Goal: Task Accomplishment & Management: Use online tool/utility

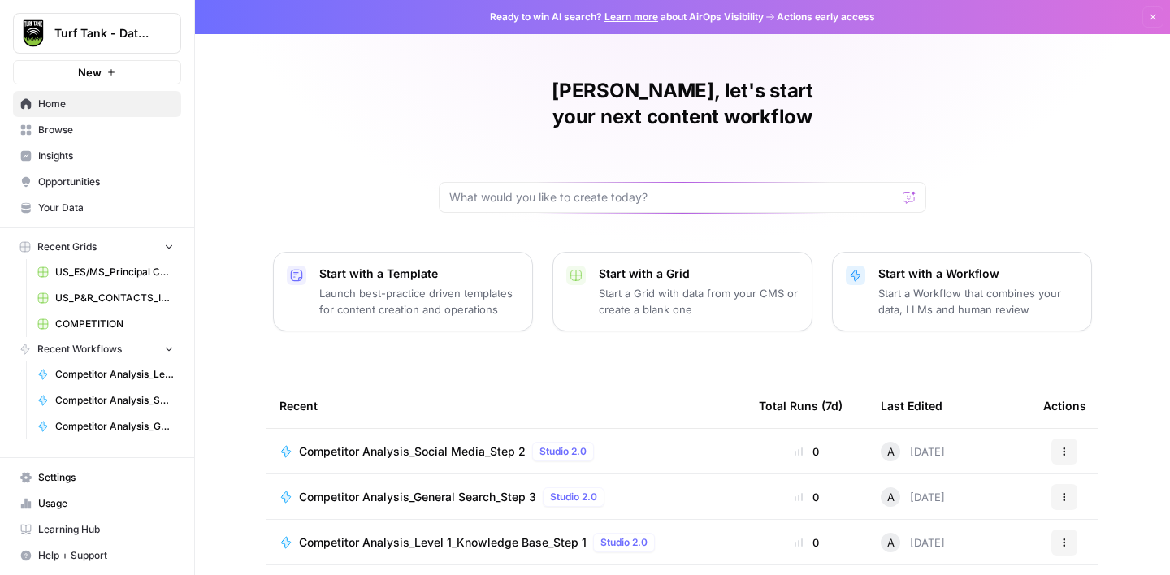
click at [72, 140] on link "Browse" at bounding box center [97, 130] width 168 height 26
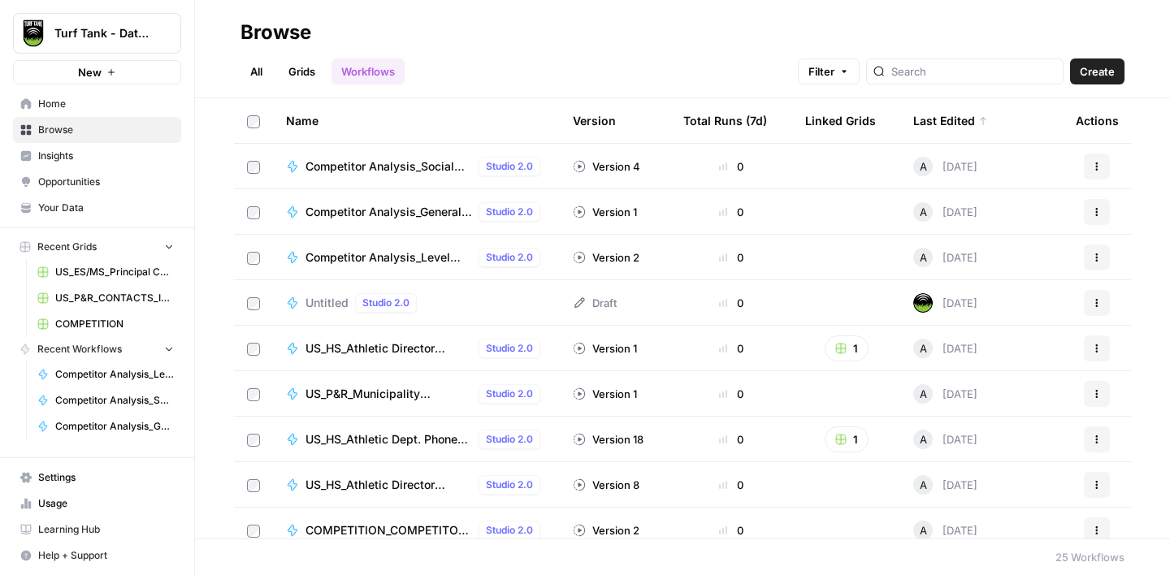
click at [292, 71] on link "Grids" at bounding box center [302, 71] width 46 height 26
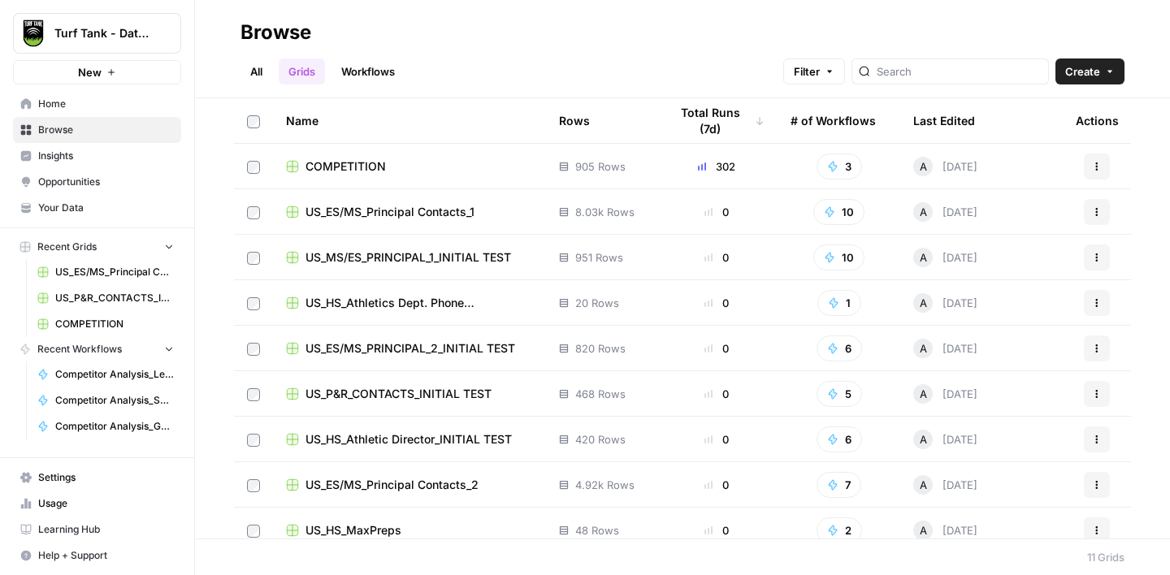
click at [423, 176] on td "COMPETITION" at bounding box center [409, 166] width 273 height 45
click at [350, 158] on span "COMPETITION" at bounding box center [345, 166] width 80 height 16
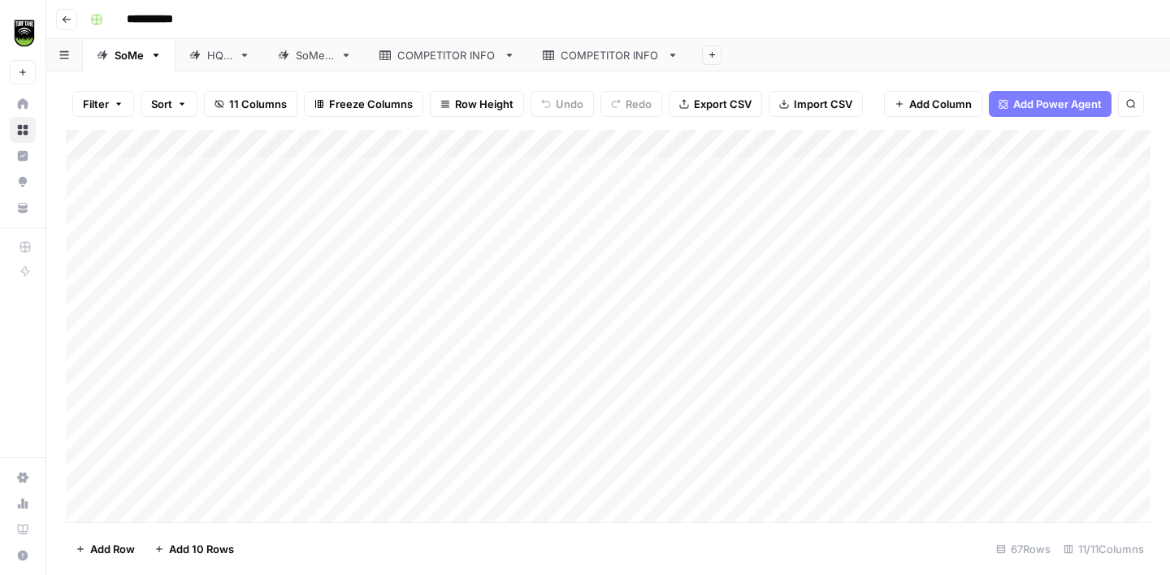
click at [613, 50] on div "COMPETITOR INFO" at bounding box center [611, 55] width 100 height 16
drag, startPoint x: 206, startPoint y: 144, endPoint x: 161, endPoint y: 143, distance: 44.7
click at [161, 143] on div "Add Column" at bounding box center [608, 326] width 1084 height 392
drag, startPoint x: 405, startPoint y: 138, endPoint x: 313, endPoint y: 136, distance: 91.8
click at [313, 136] on div "Add Column" at bounding box center [608, 326] width 1084 height 392
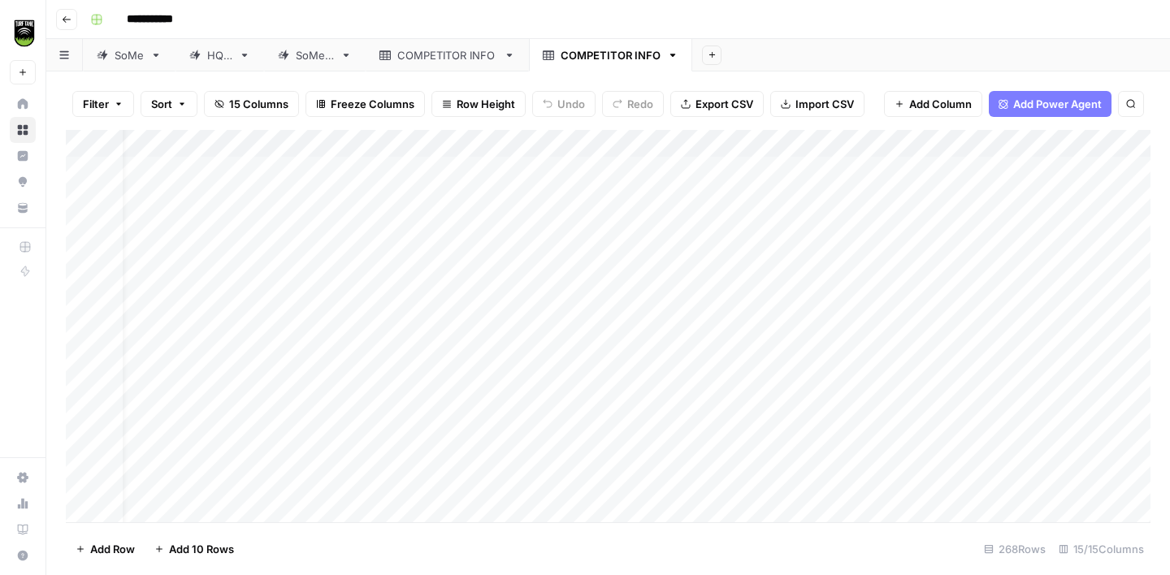
scroll to position [0, 108]
drag, startPoint x: 881, startPoint y: 141, endPoint x: 586, endPoint y: 149, distance: 295.8
click at [586, 149] on div "Add Column" at bounding box center [608, 326] width 1084 height 392
drag, startPoint x: 585, startPoint y: 145, endPoint x: 493, endPoint y: 145, distance: 91.8
click at [494, 145] on div "Add Column" at bounding box center [608, 326] width 1084 height 392
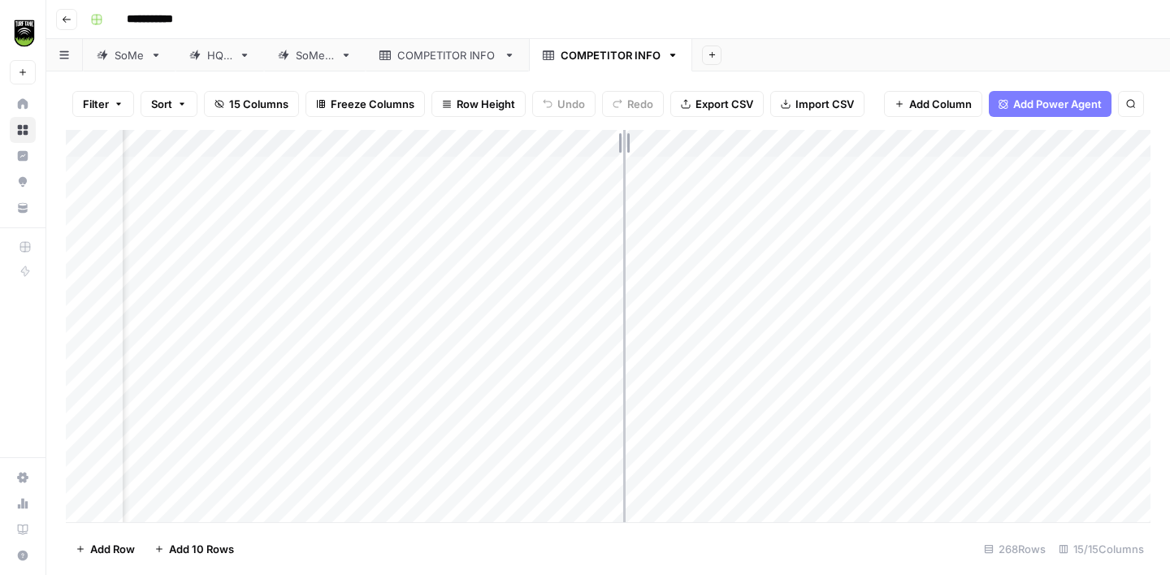
drag, startPoint x: 625, startPoint y: 136, endPoint x: 548, endPoint y: 136, distance: 78.0
click at [549, 136] on div "Add Column" at bounding box center [608, 326] width 1084 height 392
drag, startPoint x: 708, startPoint y: 142, endPoint x: 624, endPoint y: 141, distance: 83.7
click at [624, 142] on div "Add Column" at bounding box center [608, 326] width 1084 height 392
drag, startPoint x: 977, startPoint y: 142, endPoint x: 704, endPoint y: 149, distance: 273.0
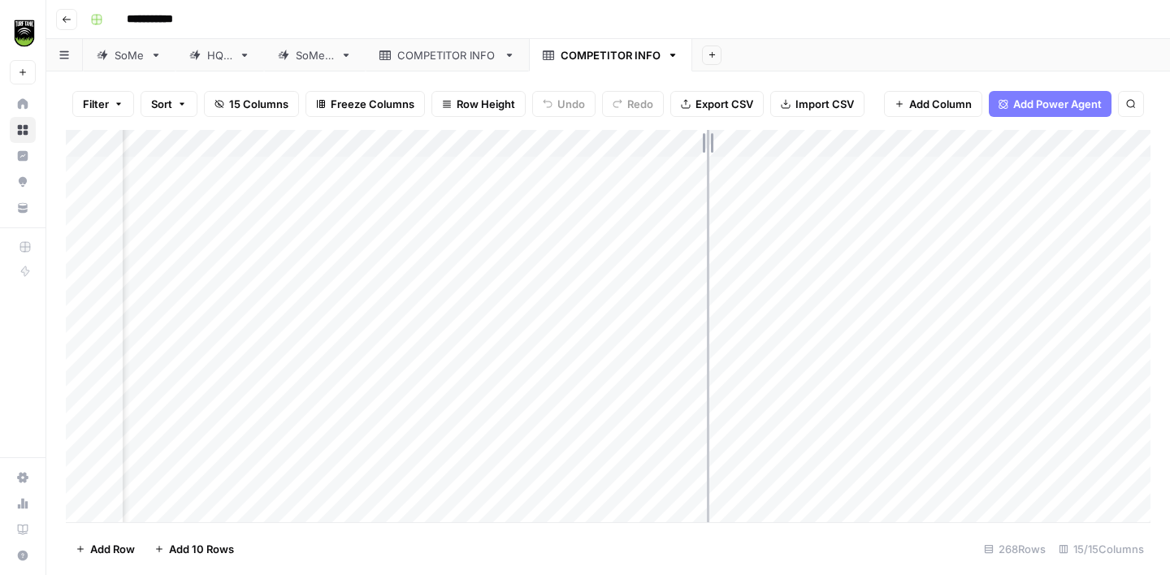
click at [704, 149] on div "Add Column" at bounding box center [608, 326] width 1084 height 392
drag, startPoint x: 868, startPoint y: 141, endPoint x: 751, endPoint y: 145, distance: 117.9
click at [752, 145] on div "Add Column" at bounding box center [608, 326] width 1084 height 392
drag, startPoint x: 950, startPoint y: 142, endPoint x: 853, endPoint y: 145, distance: 97.5
click at [862, 146] on div "Add Column" at bounding box center [608, 326] width 1084 height 392
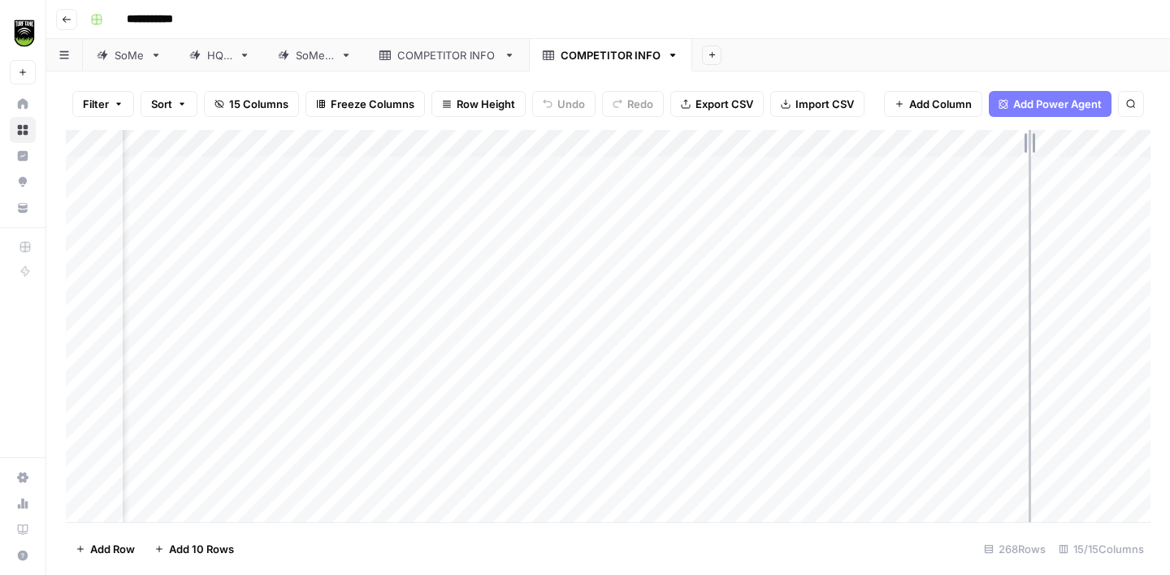
drag, startPoint x: 1031, startPoint y: 142, endPoint x: 952, endPoint y: 145, distance: 78.8
click at [962, 144] on div "Add Column" at bounding box center [608, 326] width 1084 height 392
drag, startPoint x: 813, startPoint y: 144, endPoint x: 685, endPoint y: 149, distance: 128.4
click at [690, 149] on div "Add Column" at bounding box center [608, 326] width 1084 height 392
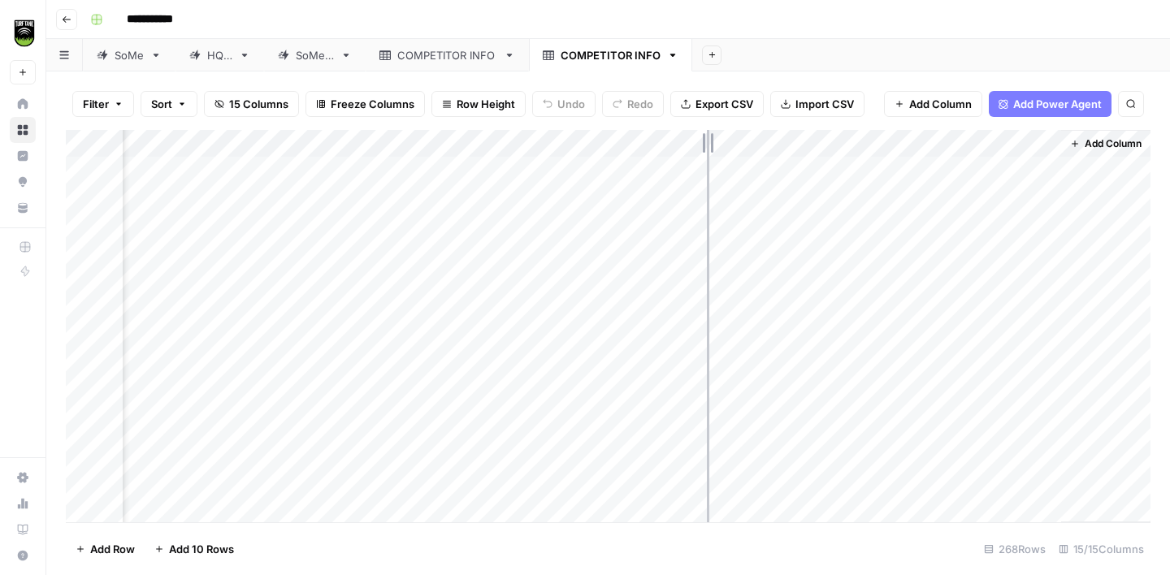
scroll to position [0, 409]
drag, startPoint x: 931, startPoint y: 141, endPoint x: 808, endPoint y: 149, distance: 122.9
click at [808, 149] on div "Add Column" at bounding box center [608, 326] width 1084 height 392
drag, startPoint x: 1057, startPoint y: 140, endPoint x: 902, endPoint y: 145, distance: 154.4
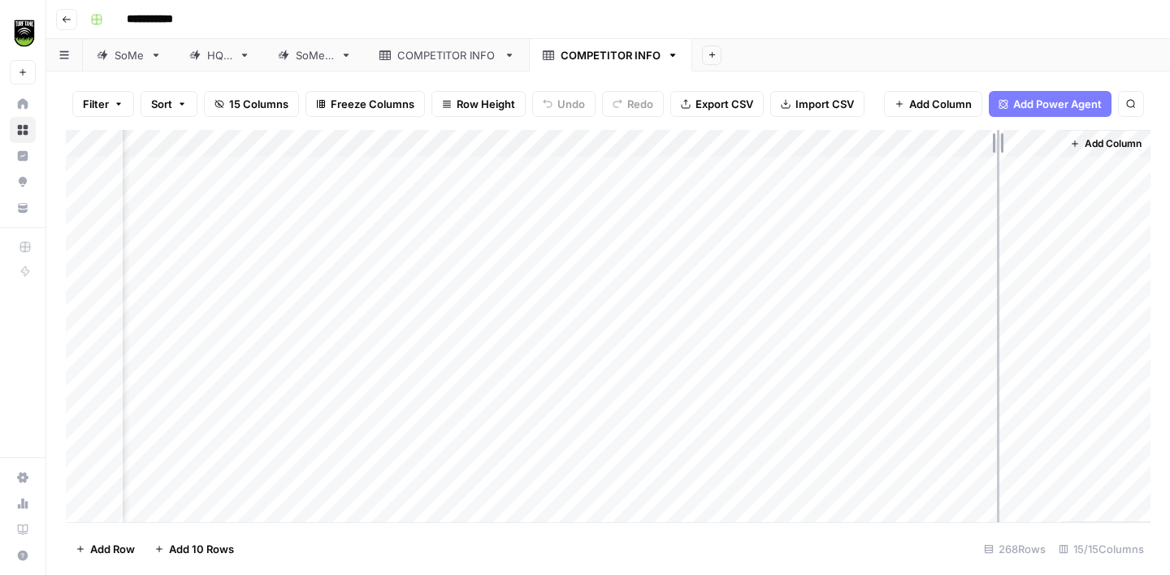
click at [907, 145] on div "Add Column" at bounding box center [608, 326] width 1084 height 392
click at [1076, 140] on icon "button" at bounding box center [1075, 144] width 10 height 10
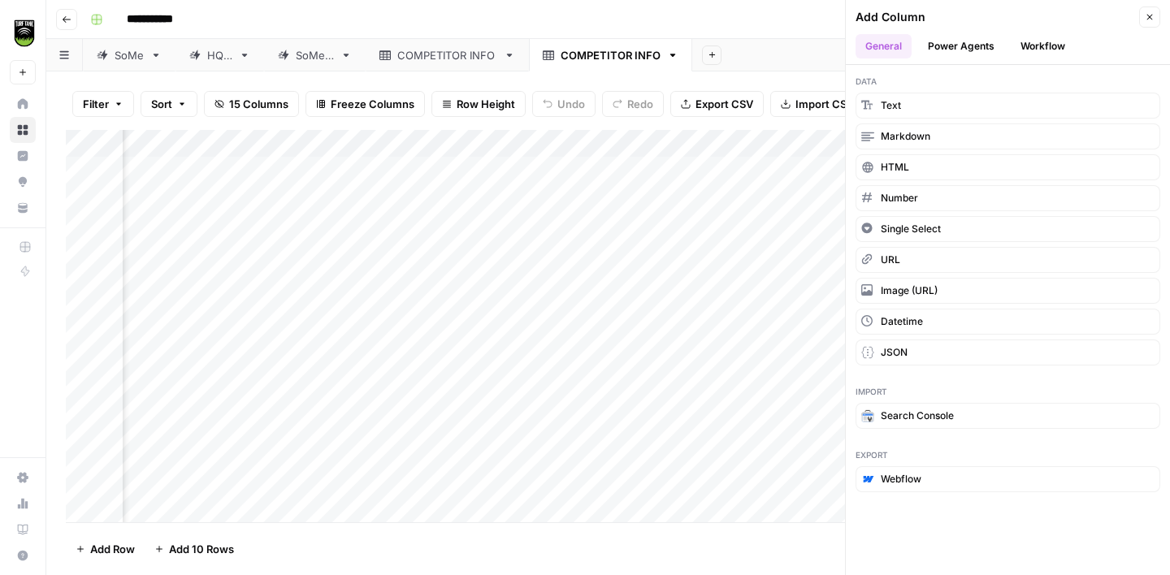
click at [1046, 48] on button "Workflow" at bounding box center [1043, 46] width 64 height 24
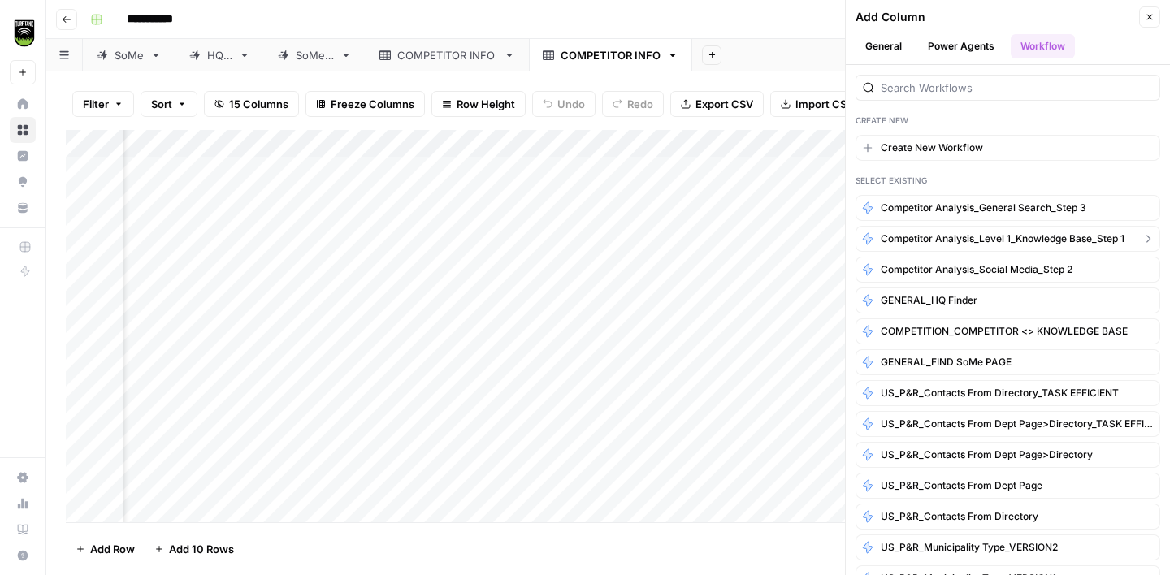
click at [1024, 235] on span "Competitor Analysis_Level 1_Knowledge Base_Step 1" at bounding box center [1003, 239] width 244 height 15
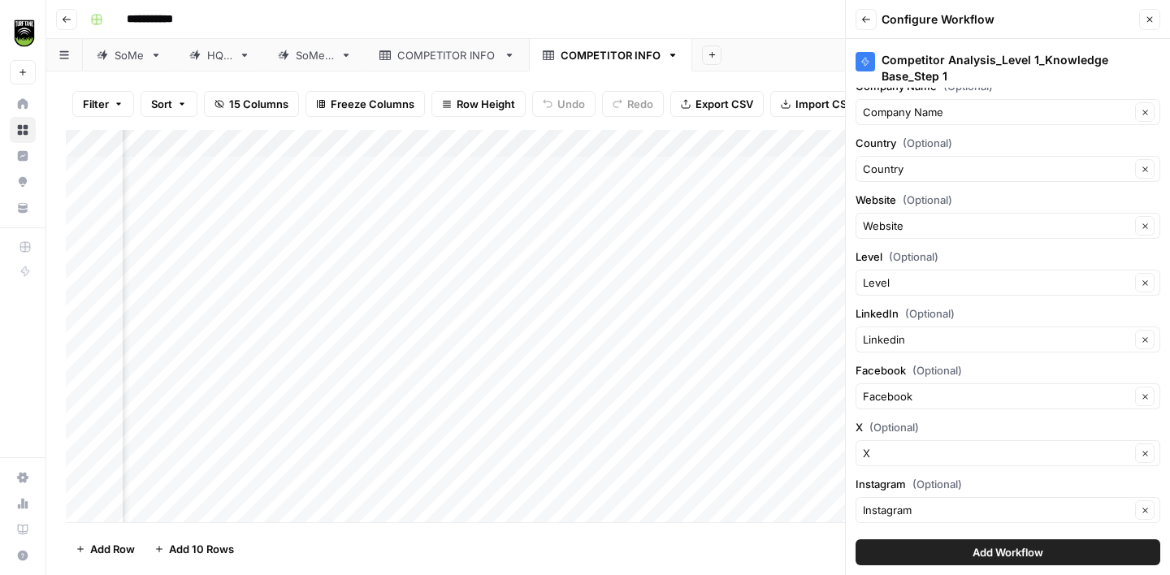
scroll to position [0, 0]
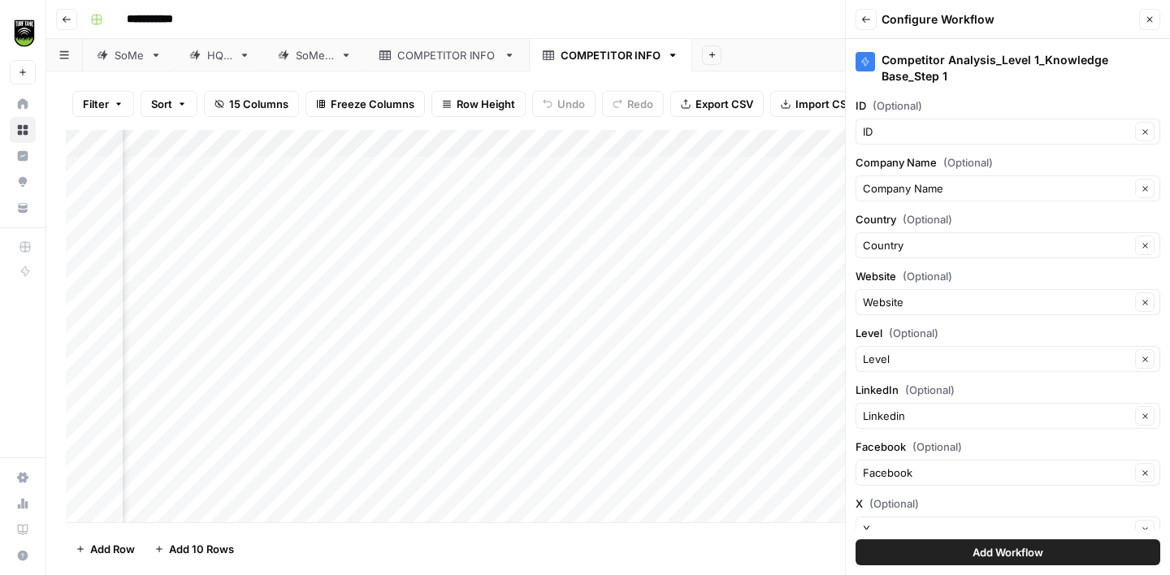
click at [993, 554] on span "Add Workflow" at bounding box center [1007, 552] width 71 height 16
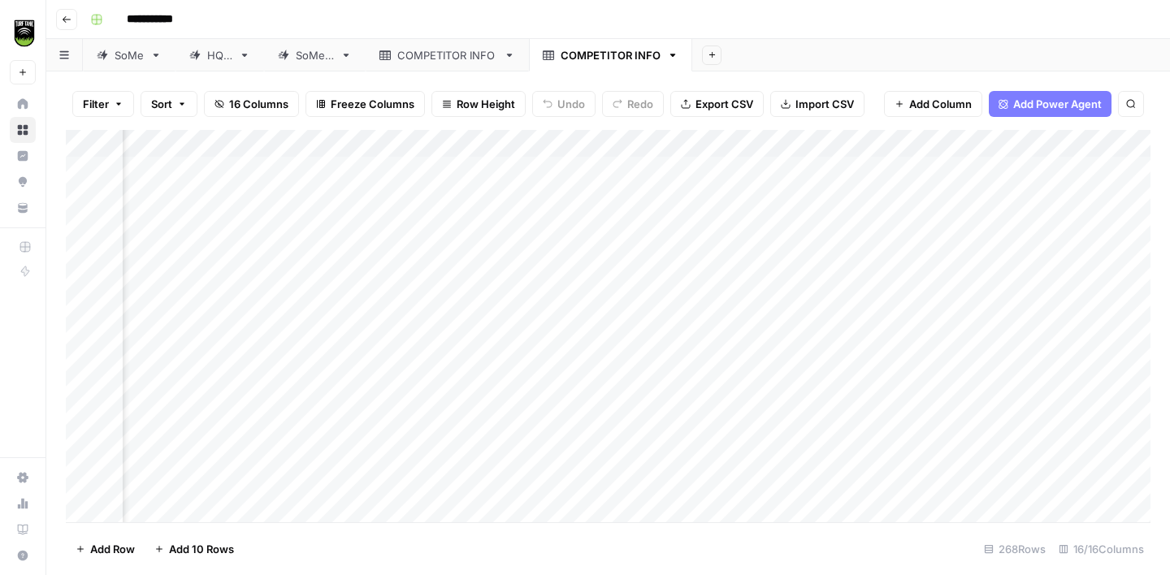
scroll to position [0, 666]
drag, startPoint x: 1057, startPoint y: 138, endPoint x: 775, endPoint y: 171, distance: 283.8
click at [775, 171] on div "Add Column" at bounding box center [608, 326] width 1084 height 392
click at [1018, 169] on div "Add Column" at bounding box center [608, 326] width 1084 height 392
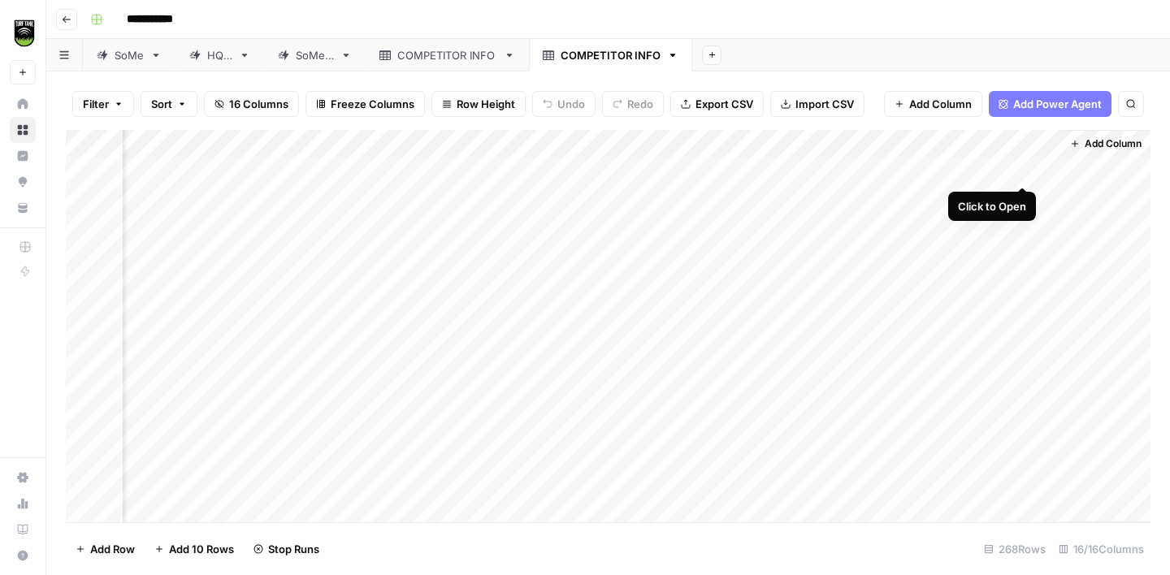
click at [1024, 171] on div "Add Column" at bounding box center [608, 326] width 1084 height 392
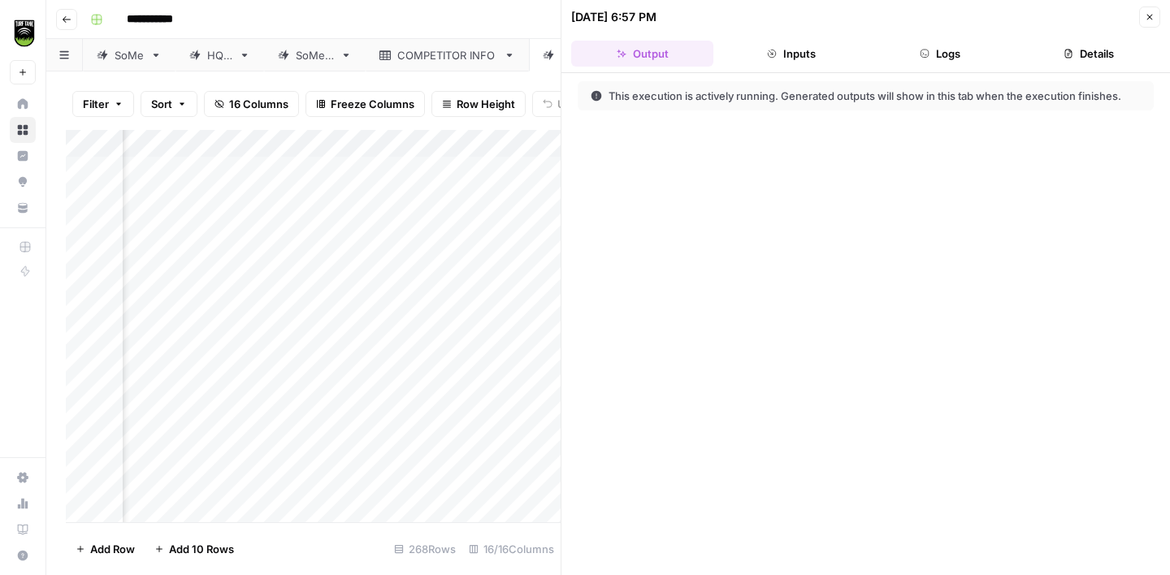
click at [1043, 57] on button "Details" at bounding box center [1089, 54] width 142 height 26
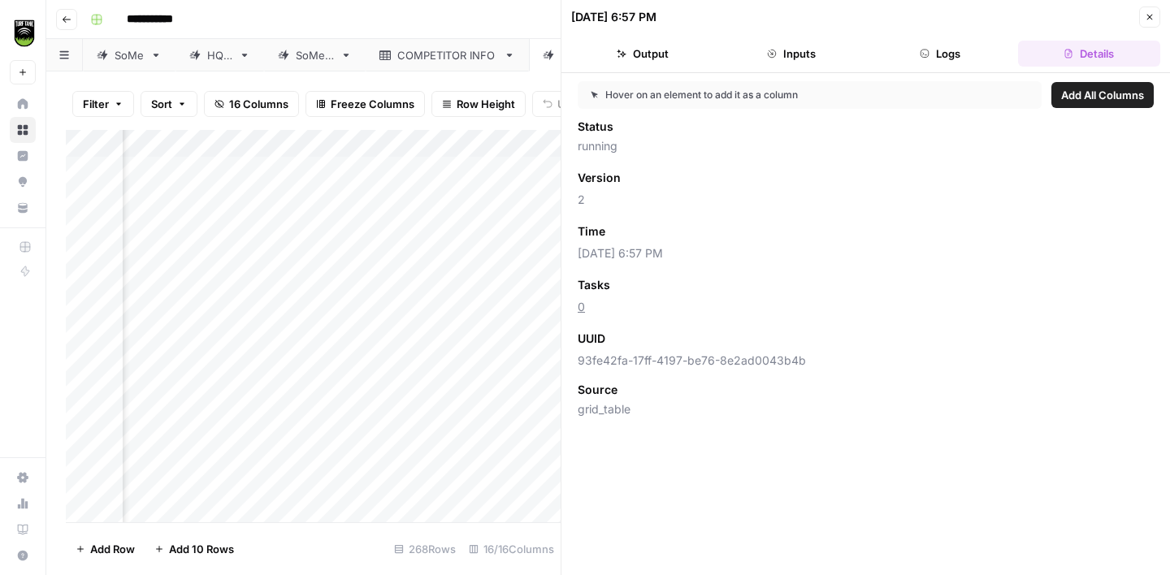
click at [683, 286] on span "Add as Column" at bounding box center [658, 285] width 71 height 15
click at [1149, 18] on icon "button" at bounding box center [1150, 17] width 10 height 10
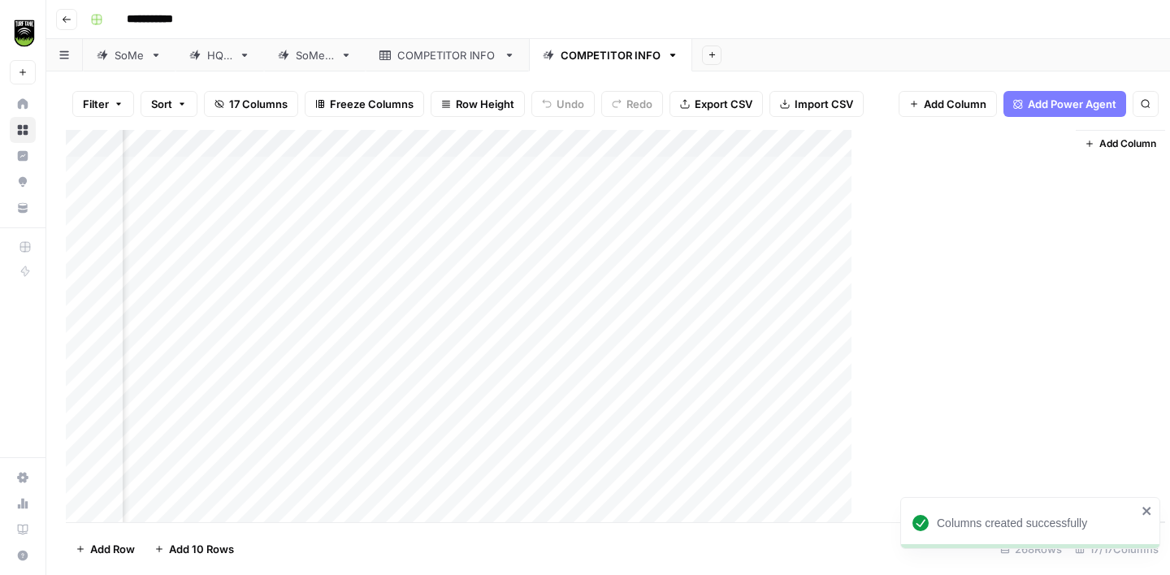
scroll to position [0, 533]
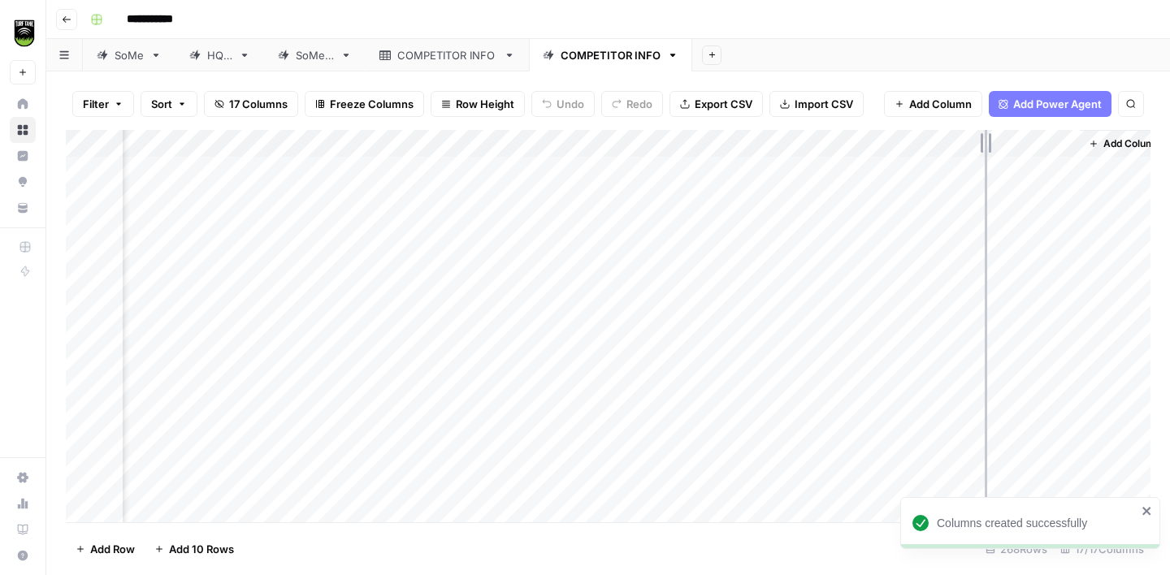
drag, startPoint x: 1076, startPoint y: 138, endPoint x: 980, endPoint y: 140, distance: 96.7
click at [980, 140] on div "Add Column" at bounding box center [608, 326] width 1084 height 392
drag, startPoint x: 462, startPoint y: 145, endPoint x: 550, endPoint y: 146, distance: 87.7
click at [550, 146] on div "Add Column" at bounding box center [608, 326] width 1084 height 392
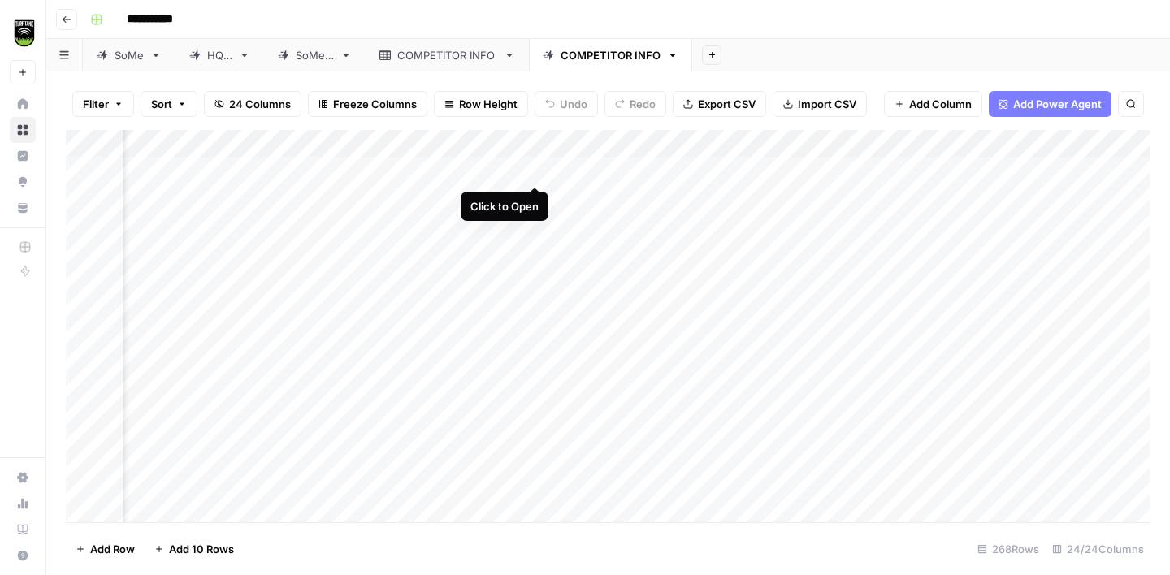
click at [539, 170] on div "Add Column" at bounding box center [608, 326] width 1084 height 392
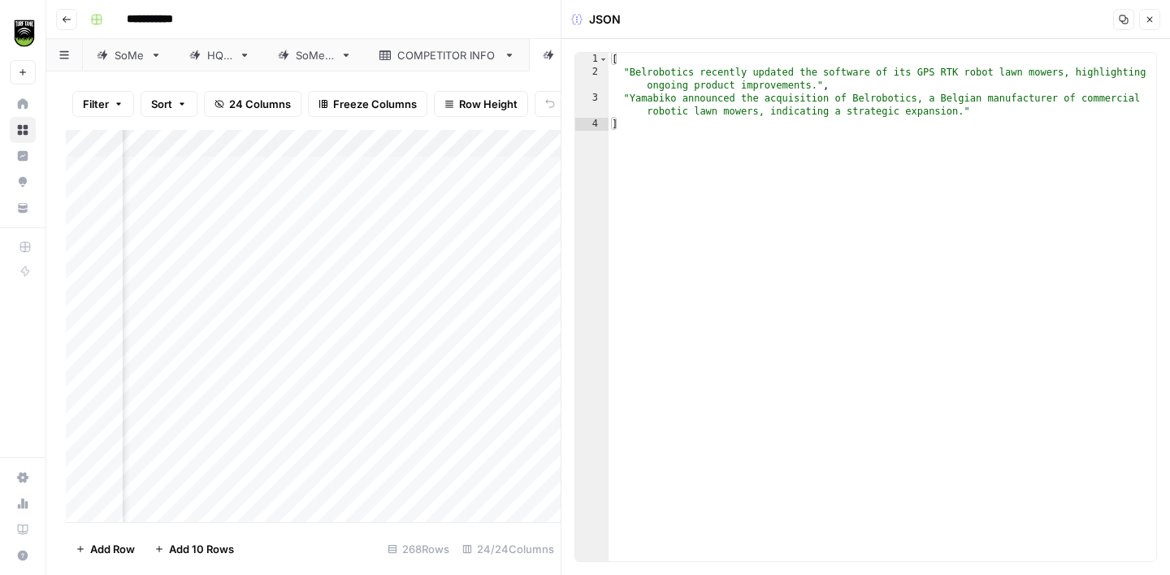
click at [1145, 24] on icon "button" at bounding box center [1150, 20] width 10 height 10
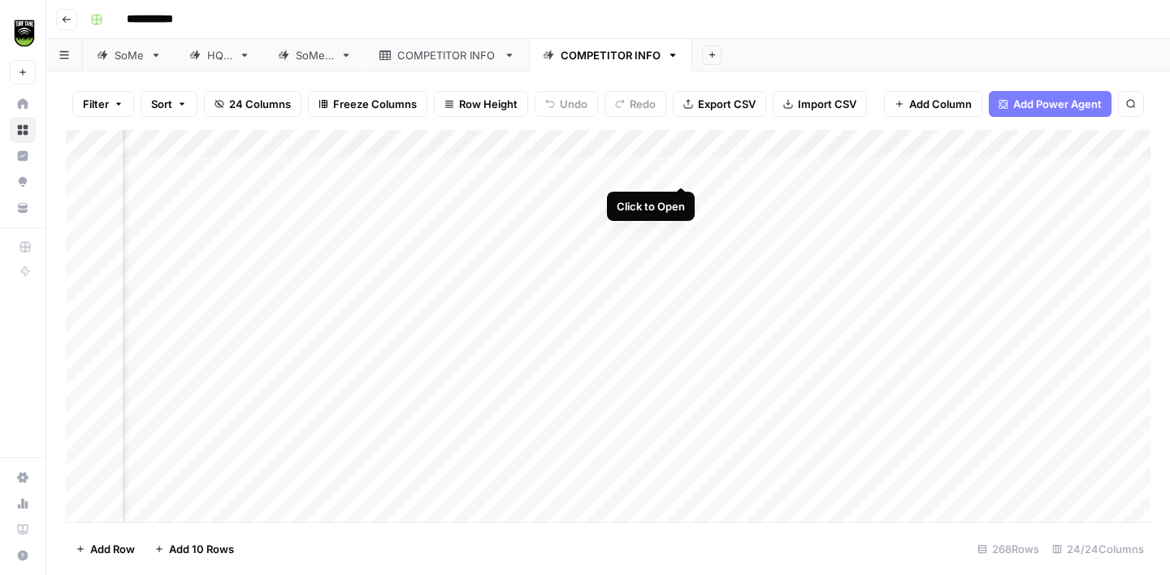
click at [683, 168] on div "Add Column" at bounding box center [608, 326] width 1084 height 392
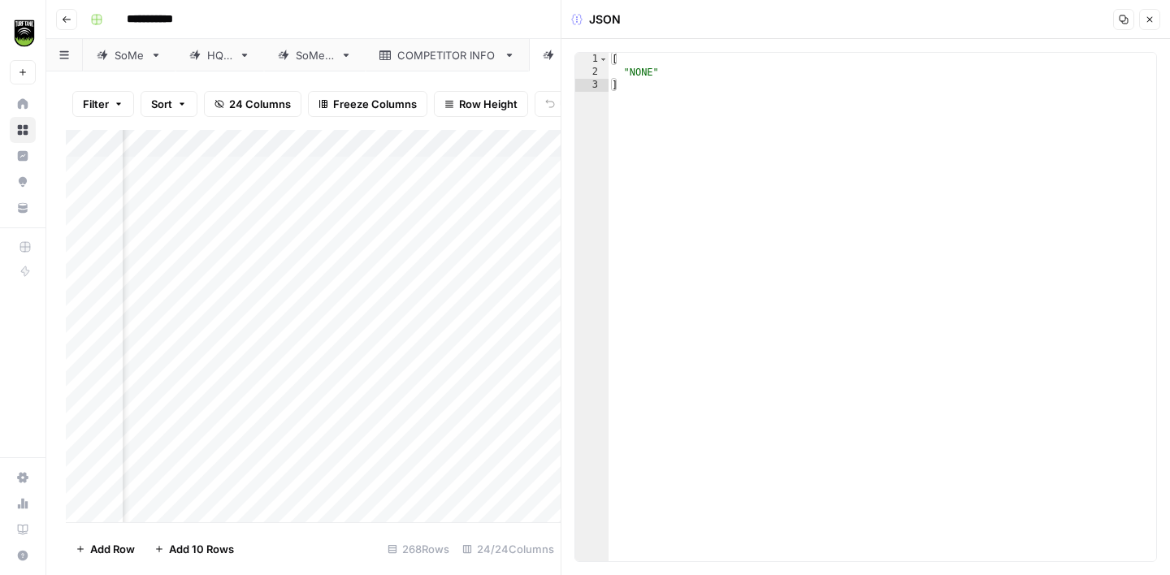
click at [1151, 24] on button "Close" at bounding box center [1149, 19] width 21 height 21
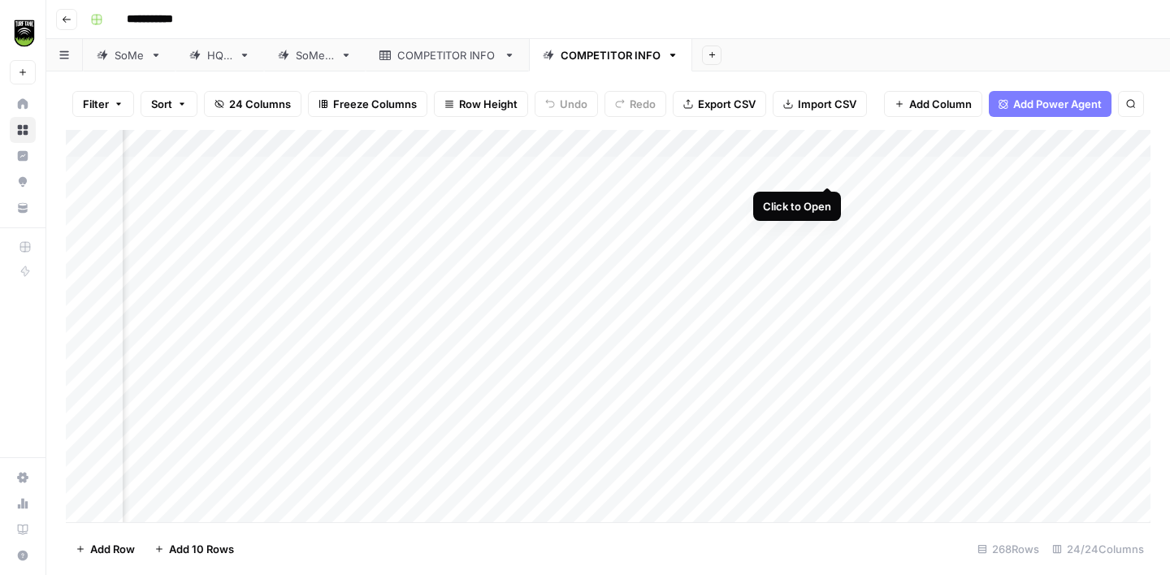
click at [824, 169] on div "Add Column" at bounding box center [608, 326] width 1084 height 392
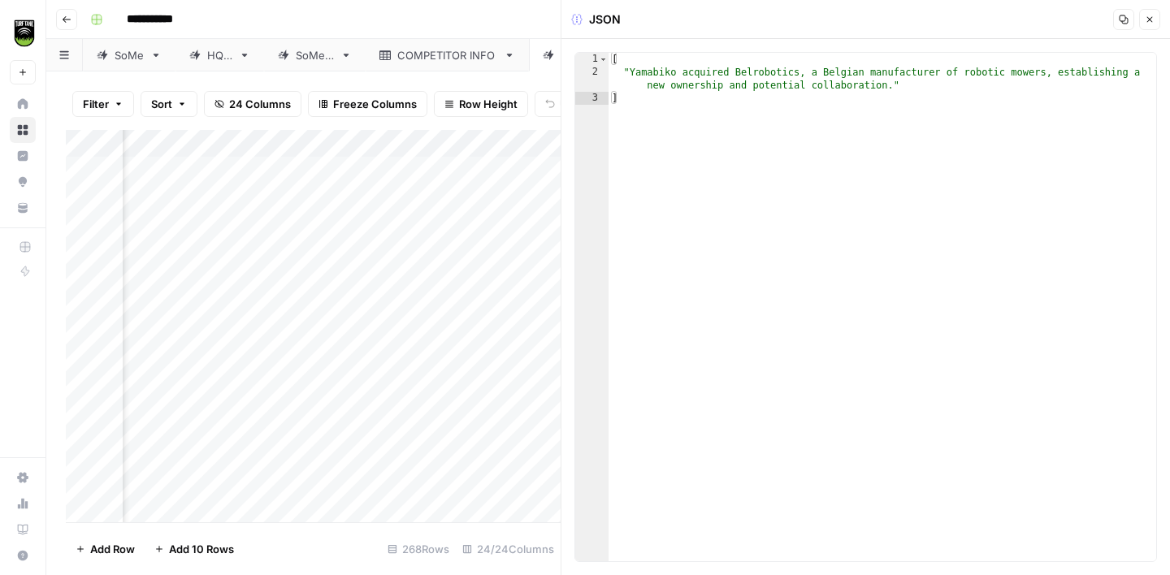
click at [1147, 24] on icon "button" at bounding box center [1150, 20] width 10 height 10
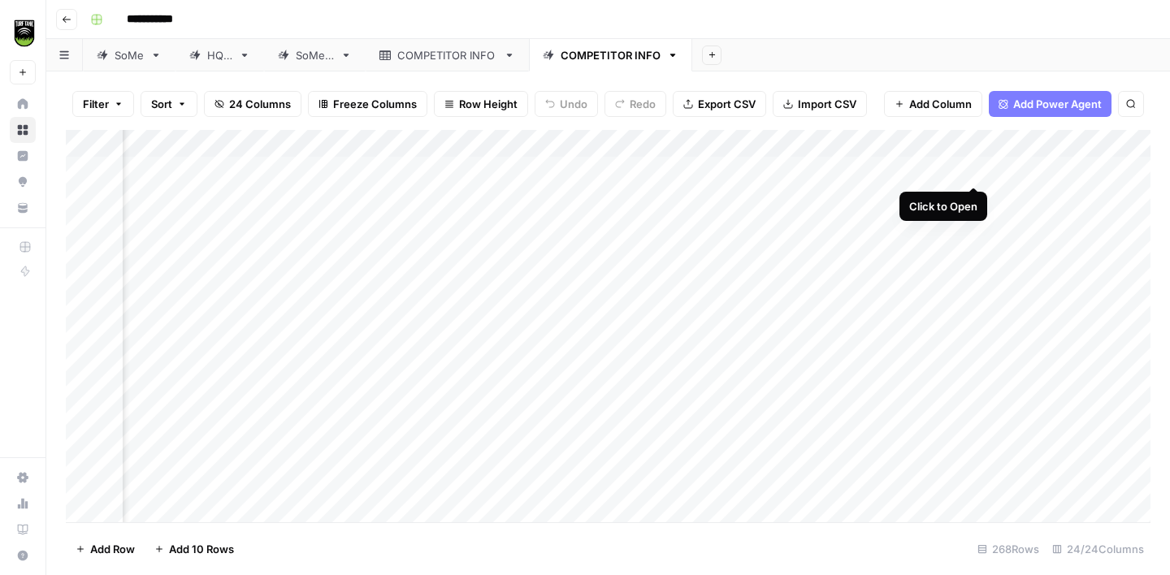
click at [976, 167] on div "Add Column" at bounding box center [608, 326] width 1084 height 392
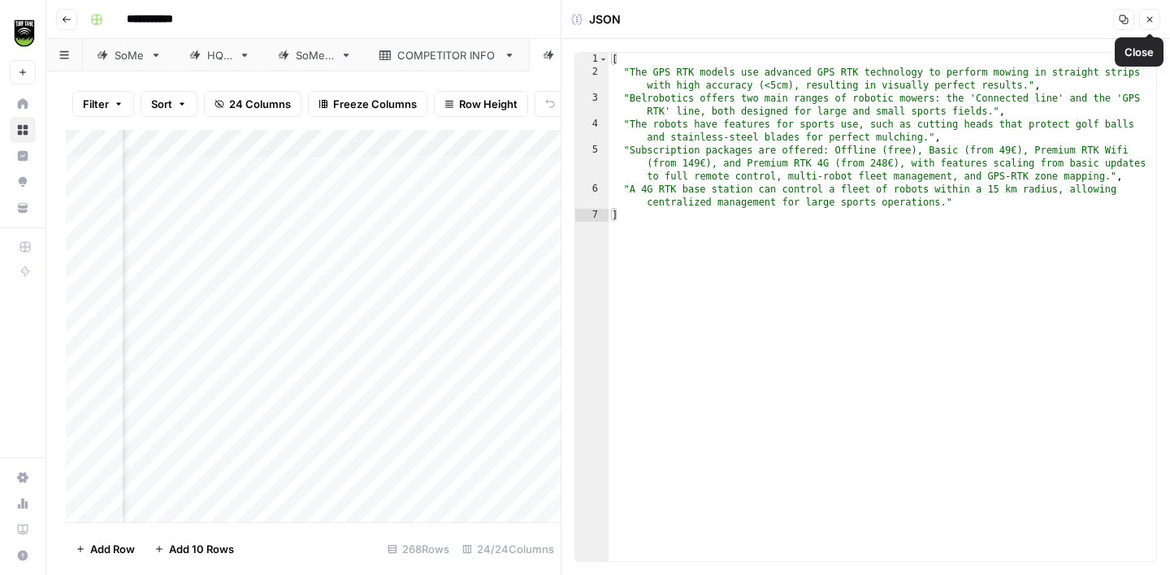
click at [1149, 25] on button "Close" at bounding box center [1149, 19] width 21 height 21
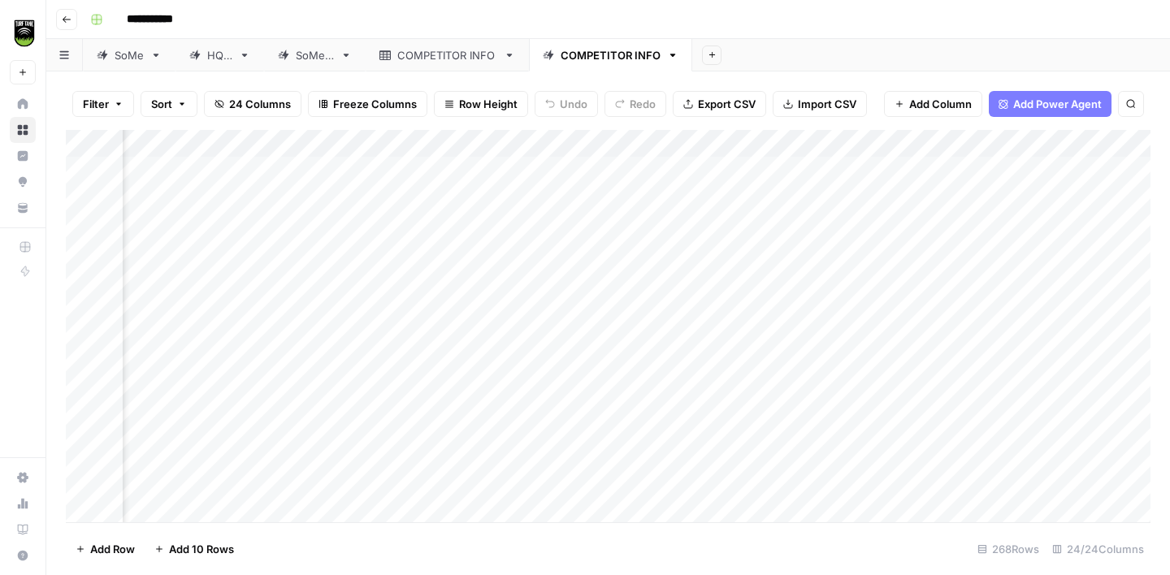
scroll to position [0, 1598]
click at [894, 167] on div "Add Column" at bounding box center [608, 326] width 1084 height 392
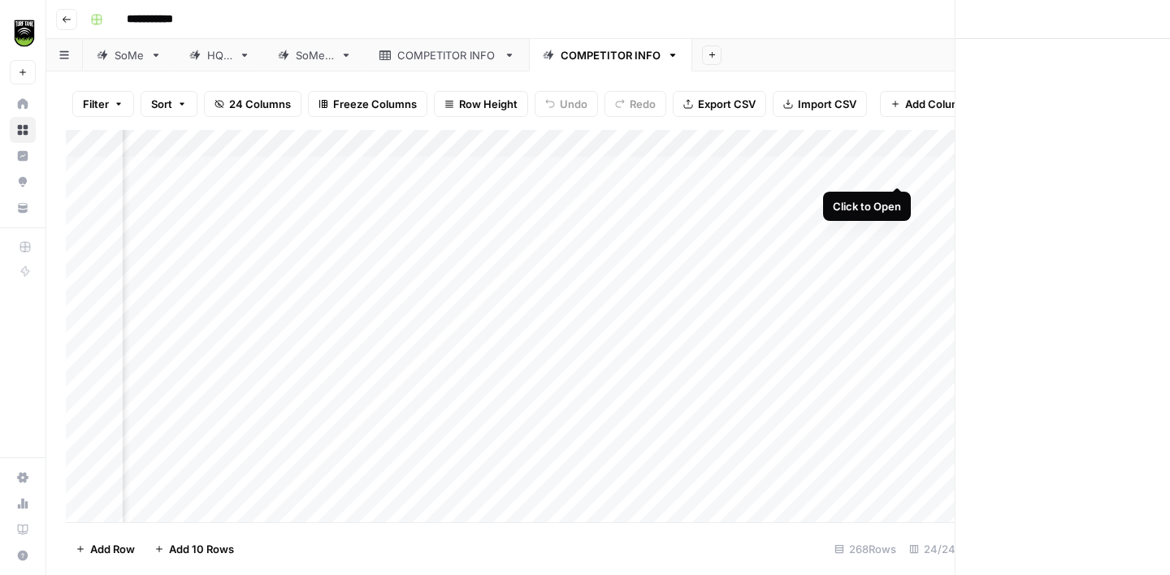
scroll to position [0, 1590]
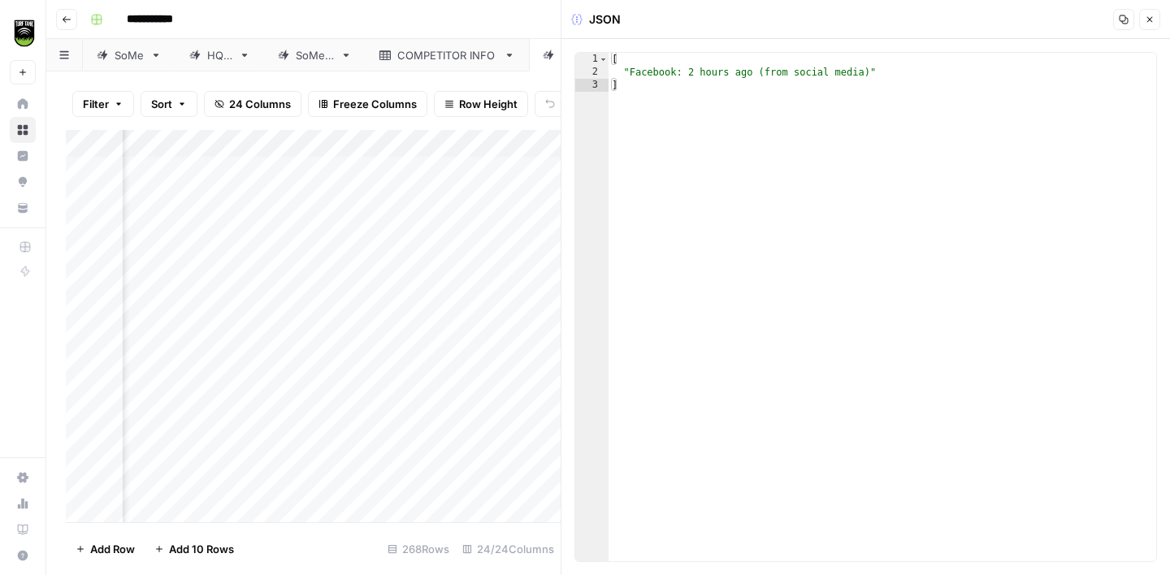
click at [1147, 17] on icon "button" at bounding box center [1150, 20] width 6 height 6
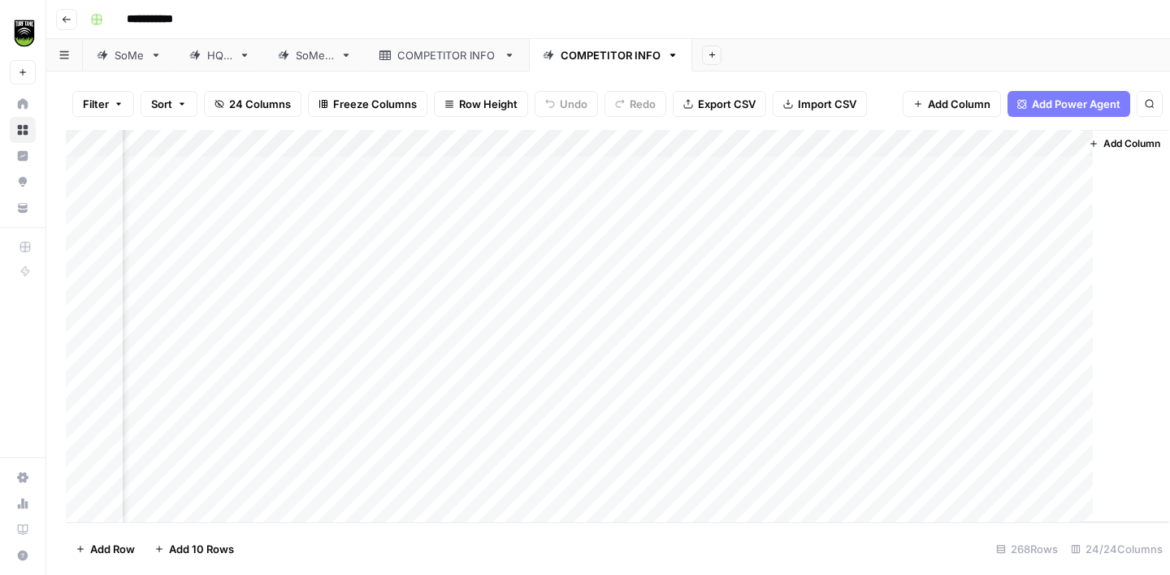
scroll to position [0, 1578]
click at [1059, 170] on div "Add Column" at bounding box center [608, 326] width 1084 height 392
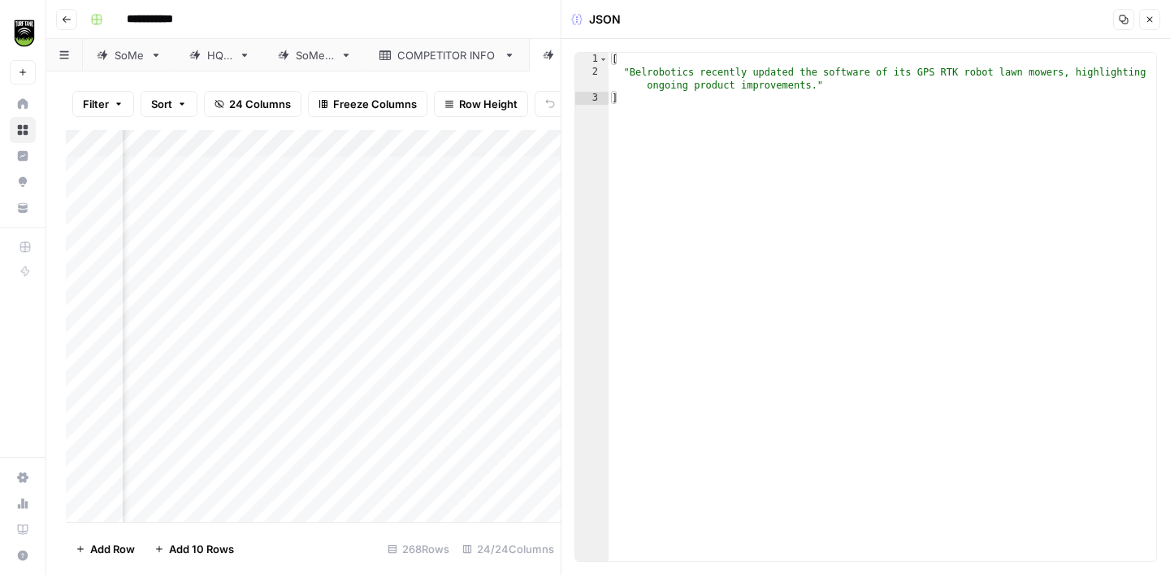
click at [1153, 23] on icon "button" at bounding box center [1150, 20] width 10 height 10
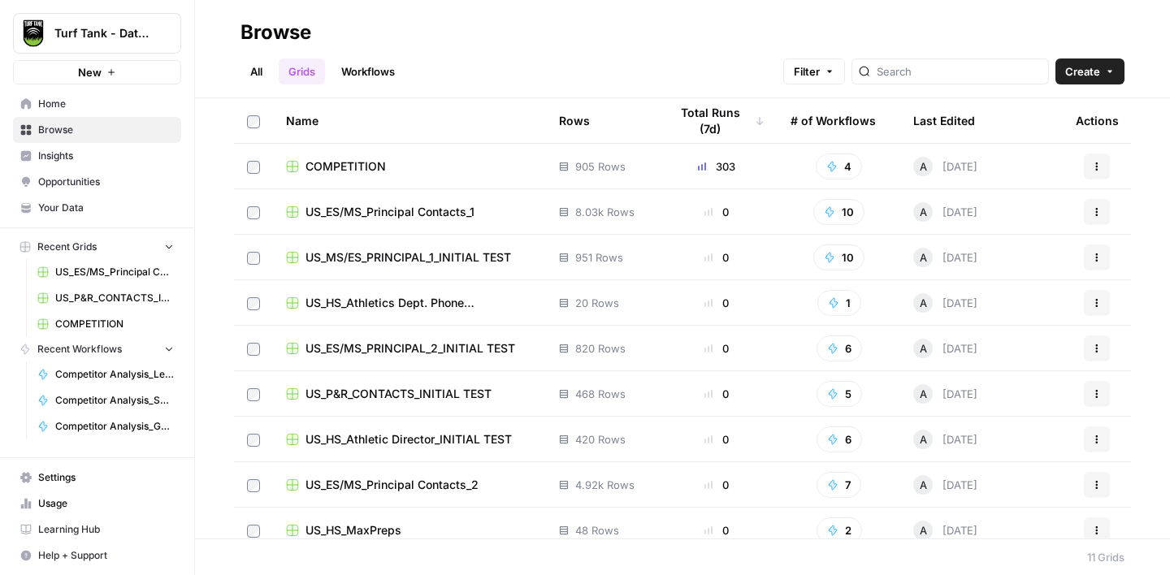
click at [367, 161] on span "COMPETITION" at bounding box center [345, 166] width 80 height 16
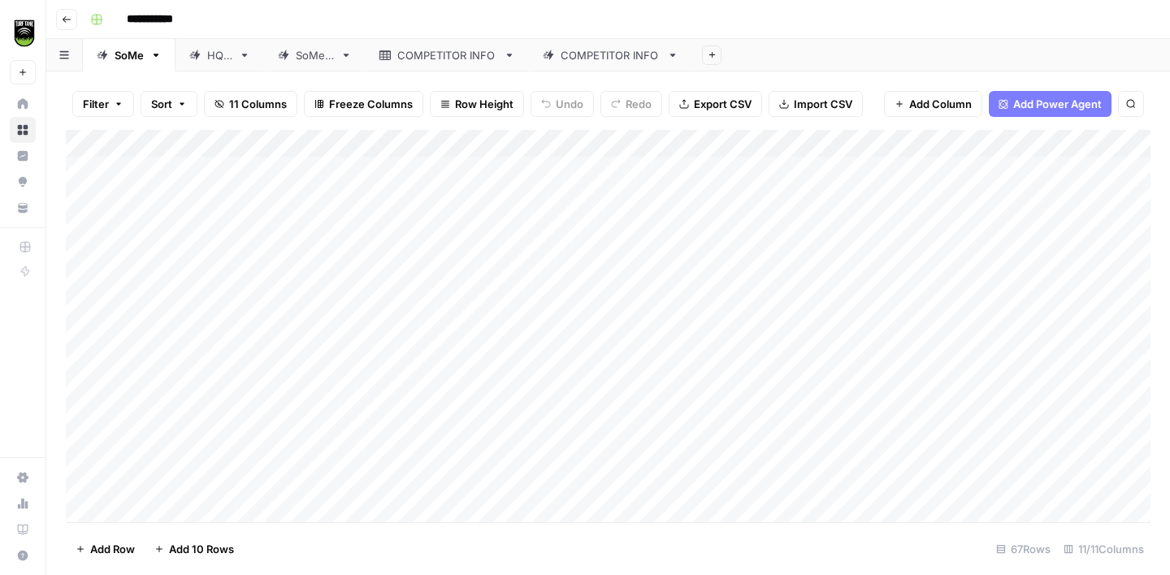
click at [578, 57] on div "COMPETITOR INFO" at bounding box center [611, 55] width 100 height 16
click at [683, 250] on div "Add Column" at bounding box center [608, 326] width 1084 height 392
click at [693, 249] on div "Add Column" at bounding box center [608, 326] width 1084 height 392
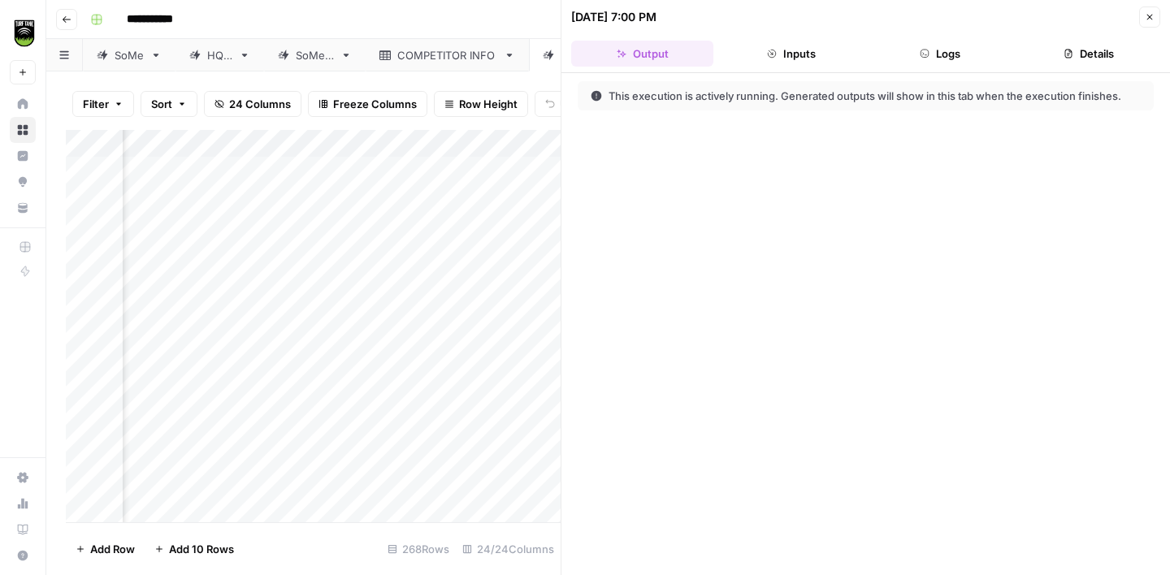
click at [801, 57] on button "Inputs" at bounding box center [791, 54] width 142 height 26
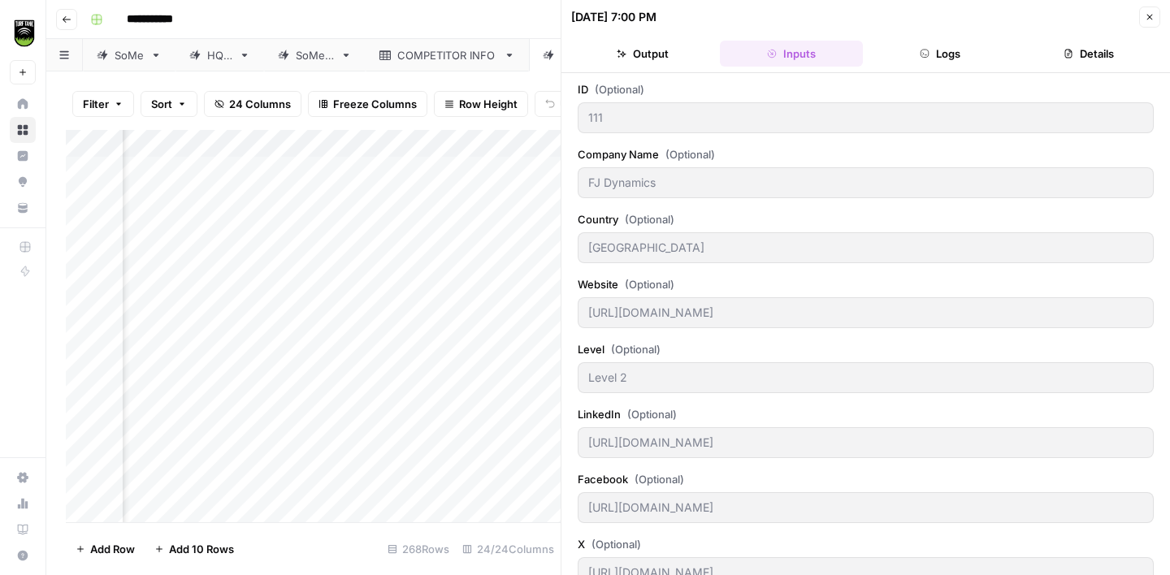
click at [946, 58] on button "Logs" at bounding box center [940, 54] width 142 height 26
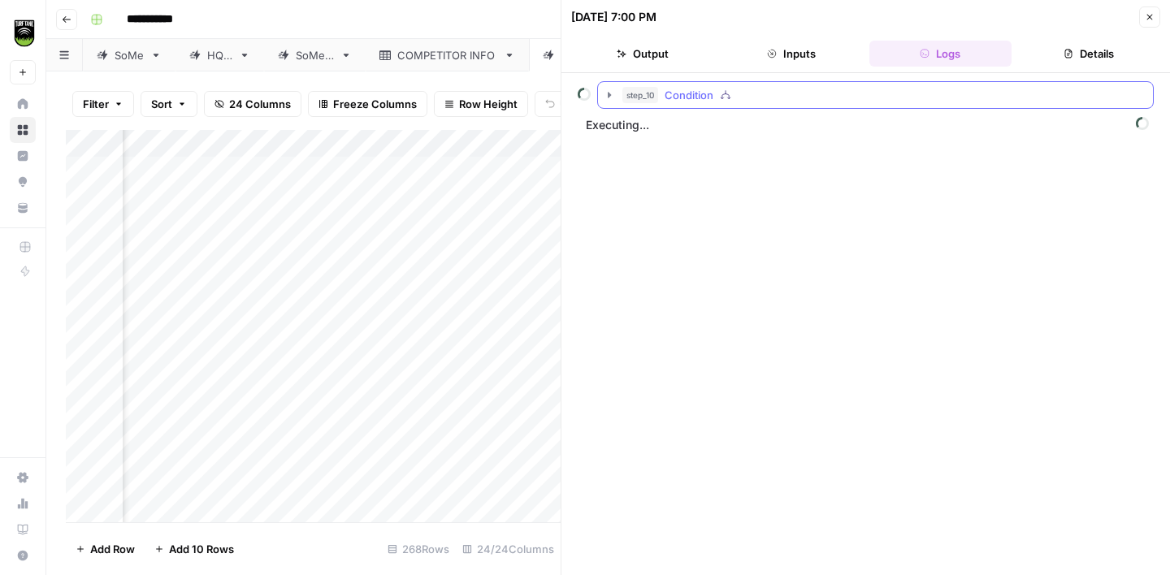
click at [612, 91] on icon "button" at bounding box center [609, 95] width 13 height 13
click at [643, 130] on icon "button" at bounding box center [642, 129] width 13 height 13
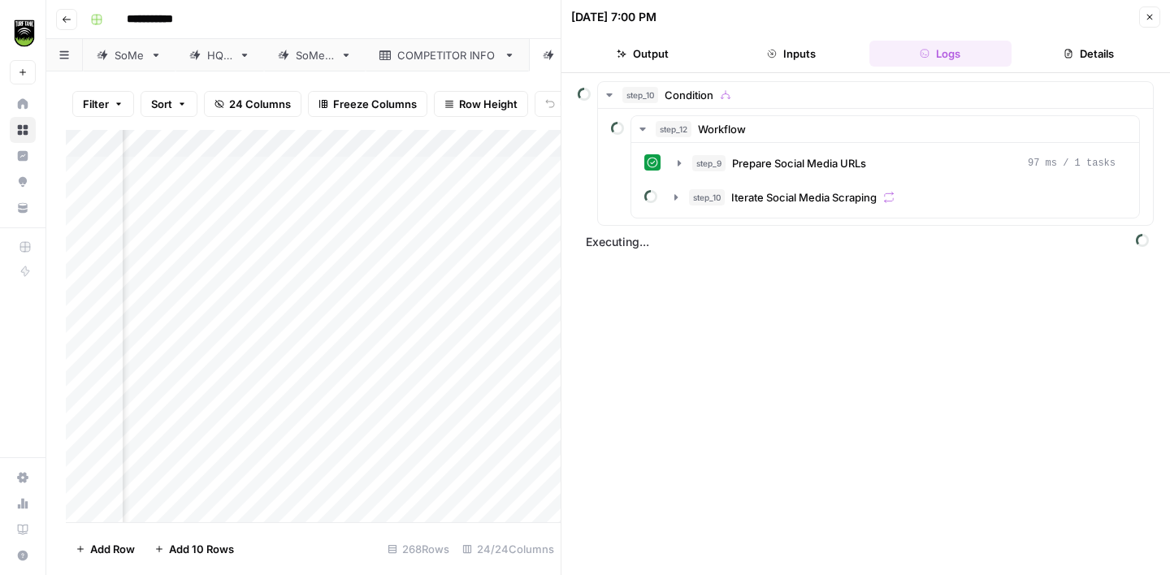
click at [1145, 18] on icon "button" at bounding box center [1150, 17] width 10 height 10
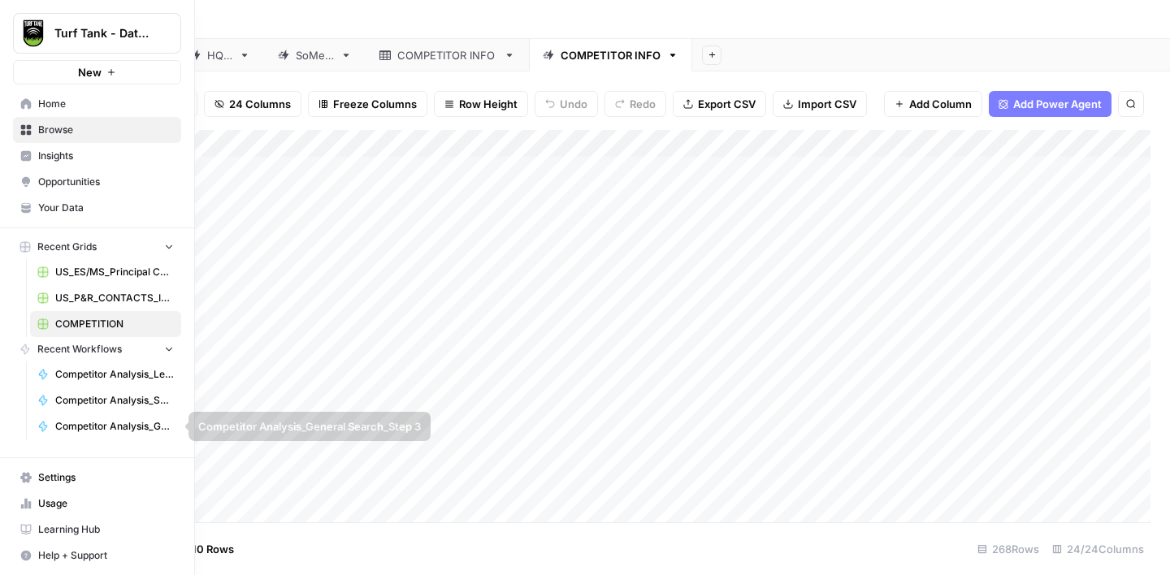
click at [84, 497] on span "Usage" at bounding box center [106, 503] width 136 height 15
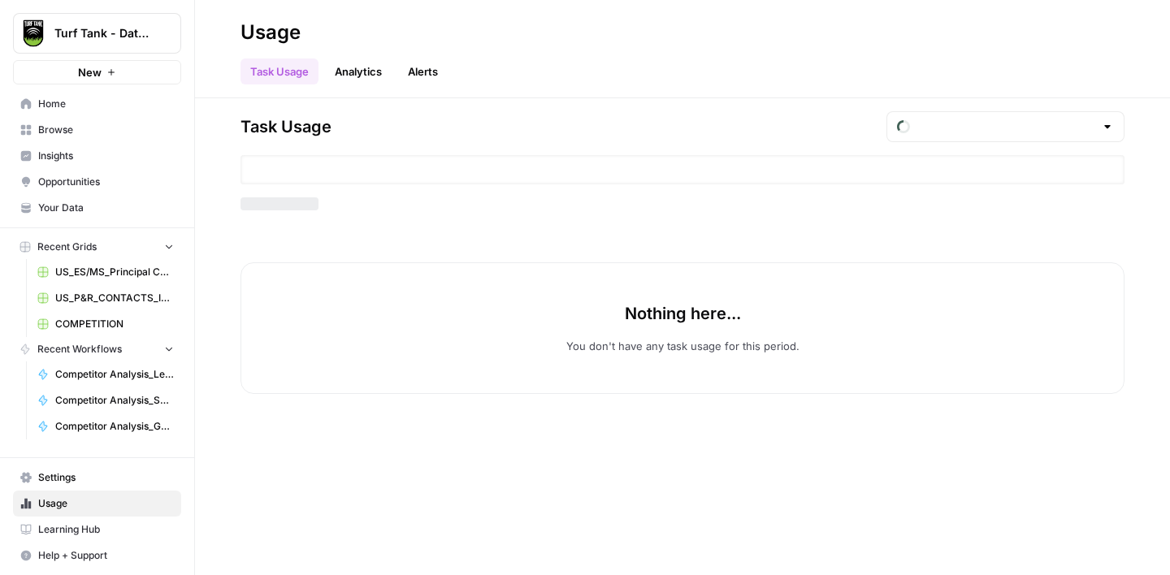
type input "October Tasks"
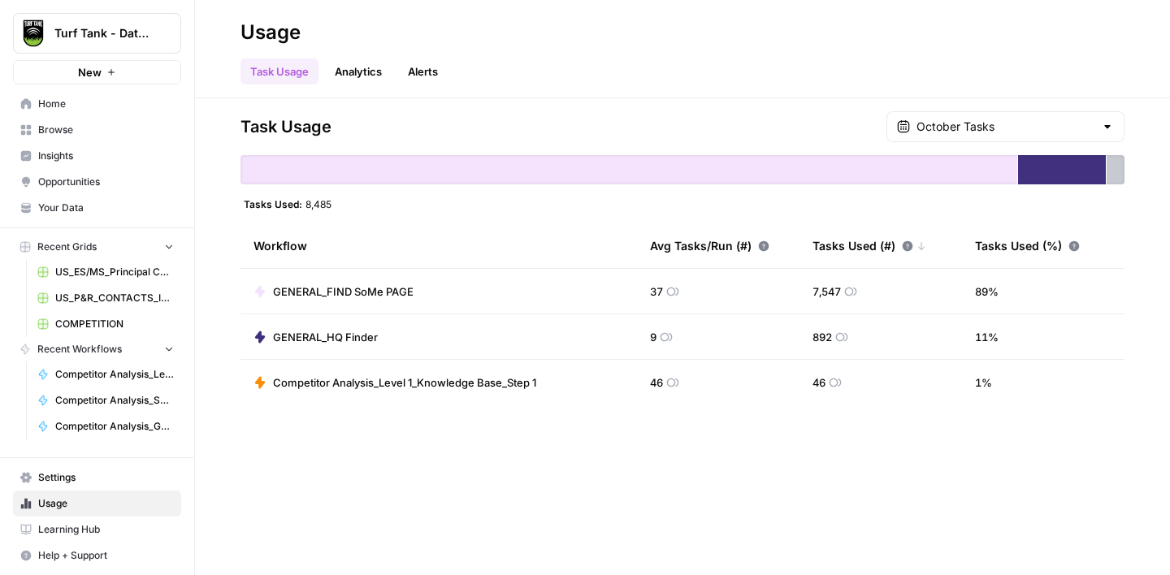
click at [92, 478] on span "Settings" at bounding box center [106, 477] width 136 height 15
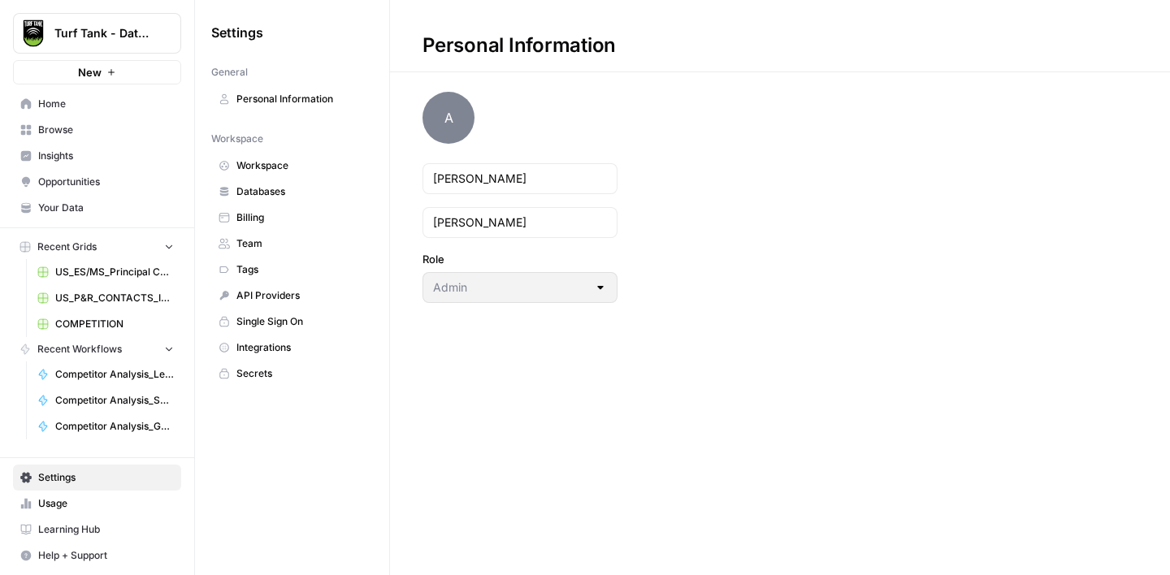
click at [262, 207] on link "Billing" at bounding box center [292, 218] width 162 height 26
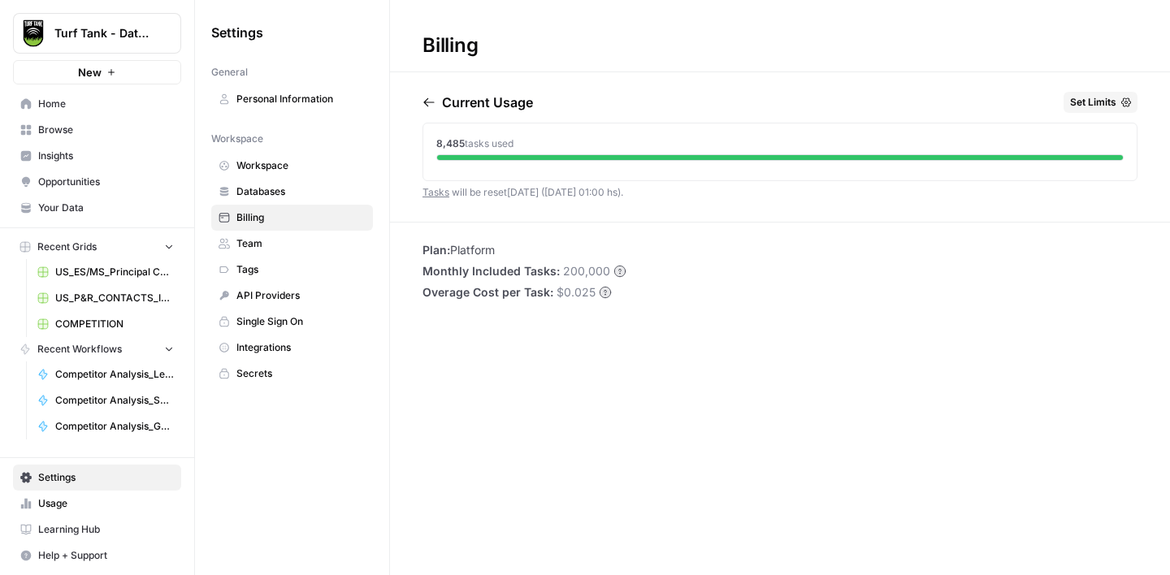
click at [95, 126] on span "Browse" at bounding box center [106, 130] width 136 height 15
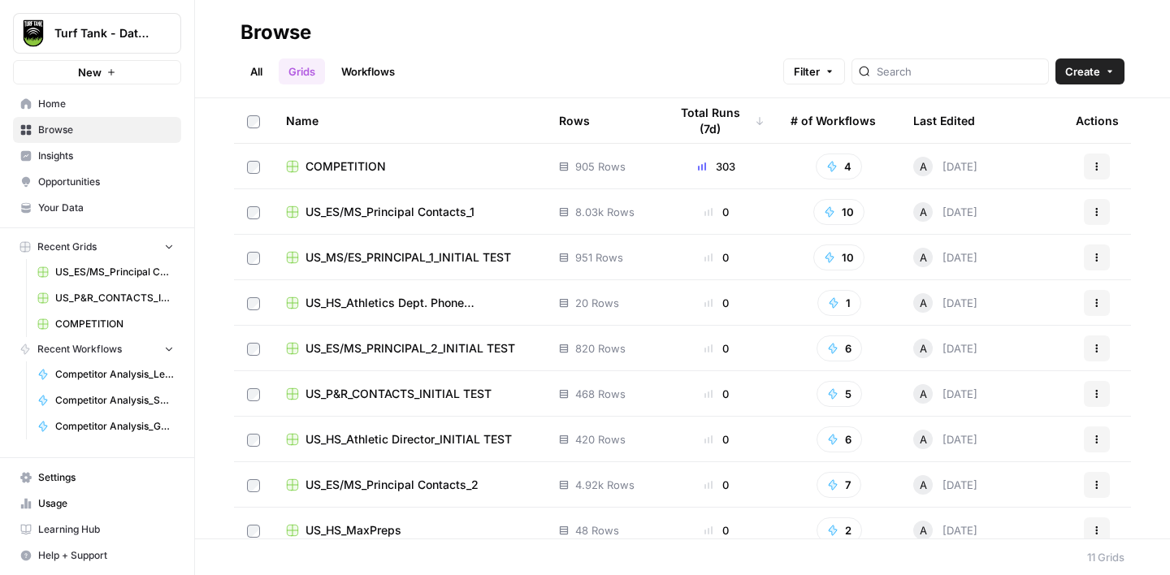
click at [357, 76] on link "Workflows" at bounding box center [367, 71] width 73 height 26
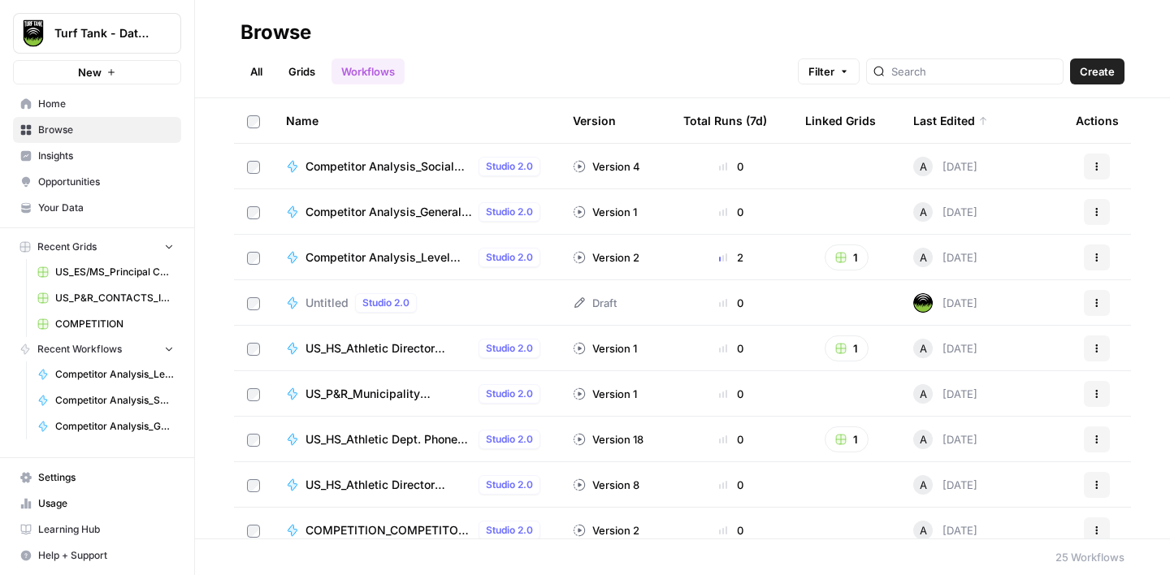
click at [318, 76] on link "Grids" at bounding box center [302, 71] width 46 height 26
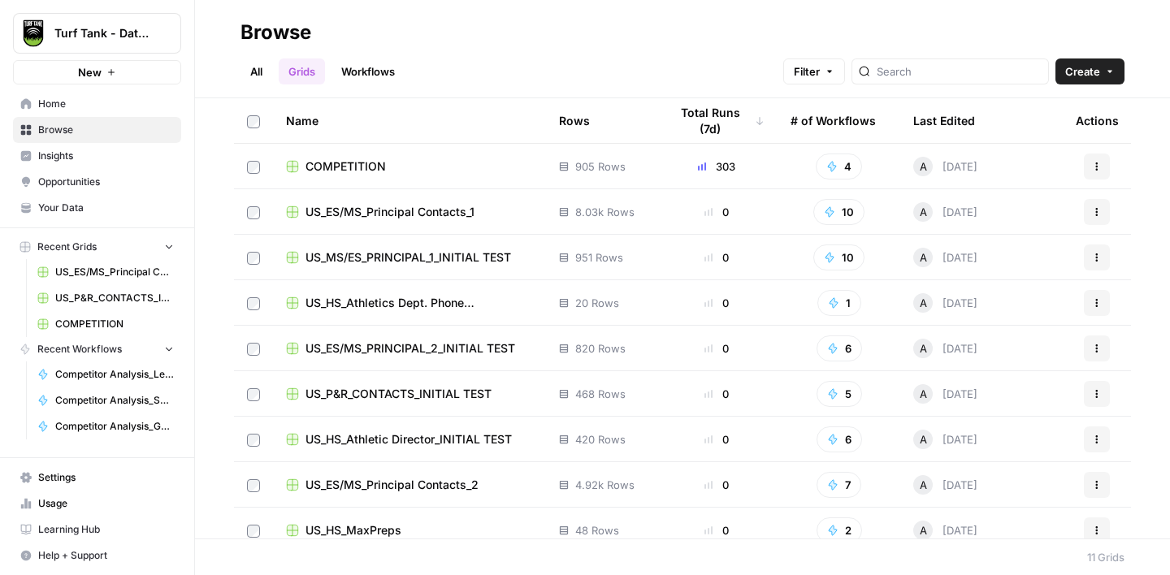
click at [352, 159] on span "COMPETITION" at bounding box center [345, 166] width 80 height 16
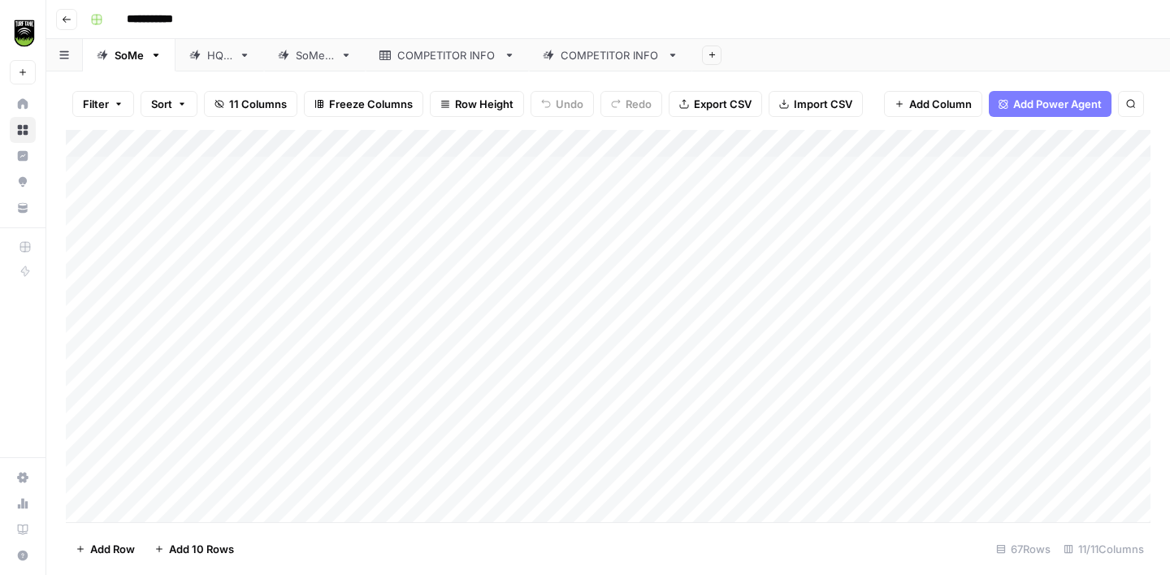
click at [619, 61] on div "COMPETITOR INFO" at bounding box center [611, 55] width 100 height 16
click at [503, 255] on div "Add Column" at bounding box center [608, 326] width 1084 height 392
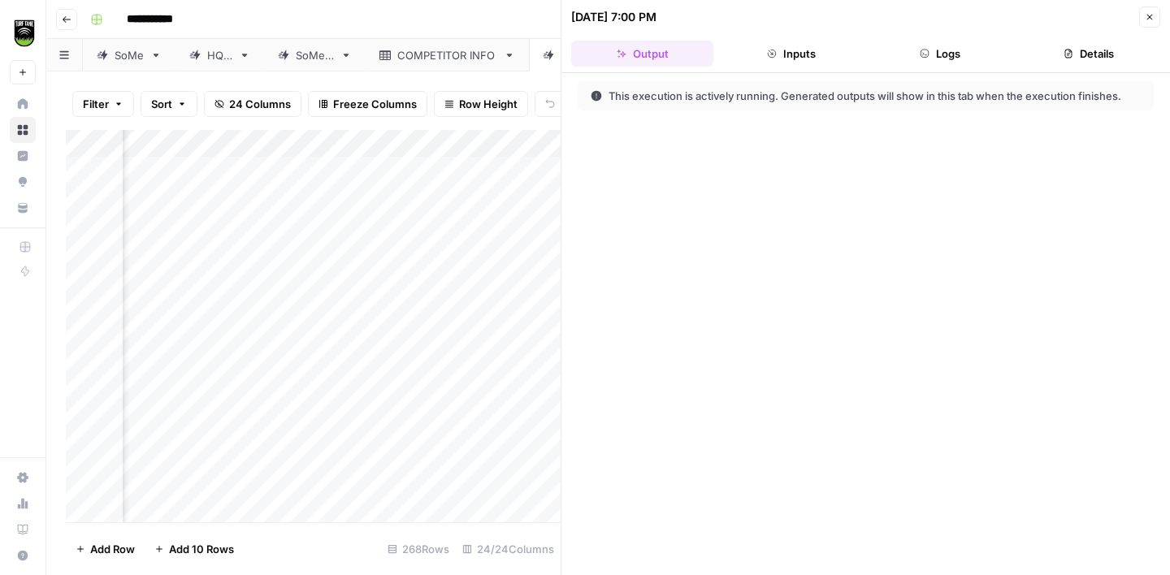
click at [937, 45] on button "Logs" at bounding box center [940, 54] width 142 height 26
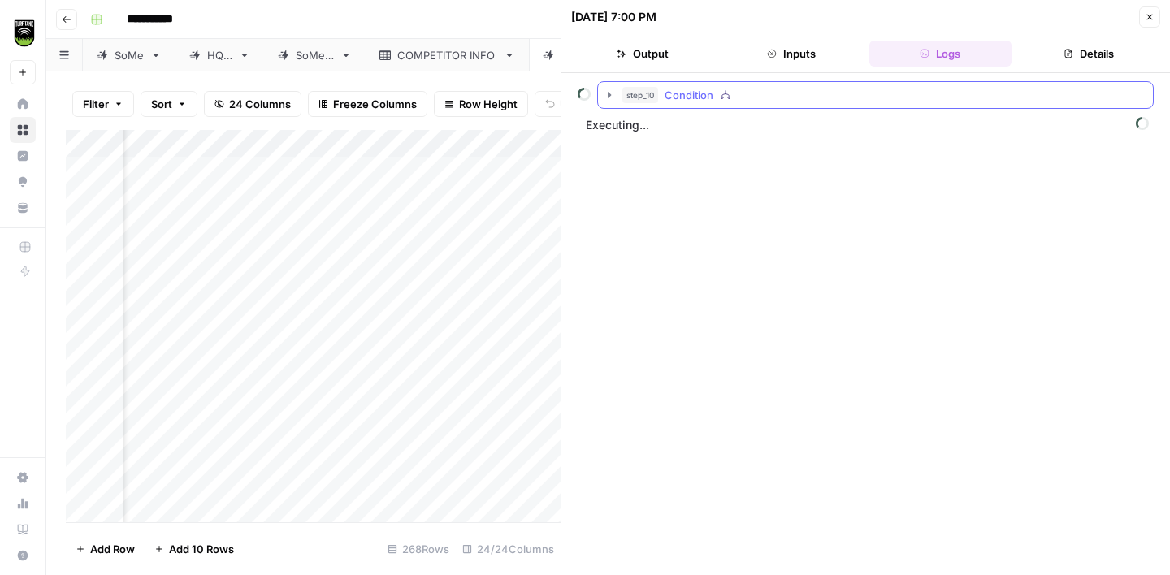
click at [608, 98] on icon "button" at bounding box center [609, 95] width 13 height 13
click at [637, 129] on icon "button" at bounding box center [642, 129] width 13 height 13
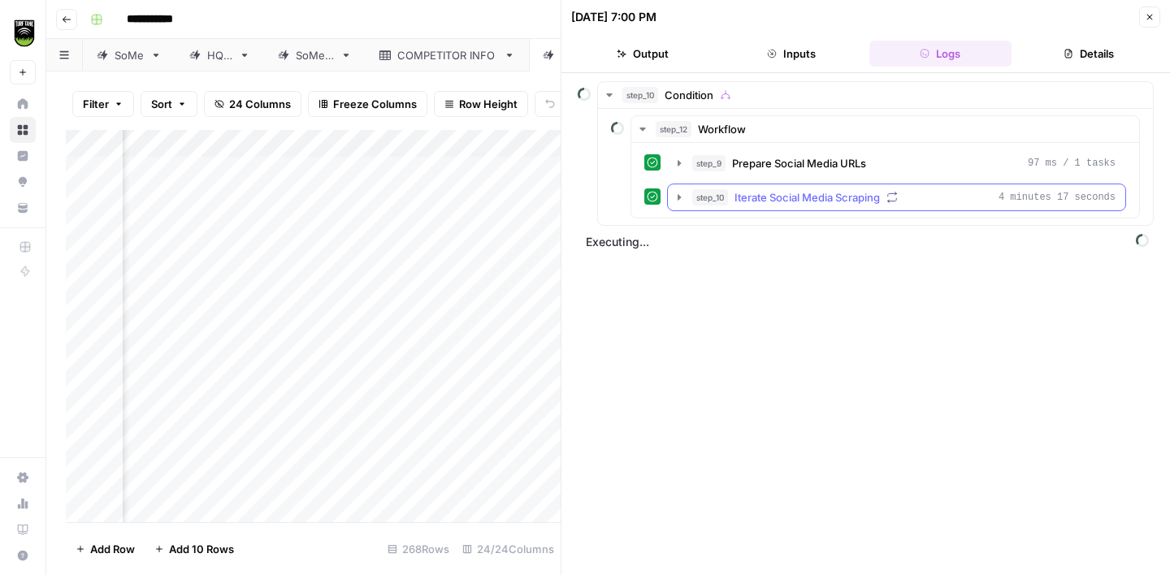
click at [686, 200] on button "step_10 Iterate Social Media Scraping 4 minutes 17 seconds" at bounding box center [896, 197] width 457 height 26
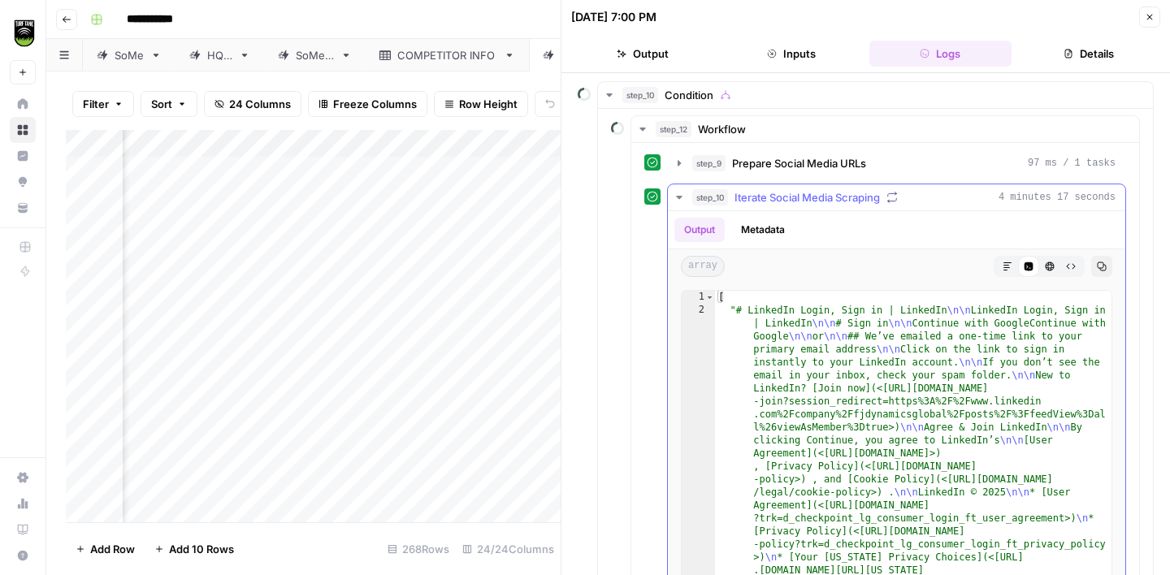
click at [683, 198] on icon "button" at bounding box center [679, 197] width 13 height 13
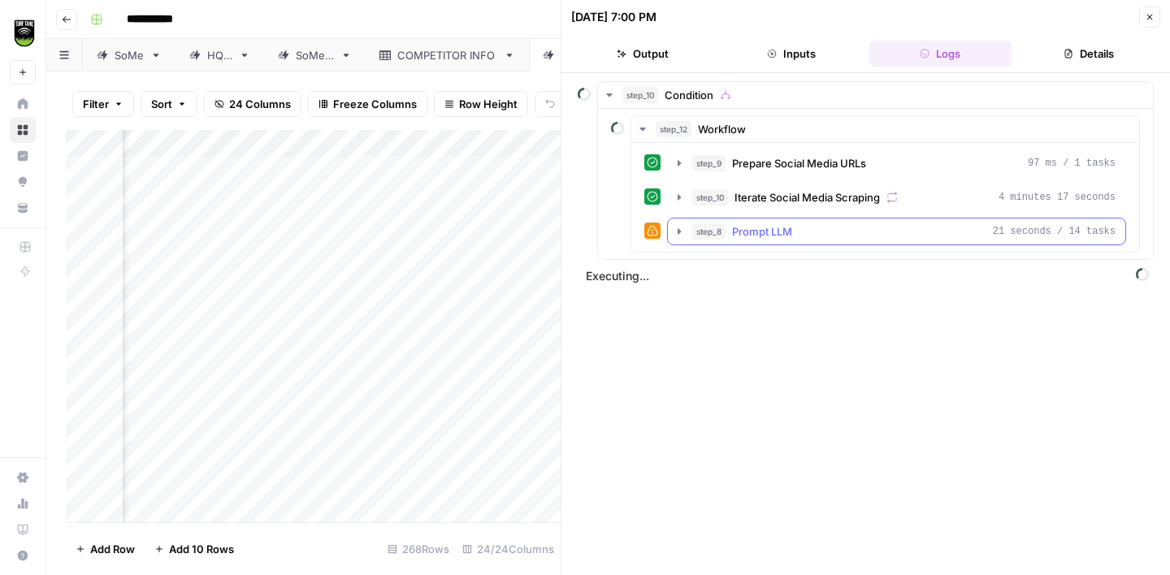
click at [696, 234] on span "step_8" at bounding box center [708, 231] width 33 height 16
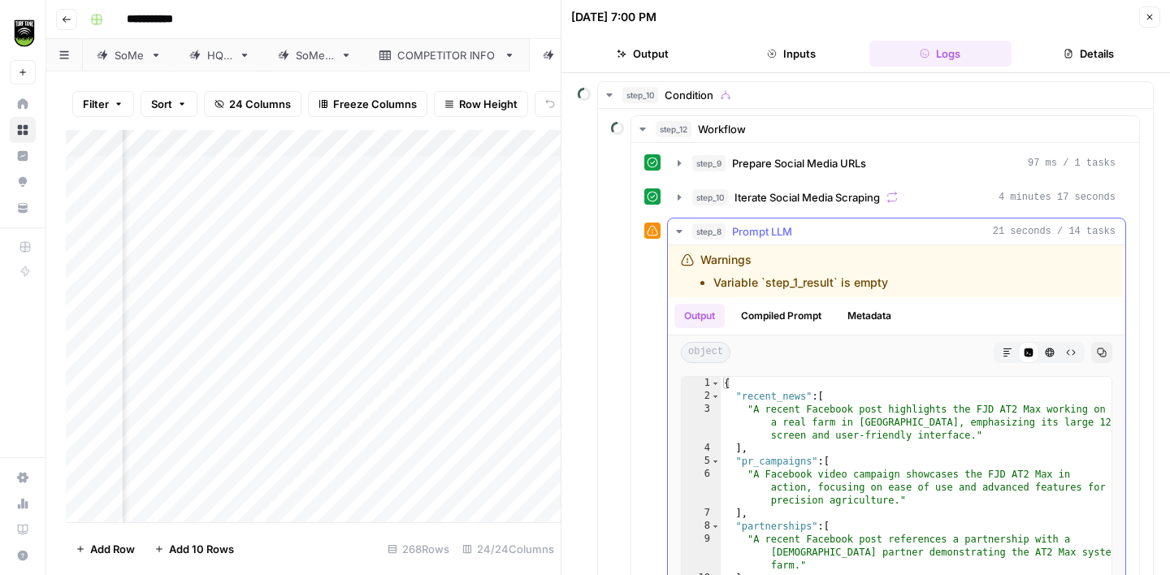
click at [682, 229] on icon "button" at bounding box center [679, 231] width 13 height 13
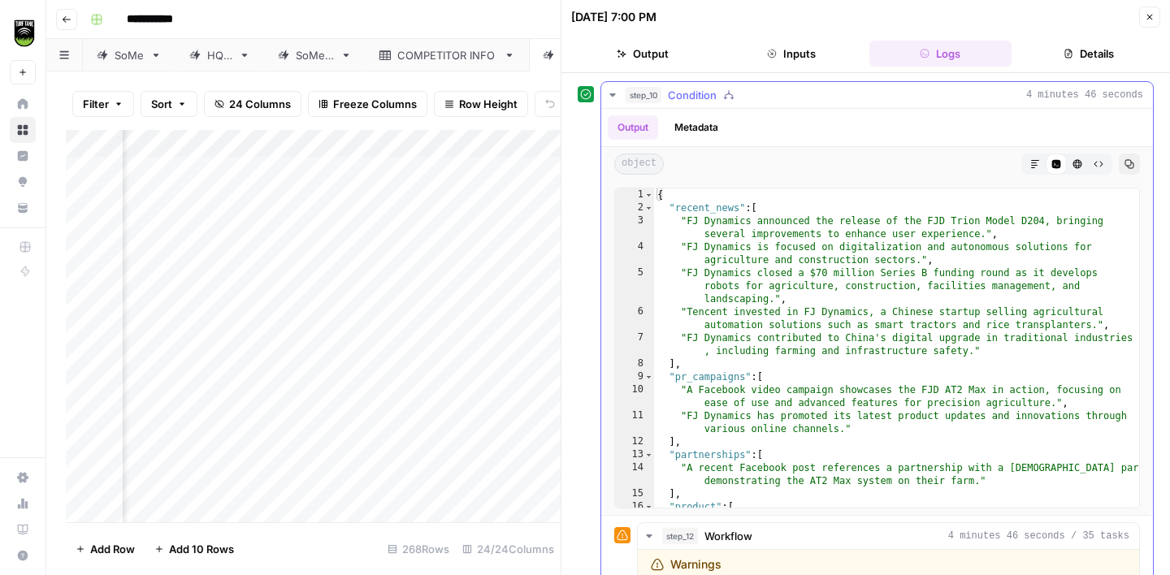
click at [616, 96] on icon "button" at bounding box center [612, 95] width 13 height 13
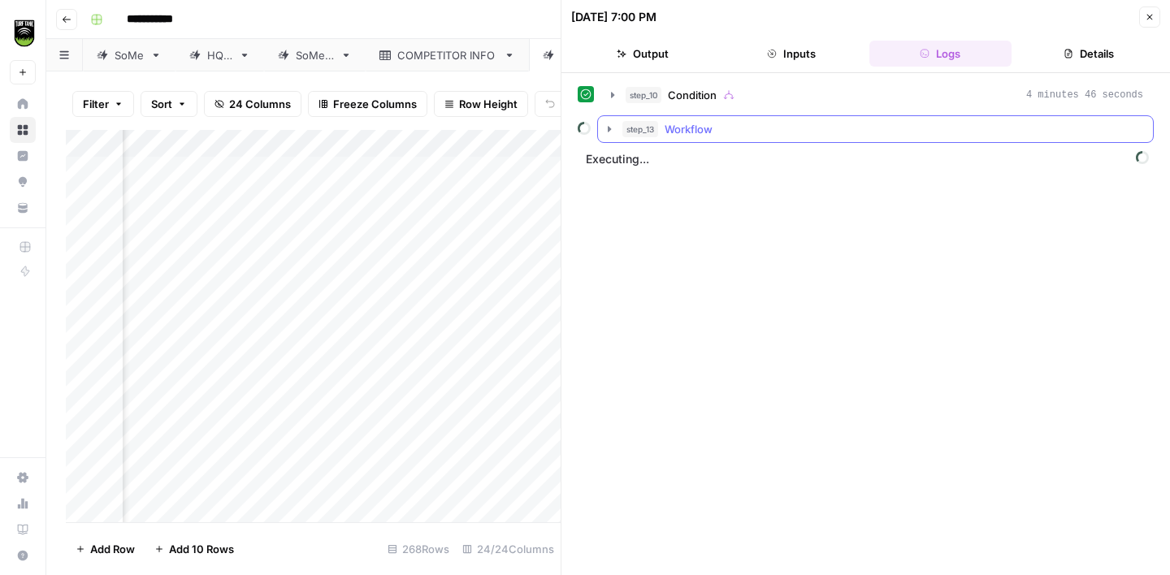
click at [604, 135] on icon "button" at bounding box center [609, 129] width 13 height 13
click at [604, 135] on button "step_13 Workflow" at bounding box center [875, 129] width 555 height 26
click at [604, 135] on icon "button" at bounding box center [609, 129] width 13 height 13
click at [613, 103] on button "step_10 Condition 4 minutes 46 seconds" at bounding box center [877, 95] width 552 height 26
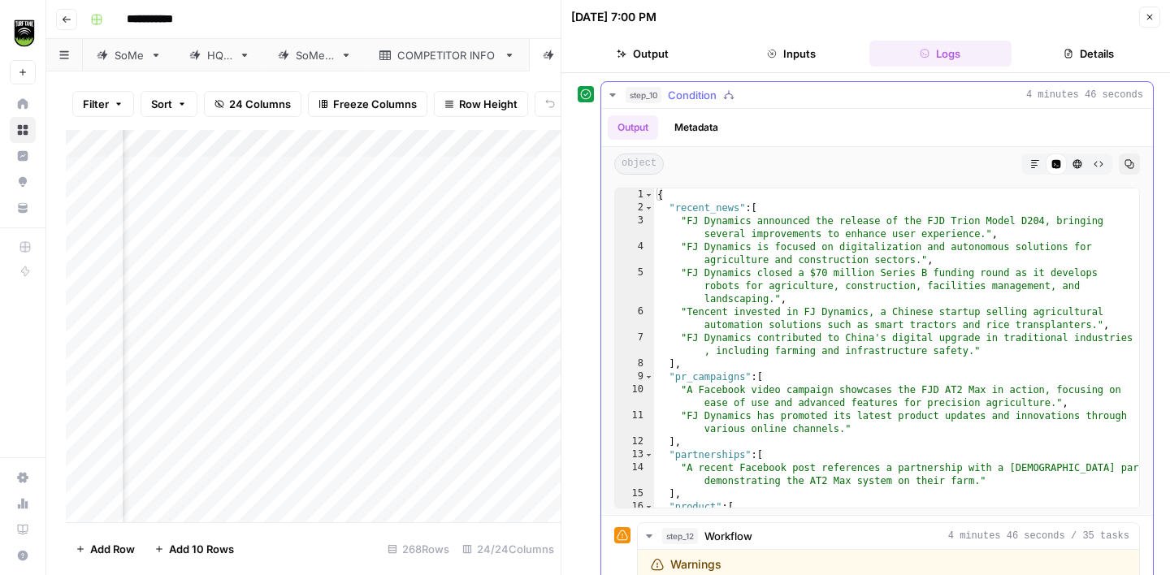
click at [616, 101] on icon "button" at bounding box center [612, 95] width 13 height 13
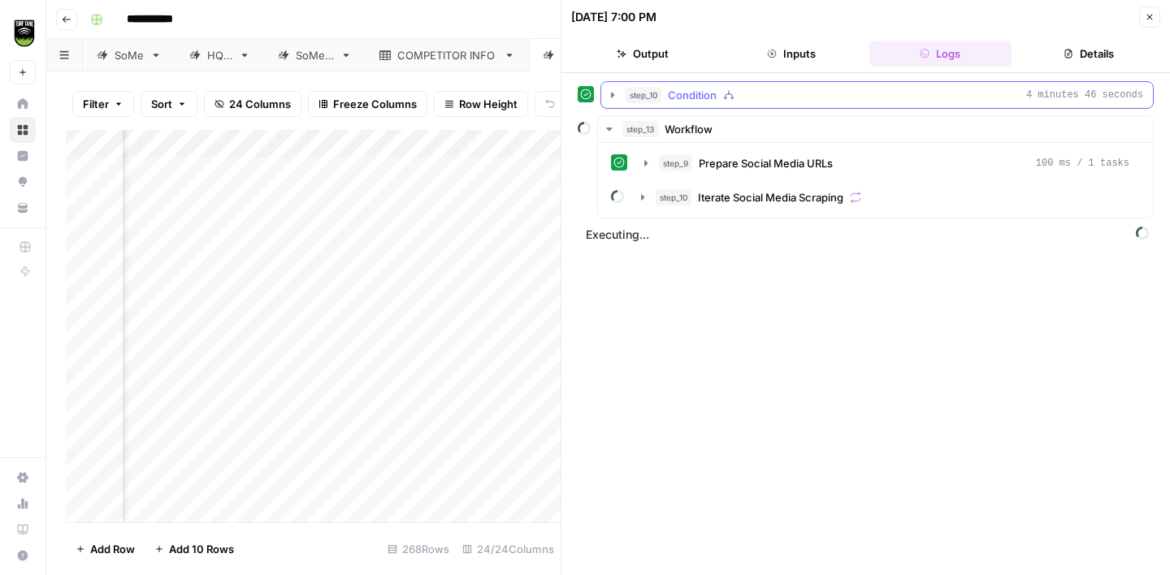
click at [665, 102] on div "step_10 Condition 4 minutes 46 seconds" at bounding box center [883, 95] width 517 height 16
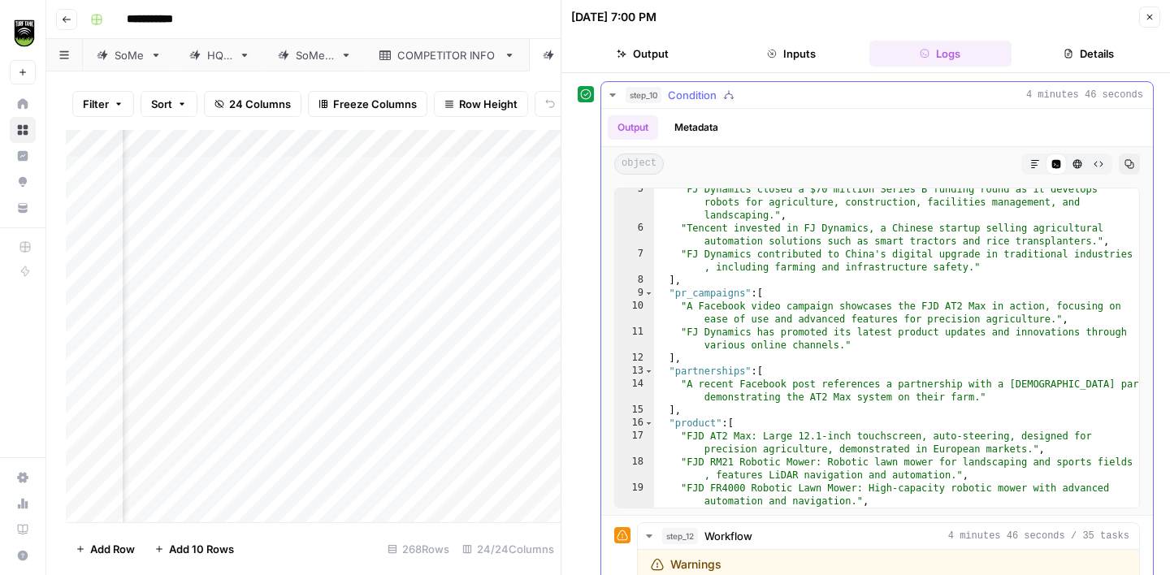
scroll to position [85, 0]
click at [650, 533] on icon "button" at bounding box center [649, 536] width 13 height 13
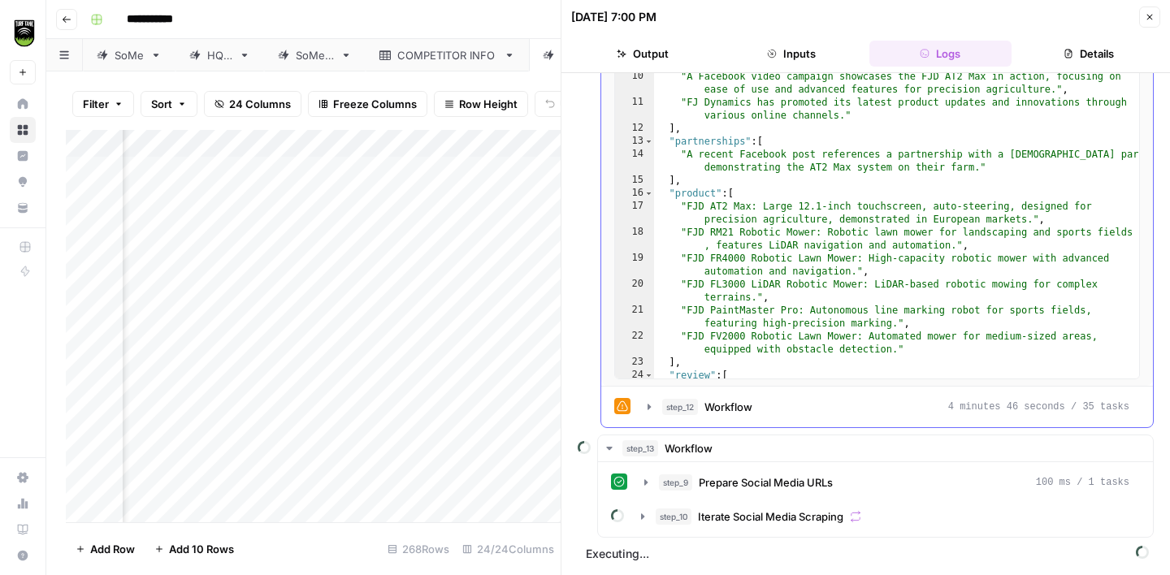
scroll to position [192, 0]
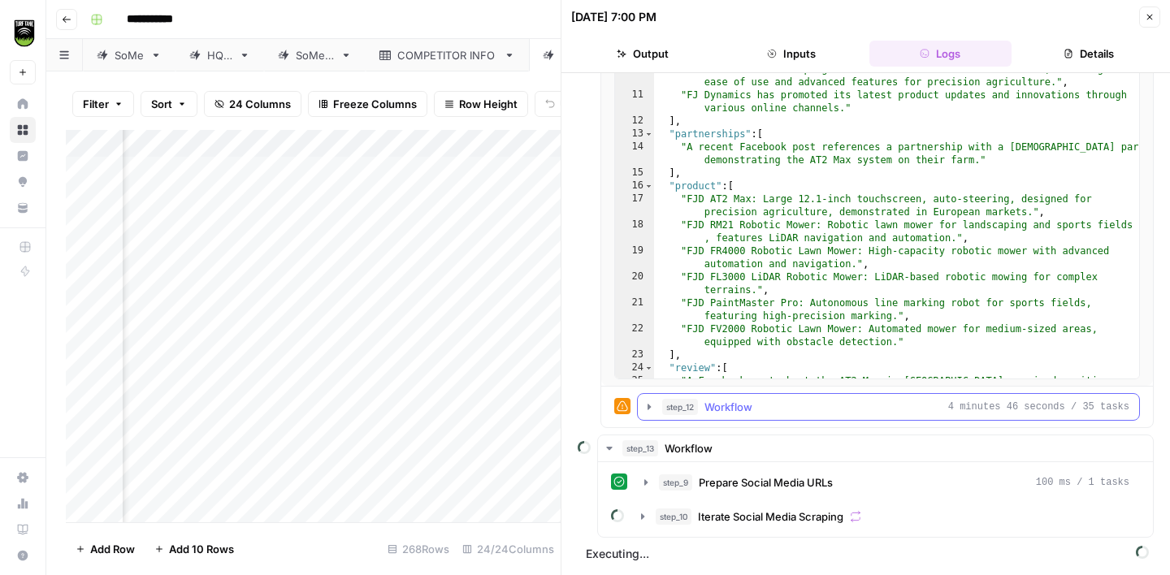
click at [656, 409] on button "step_12 Workflow 4 minutes 46 seconds / 35 tasks" at bounding box center [888, 407] width 501 height 26
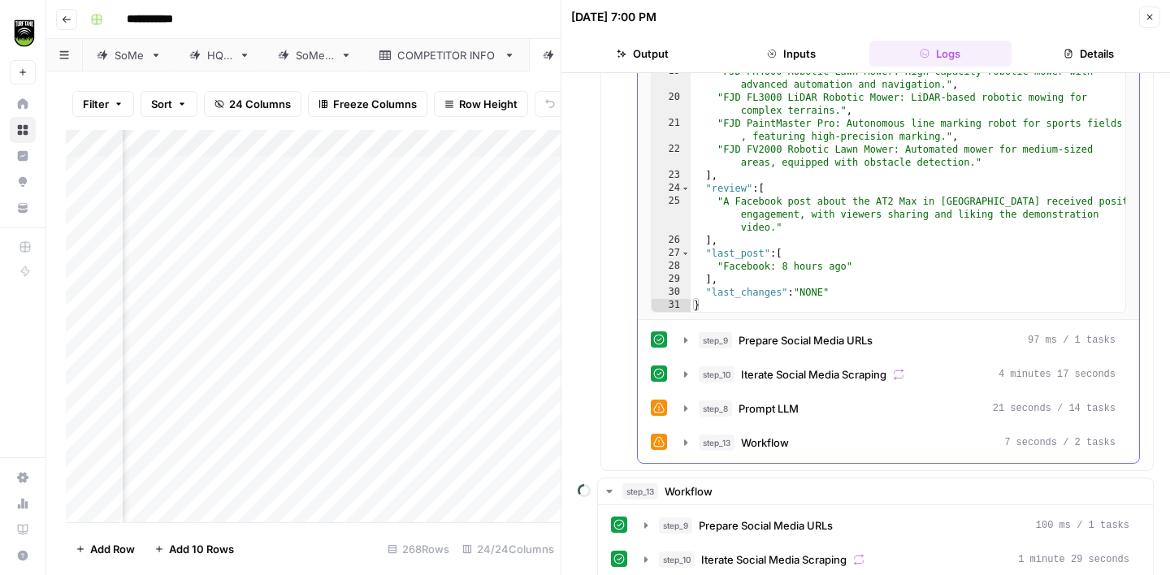
scroll to position [696, 0]
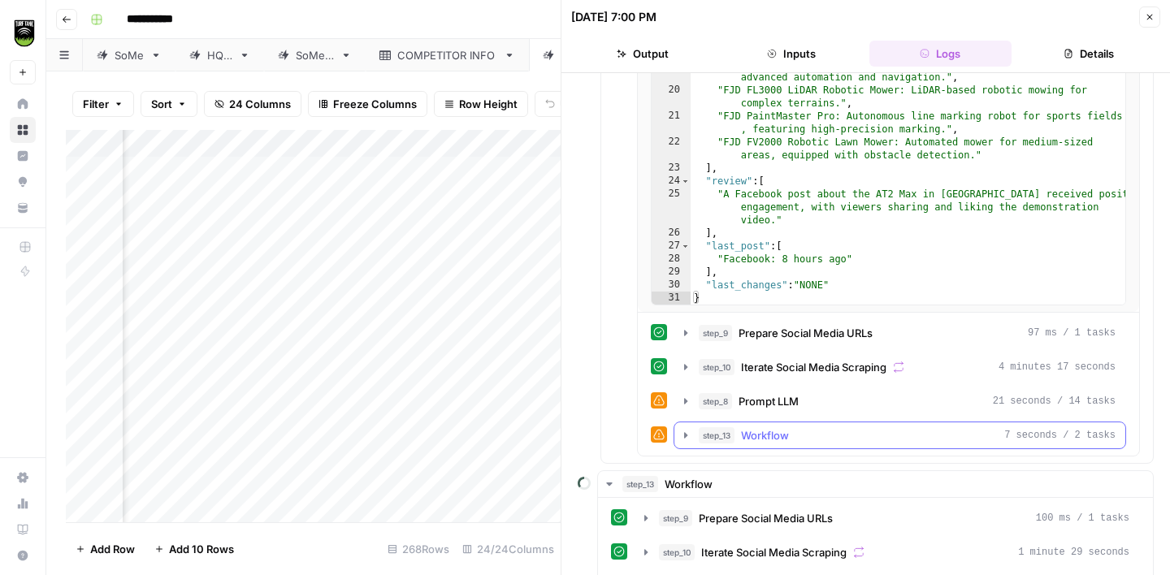
click at [686, 435] on icon "button" at bounding box center [685, 435] width 3 height 6
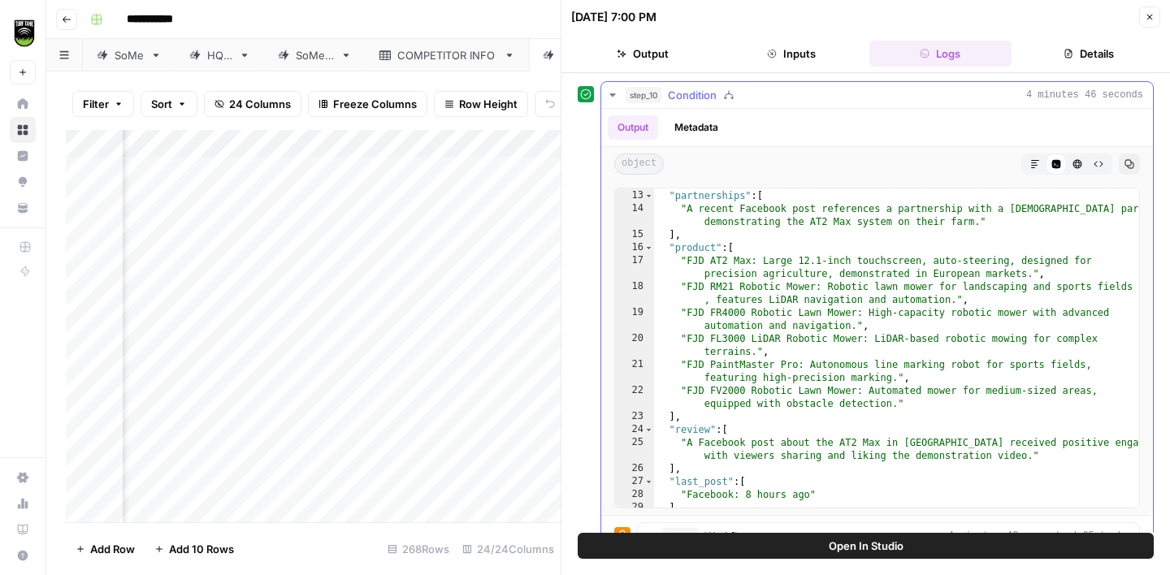
scroll to position [0, 0]
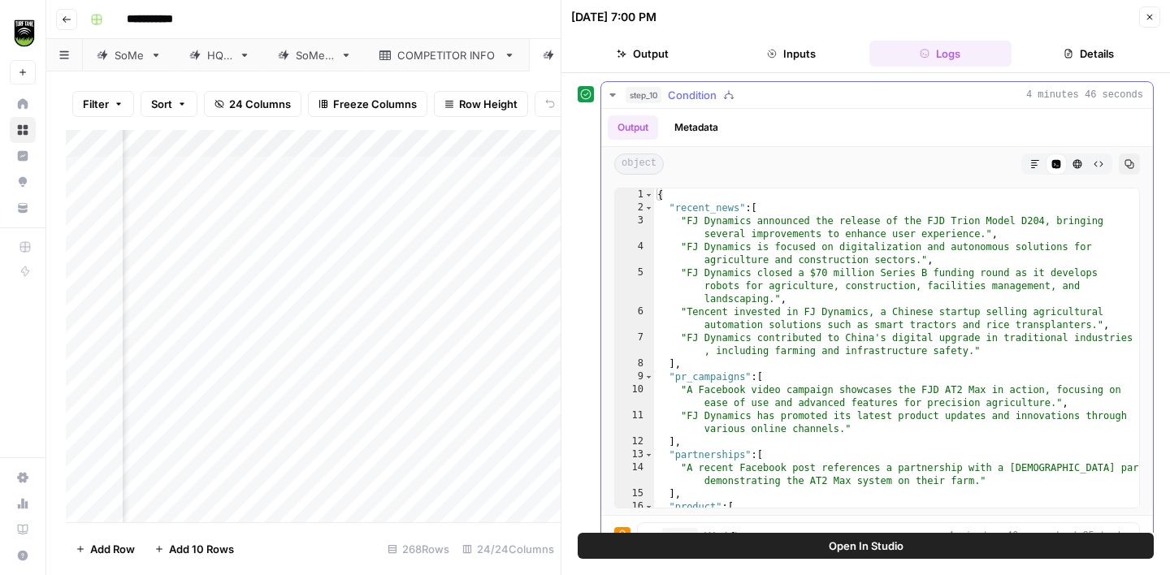
click at [616, 93] on icon "button" at bounding box center [612, 95] width 13 height 13
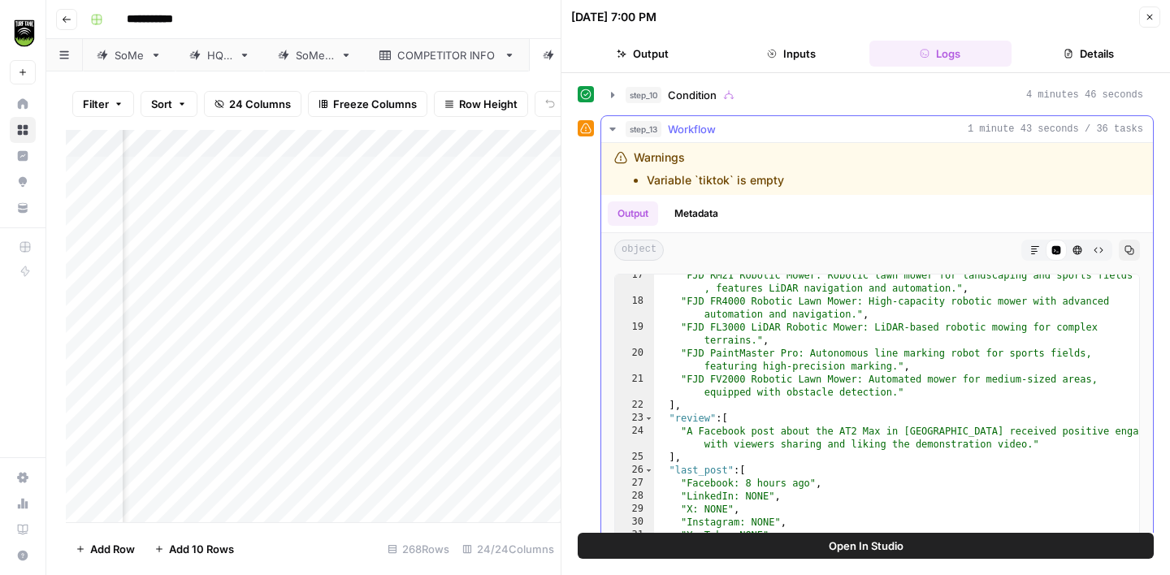
click at [615, 128] on icon "button" at bounding box center [612, 129] width 6 height 3
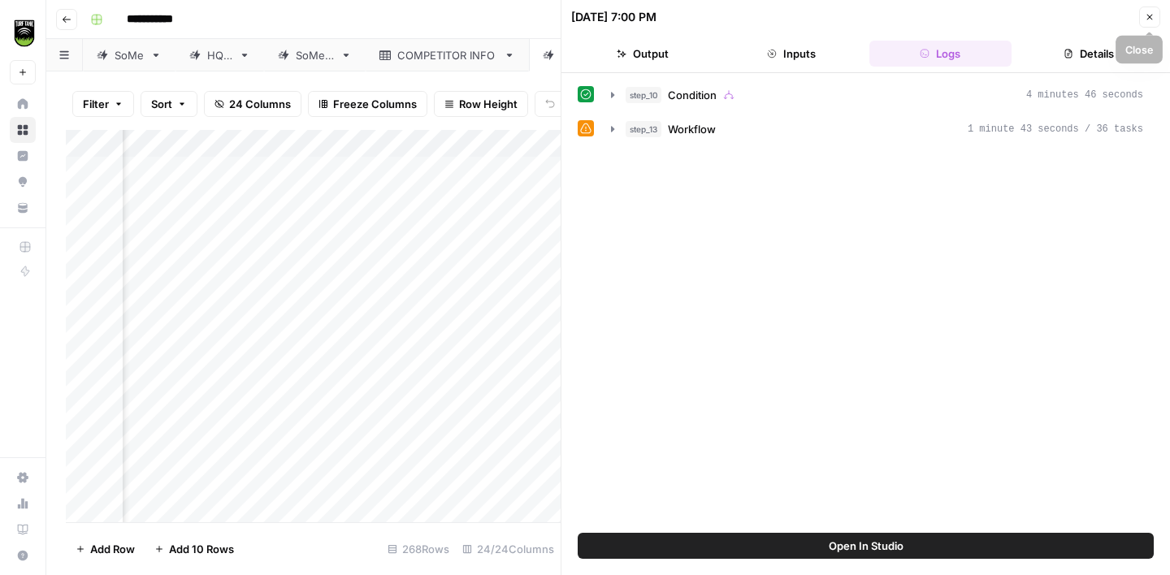
click at [1151, 21] on icon "button" at bounding box center [1150, 17] width 10 height 10
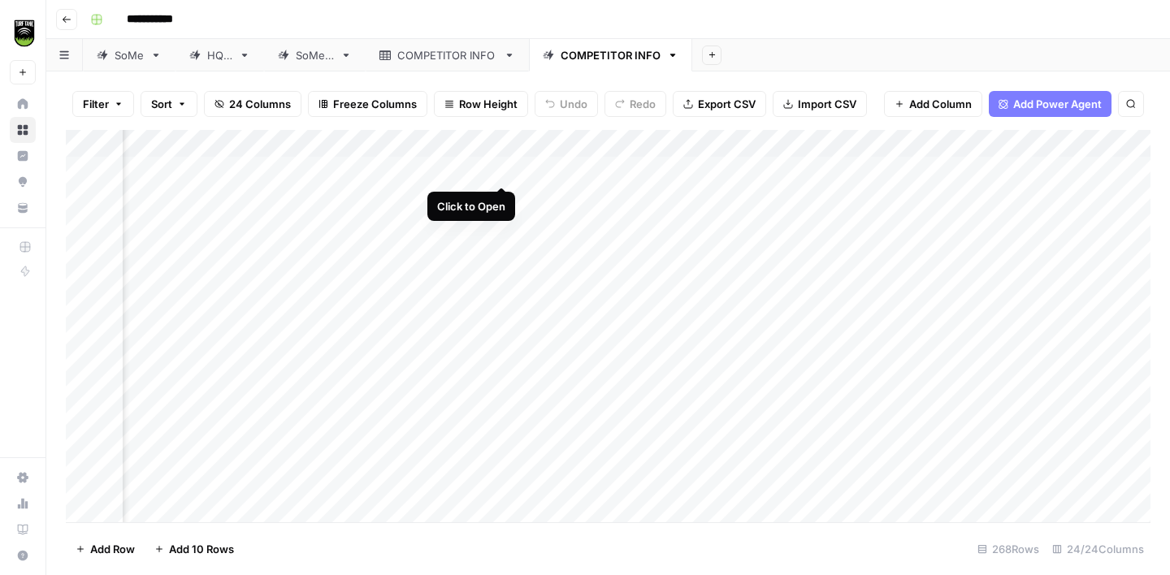
click at [503, 166] on div "Add Column" at bounding box center [608, 326] width 1084 height 392
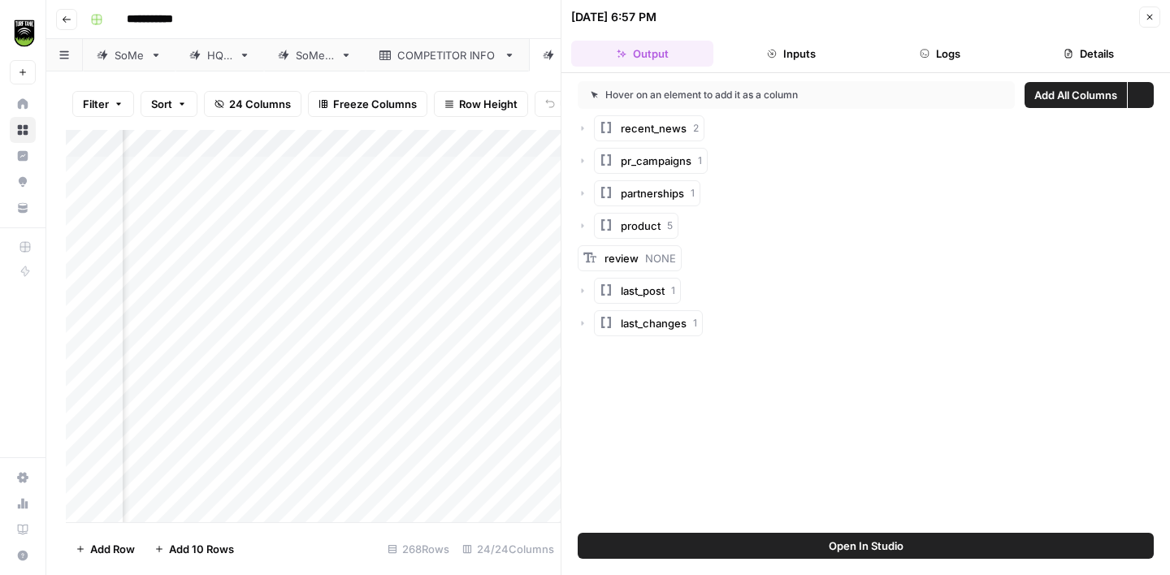
click at [962, 54] on button "Logs" at bounding box center [940, 54] width 142 height 26
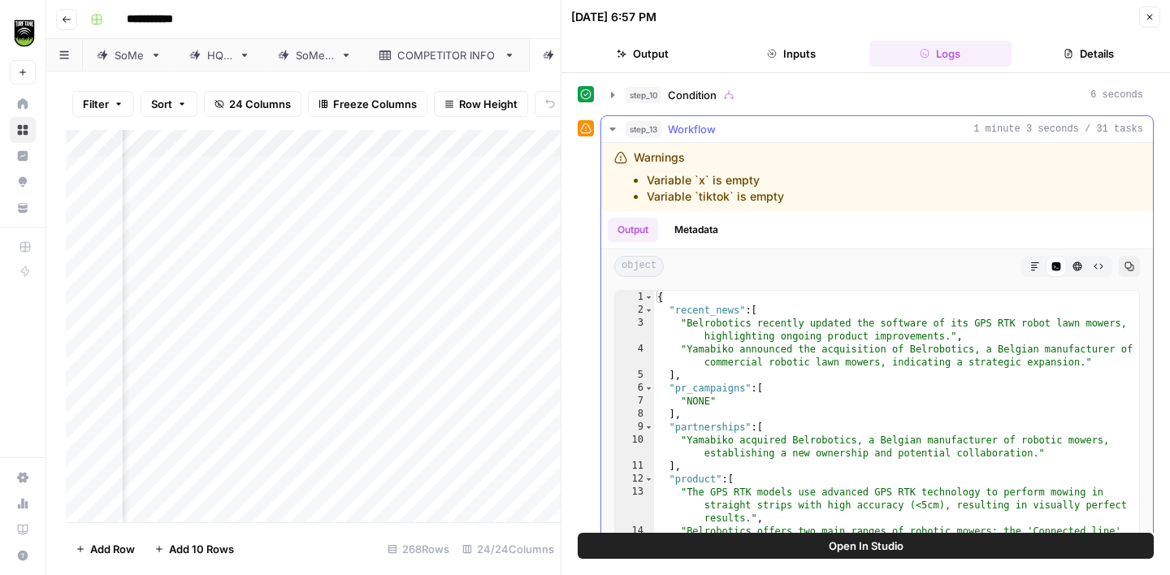
click at [609, 129] on icon "button" at bounding box center [612, 129] width 13 height 13
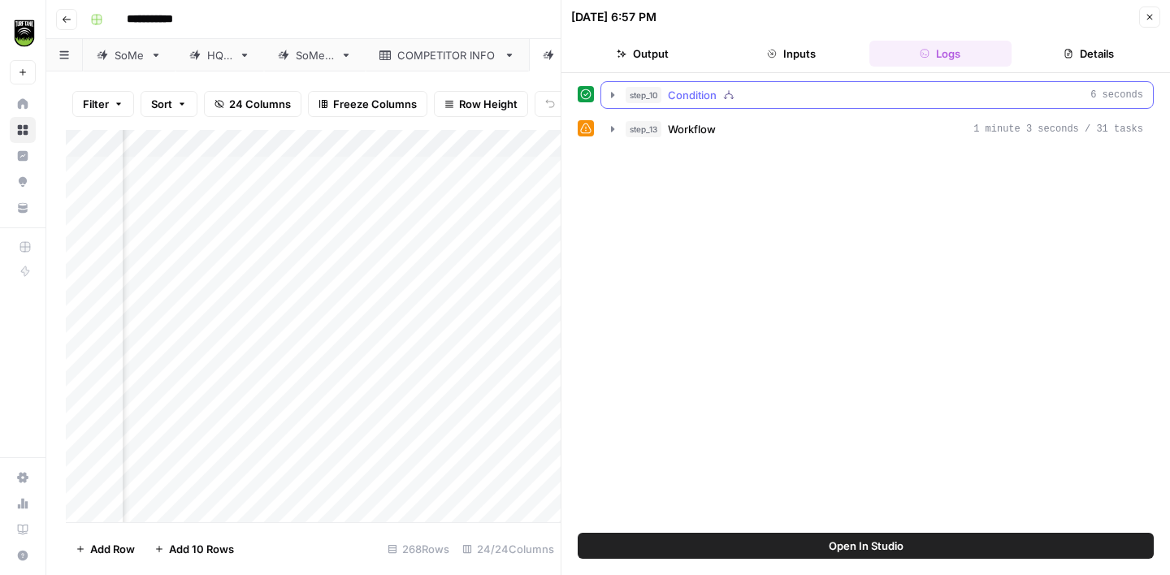
click at [617, 97] on icon "button" at bounding box center [612, 95] width 13 height 13
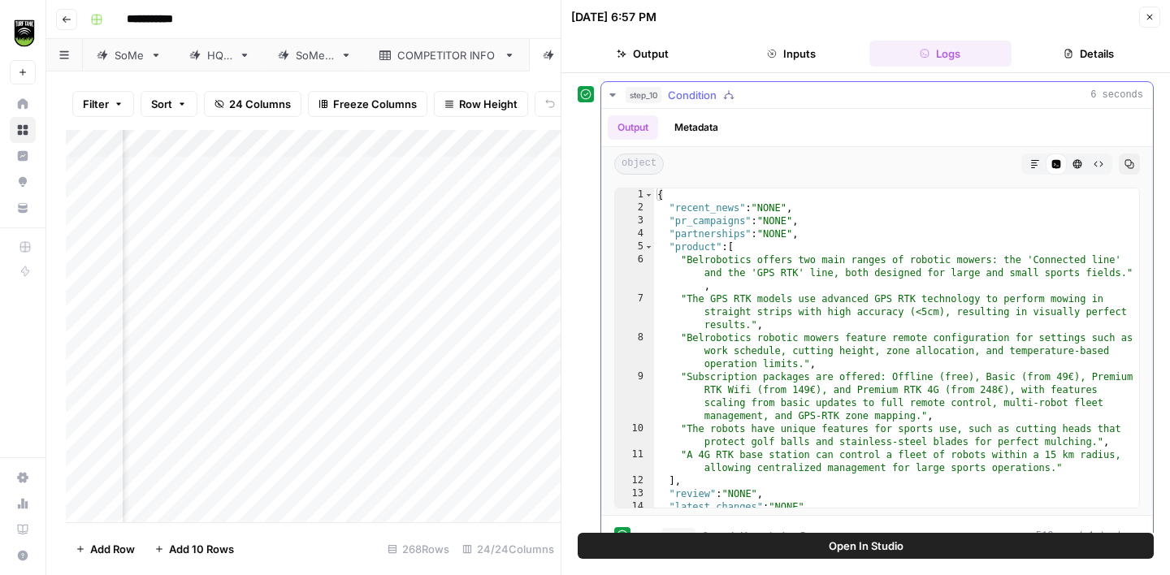
click at [613, 97] on icon "button" at bounding box center [612, 95] width 13 height 13
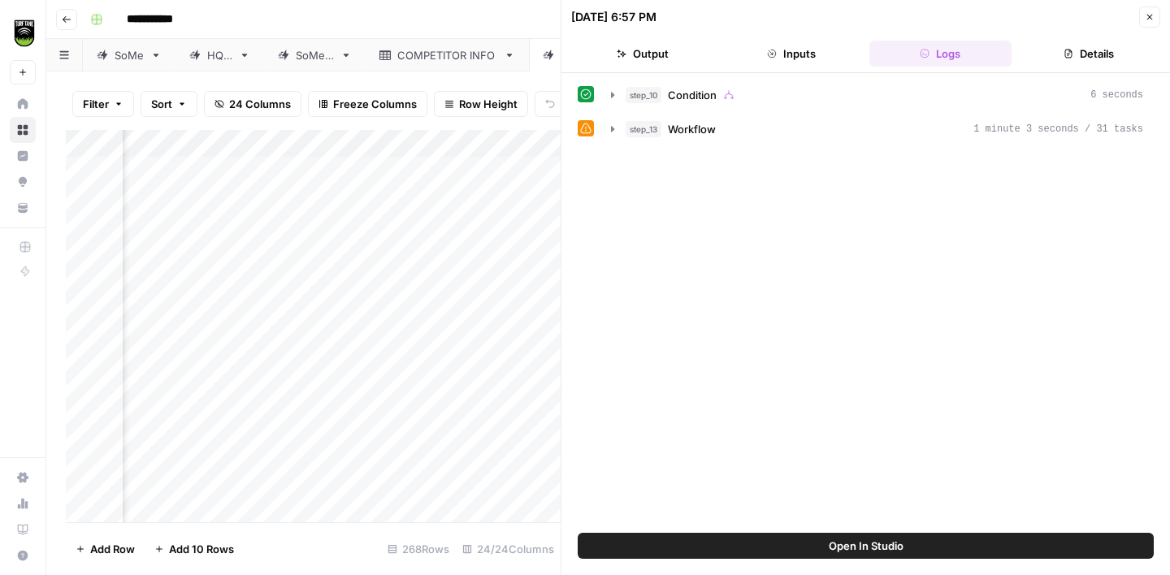
click at [1153, 12] on icon "button" at bounding box center [1150, 17] width 10 height 10
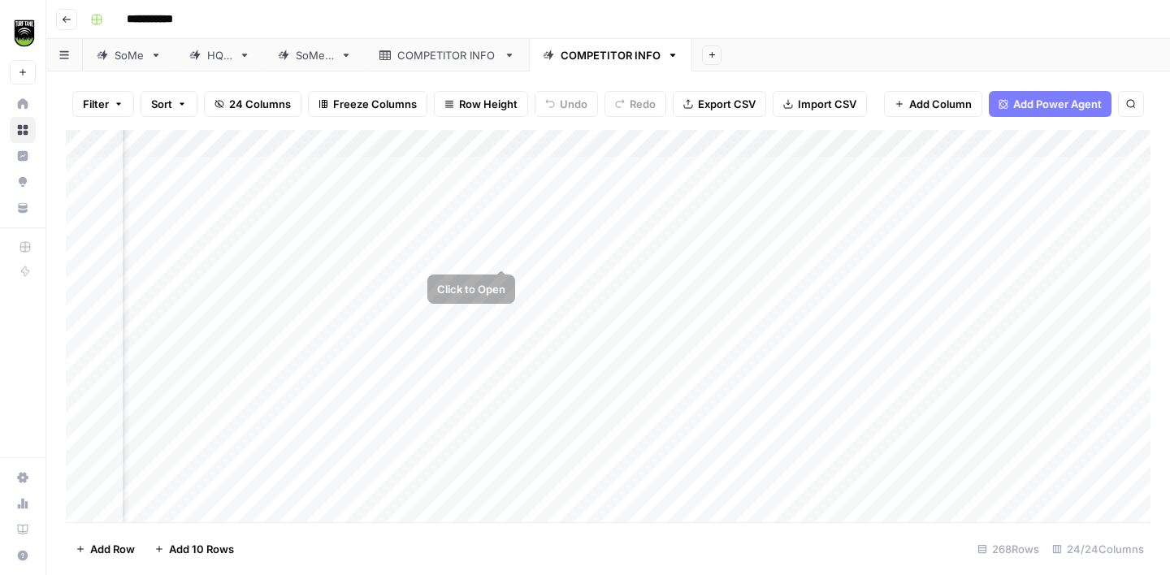
click at [504, 252] on div "Add Column" at bounding box center [608, 326] width 1084 height 392
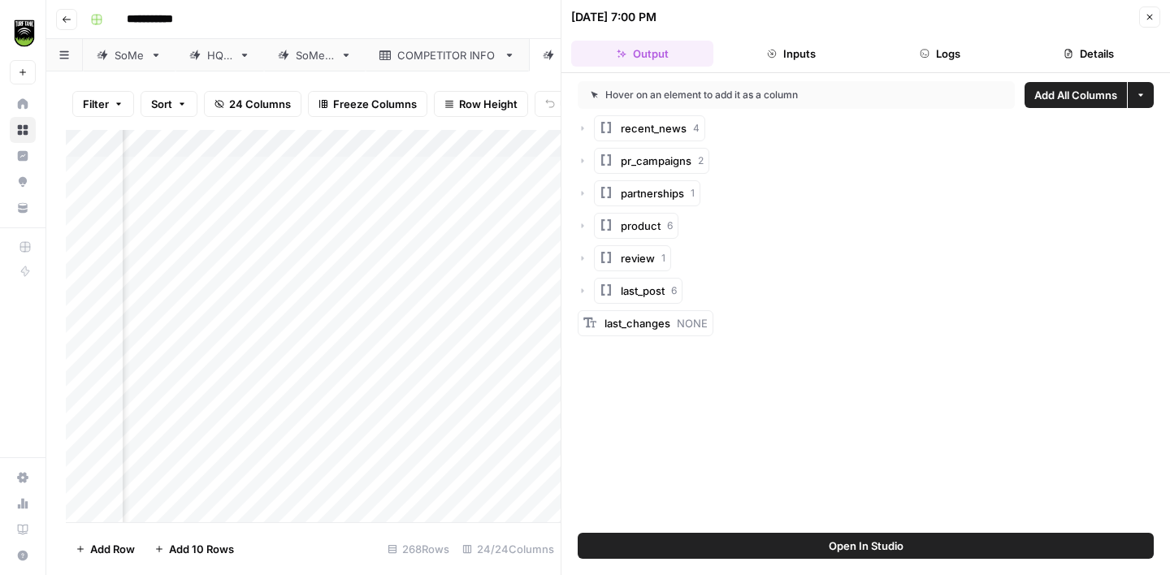
click at [933, 58] on button "Logs" at bounding box center [940, 54] width 142 height 26
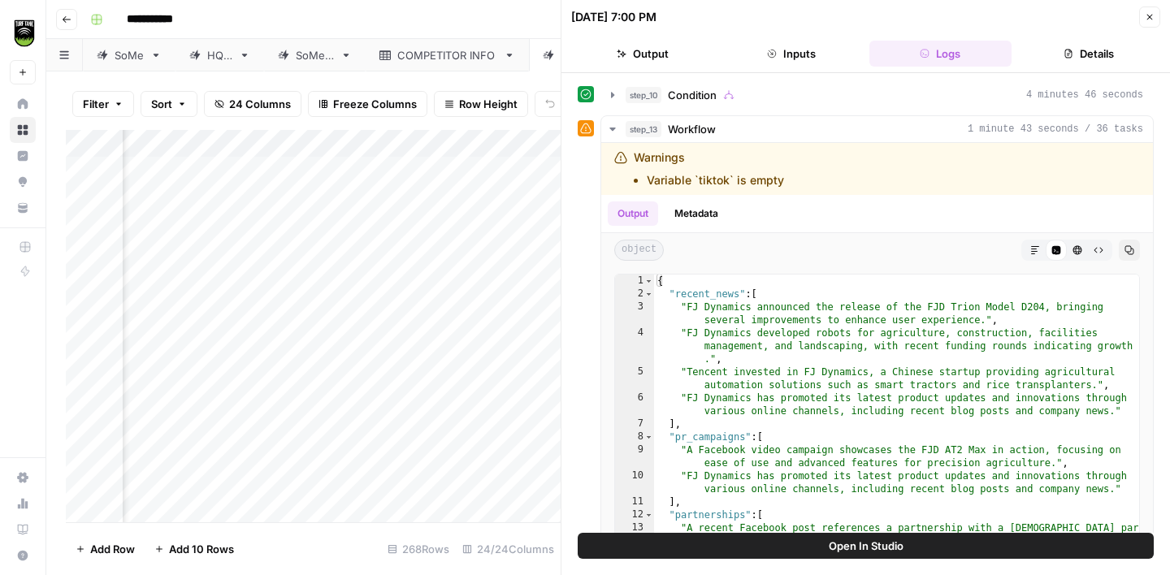
click at [933, 58] on button "Logs" at bounding box center [940, 54] width 142 height 26
click at [617, 97] on icon "button" at bounding box center [612, 95] width 13 height 13
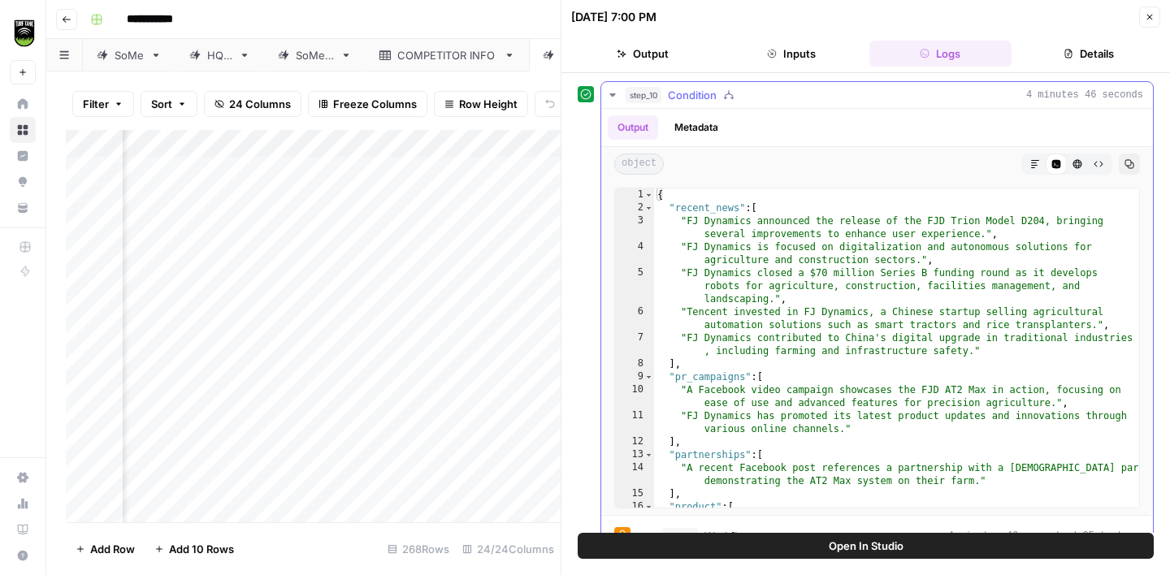
click at [608, 96] on icon "button" at bounding box center [612, 95] width 13 height 13
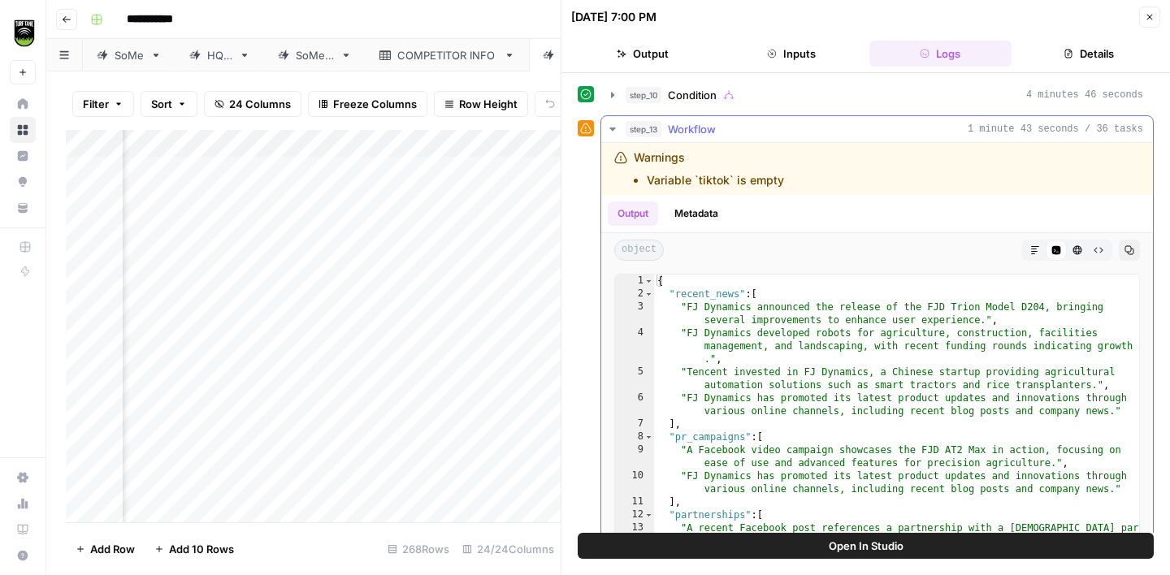
click at [612, 133] on icon "button" at bounding box center [612, 129] width 13 height 13
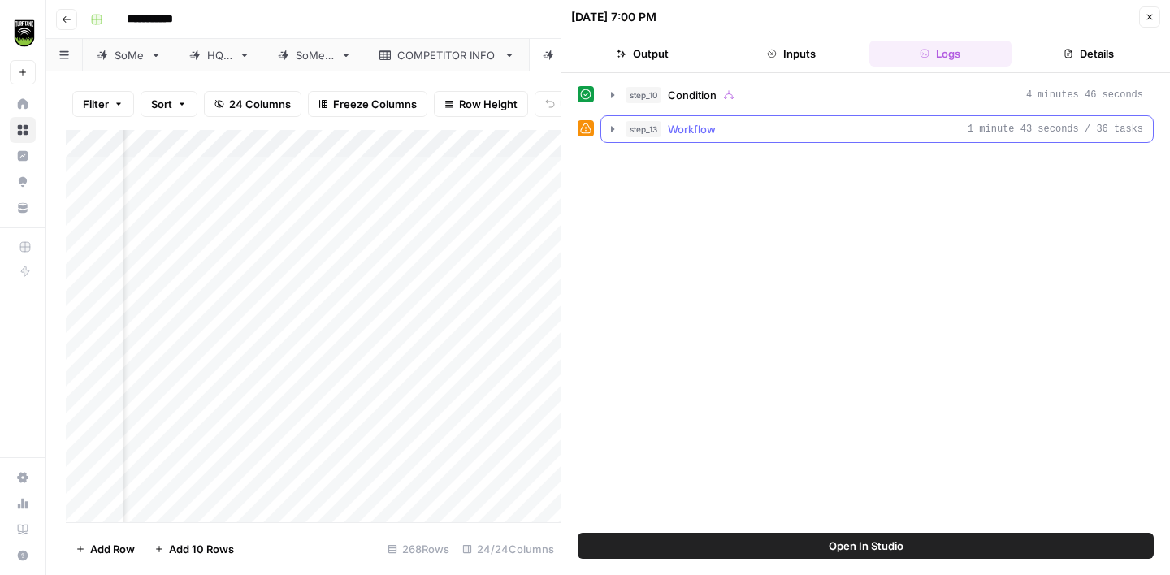
click at [677, 136] on span "Workflow" at bounding box center [692, 129] width 48 height 16
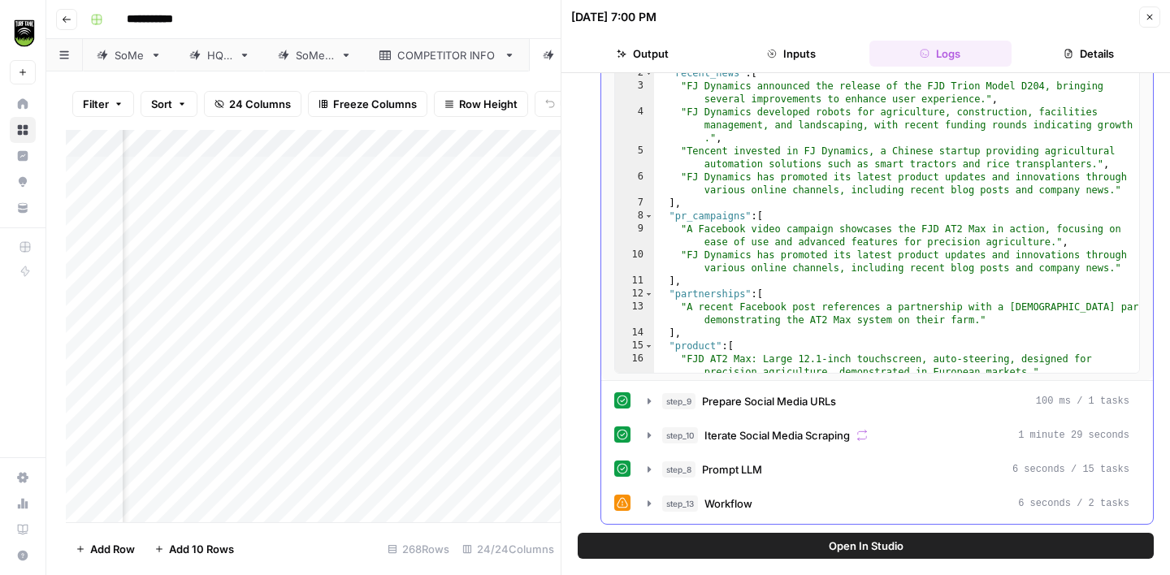
scroll to position [3, 0]
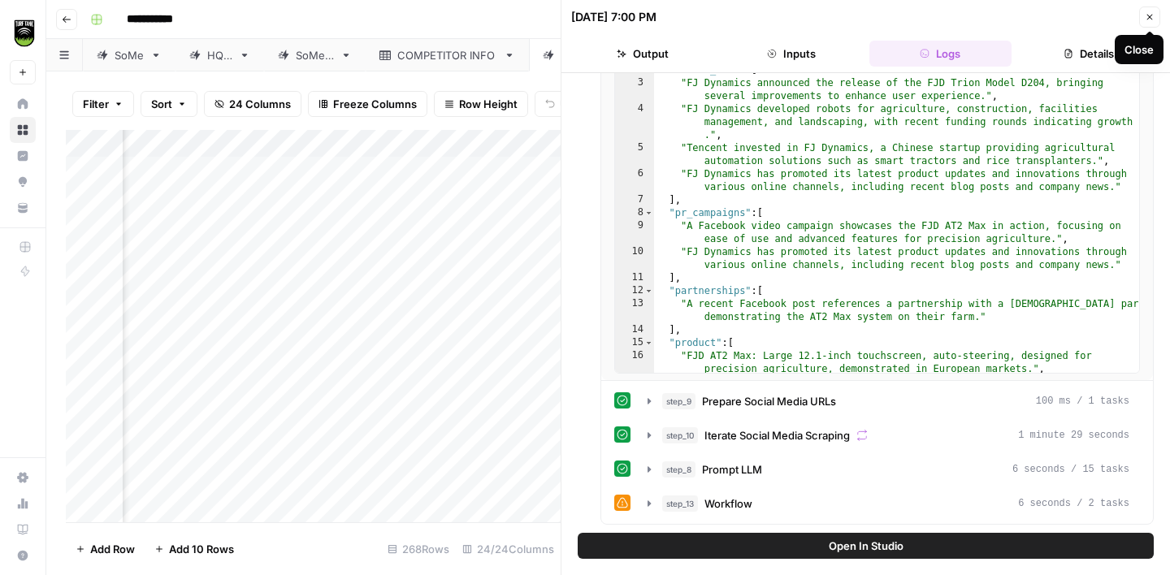
click at [1149, 21] on icon "button" at bounding box center [1150, 17] width 10 height 10
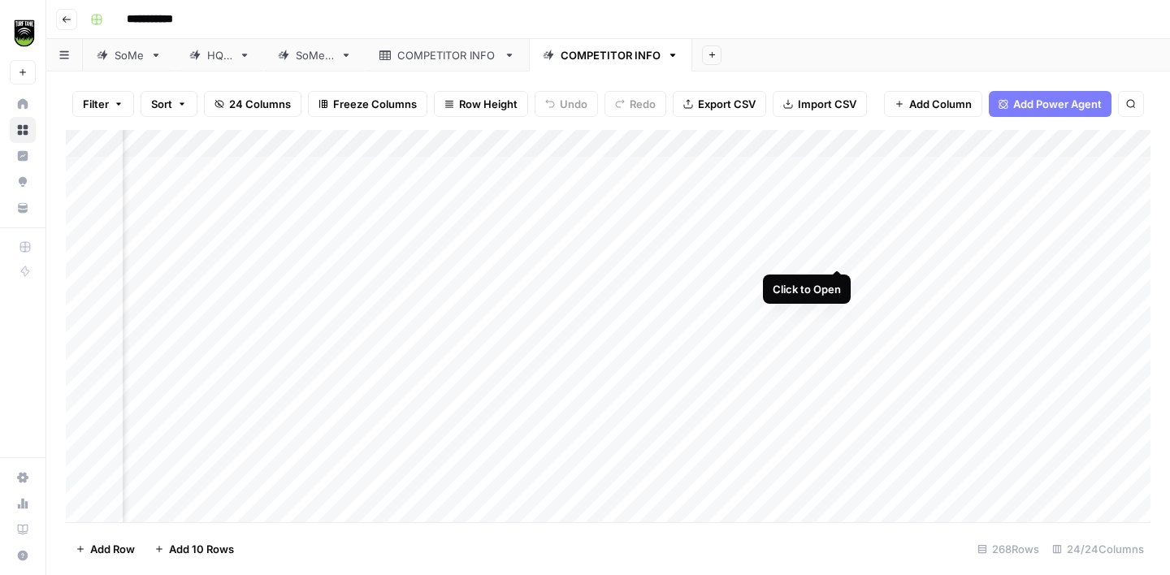
click at [839, 255] on div "Add Column" at bounding box center [608, 326] width 1084 height 392
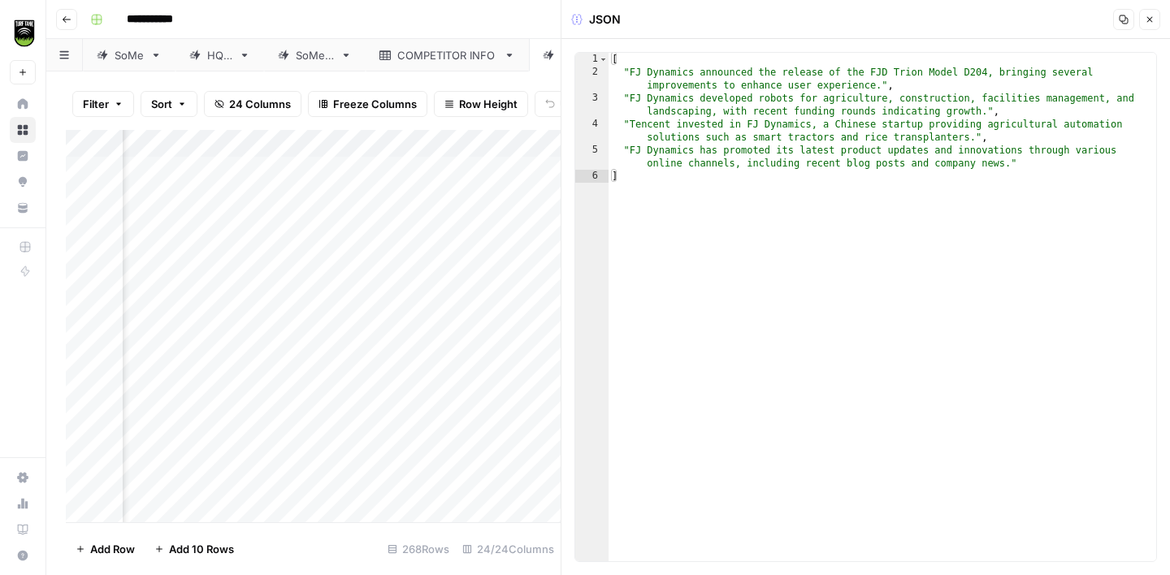
click at [1145, 23] on icon "button" at bounding box center [1150, 20] width 10 height 10
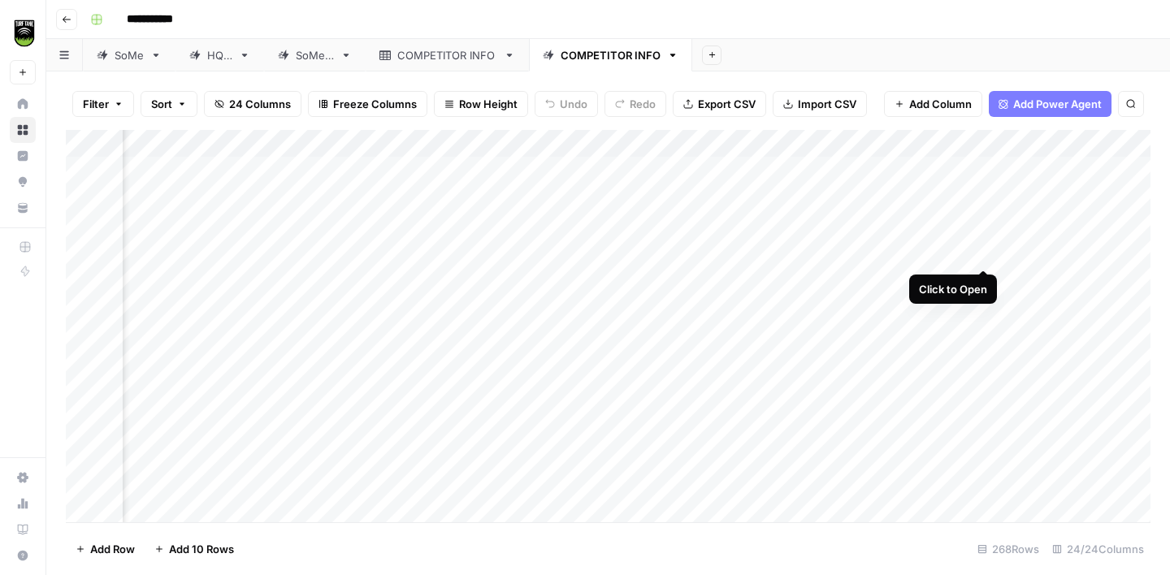
click at [989, 254] on div "Add Column" at bounding box center [608, 326] width 1084 height 392
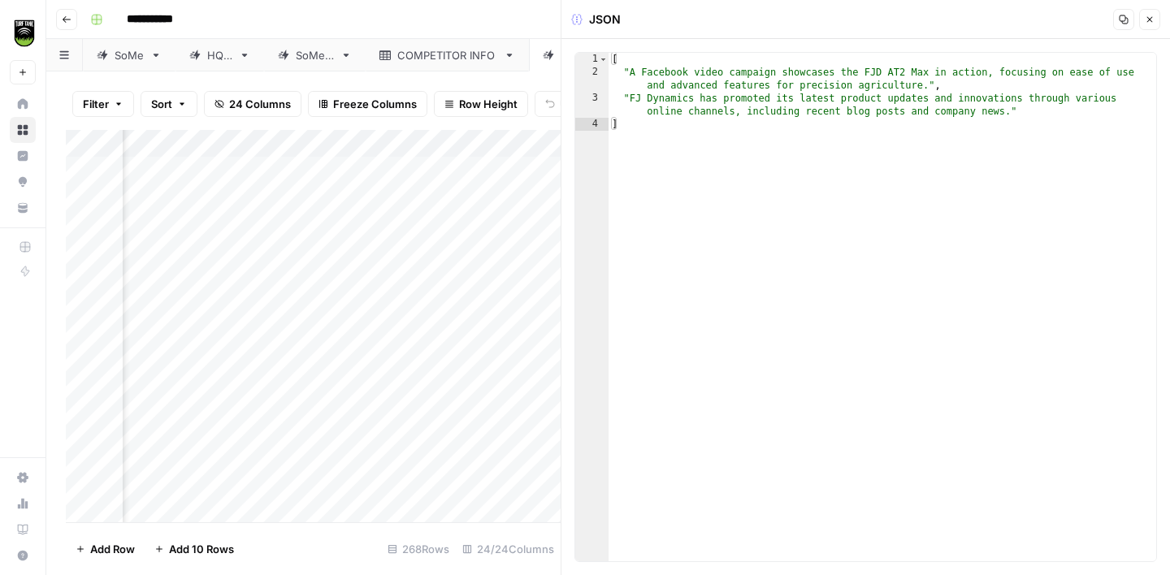
click at [1151, 15] on icon "button" at bounding box center [1150, 20] width 10 height 10
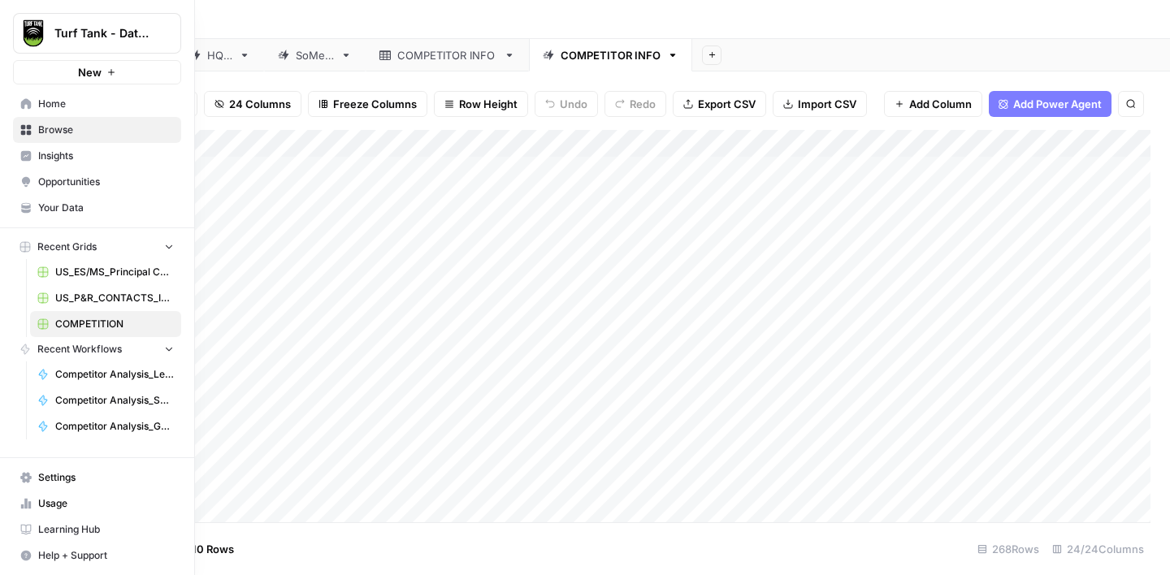
click at [82, 127] on span "Browse" at bounding box center [106, 130] width 136 height 15
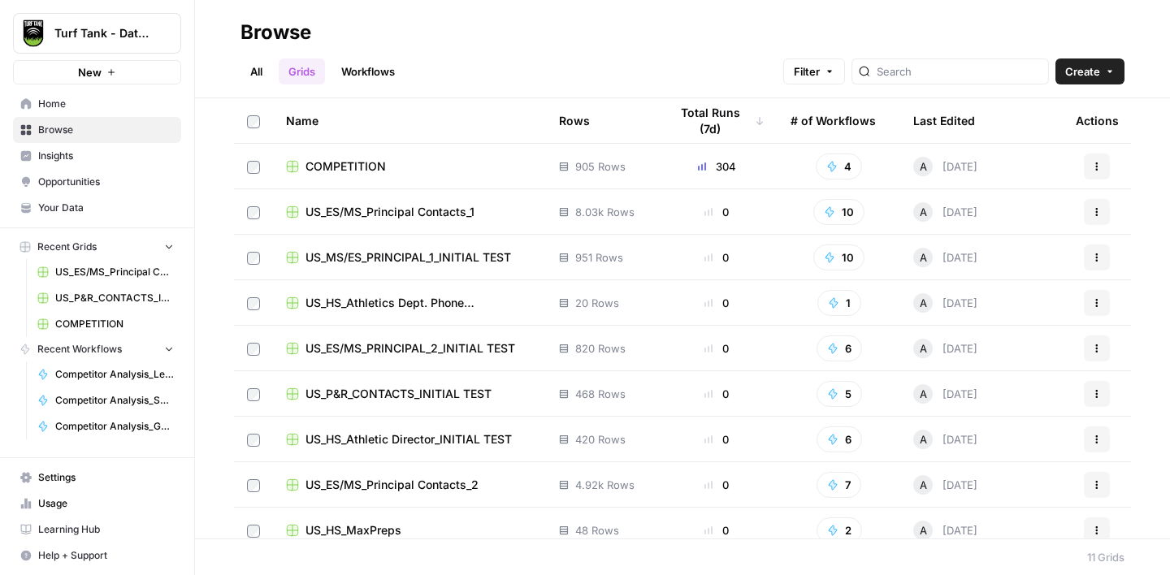
click at [361, 70] on link "Workflows" at bounding box center [367, 71] width 73 height 26
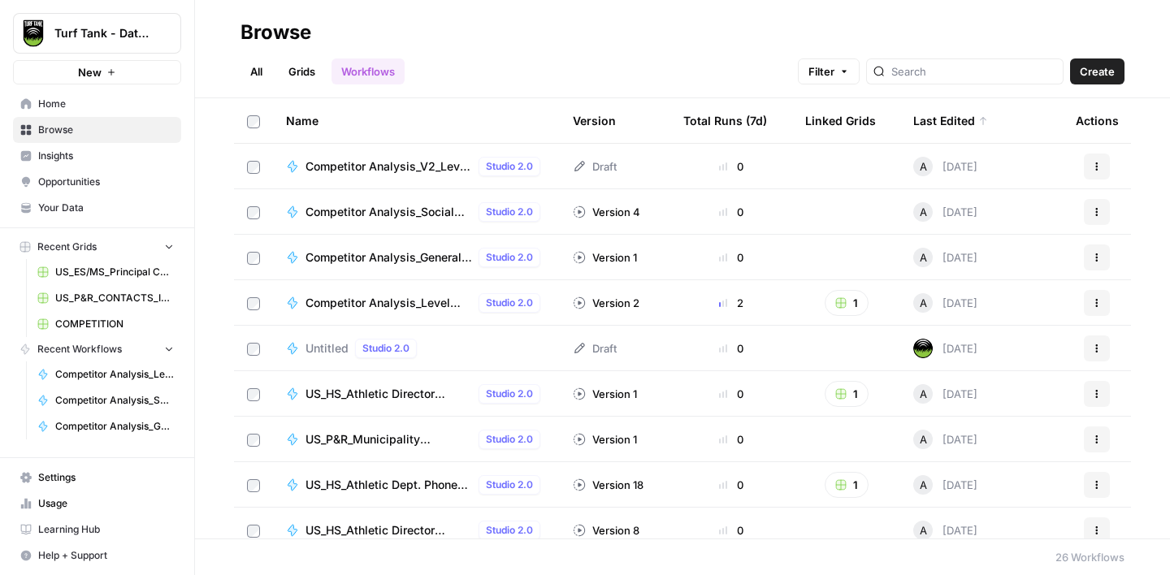
click at [412, 165] on span "Competitor Analysis_V2_Level 1_Knowledge Base_Step 1" at bounding box center [388, 166] width 167 height 16
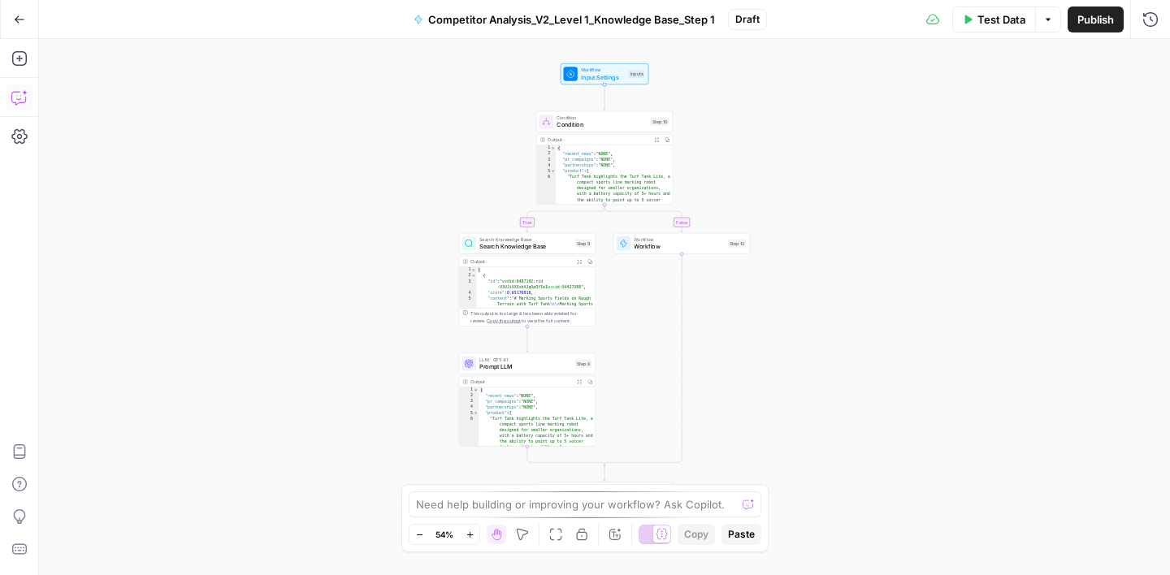
click at [15, 91] on icon "button" at bounding box center [19, 97] width 16 height 16
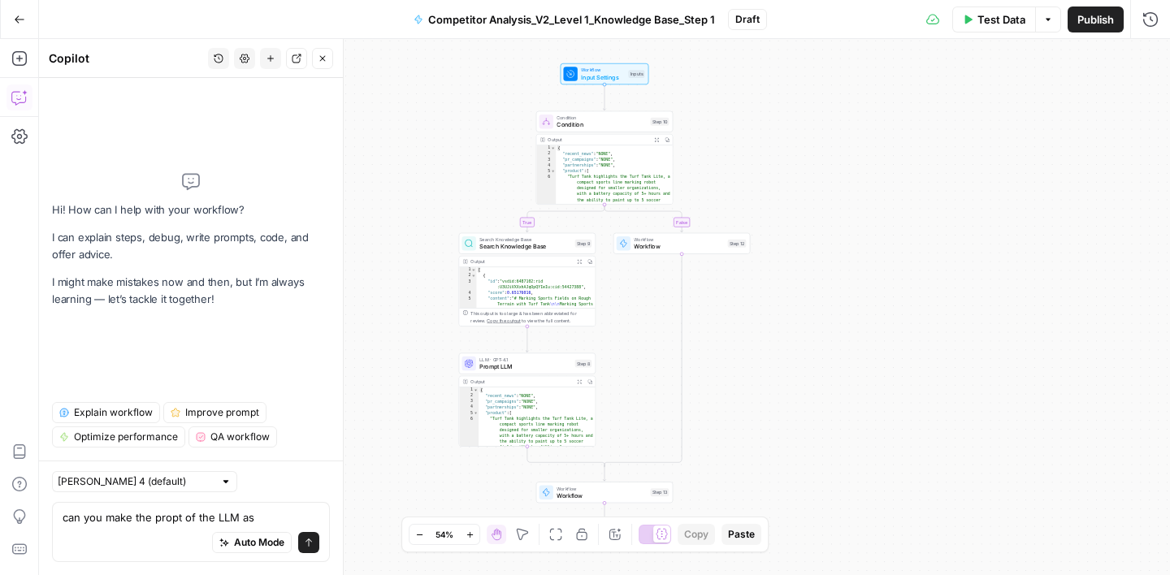
click at [173, 517] on textarea "can you make the propt of the LLM as" at bounding box center [191, 517] width 257 height 16
click at [276, 516] on textarea "can you make the prompt of the LLM as" at bounding box center [191, 517] width 257 height 16
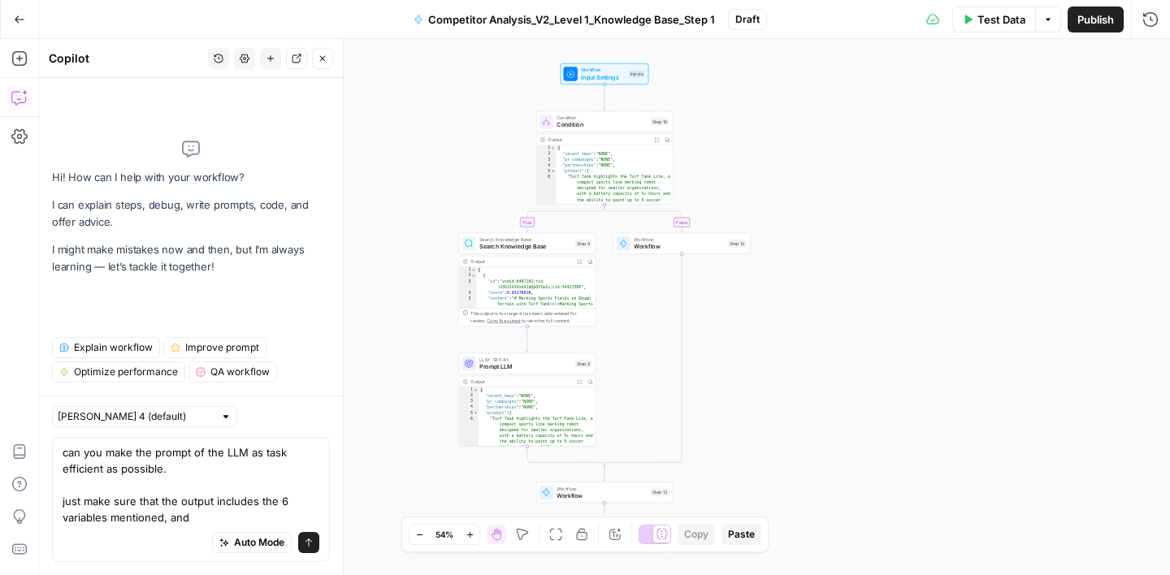
click at [64, 517] on textarea "can you make the prompt of the LLM as task efficient as possible. just make sur…" at bounding box center [191, 484] width 257 height 81
click at [111, 515] on textarea "can you make the prompt of the LLM as task efficient as possible. just make sur…" at bounding box center [191, 484] width 257 height 81
click at [211, 518] on textarea "can you make the prompt of the LLM as task efficient as possible. just make sur…" at bounding box center [191, 484] width 257 height 81
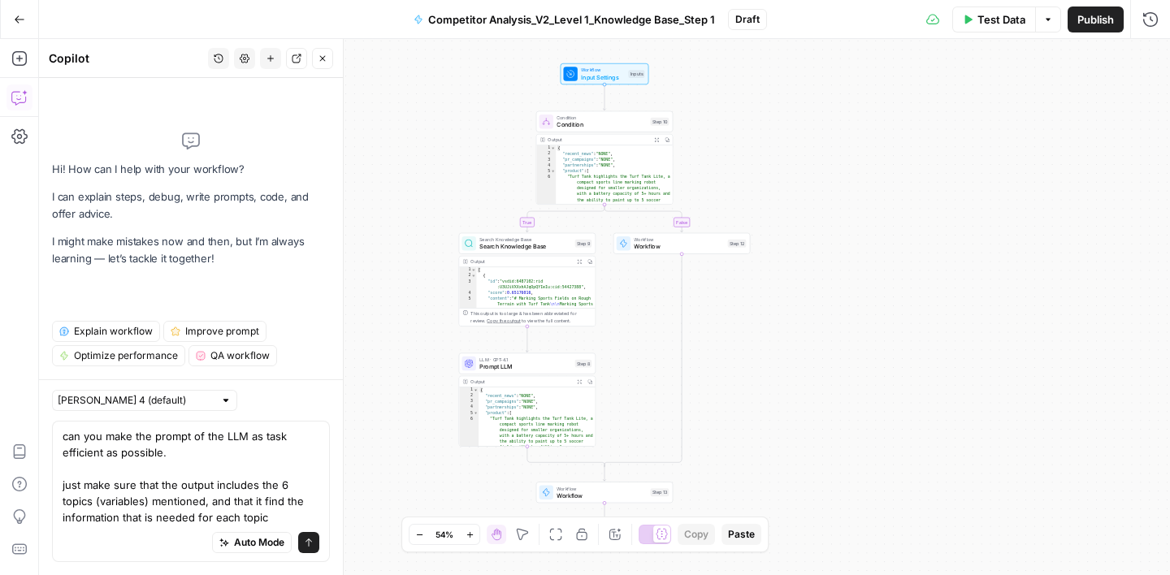
click at [248, 506] on textarea "can you make the prompt of the LLM as task efficient as possible. just make sur…" at bounding box center [191, 476] width 257 height 97
click at [268, 520] on textarea "can you make the prompt of the LLM as task efficient as possible. just make sur…" at bounding box center [191, 476] width 257 height 97
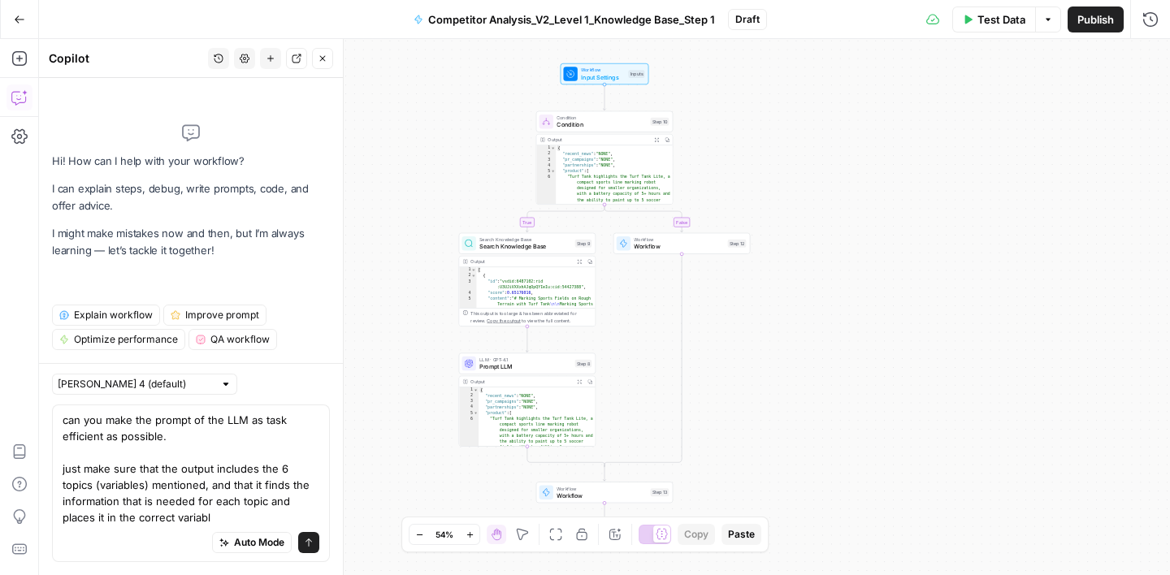
type textarea "can you make the prompt of the LLM as task efficient as possible. just make sur…"
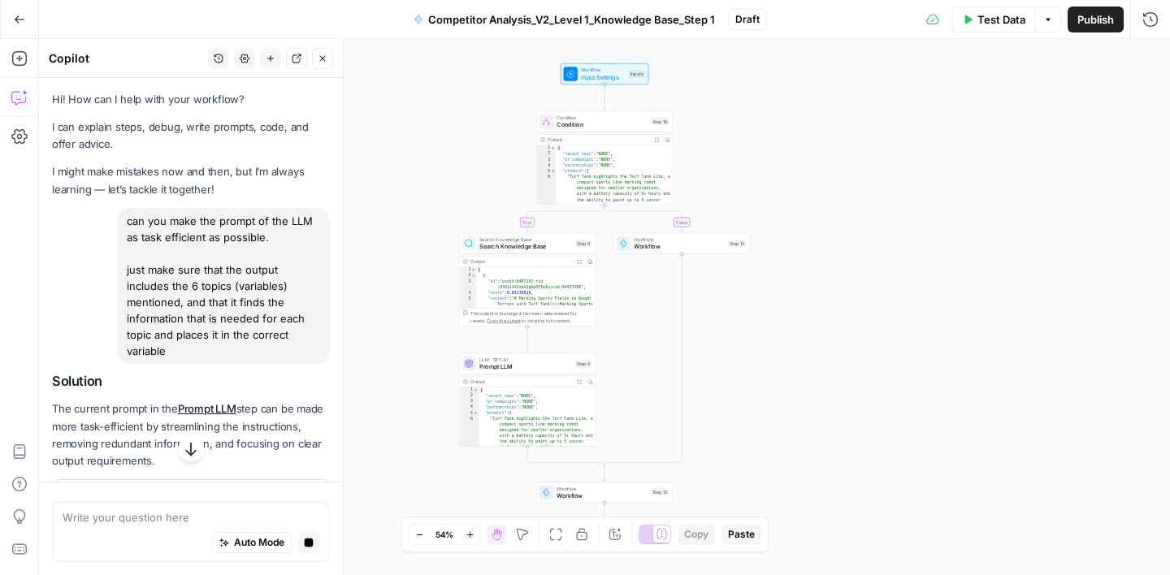
scroll to position [80, 0]
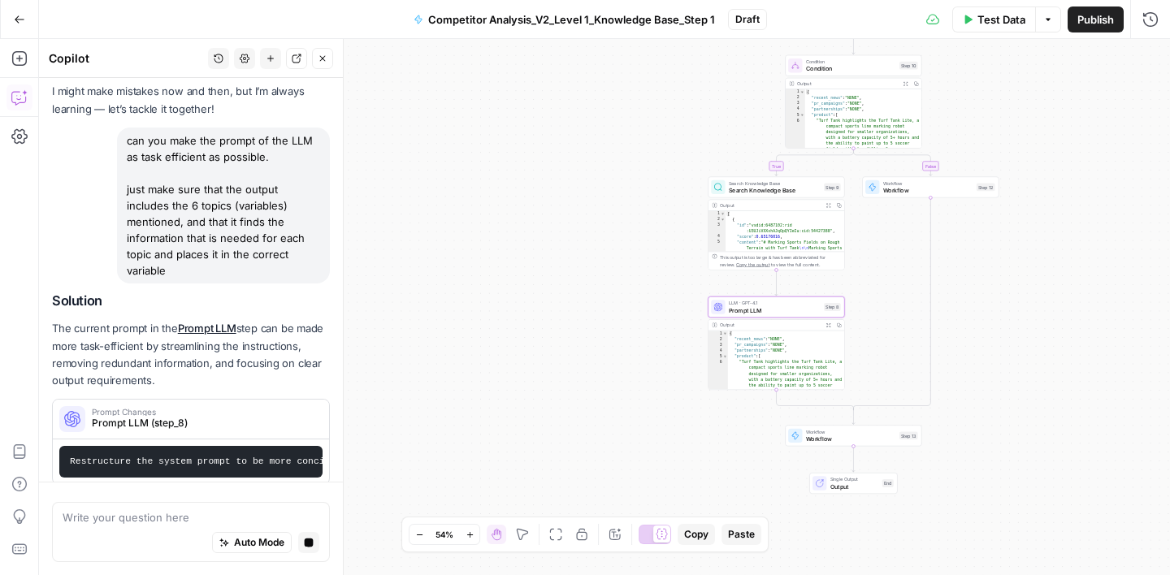
click at [277, 408] on span "Prompt Changes" at bounding box center [202, 412] width 221 height 8
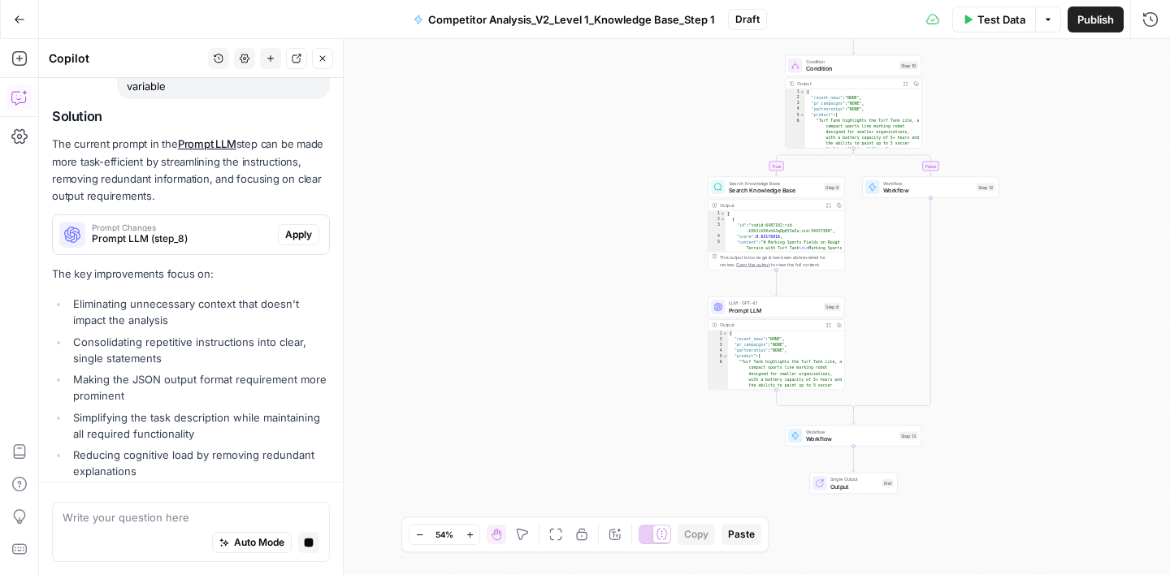
scroll to position [312, 0]
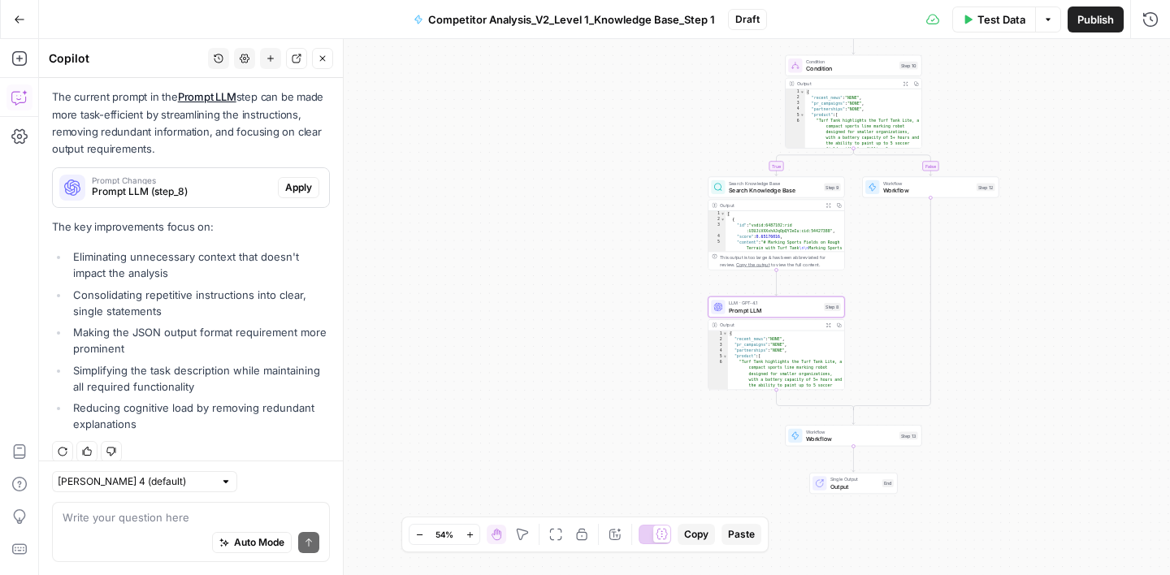
click at [302, 180] on span "Apply" at bounding box center [298, 187] width 27 height 15
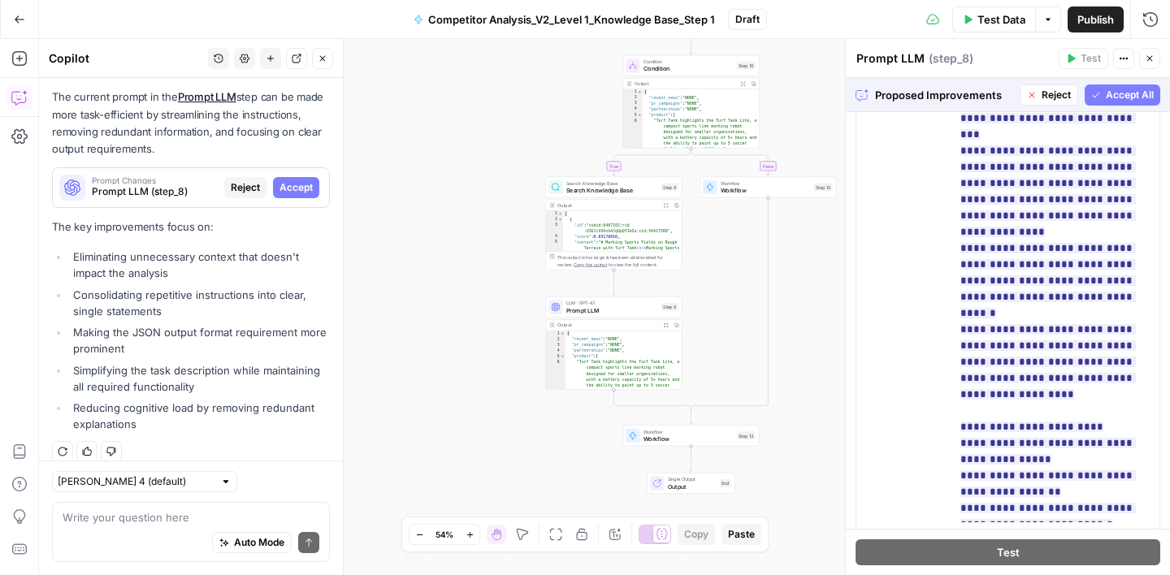
scroll to position [1105, 0]
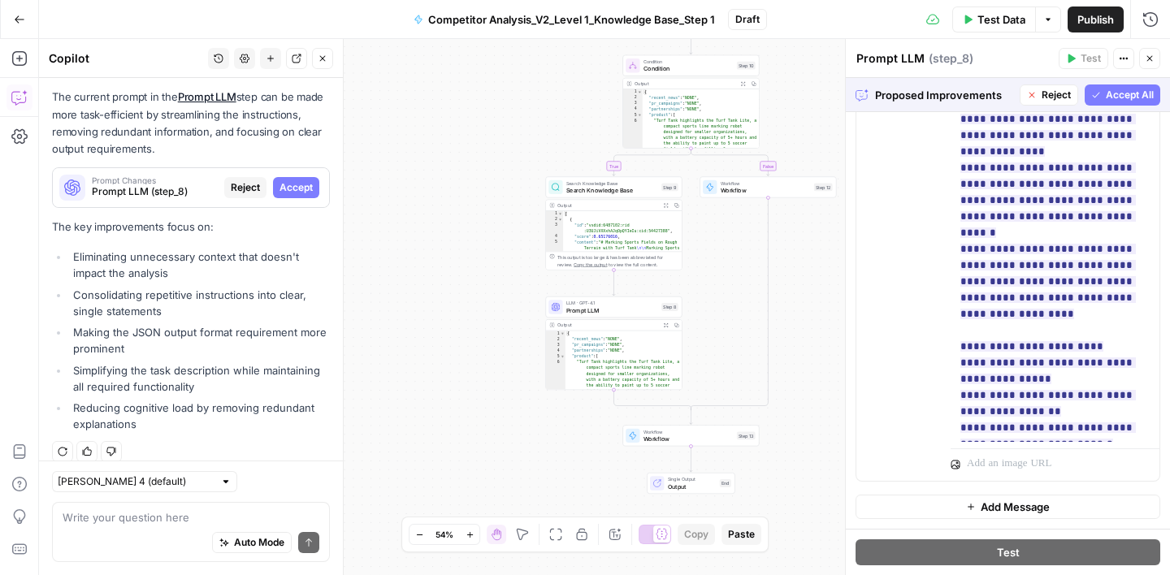
click at [1117, 94] on span "Accept All" at bounding box center [1130, 95] width 48 height 15
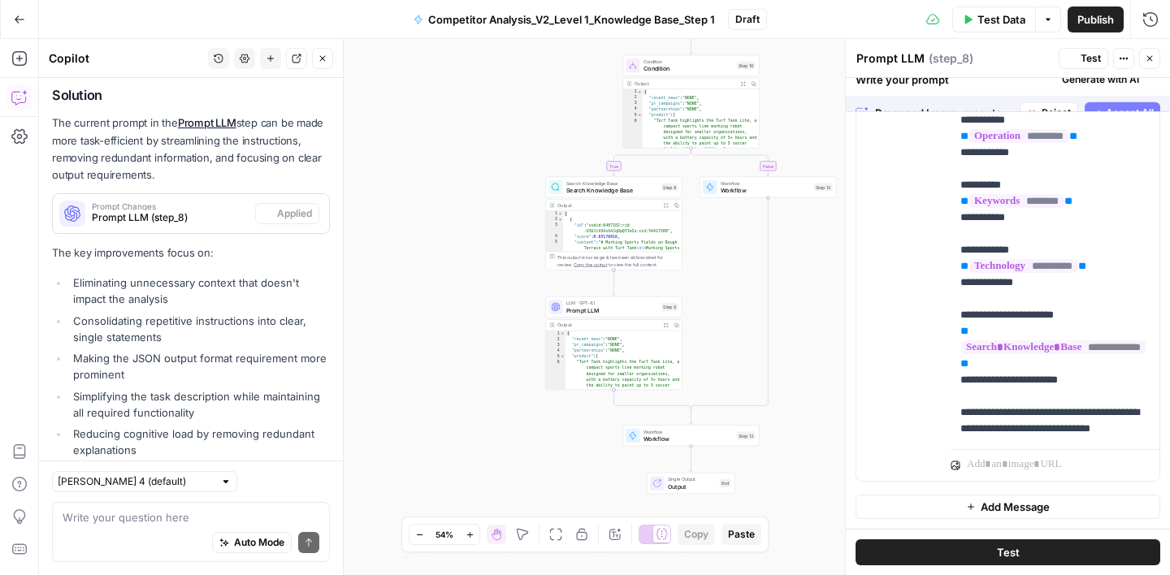
scroll to position [338, 0]
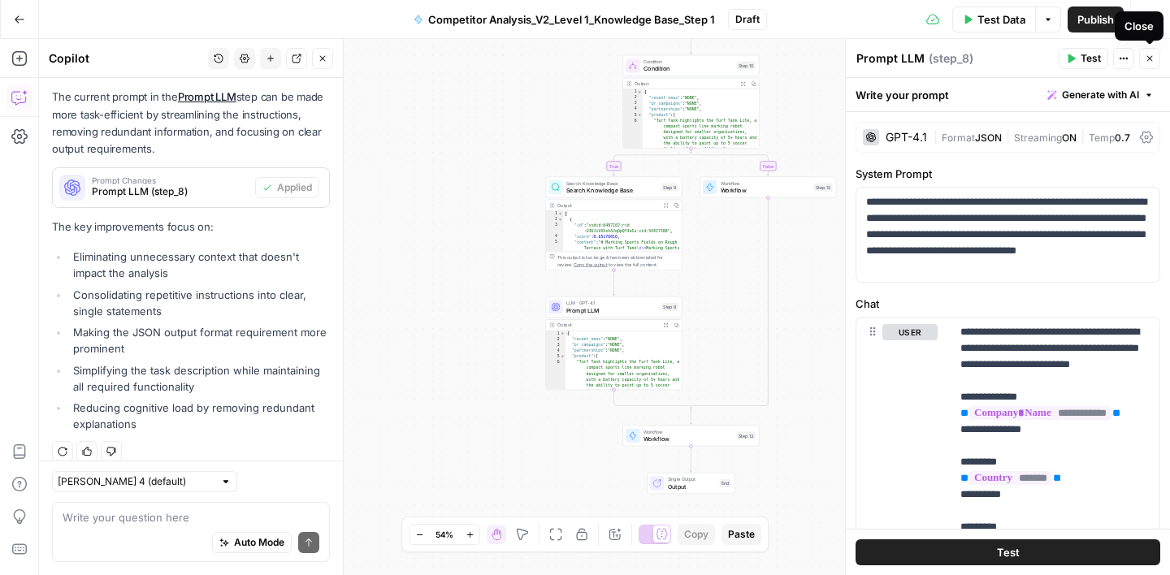
click at [1149, 63] on button "Close" at bounding box center [1149, 58] width 21 height 21
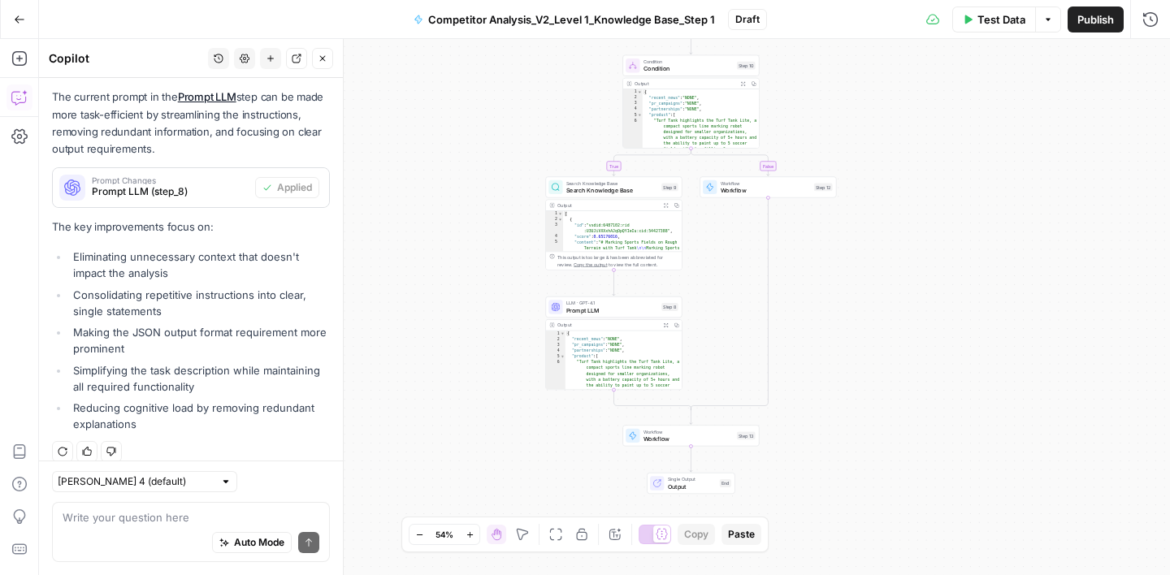
click at [330, 58] on button "Close" at bounding box center [322, 58] width 21 height 21
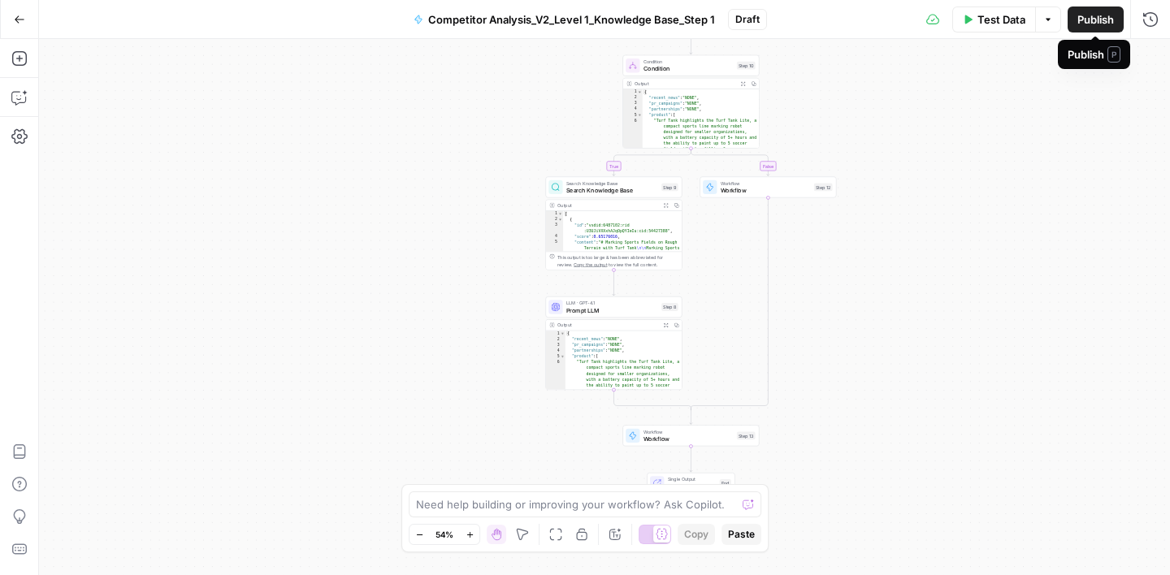
click at [1093, 19] on span "Publish" at bounding box center [1095, 19] width 37 height 16
click at [756, 191] on span "Workflow" at bounding box center [766, 190] width 90 height 9
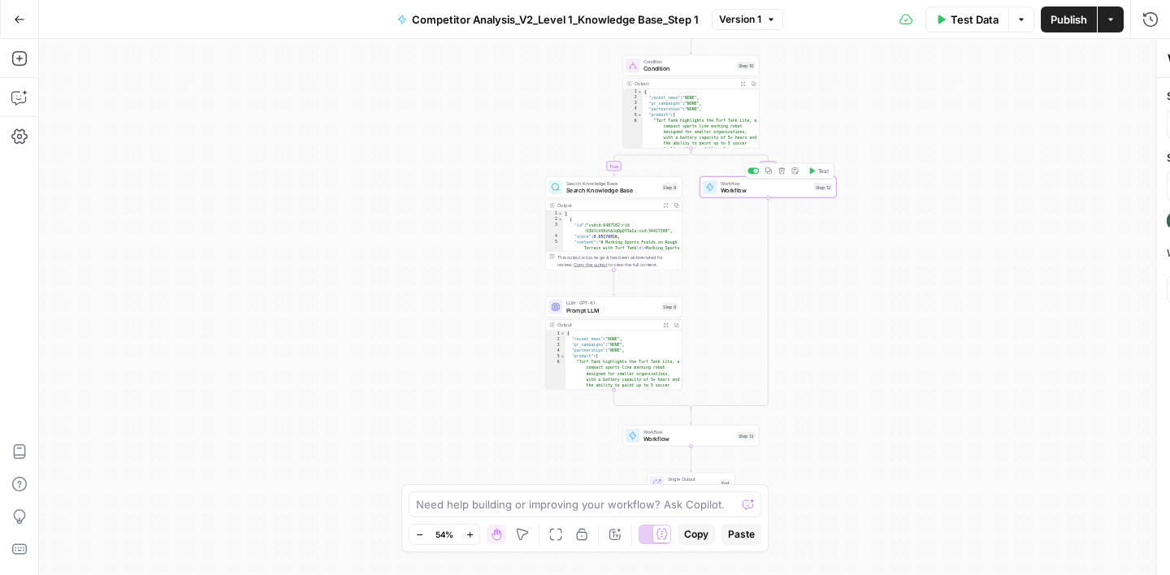
type input "Competitor Analysis_Social Media_Step 2"
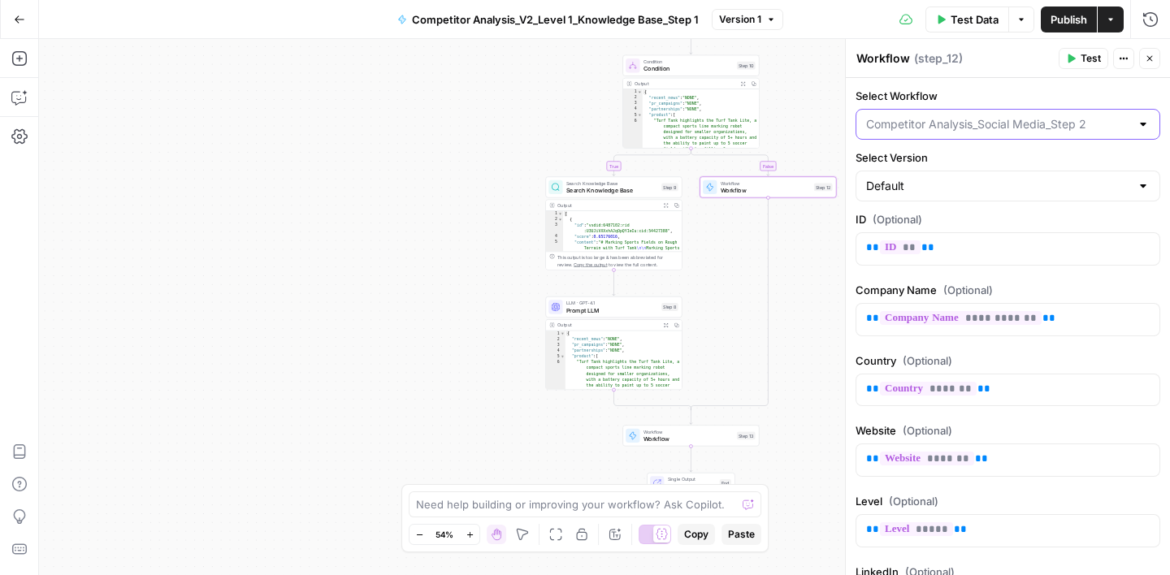
click at [971, 127] on input "Select Workflow" at bounding box center [998, 124] width 264 height 16
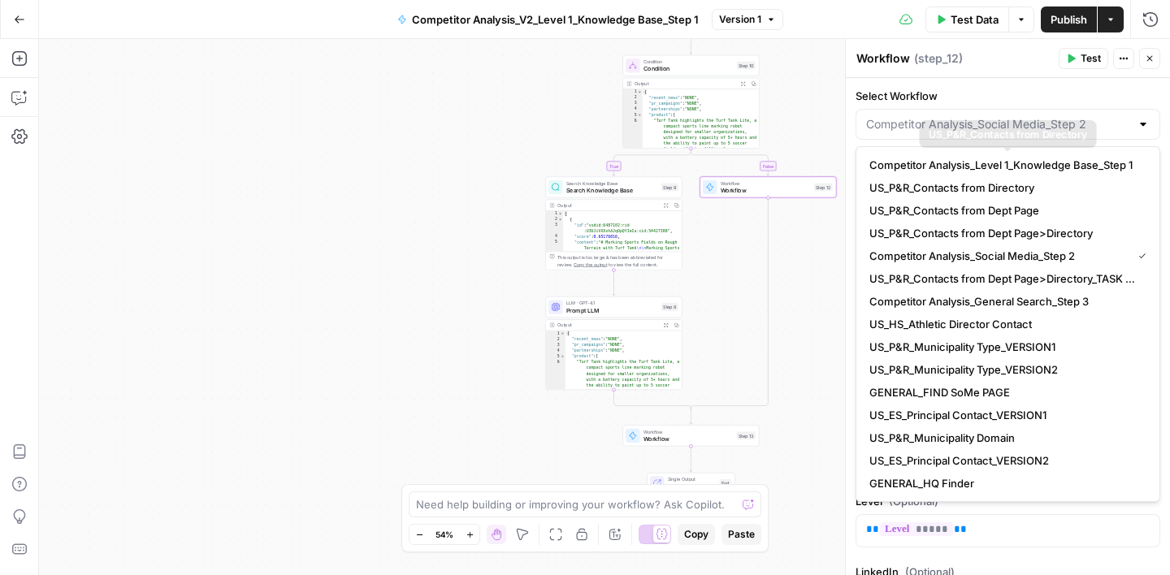
scroll to position [28, 0]
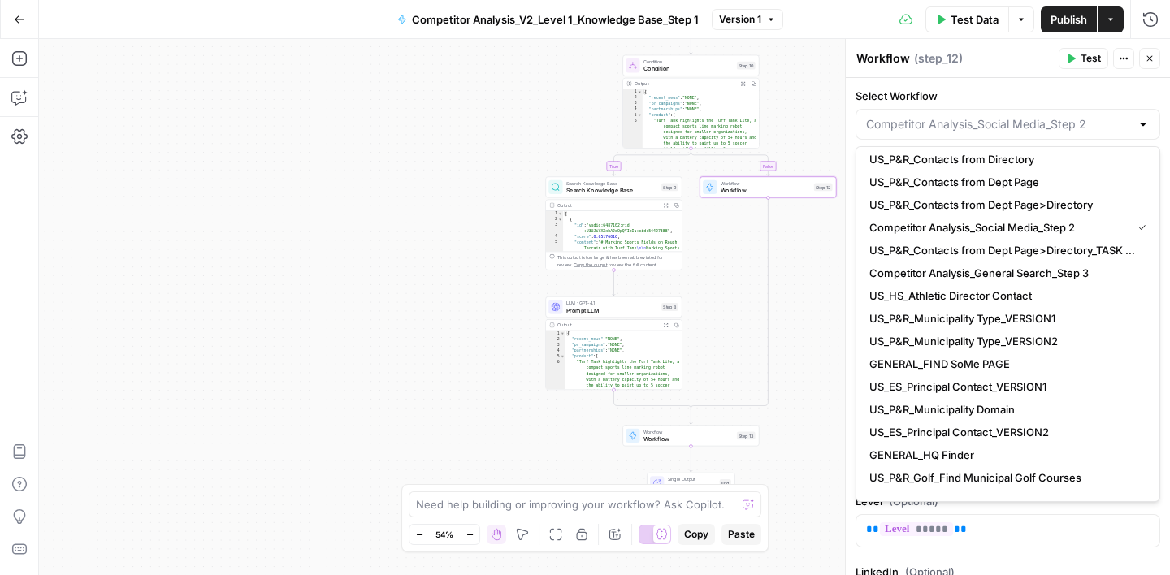
type input "Competitor Analysis_Social Media_Step 2"
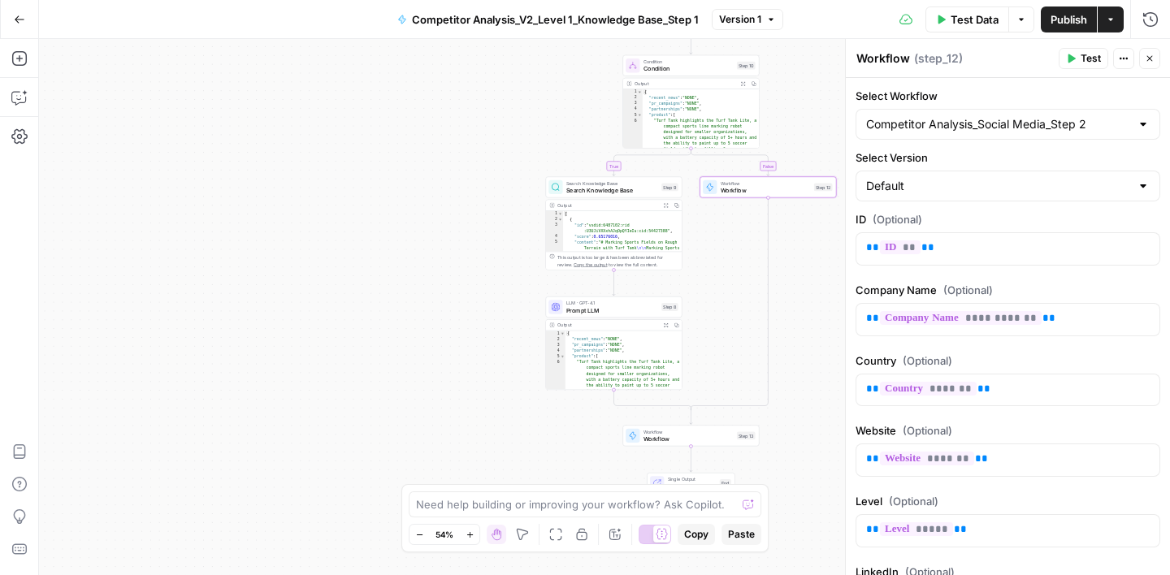
click at [1157, 65] on button "Close" at bounding box center [1149, 58] width 21 height 21
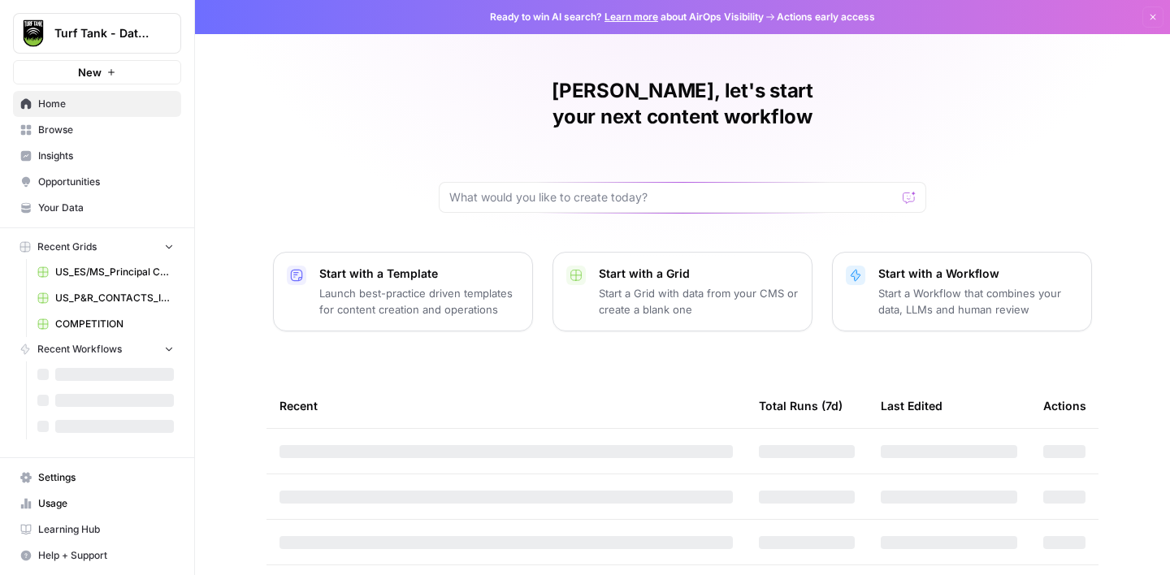
click at [58, 131] on span "Browse" at bounding box center [106, 130] width 136 height 15
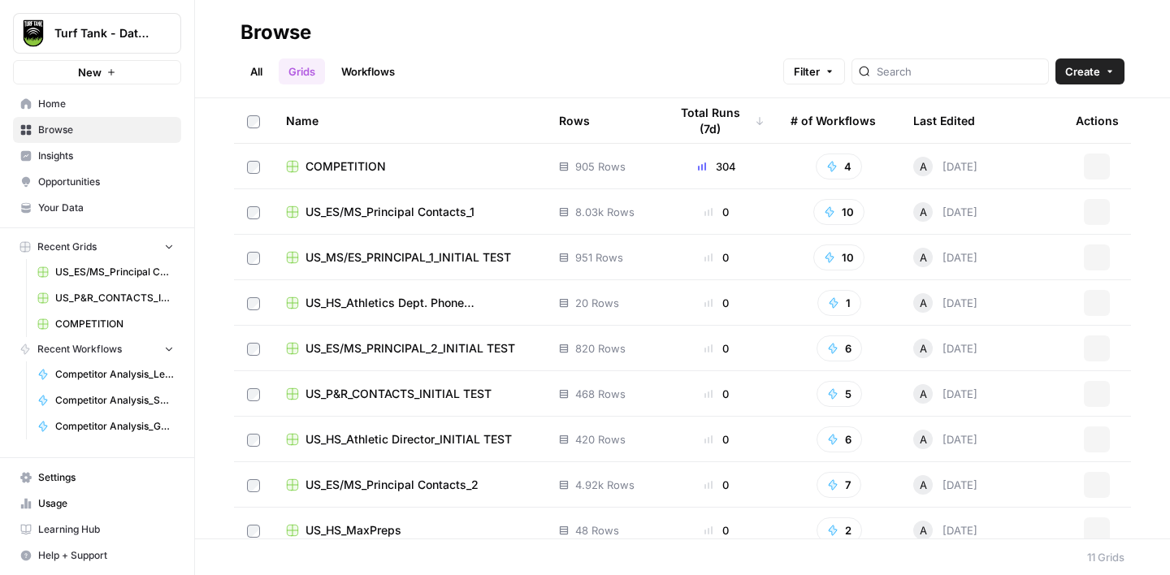
click at [366, 75] on link "Workflows" at bounding box center [367, 71] width 73 height 26
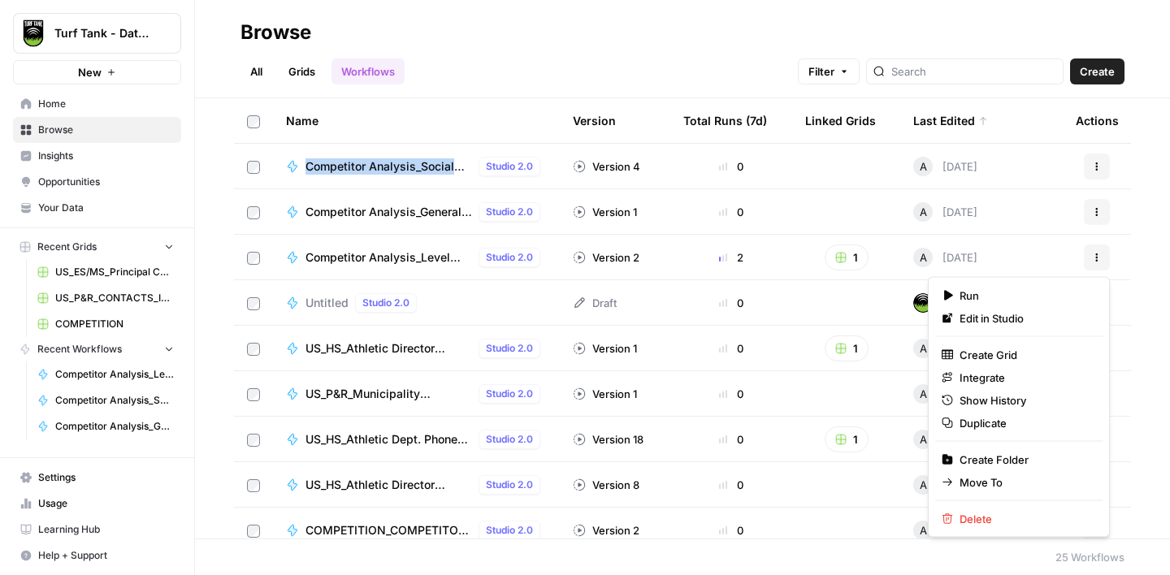
click at [1102, 258] on button "Actions" at bounding box center [1097, 258] width 26 height 26
click at [997, 426] on span "Duplicate" at bounding box center [1024, 423] width 130 height 16
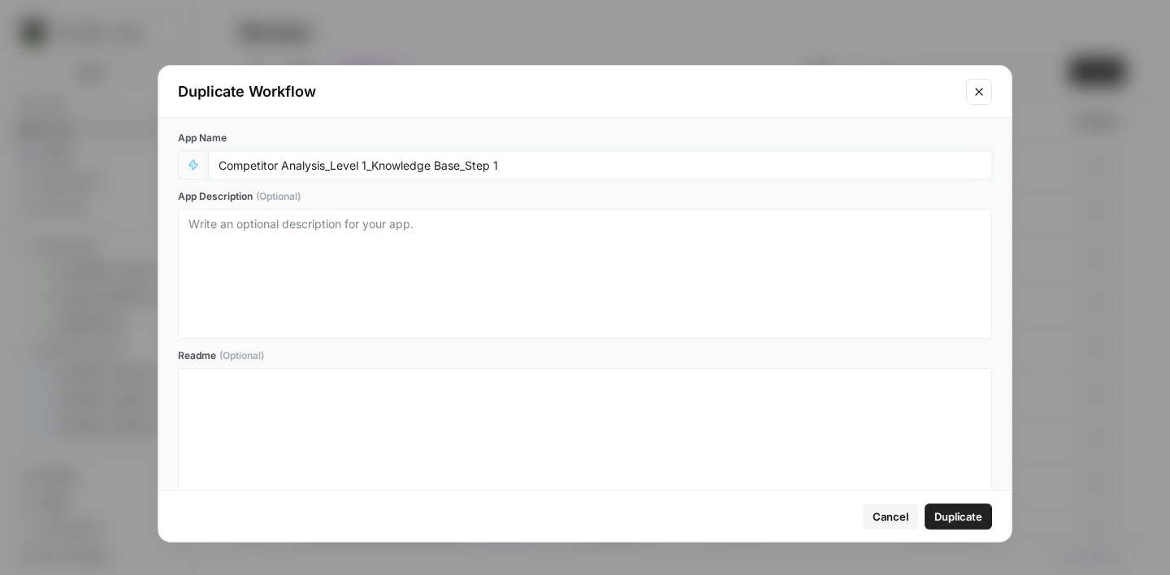
click at [327, 167] on input "Competitor Analysis_Level 1_Knowledge Base_Step 1" at bounding box center [600, 165] width 763 height 15
click at [328, 167] on input "Competitor AnalysisV2_Level 1_Knowledge Base_Step 1" at bounding box center [600, 165] width 763 height 15
type input "Competitor Analysis_V2_Level 1_Knowledge Base_Step 1"
click at [976, 509] on span "Duplicate" at bounding box center [958, 517] width 48 height 16
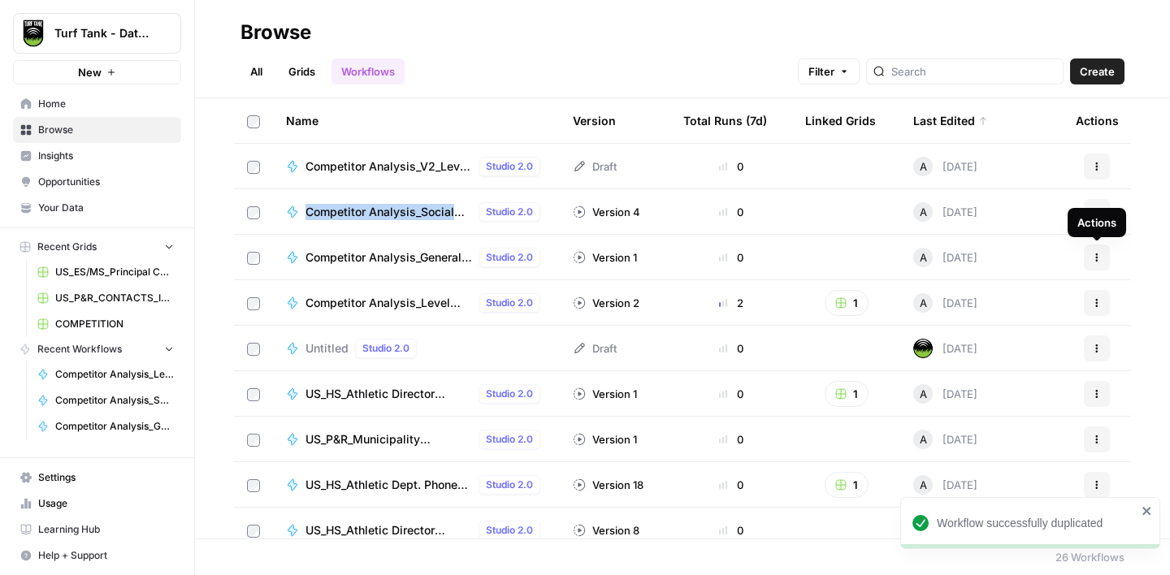
click at [1097, 263] on button "Actions" at bounding box center [1097, 258] width 26 height 26
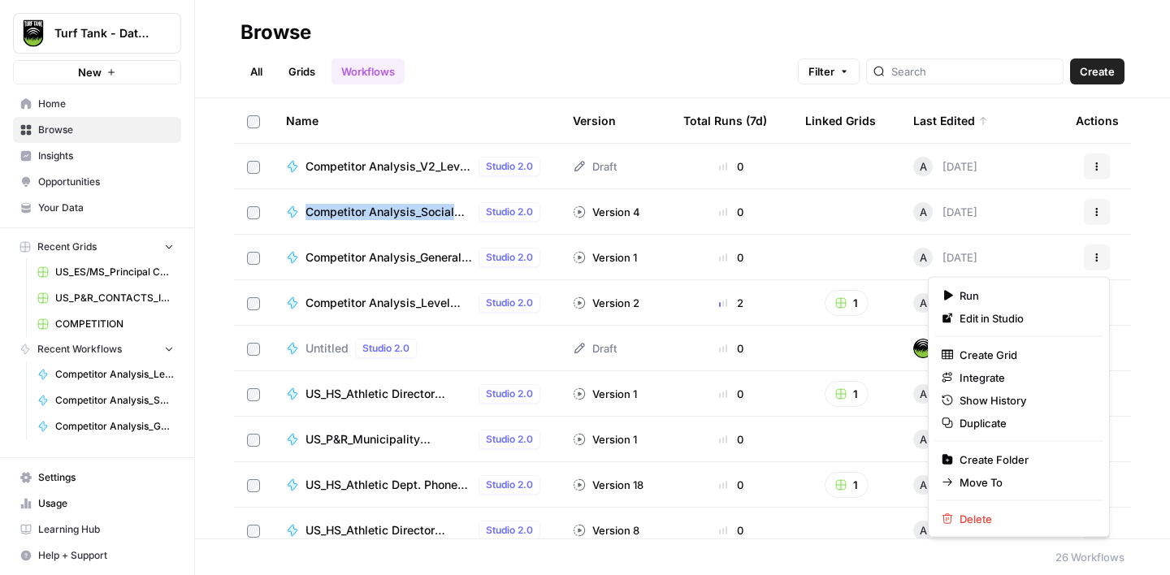
click at [1149, 205] on div "Name Version Total Runs (7d) Linked Grids Last Edited Actions Competitor Analys…" at bounding box center [682, 318] width 975 height 440
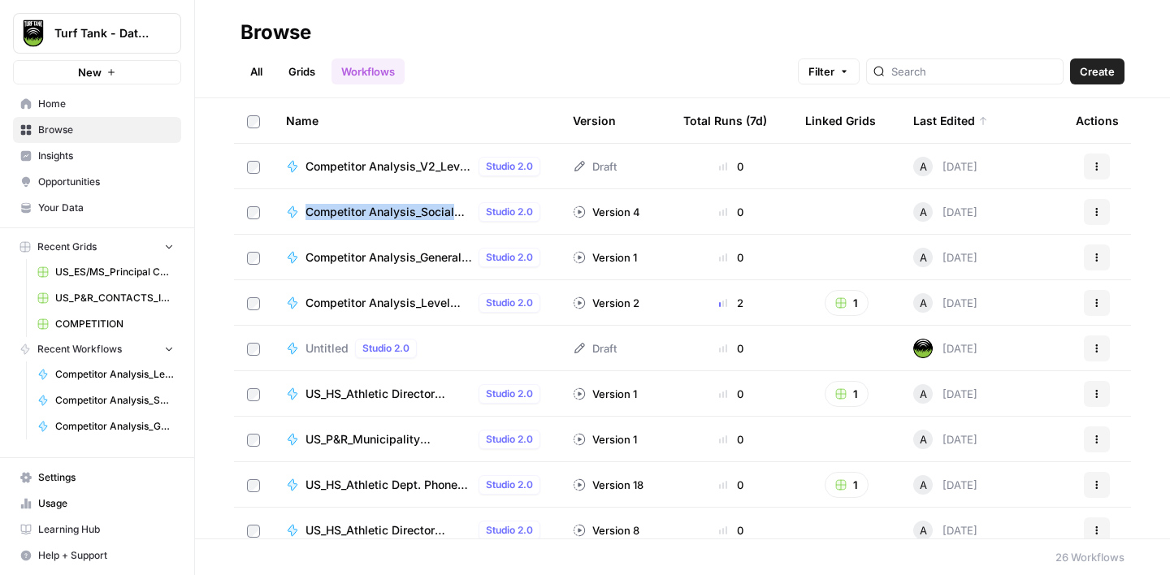
click at [380, 164] on span "Competitor Analysis_V2_Level 1_Knowledge Base_Step 1" at bounding box center [388, 166] width 167 height 16
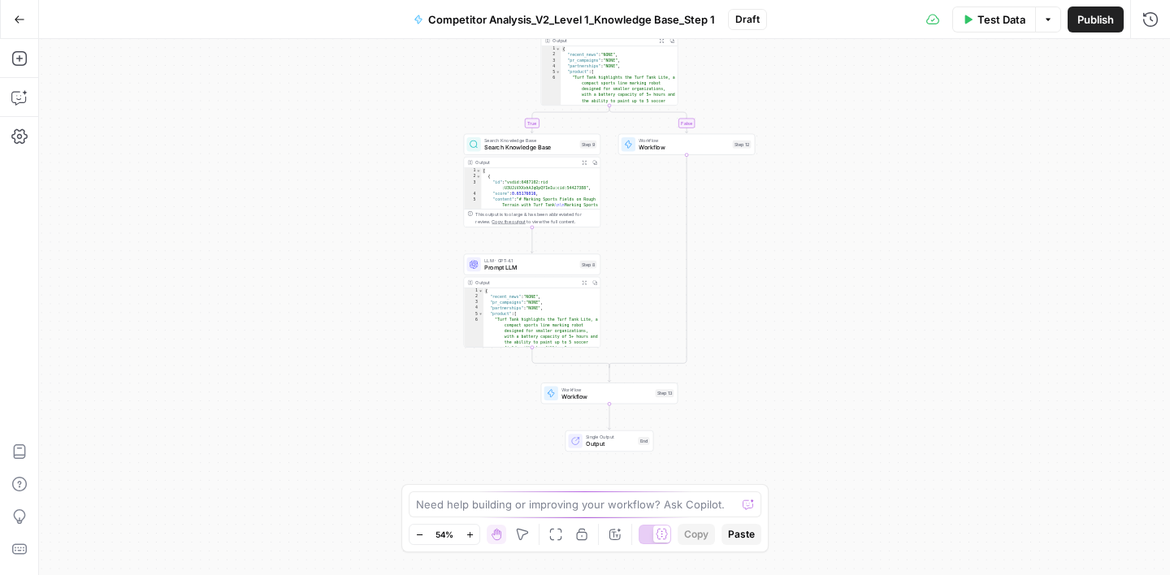
drag, startPoint x: 843, startPoint y: 295, endPoint x: 844, endPoint y: 182, distance: 112.9
click at [844, 182] on div "true false Workflow Input Settings Inputs Condition Condition Step 10 Output Ex…" at bounding box center [604, 307] width 1131 height 536
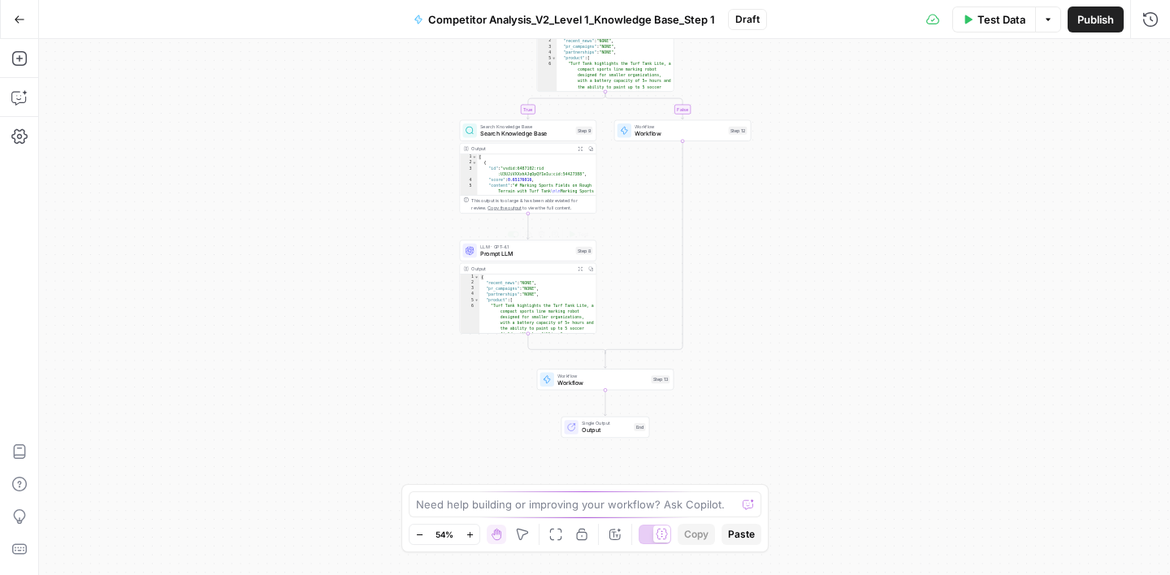
click at [528, 251] on span "Prompt LLM" at bounding box center [526, 253] width 92 height 9
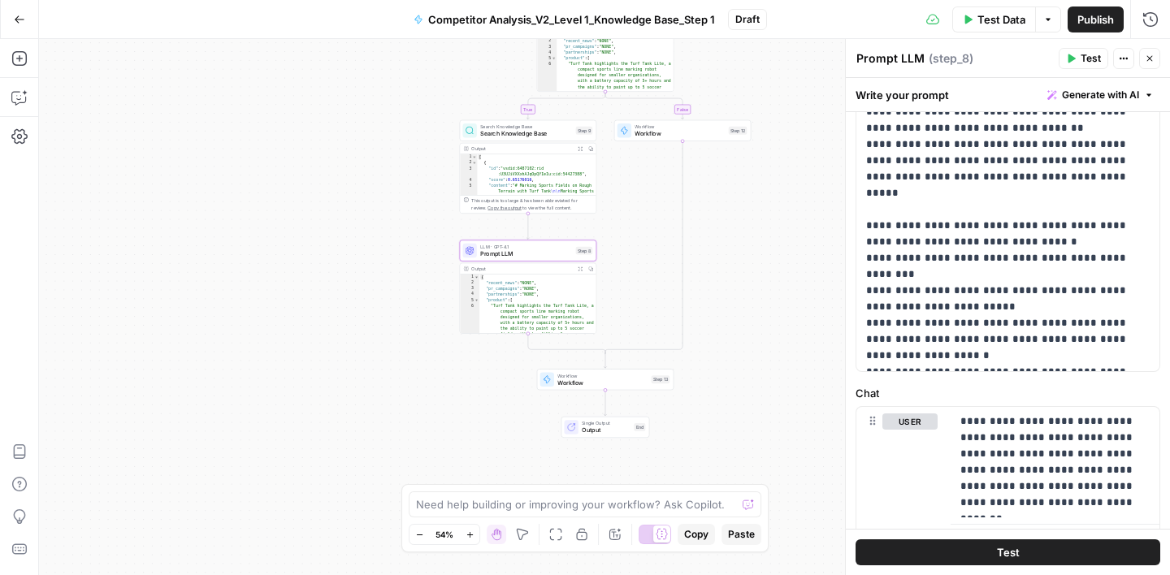
scroll to position [338, 0]
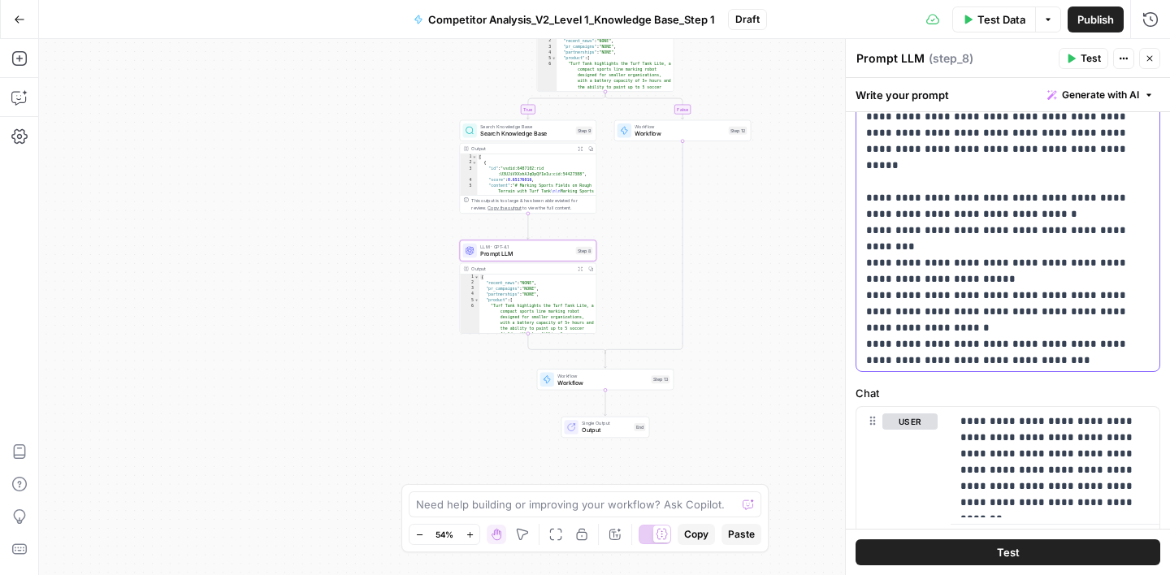
drag, startPoint x: 993, startPoint y: 232, endPoint x: 1056, endPoint y: 234, distance: 62.6
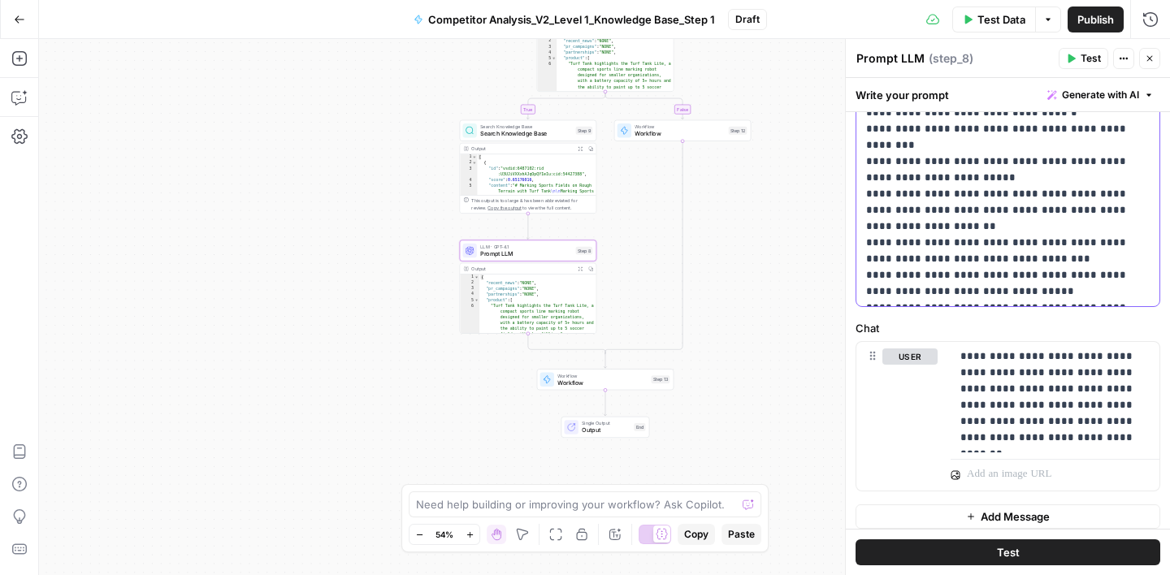
scroll to position [548, 0]
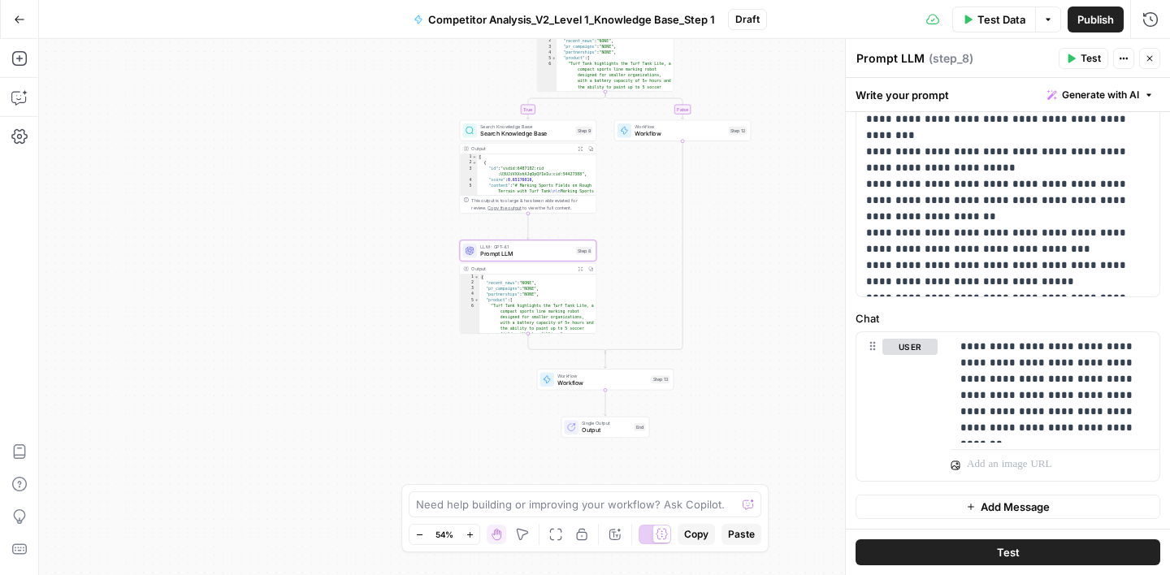
click at [779, 84] on div "true false Workflow Input Settings Inputs Condition Condition Step 10 Output Ex…" at bounding box center [604, 307] width 1131 height 536
click at [16, 19] on icon "button" at bounding box center [20, 18] width 10 height 7
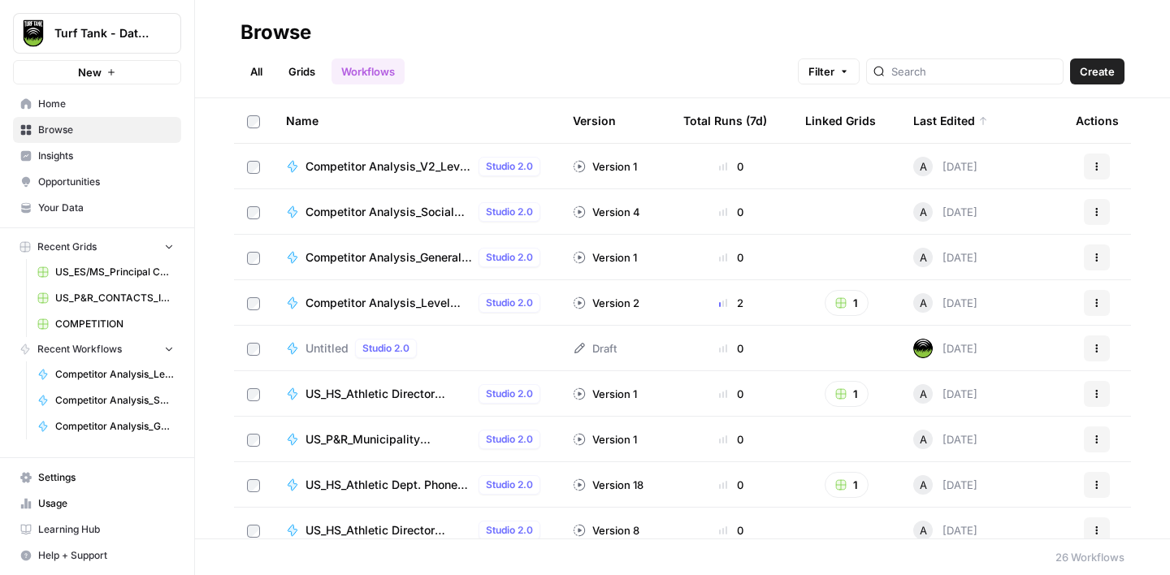
click at [361, 79] on link "Workflows" at bounding box center [367, 71] width 73 height 26
click at [1093, 216] on icon "button" at bounding box center [1097, 212] width 10 height 10
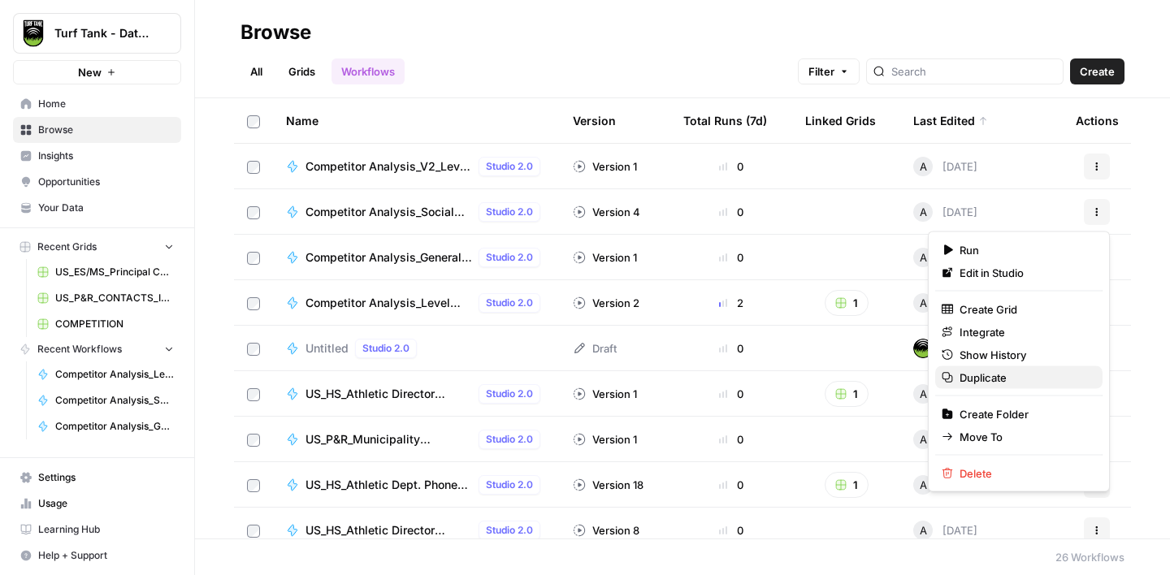
click at [989, 383] on span "Duplicate" at bounding box center [1024, 378] width 130 height 16
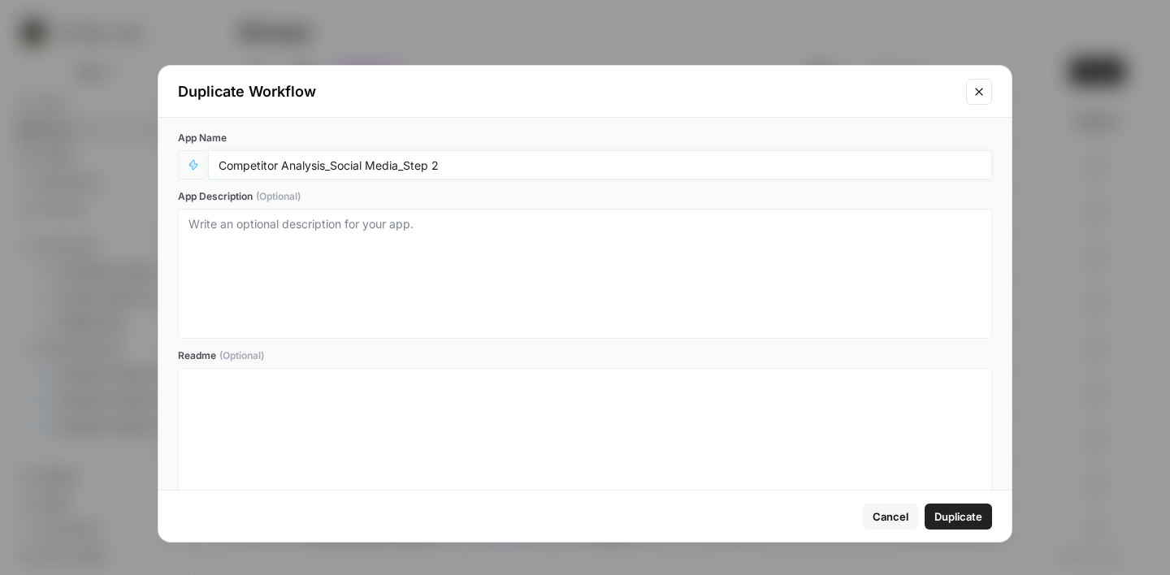
click at [324, 164] on input "Competitor Analysis_Social Media_Step 2" at bounding box center [600, 165] width 763 height 15
type input "Competitor Analysis_V2_Social Media_Step 2"
click at [953, 516] on span "Duplicate" at bounding box center [958, 517] width 48 height 16
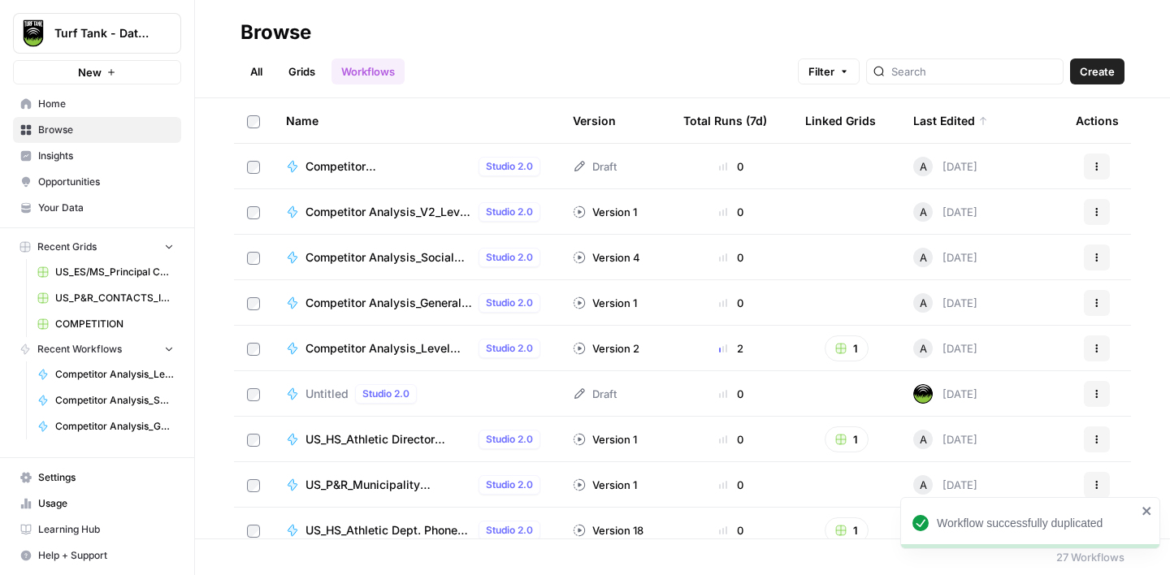
click at [396, 167] on span "Competitor Analysis_V2_Social Media_Step 2" at bounding box center [388, 166] width 167 height 16
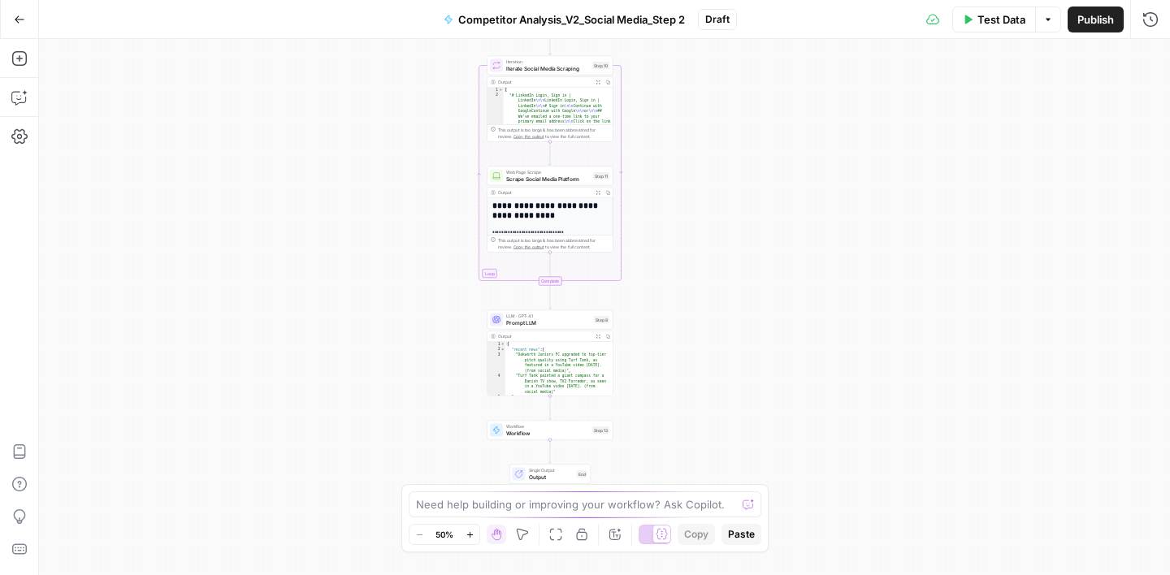
drag, startPoint x: 781, startPoint y: 145, endPoint x: 727, endPoint y: 30, distance: 126.8
click at [727, 30] on div "Go Back Competitor Analysis_V2_Social Media_Step 2 Draft Test Data Options Publ…" at bounding box center [585, 287] width 1170 height 575
click at [555, 320] on span "Prompt LLM" at bounding box center [548, 322] width 84 height 8
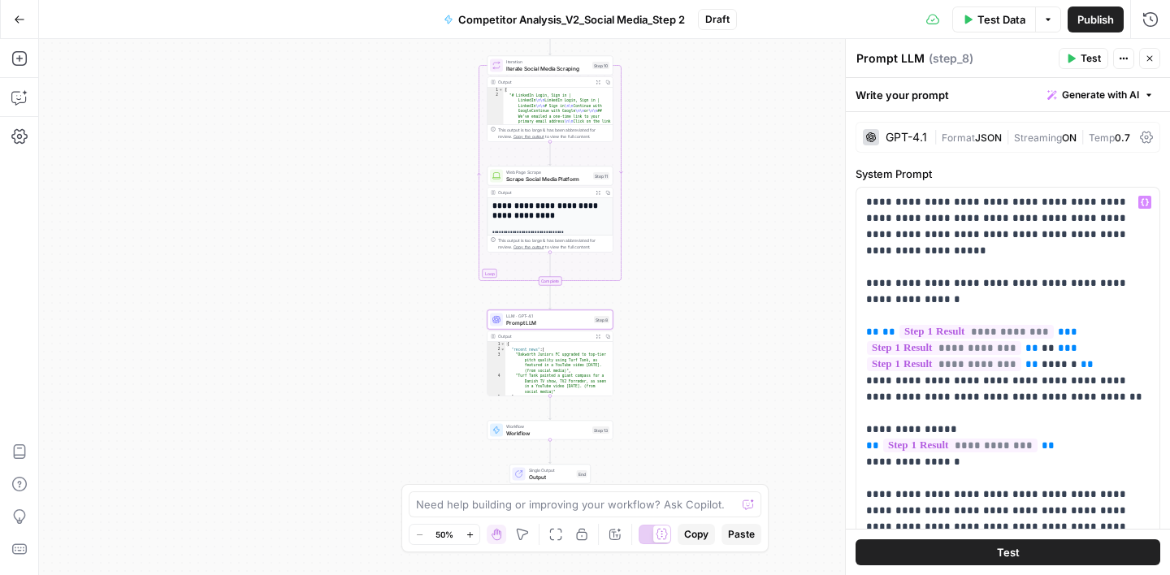
scroll to position [7, 0]
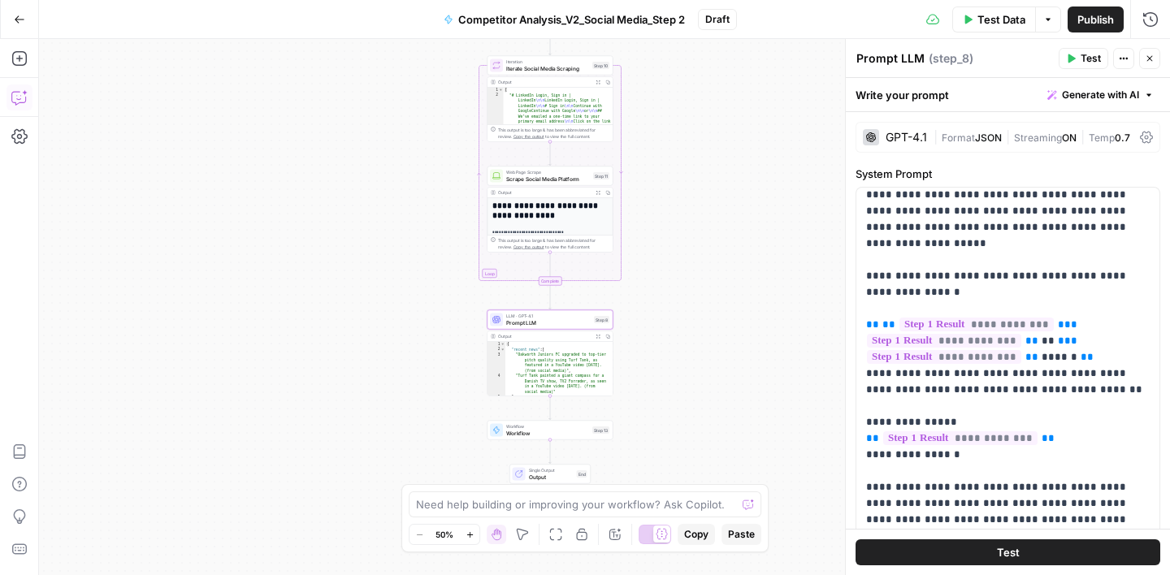
click at [21, 95] on icon "button" at bounding box center [19, 97] width 16 height 16
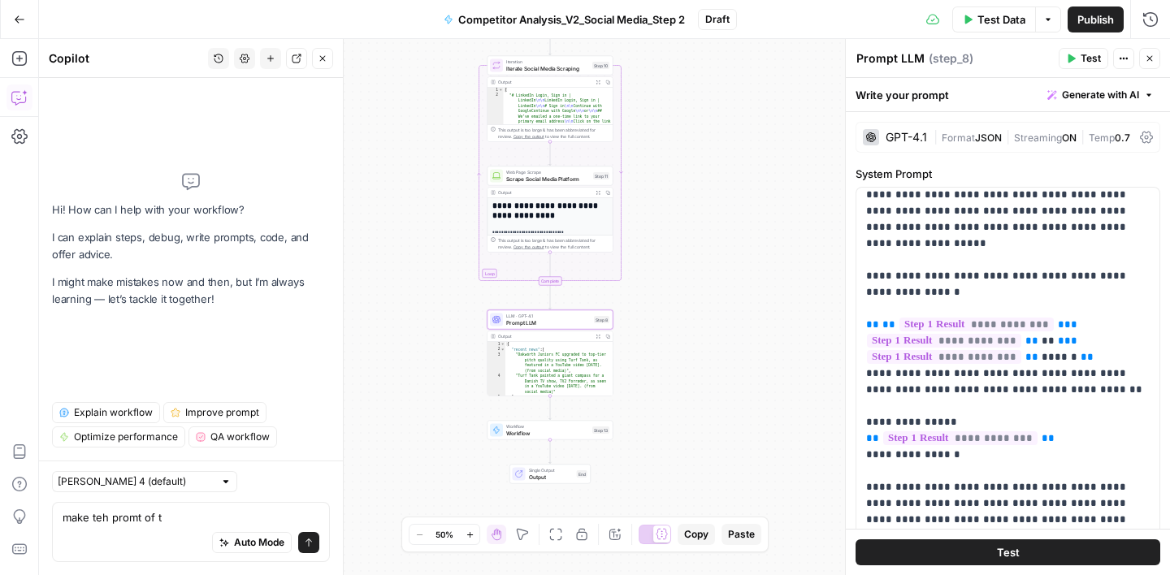
click at [101, 522] on textarea "make teh promt of t" at bounding box center [191, 517] width 257 height 16
click at [177, 515] on textarea "make the promt of t" at bounding box center [191, 517] width 257 height 16
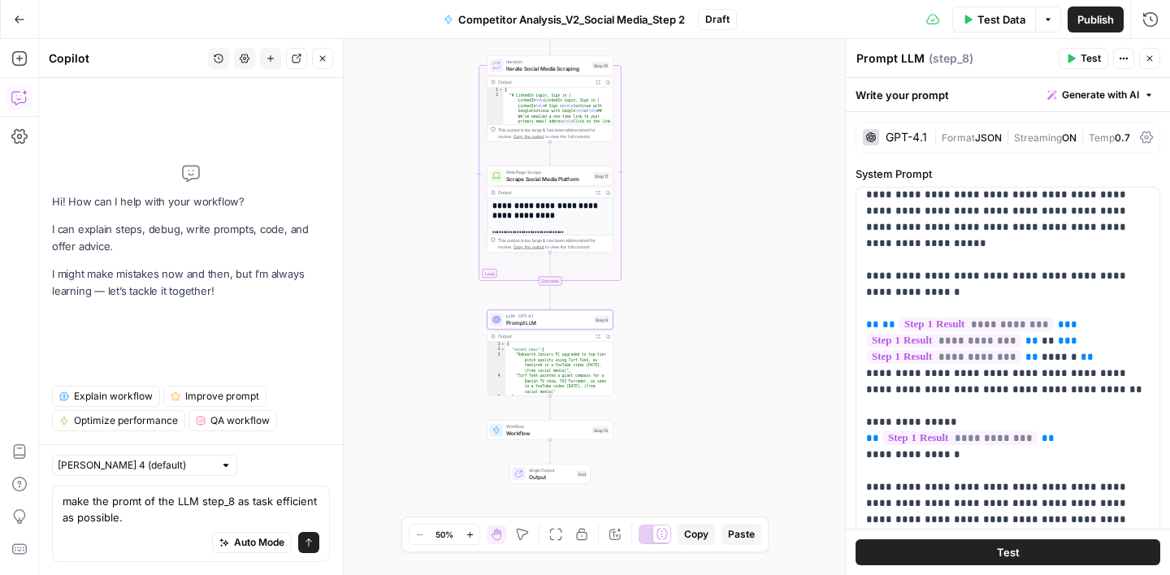
click at [135, 505] on textarea "make the promt of the LLM step_8 as task efficient as possible." at bounding box center [191, 509] width 257 height 32
click at [93, 539] on div "Auto Mode Send" at bounding box center [191, 544] width 257 height 36
click at [186, 522] on textarea "make the prompt of the LLM step_8 as task efficient as possible." at bounding box center [191, 509] width 257 height 32
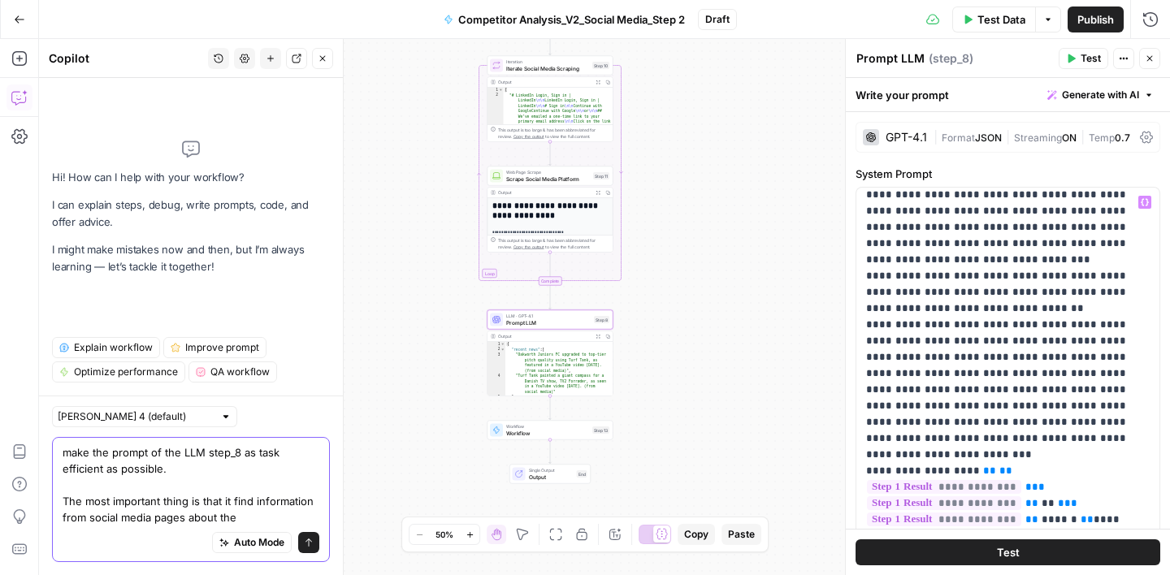
scroll to position [1850, 0]
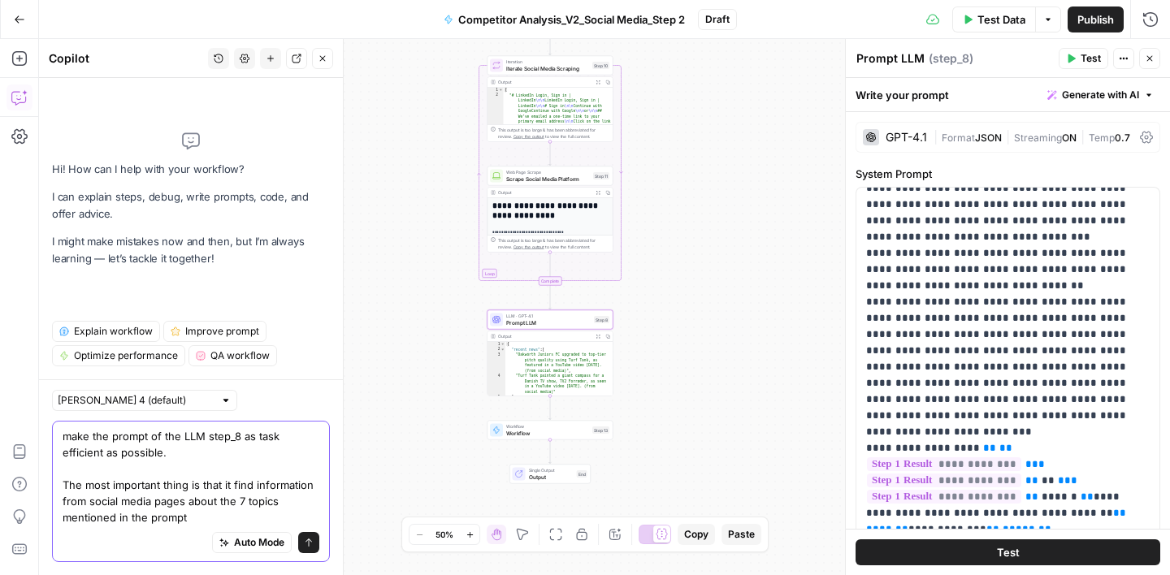
click at [252, 484] on textarea "make the prompt of the LLM step_8 as task efficient as possible. The most impor…" at bounding box center [191, 476] width 257 height 97
click at [187, 505] on textarea "make the prompt of the LLM step_8 as task efficient as possible. The most impor…" at bounding box center [191, 476] width 257 height 97
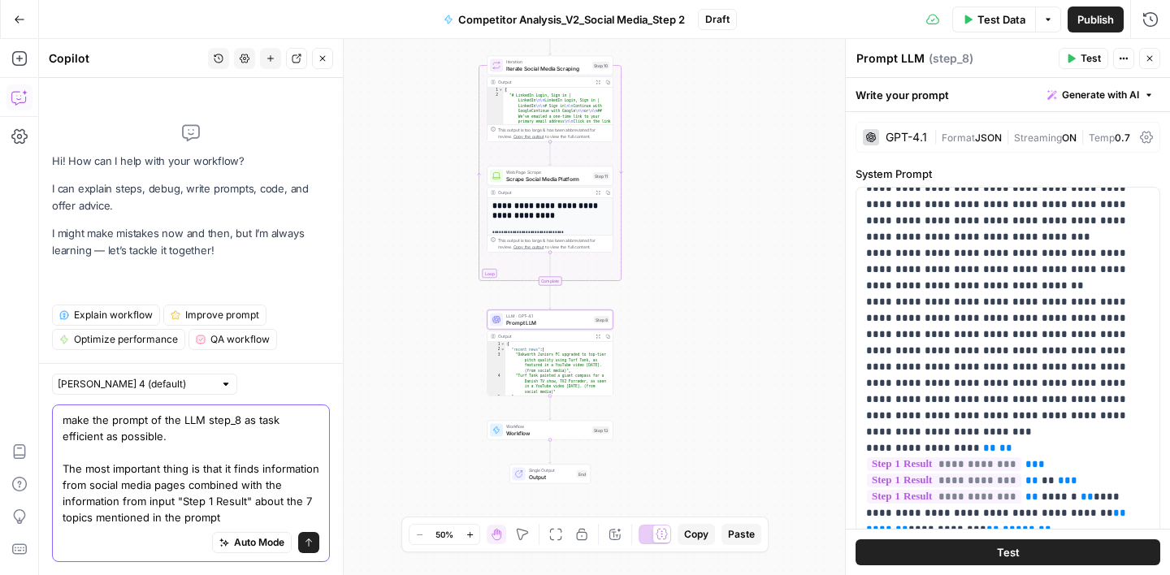
click at [231, 516] on textarea "make the prompt of the LLM step_8 as task efficient as possible. The most impor…" at bounding box center [191, 469] width 257 height 114
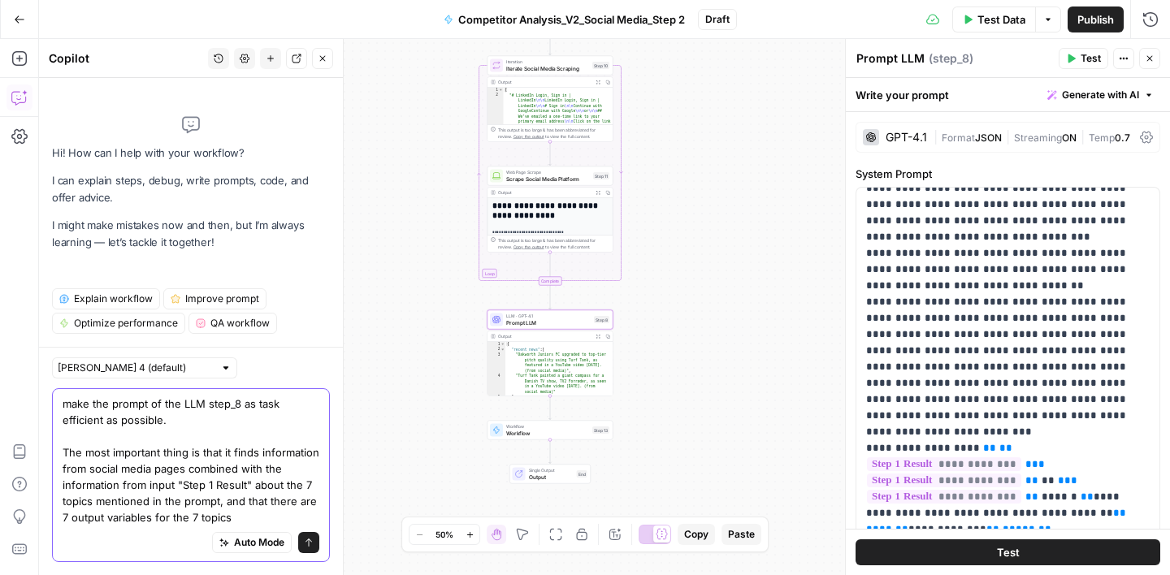
type textarea "make the prompt of the LLM step_8 as task efficient as possible. The most impor…"
click at [306, 538] on icon "submit" at bounding box center [309, 543] width 10 height 10
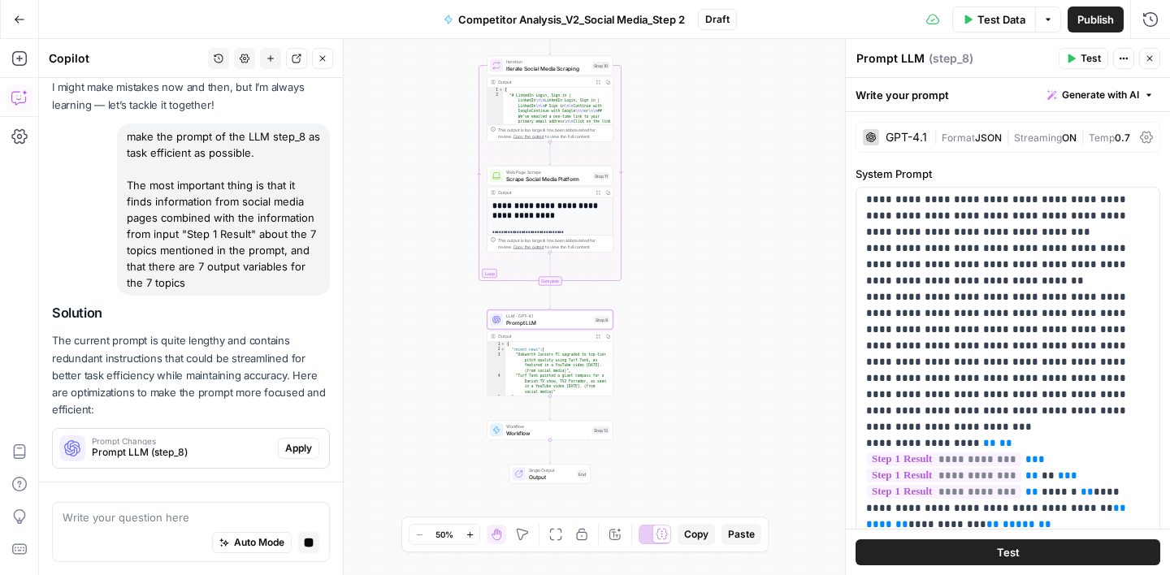
scroll to position [132, 0]
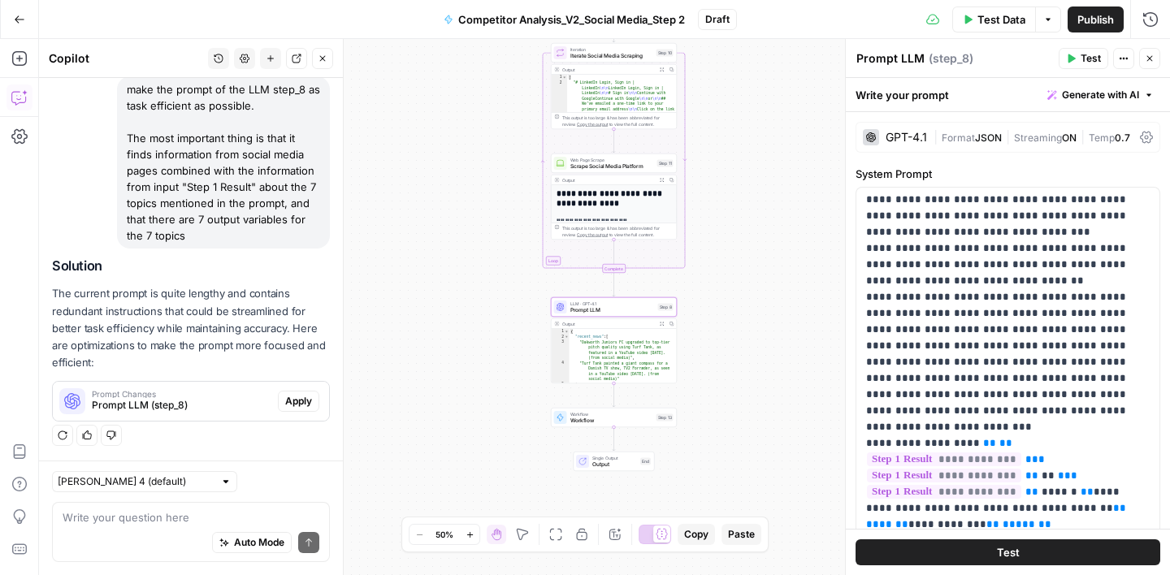
click at [301, 401] on span "Apply" at bounding box center [298, 401] width 27 height 15
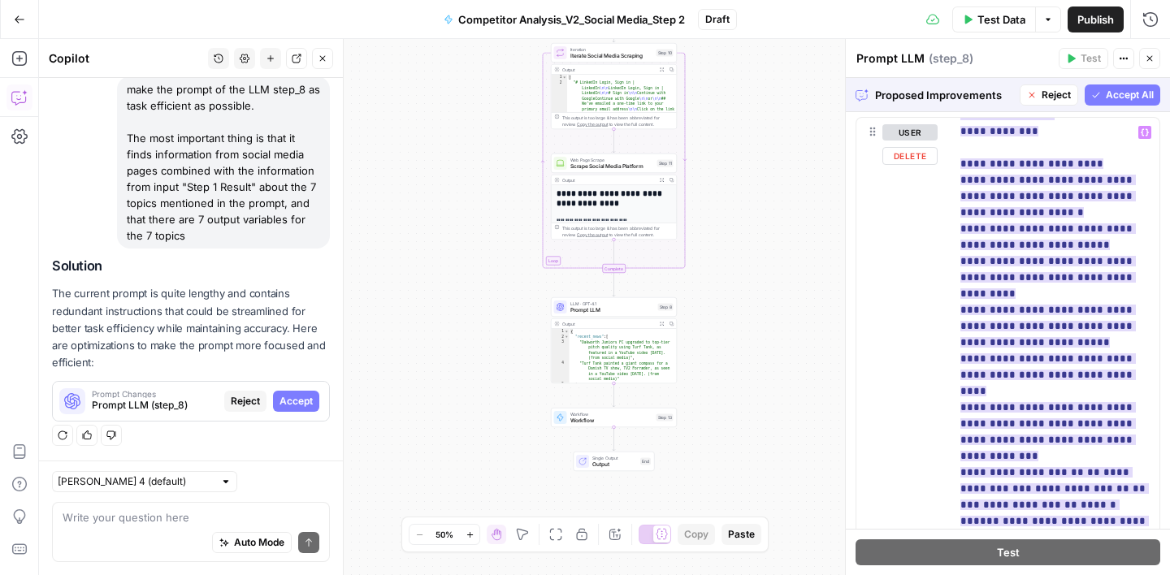
scroll to position [1009, 0]
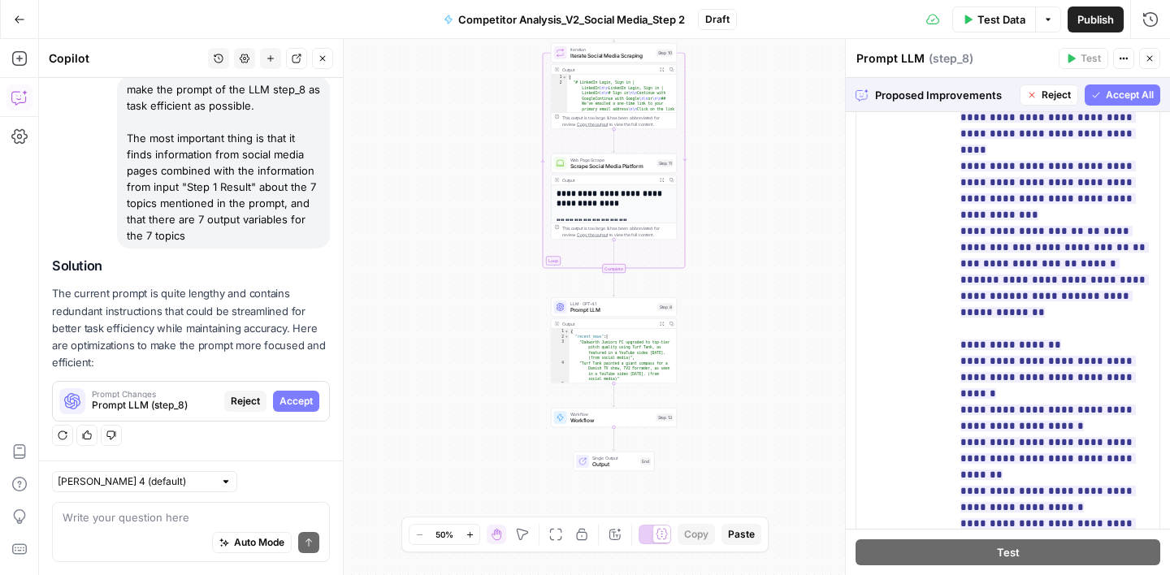
click at [1123, 95] on span "Accept All" at bounding box center [1130, 95] width 48 height 15
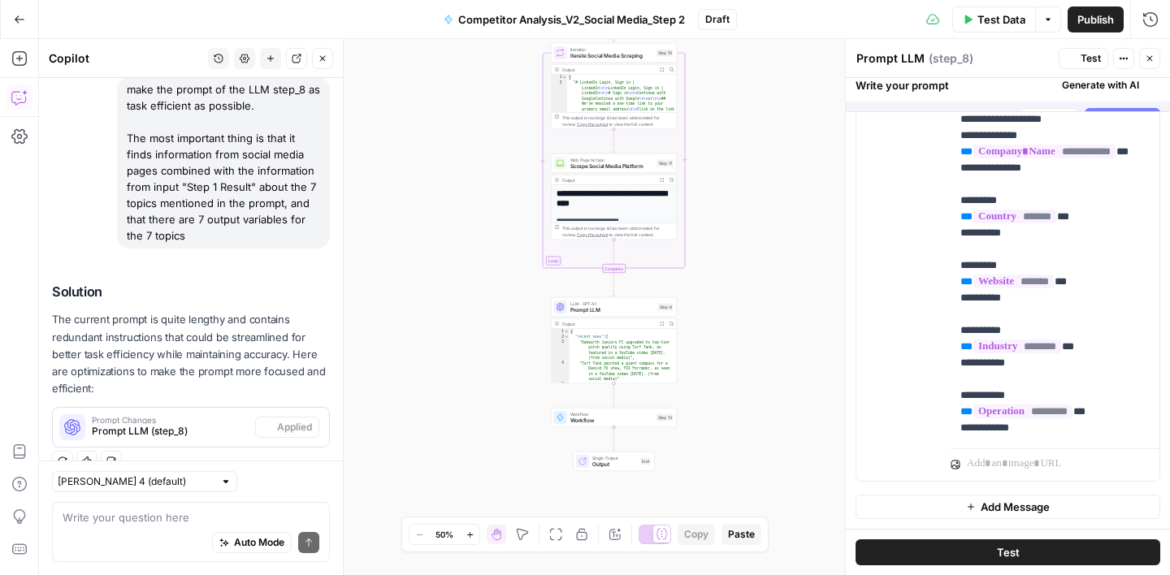
scroll to position [0, 0]
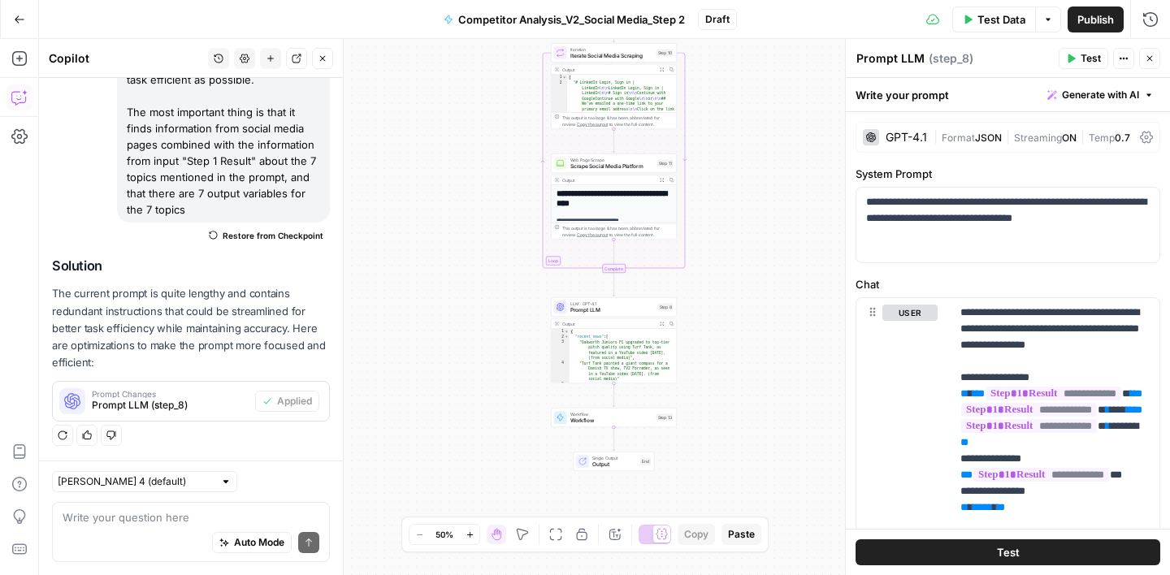
click at [1153, 60] on icon "button" at bounding box center [1150, 59] width 10 height 10
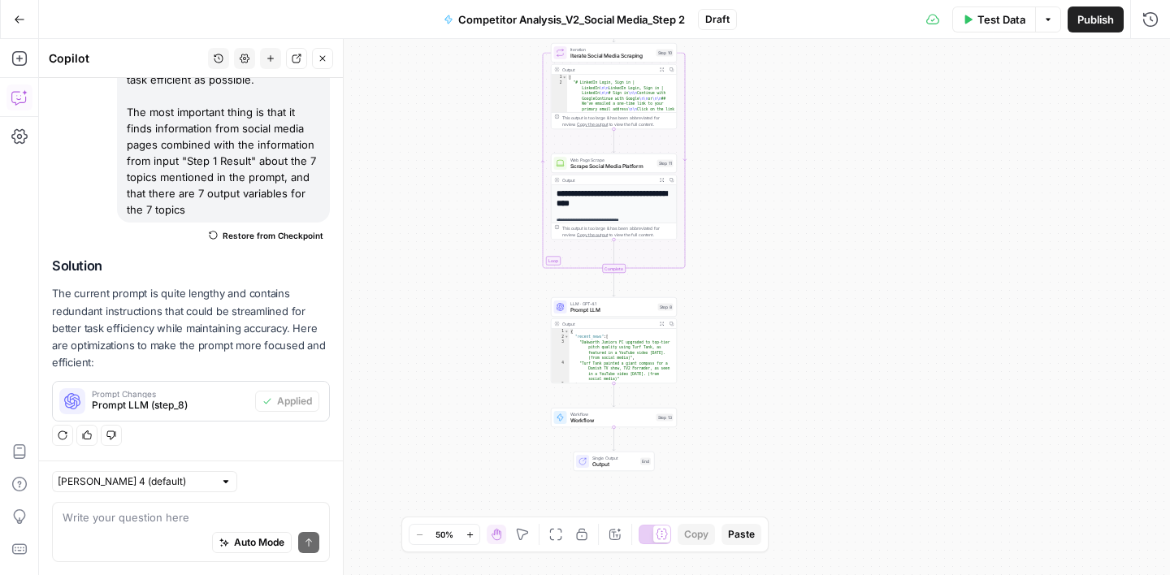
click at [327, 58] on button "Close" at bounding box center [322, 58] width 21 height 21
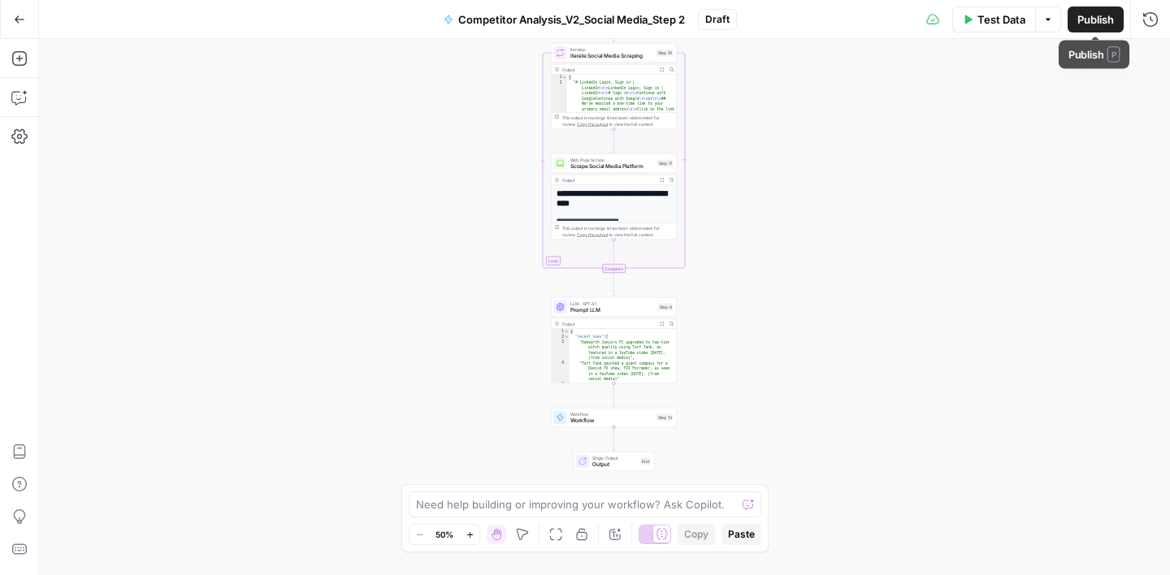
click at [1106, 22] on span "Publish" at bounding box center [1095, 19] width 37 height 16
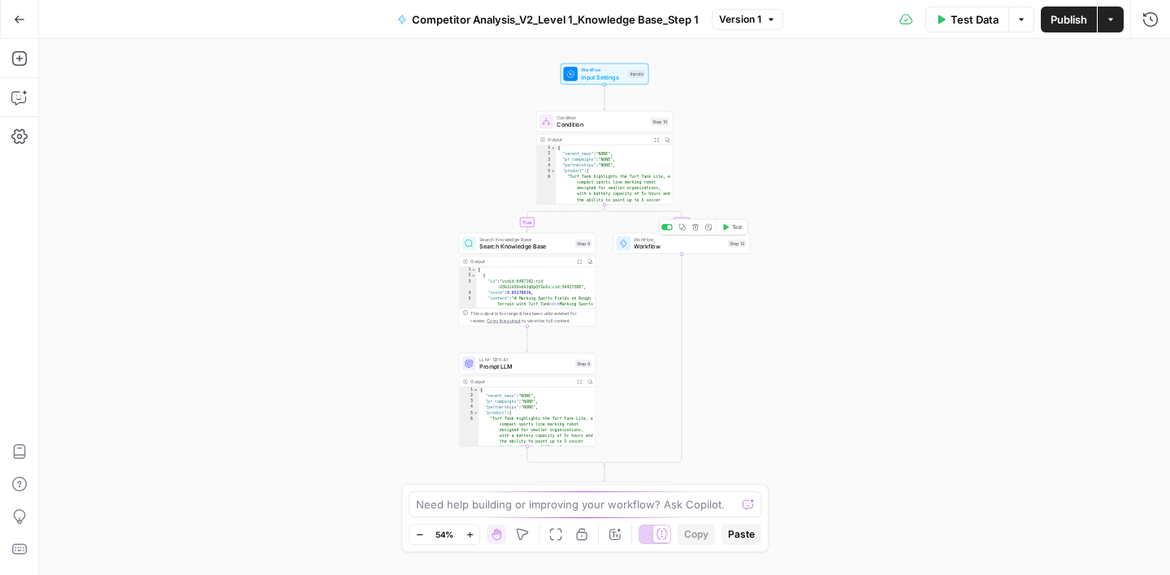
click at [683, 245] on span "Workflow" at bounding box center [679, 246] width 90 height 9
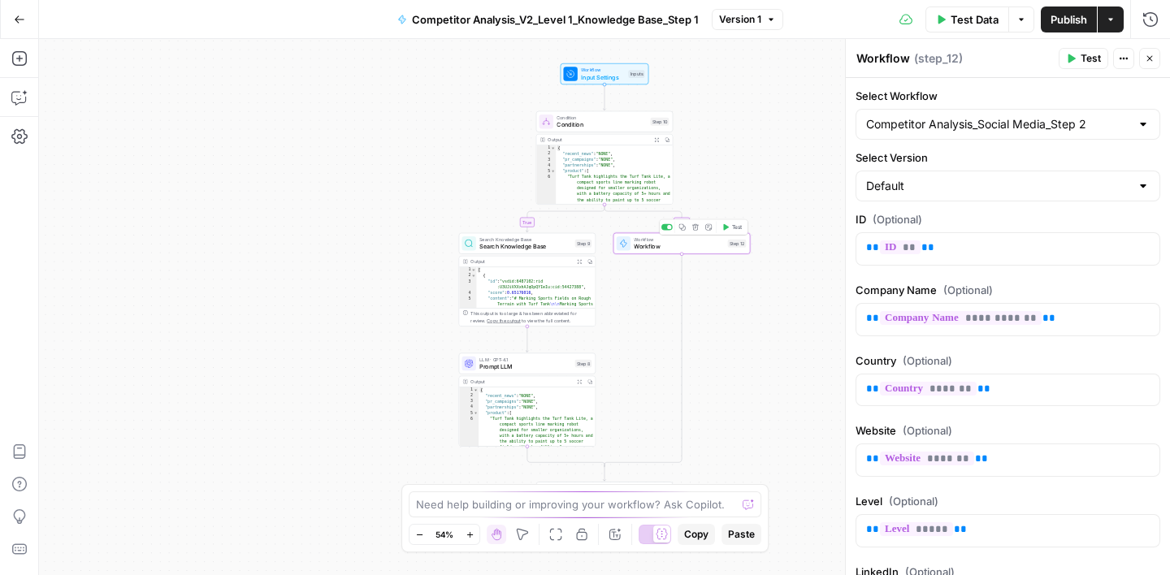
type input "Competitor Analysis_Social Media_Step 2"
click at [955, 131] on input "Select Workflow" at bounding box center [998, 124] width 264 height 16
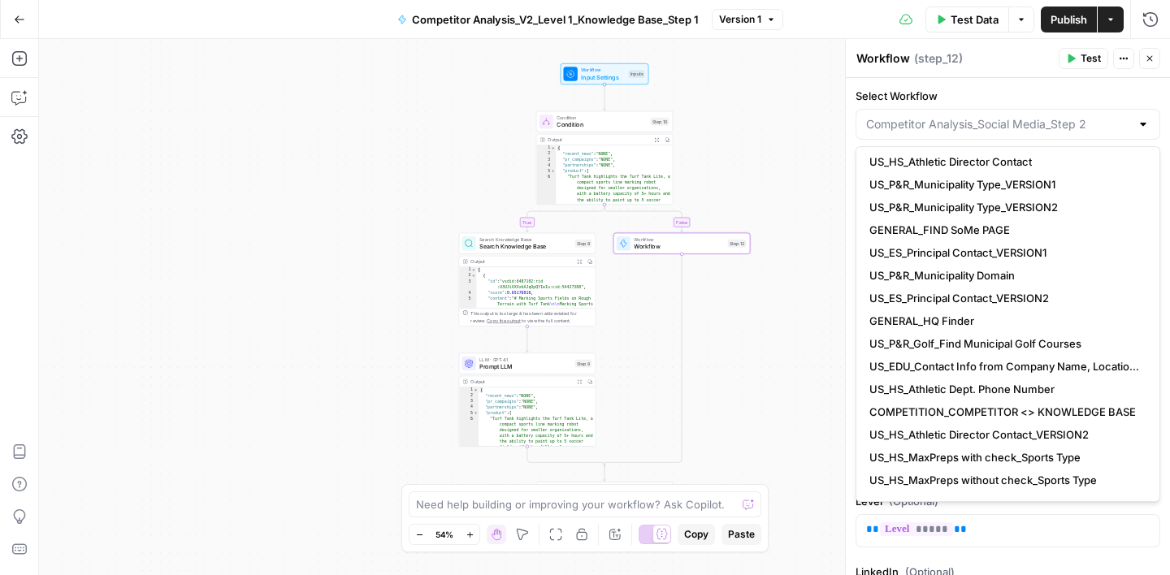
scroll to position [250, 0]
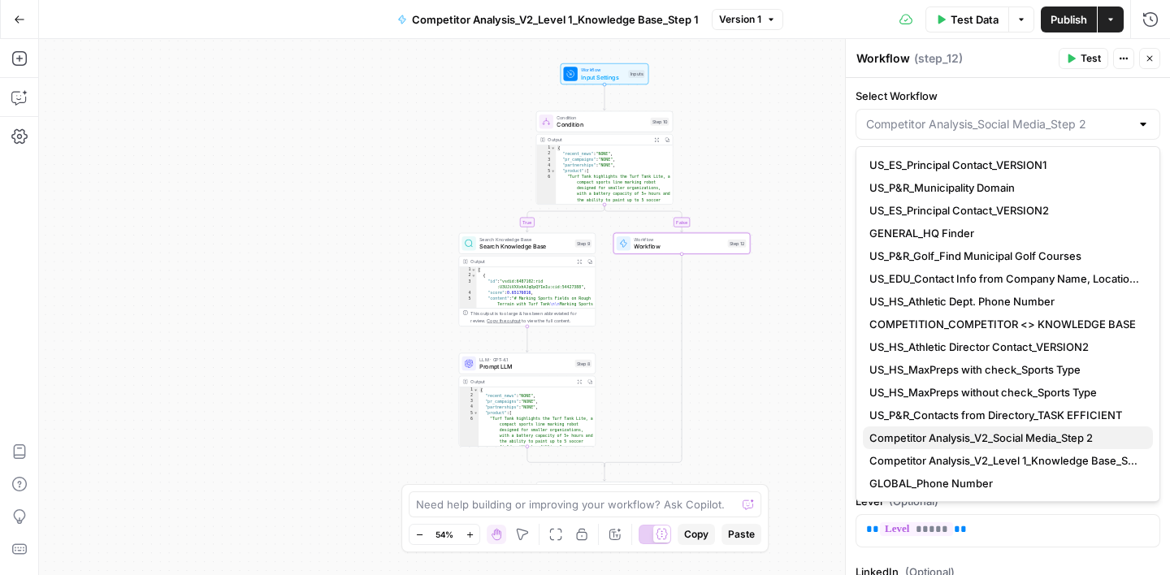
click at [1002, 434] on span "Competitor Analysis_V2_Social Media_Step 2" at bounding box center [1004, 438] width 271 height 16
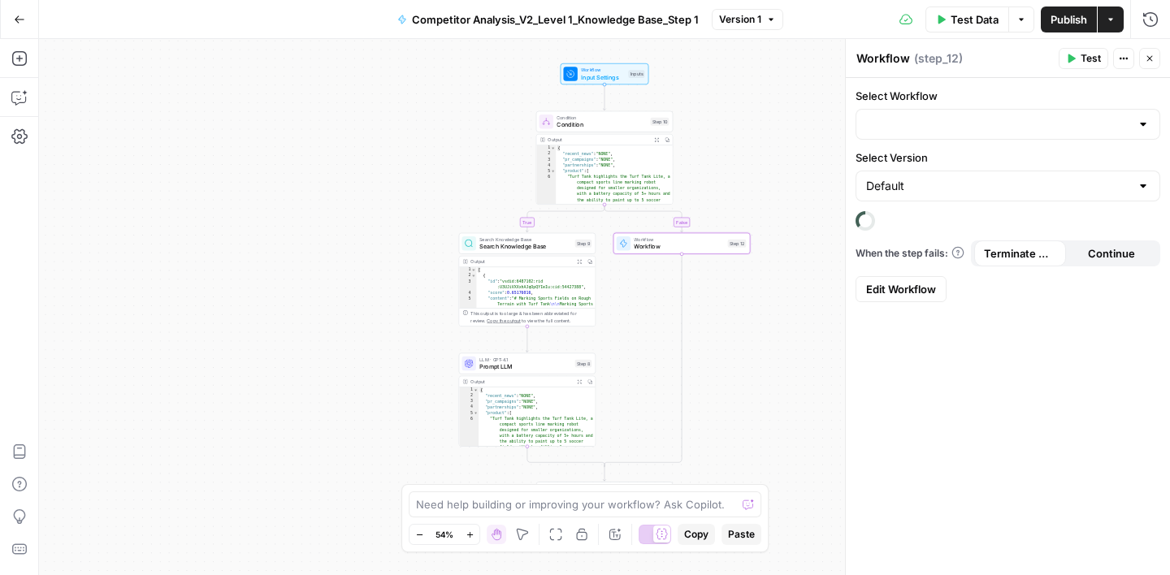
type input "Competitor Analysis_V2_Social Media_Step 2"
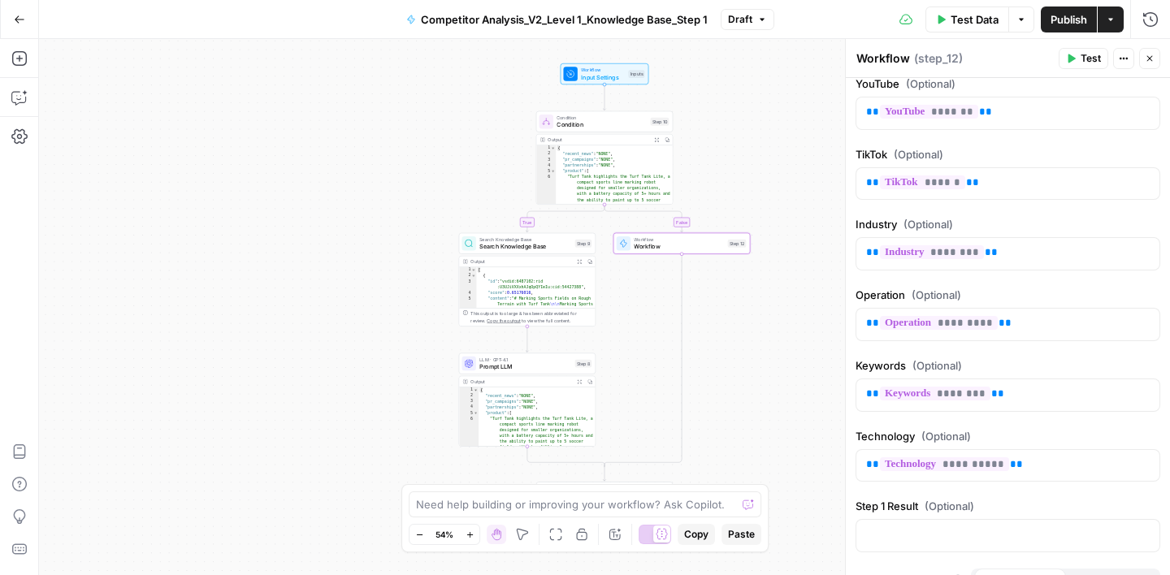
scroll to position [741, 0]
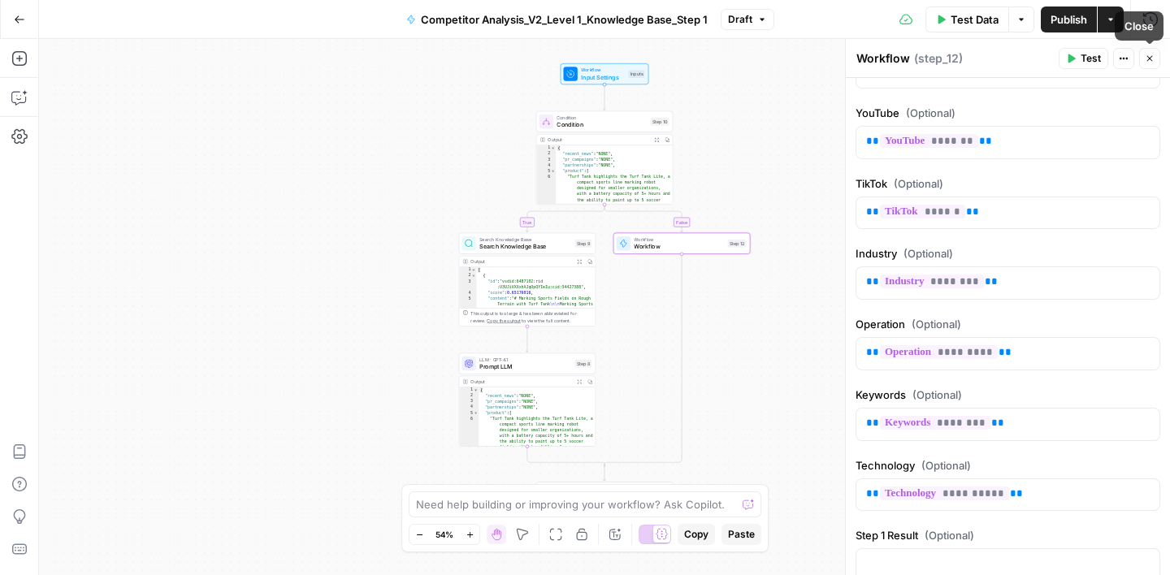
click at [1149, 58] on icon "button" at bounding box center [1150, 59] width 6 height 6
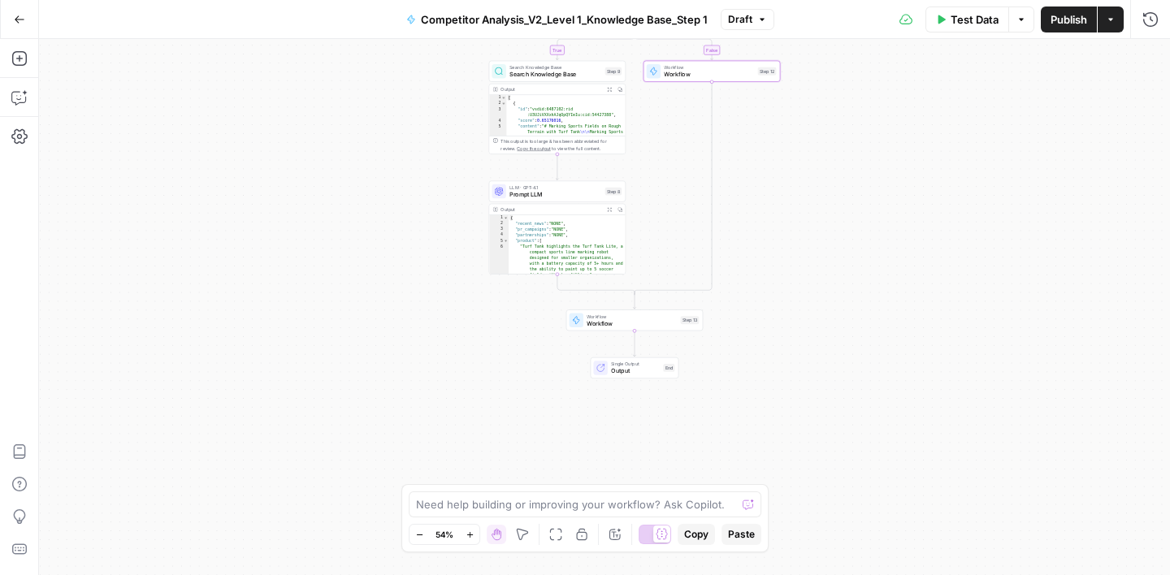
drag, startPoint x: 736, startPoint y: 402, endPoint x: 768, endPoint y: 201, distance: 203.3
click at [768, 201] on div "true false Workflow Input Settings Inputs Condition Condition Step 10 Output Ex…" at bounding box center [604, 307] width 1131 height 536
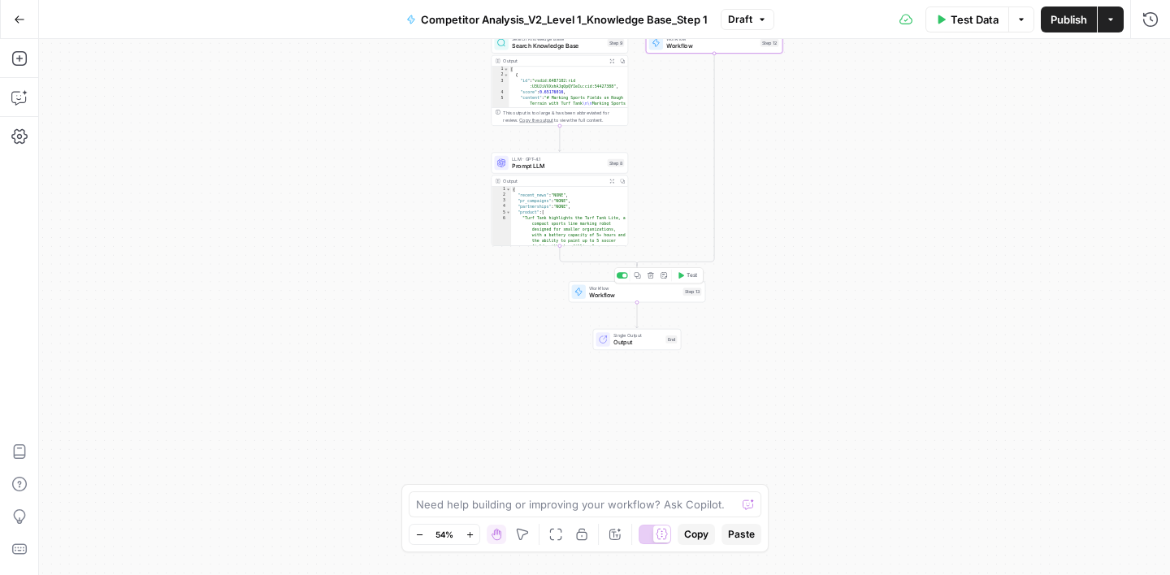
click at [646, 294] on span "Workflow" at bounding box center [634, 295] width 90 height 9
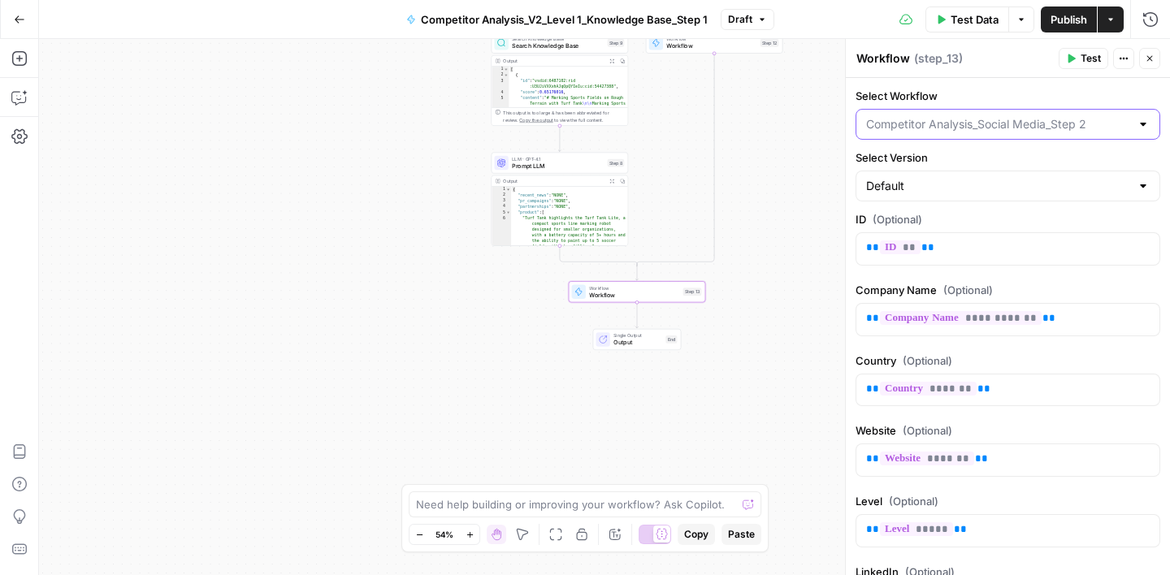
click at [990, 123] on input "Select Workflow" at bounding box center [998, 124] width 264 height 16
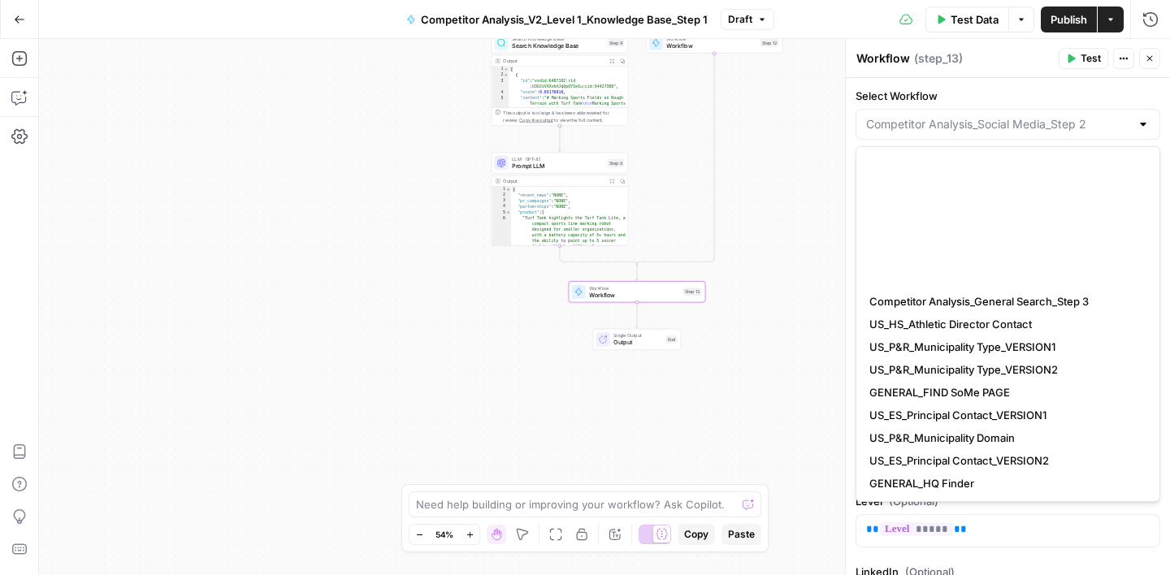
scroll to position [250, 0]
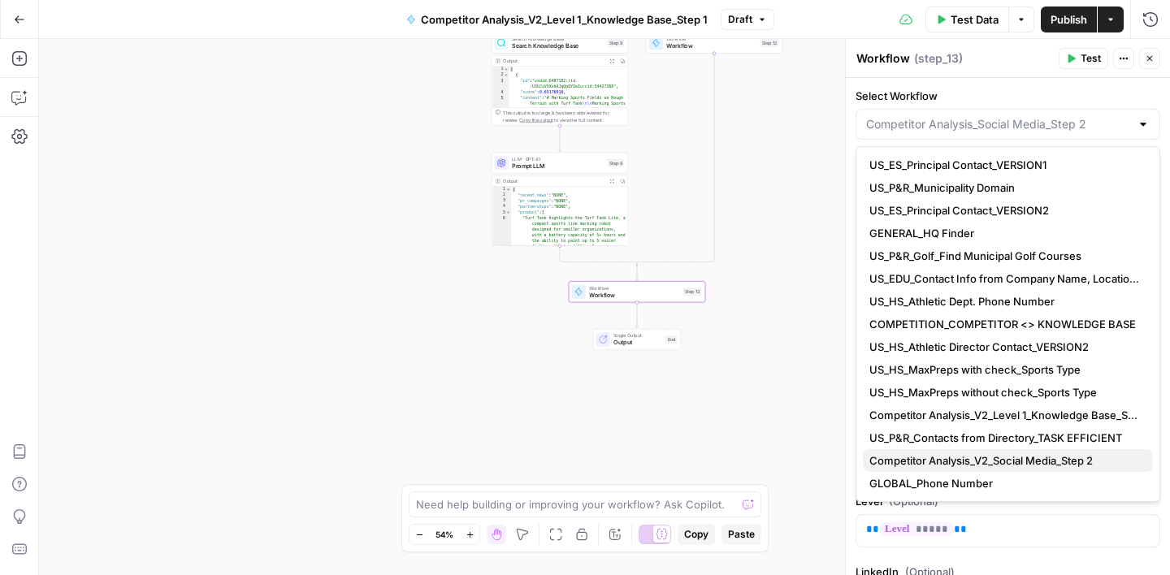
click at [949, 457] on span "Competitor Analysis_V2_Social Media_Step 2" at bounding box center [1004, 460] width 271 height 16
type input "Competitor Analysis_V2_Social Media_Step 2"
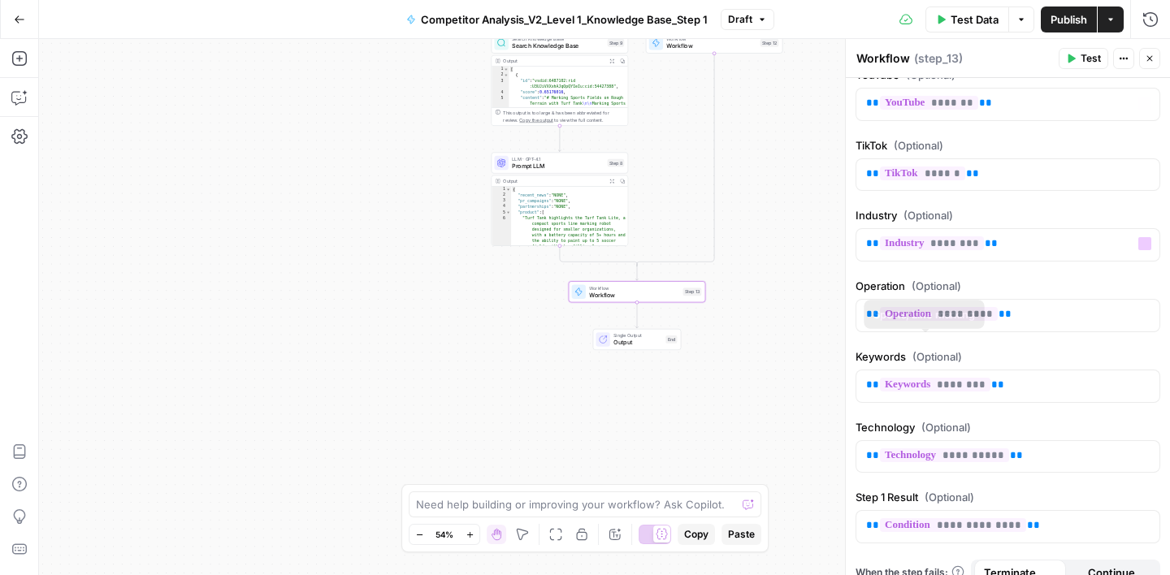
scroll to position [835, 0]
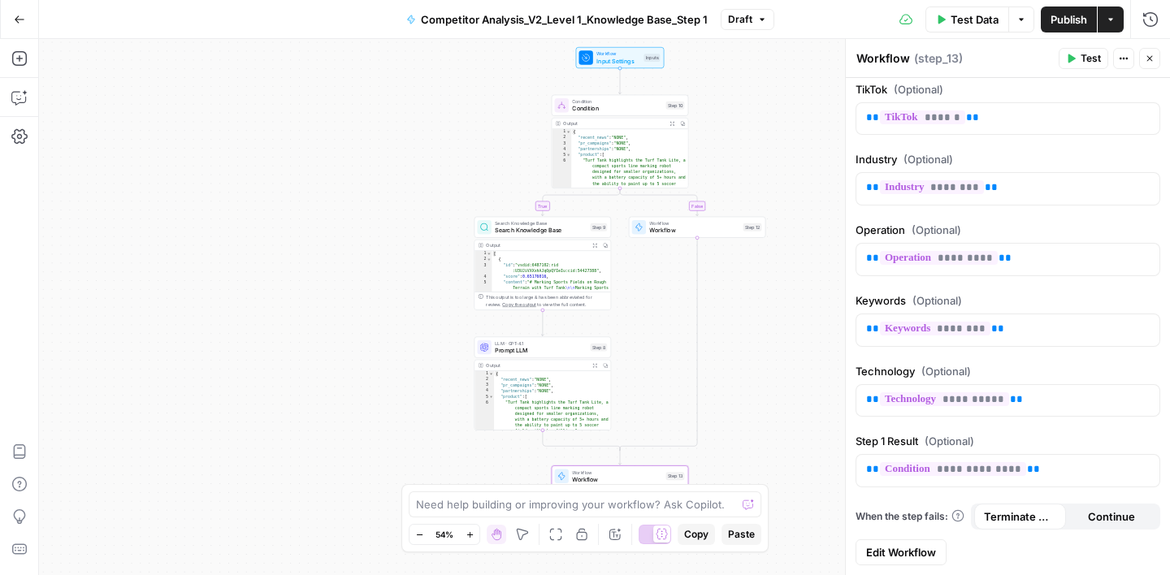
drag, startPoint x: 806, startPoint y: 251, endPoint x: 789, endPoint y: 435, distance: 185.2
click at [789, 435] on div "true false Workflow Input Settings Inputs Condition Condition Step 10 Output Ex…" at bounding box center [604, 307] width 1131 height 536
click at [1159, 55] on button "Close" at bounding box center [1149, 58] width 21 height 21
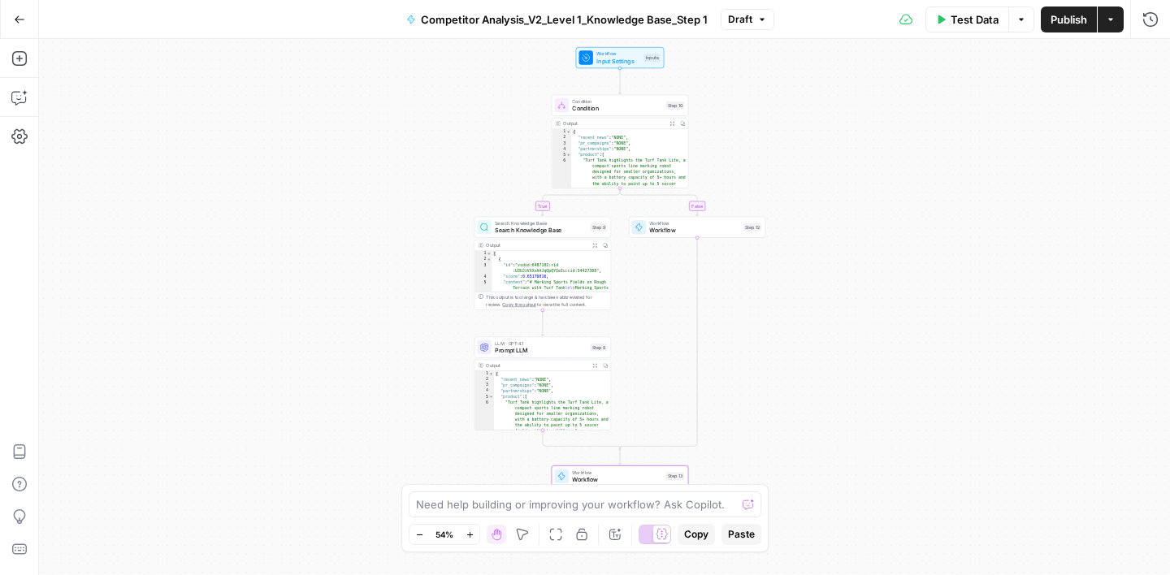
click at [1069, 23] on span "Publish" at bounding box center [1068, 19] width 37 height 16
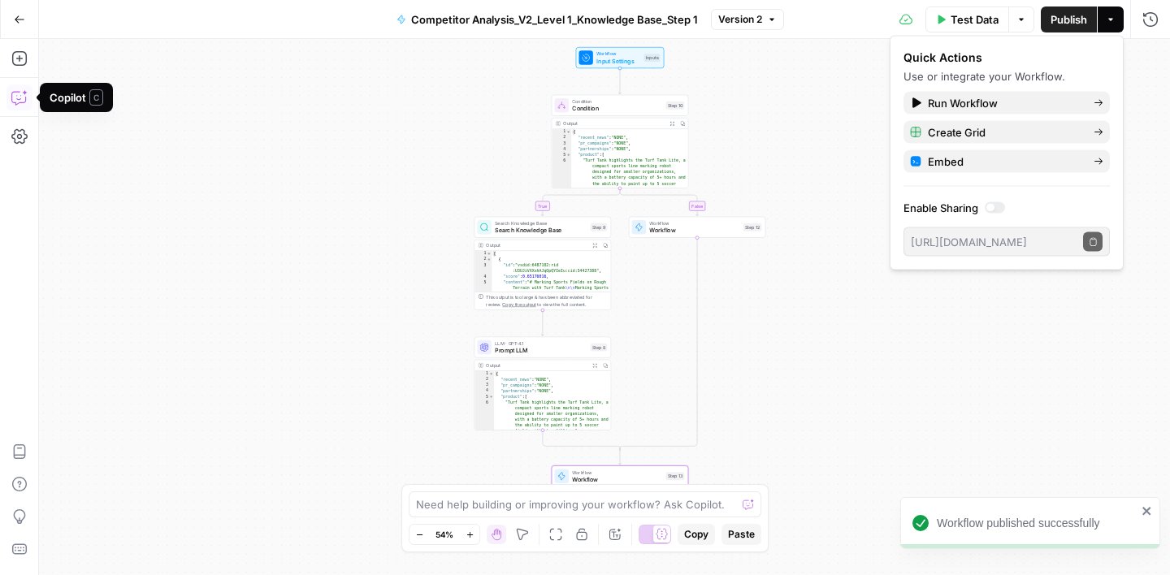
click at [19, 102] on icon "button" at bounding box center [18, 98] width 14 height 13
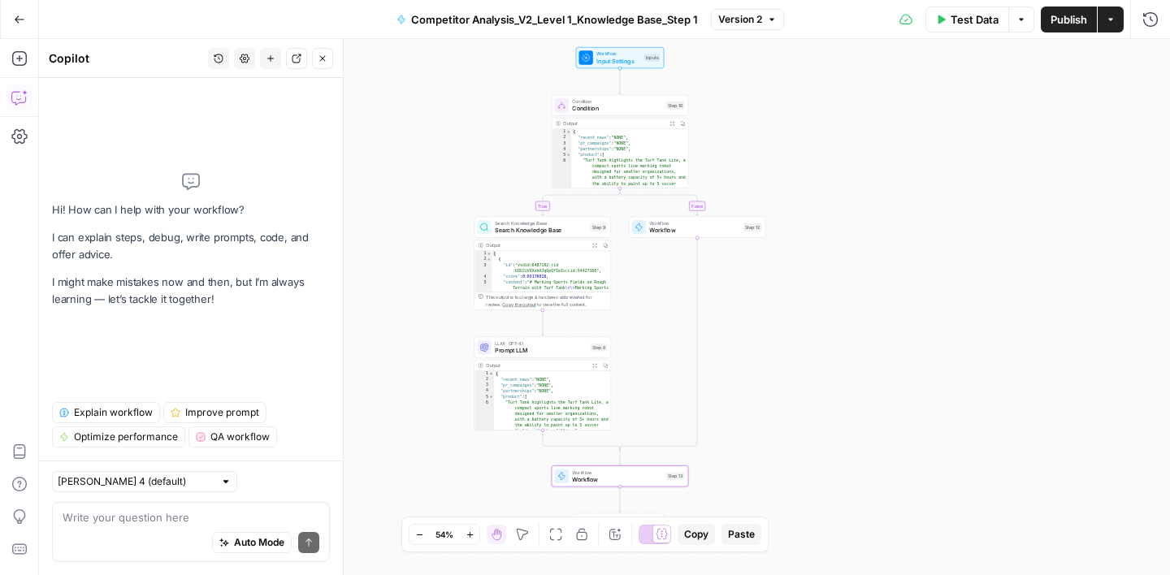
click at [138, 504] on div "Write your question here Auto Mode Send" at bounding box center [191, 532] width 278 height 60
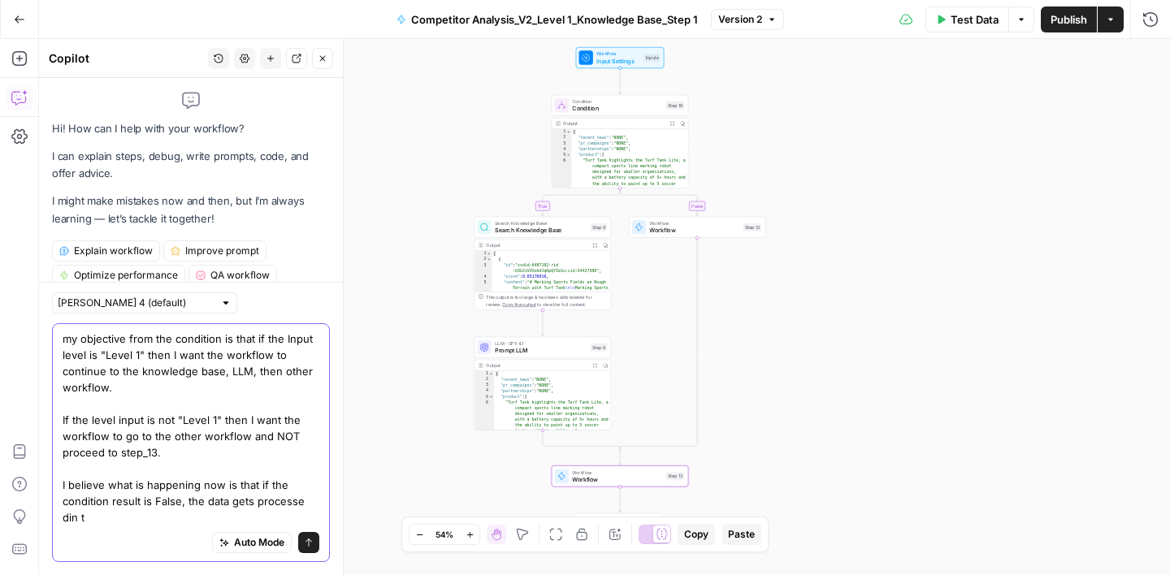
scroll to position [16, 0]
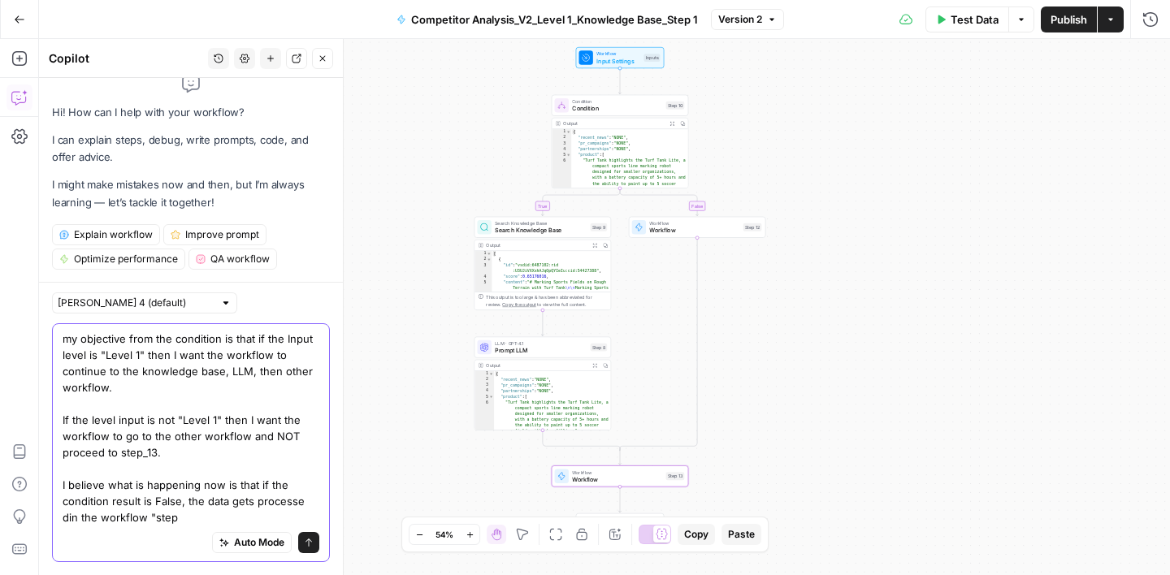
drag, startPoint x: 171, startPoint y: 523, endPoint x: 49, endPoint y: 269, distance: 282.3
click at [50, 269] on div "Hi! How can I help with your workflow? I can explain steps, debug, write prompt…" at bounding box center [191, 326] width 304 height 497
type textarea "my objective from the condition is that if the Input level is "Level 1" then I …"
click at [323, 55] on icon "button" at bounding box center [323, 59] width 10 height 10
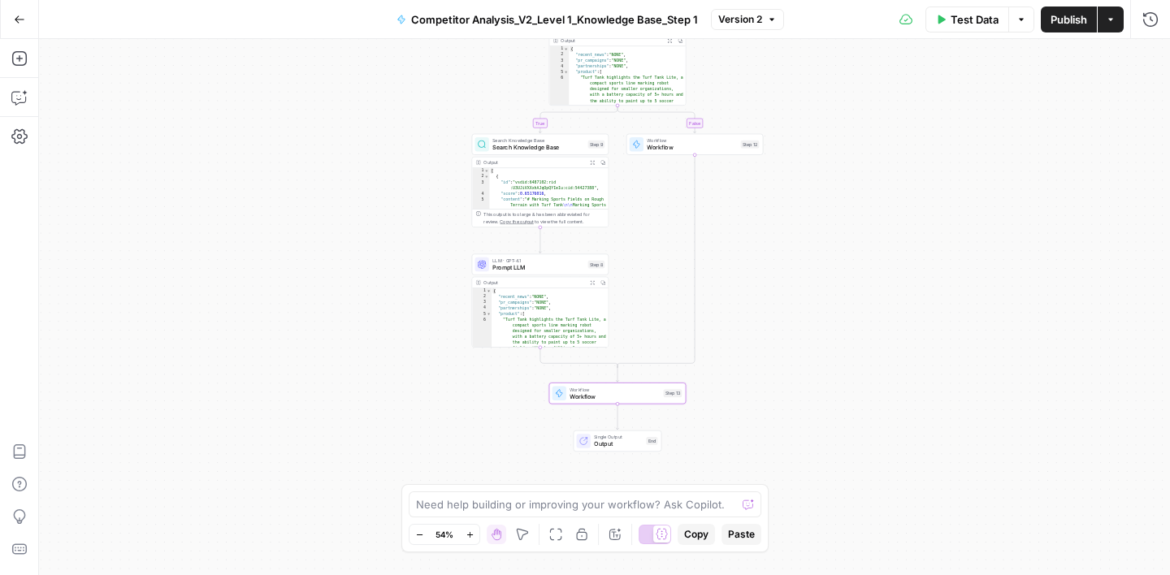
drag, startPoint x: 753, startPoint y: 301, endPoint x: 751, endPoint y: 218, distance: 82.9
click at [751, 218] on div "true false Workflow Input Settings Inputs Condition Condition Step 10 Output Ex…" at bounding box center [604, 307] width 1131 height 536
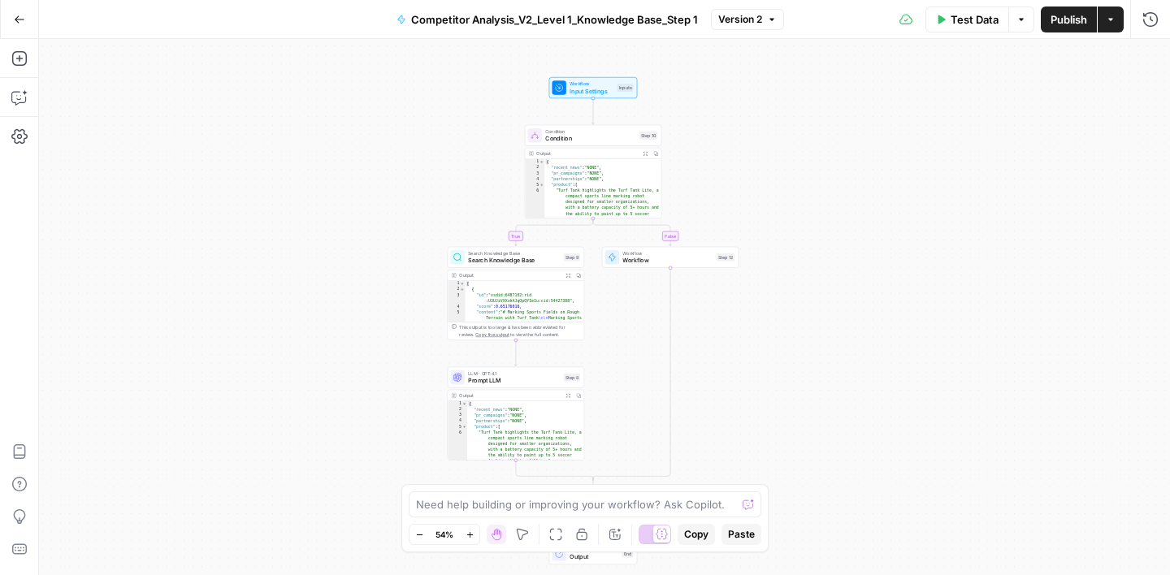
drag, startPoint x: 819, startPoint y: 183, endPoint x: 794, endPoint y: 296, distance: 115.5
click at [794, 296] on div "true false Workflow Input Settings Inputs Condition Condition Step 10 Output Ex…" at bounding box center [604, 307] width 1131 height 536
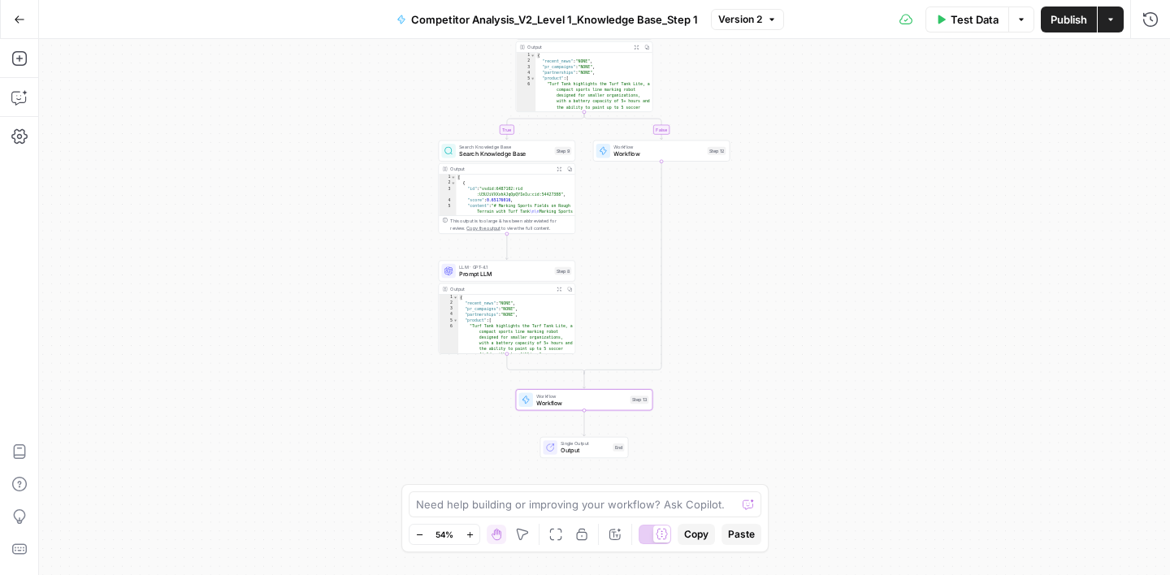
drag, startPoint x: 751, startPoint y: 334, endPoint x: 742, endPoint y: 227, distance: 106.8
click at [742, 227] on div "true false Workflow Input Settings Inputs Condition Condition Step 10 Output Ex…" at bounding box center [604, 307] width 1131 height 536
click at [19, 96] on icon "button" at bounding box center [19, 97] width 16 height 16
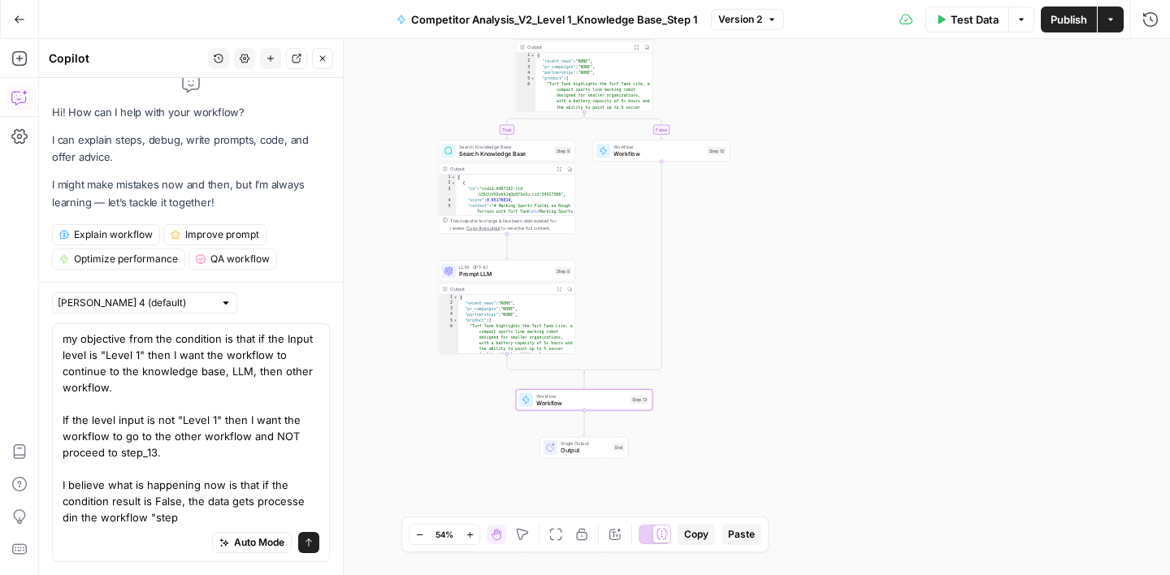
drag, startPoint x: 167, startPoint y: 517, endPoint x: 67, endPoint y: 283, distance: 254.4
click at [67, 283] on div "Claude Sonnet 4 (default) my objective from the condition is that if the Input …" at bounding box center [191, 428] width 304 height 293
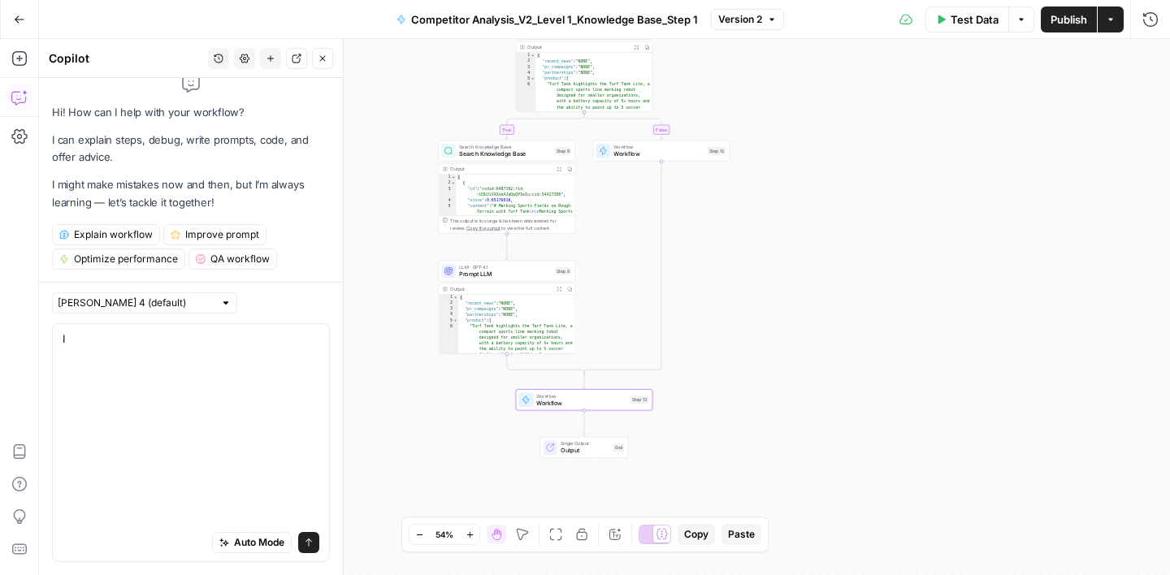
scroll to position [0, 0]
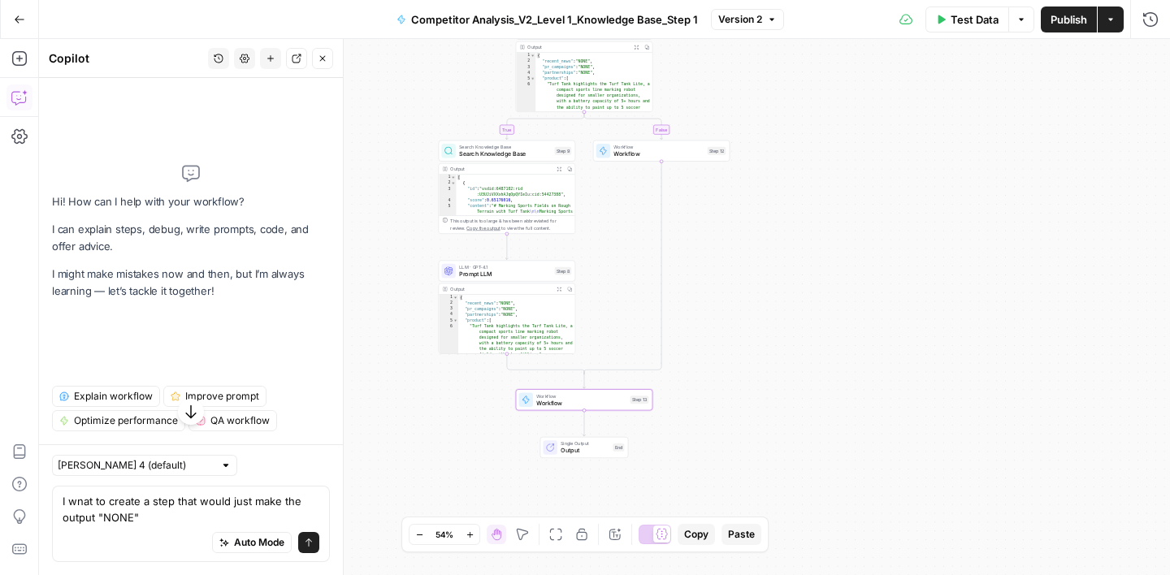
click at [93, 500] on textarea "I wnat to create a step that would just make the output "NONE"" at bounding box center [191, 509] width 257 height 32
type textarea "I want to create a step that would just make the output "NONE""
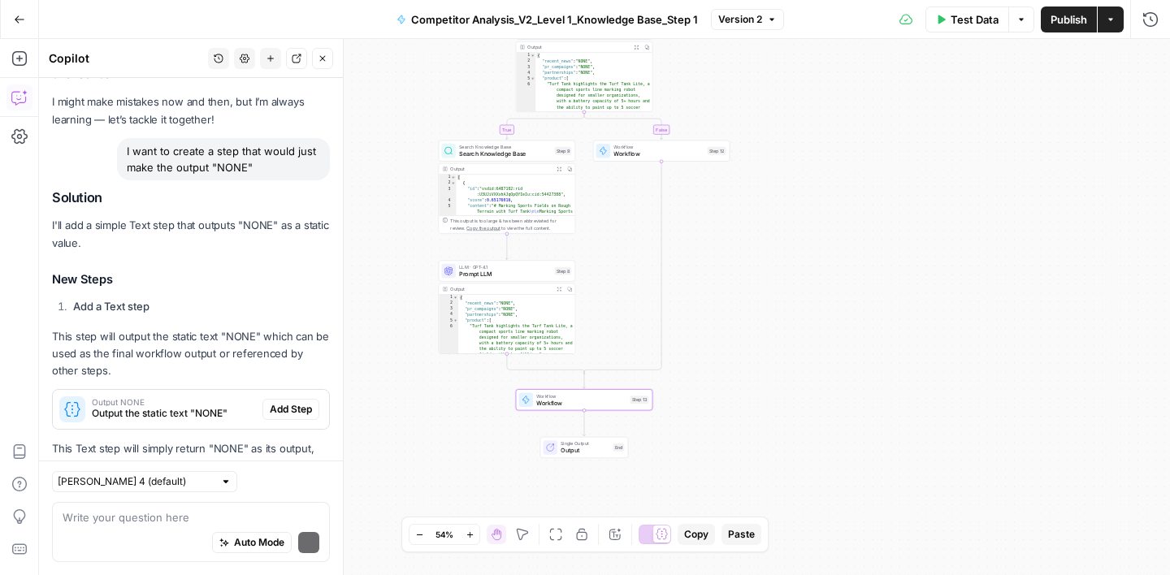
scroll to position [123, 0]
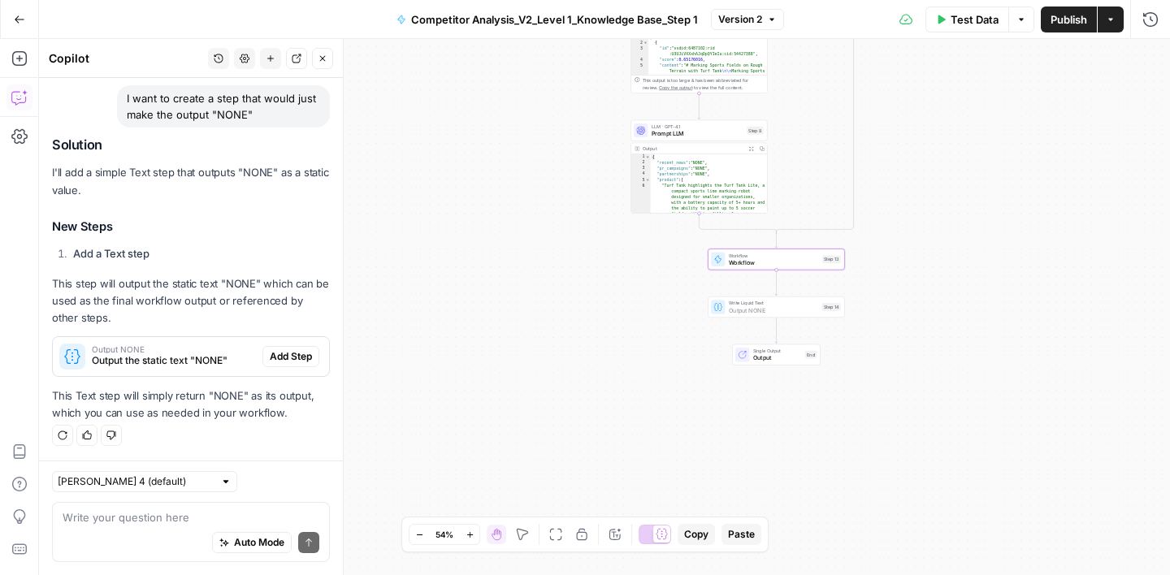
click at [289, 354] on span "Add Step" at bounding box center [291, 356] width 42 height 15
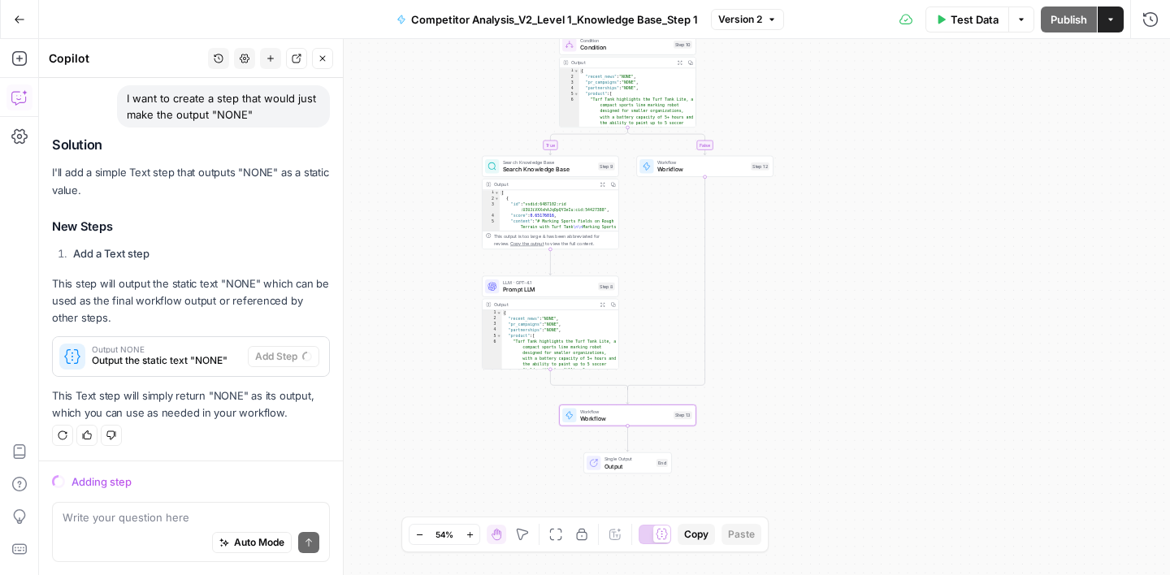
drag, startPoint x: 970, startPoint y: 201, endPoint x: 821, endPoint y: 357, distance: 215.5
click at [821, 357] on div "true false Workflow Input Settings Inputs Condition Condition Step 10 Output Ex…" at bounding box center [604, 307] width 1131 height 536
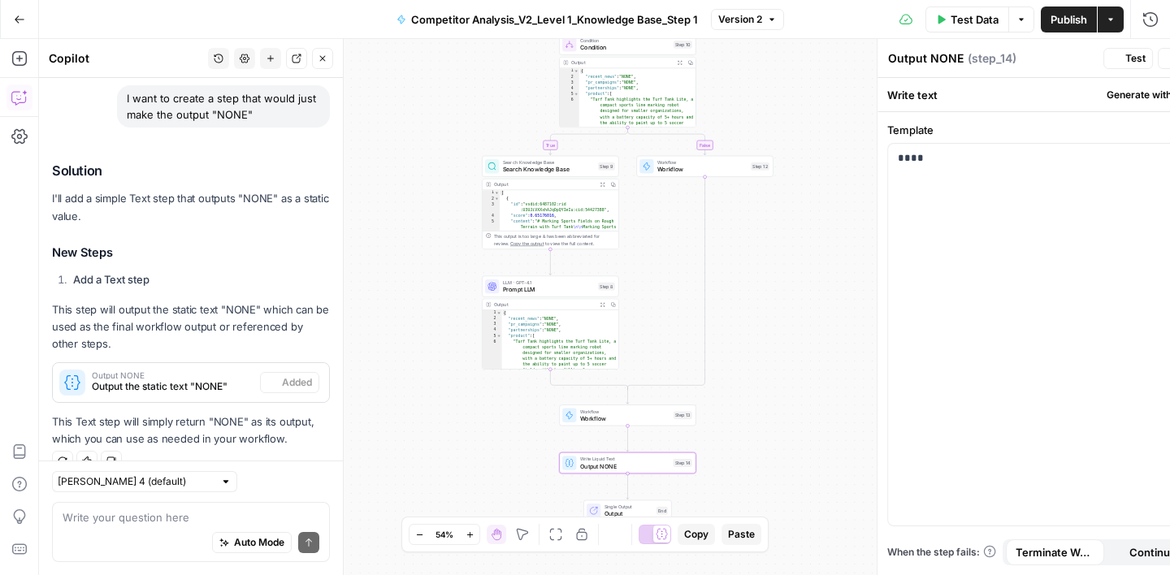
scroll to position [149, 0]
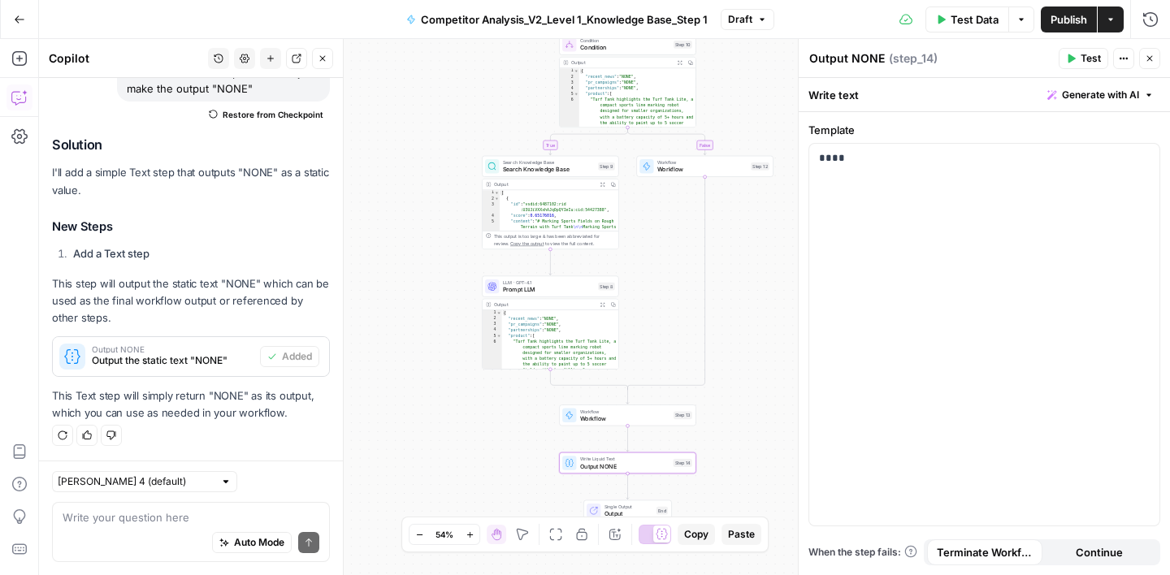
click at [1149, 54] on icon "button" at bounding box center [1150, 59] width 10 height 10
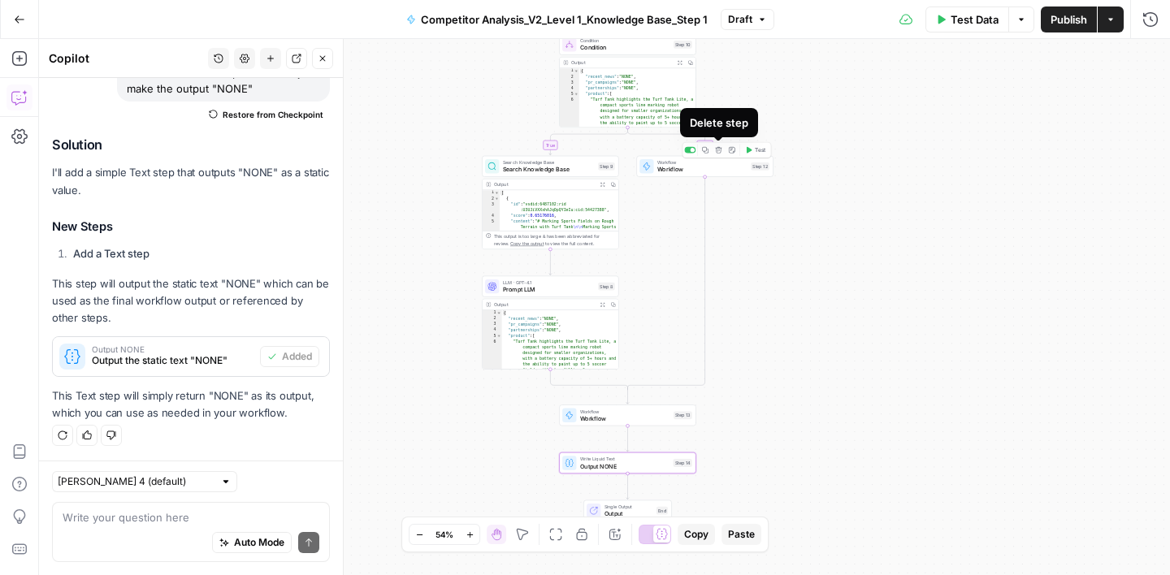
click at [720, 154] on button "Delete step" at bounding box center [717, 150] width 11 height 11
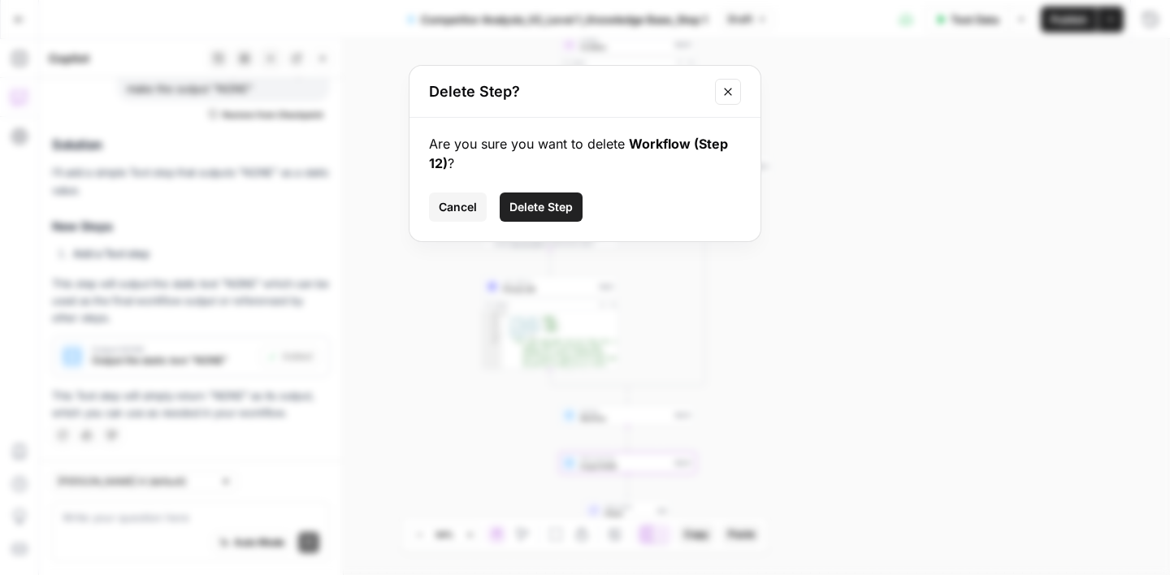
click at [557, 206] on span "Delete Step" at bounding box center [540, 207] width 63 height 16
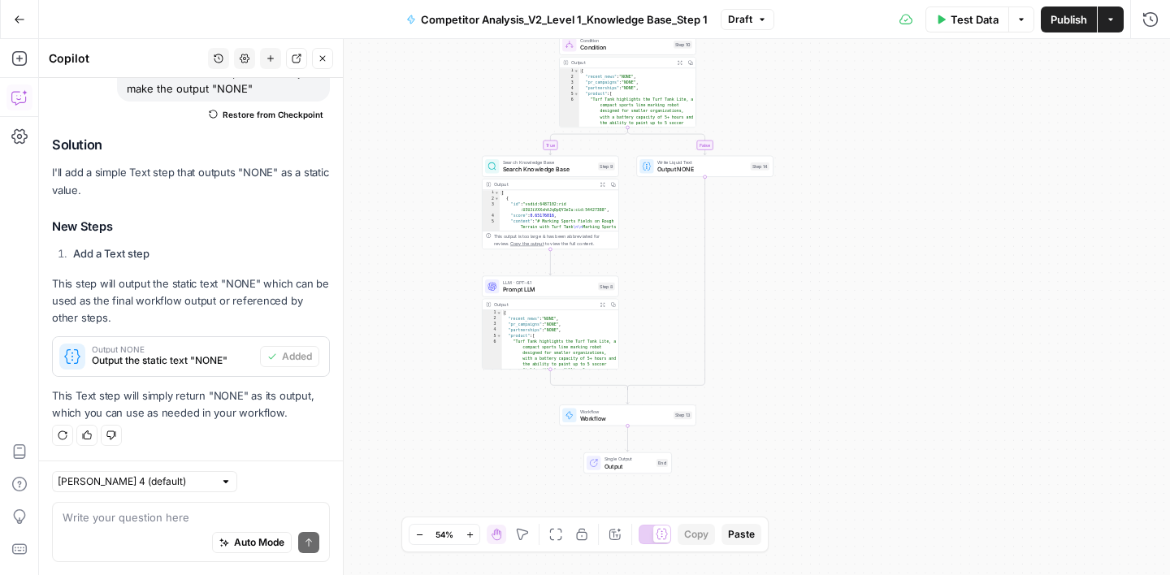
click at [634, 421] on span "Workflow" at bounding box center [625, 418] width 90 height 9
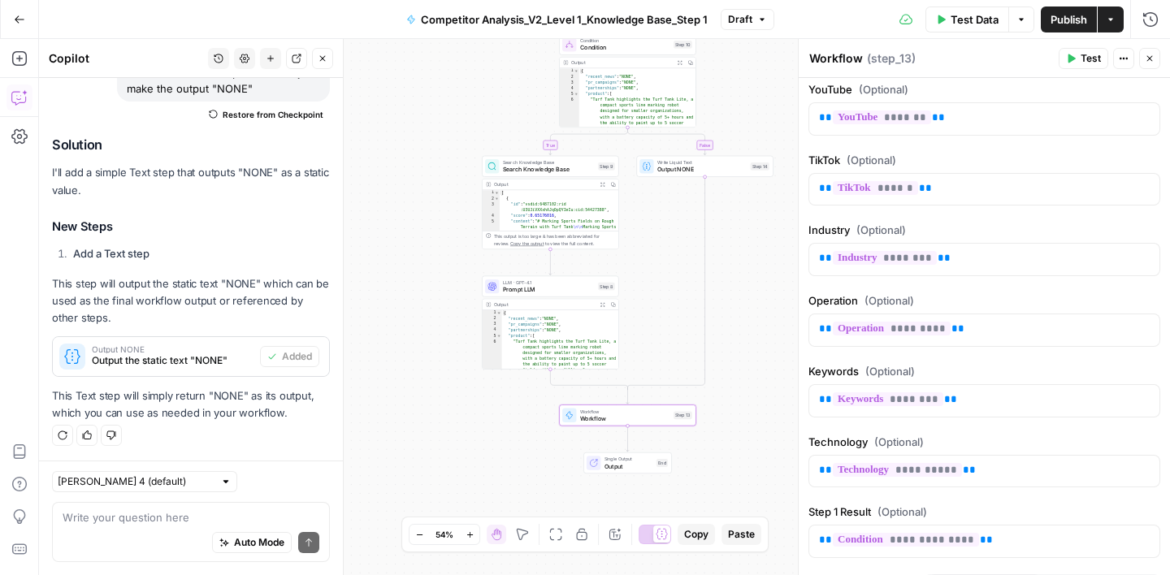
scroll to position [835, 0]
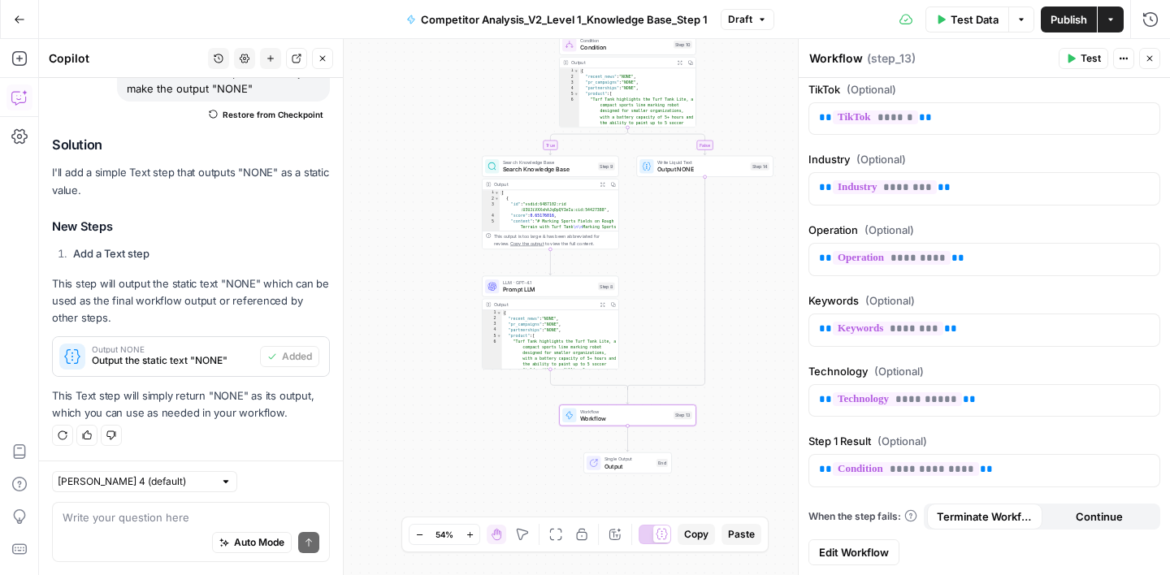
click at [1146, 62] on icon "button" at bounding box center [1150, 59] width 10 height 10
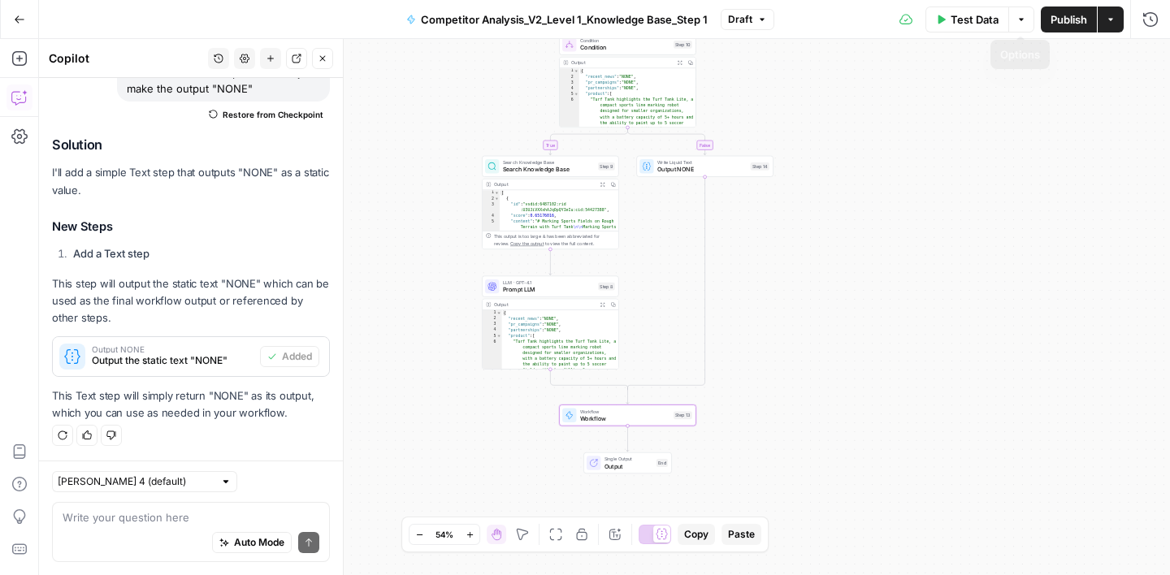
click at [1070, 23] on span "Publish" at bounding box center [1068, 19] width 37 height 16
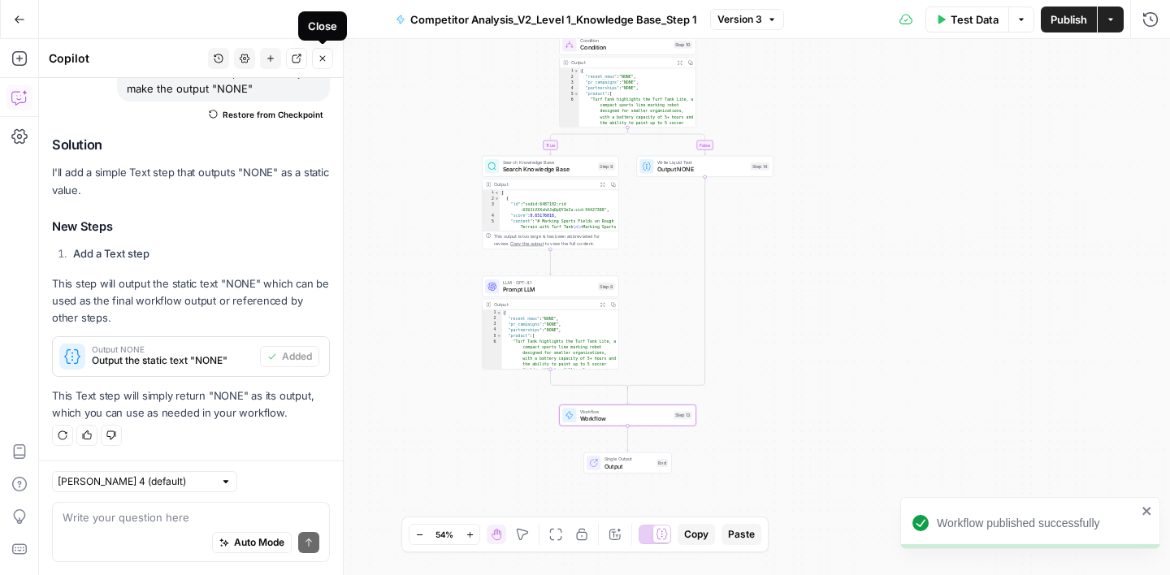
click at [331, 60] on button "Close" at bounding box center [322, 58] width 21 height 21
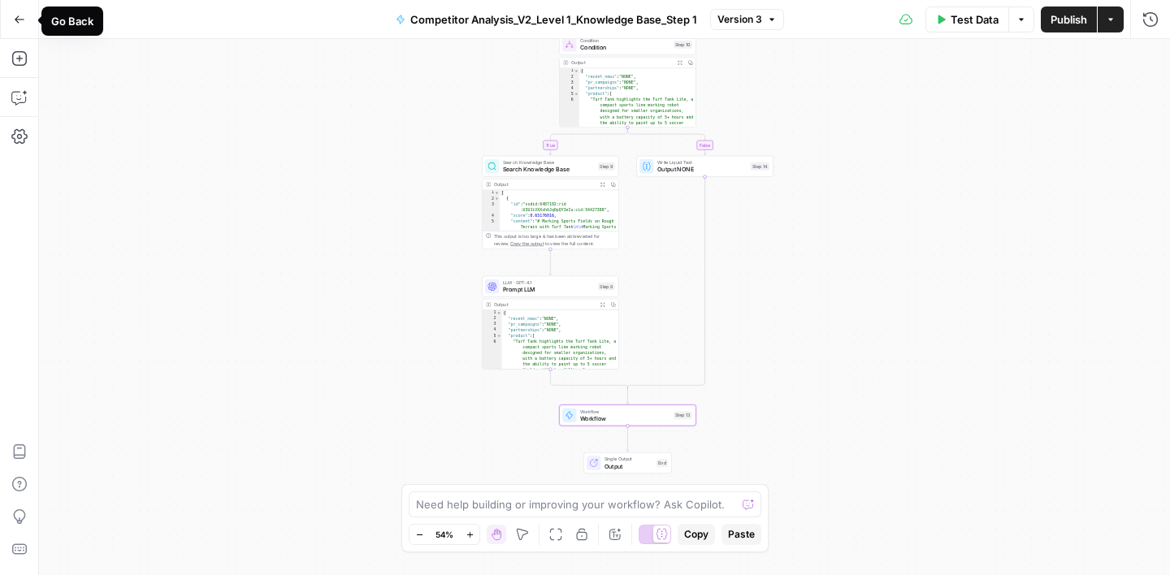
click at [30, 24] on button "Go Back" at bounding box center [19, 19] width 29 height 29
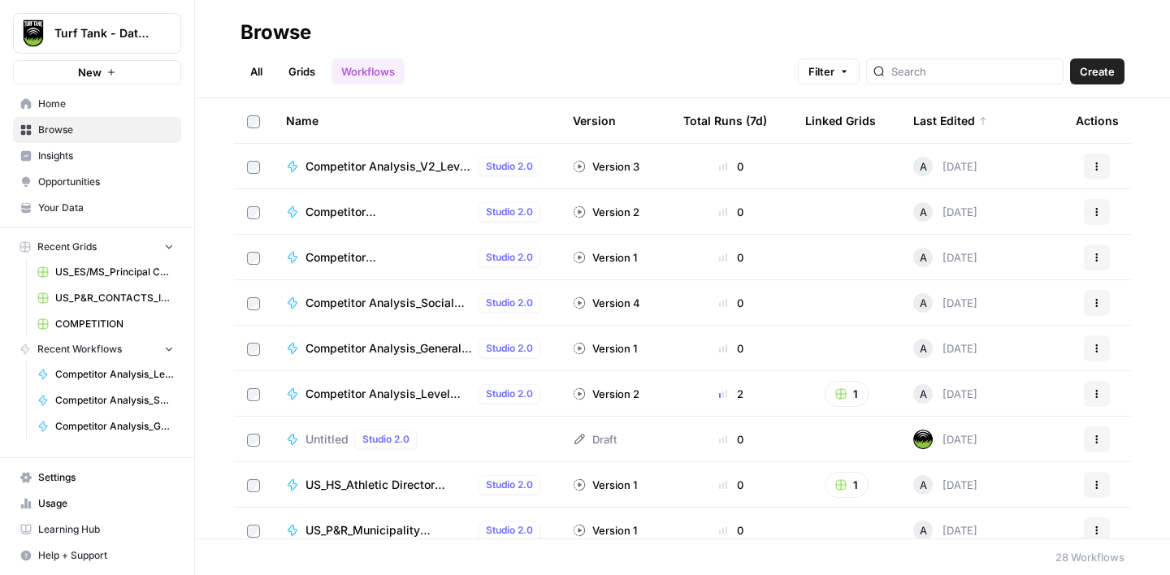
click at [399, 387] on span "Competitor Analysis_Level 1_Knowledge Base_Step 1" at bounding box center [388, 394] width 167 height 16
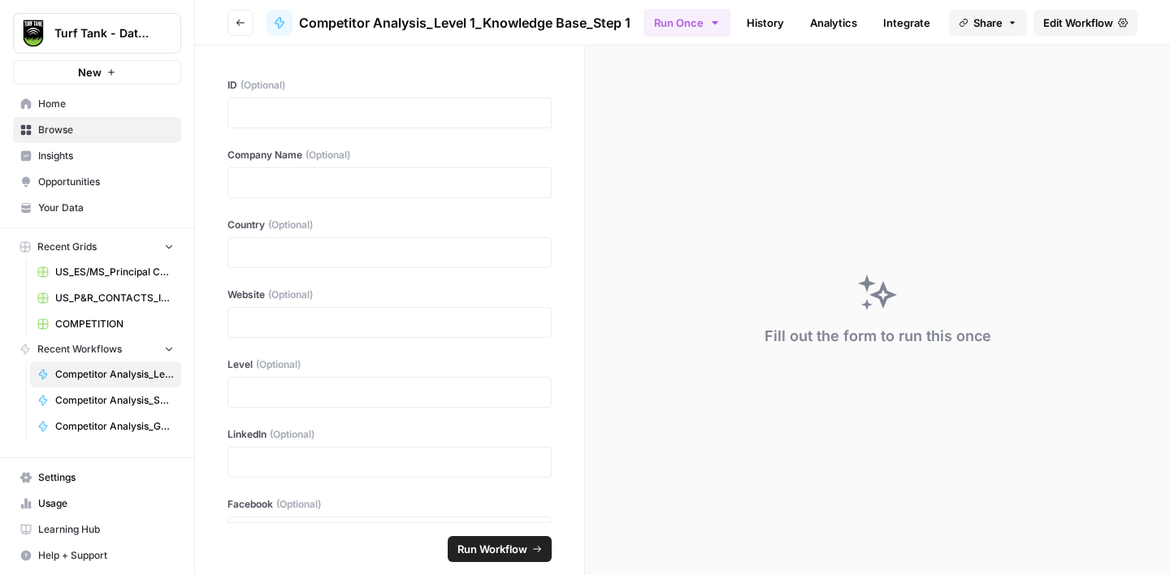
click at [1096, 22] on span "Edit Workflow" at bounding box center [1078, 23] width 70 height 16
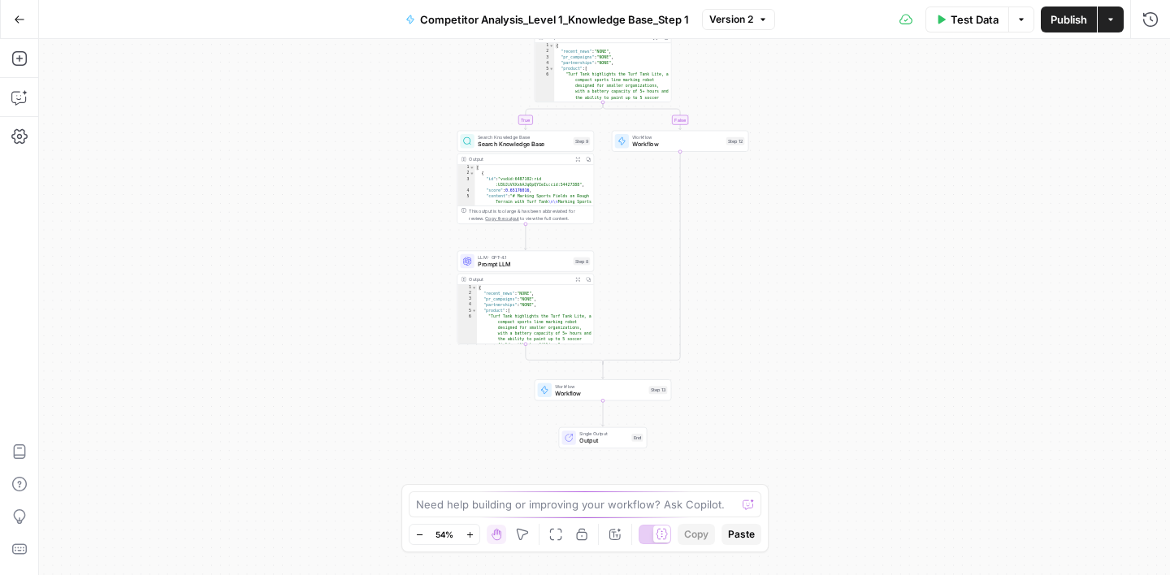
drag, startPoint x: 738, startPoint y: 327, endPoint x: 736, endPoint y: 224, distance: 103.2
click at [736, 224] on div "true false Workflow Input Settings Inputs Condition Condition Step 10 Output Ex…" at bounding box center [604, 307] width 1131 height 536
click at [20, 103] on icon "button" at bounding box center [19, 97] width 16 height 16
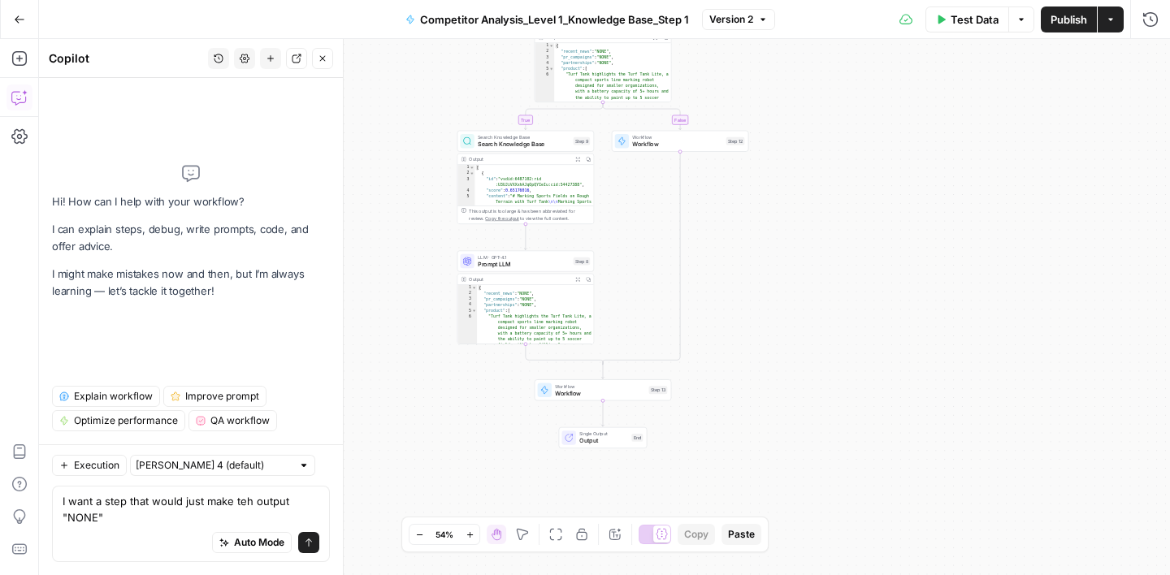
click at [244, 505] on textarea "I want a step that would just make teh output "NONE"" at bounding box center [191, 509] width 257 height 32
type textarea "I want a step that would just make the output "NONE""
click at [311, 544] on icon "submit" at bounding box center [309, 543] width 10 height 10
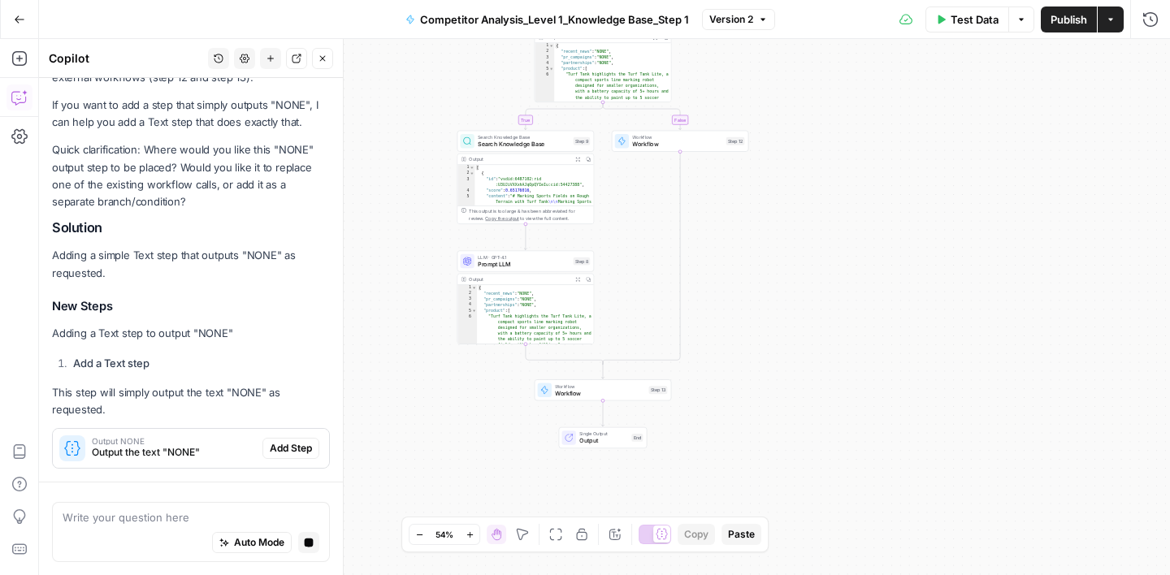
scroll to position [242, 0]
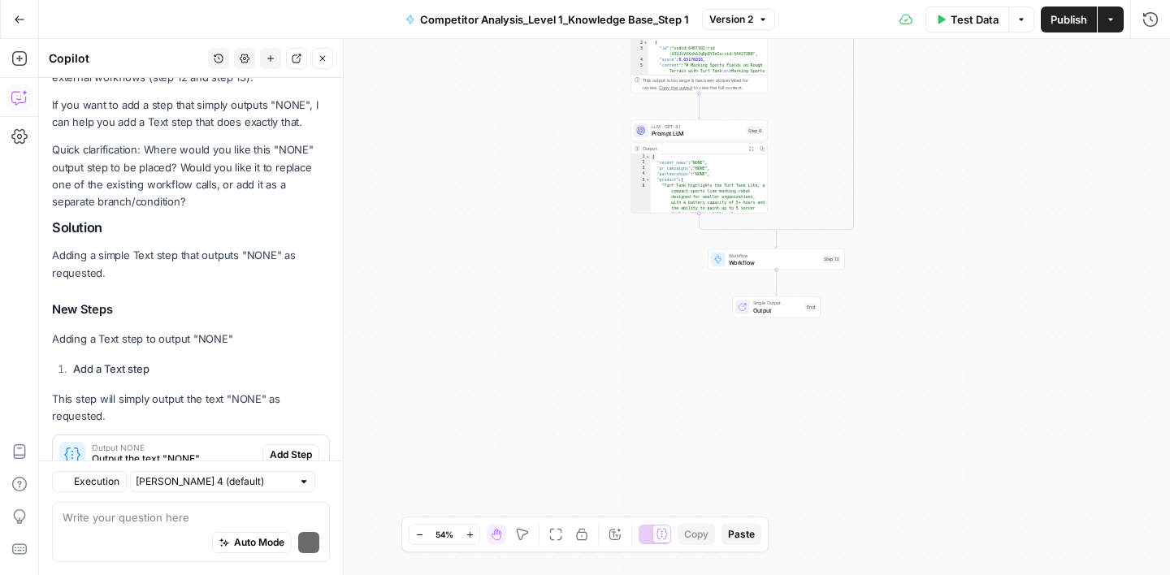
click at [293, 448] on div "Hi! How can I help with your workflow? I can explain steps, debug, write prompt…" at bounding box center [191, 175] width 304 height 678
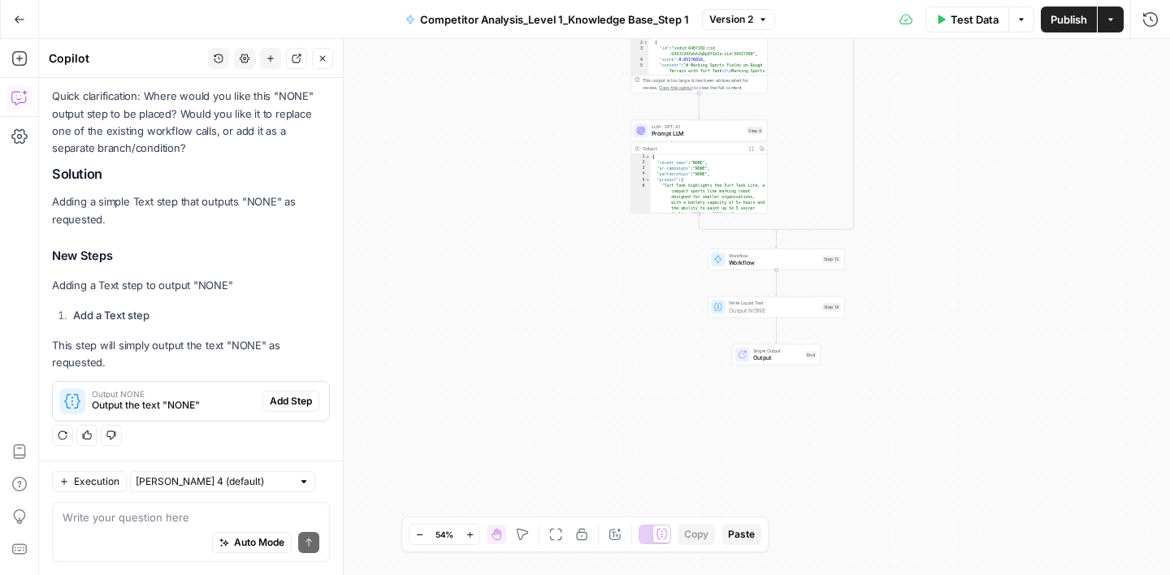
click at [291, 398] on span "Add Step" at bounding box center [291, 401] width 42 height 15
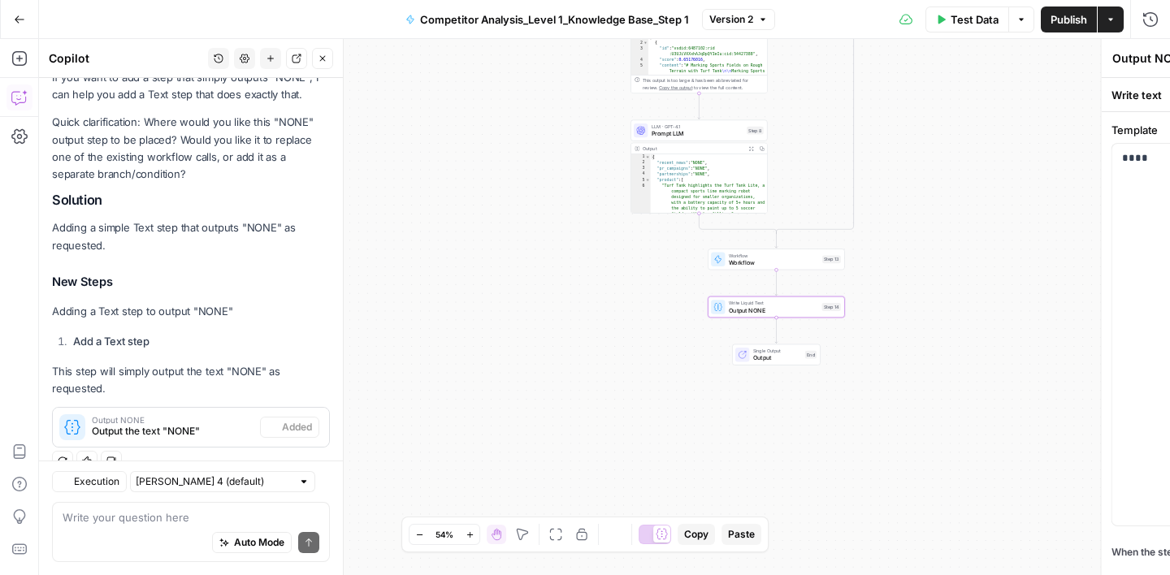
scroll to position [322, 0]
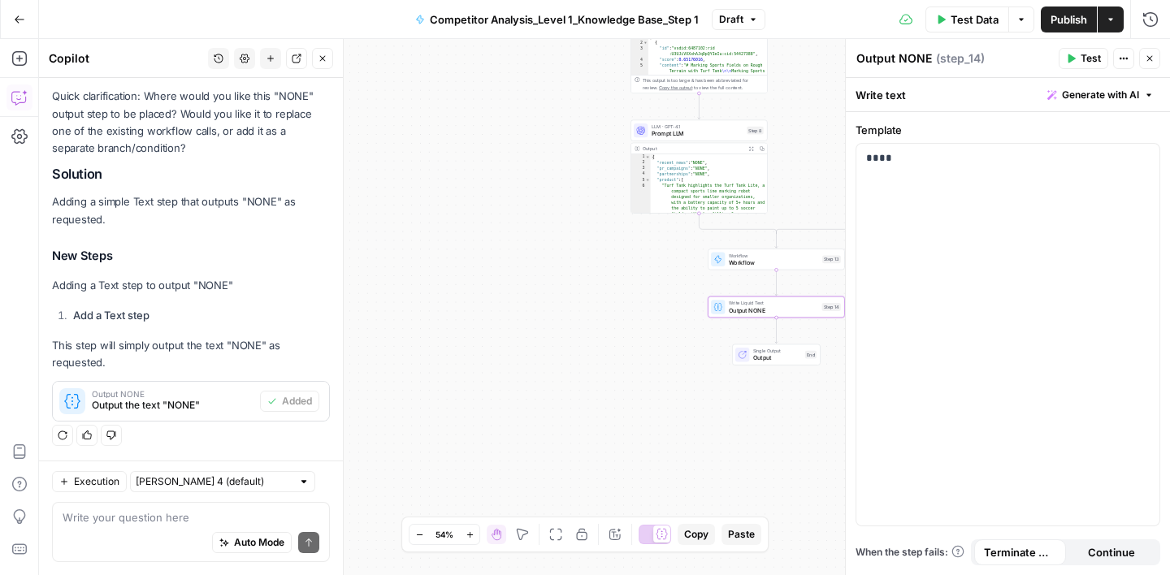
click at [1154, 58] on button "Close" at bounding box center [1149, 58] width 21 height 21
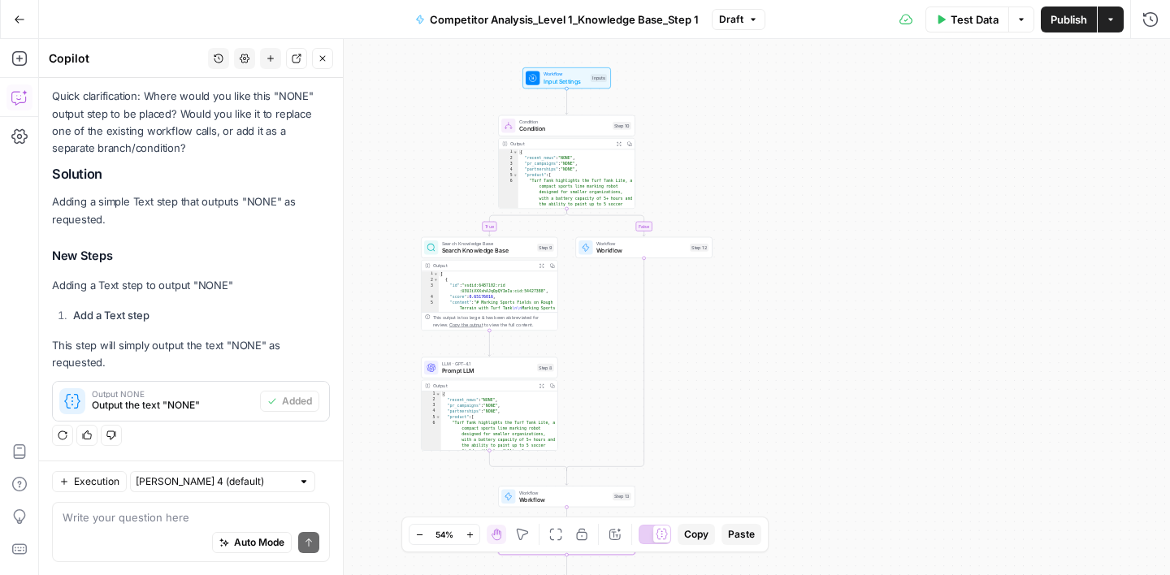
drag, startPoint x: 1015, startPoint y: 167, endPoint x: 804, endPoint y: 406, distance: 319.4
click at [804, 406] on div "true false Workflow Input Settings Inputs Condition Condition Step 10 Output Ex…" at bounding box center [604, 307] width 1131 height 536
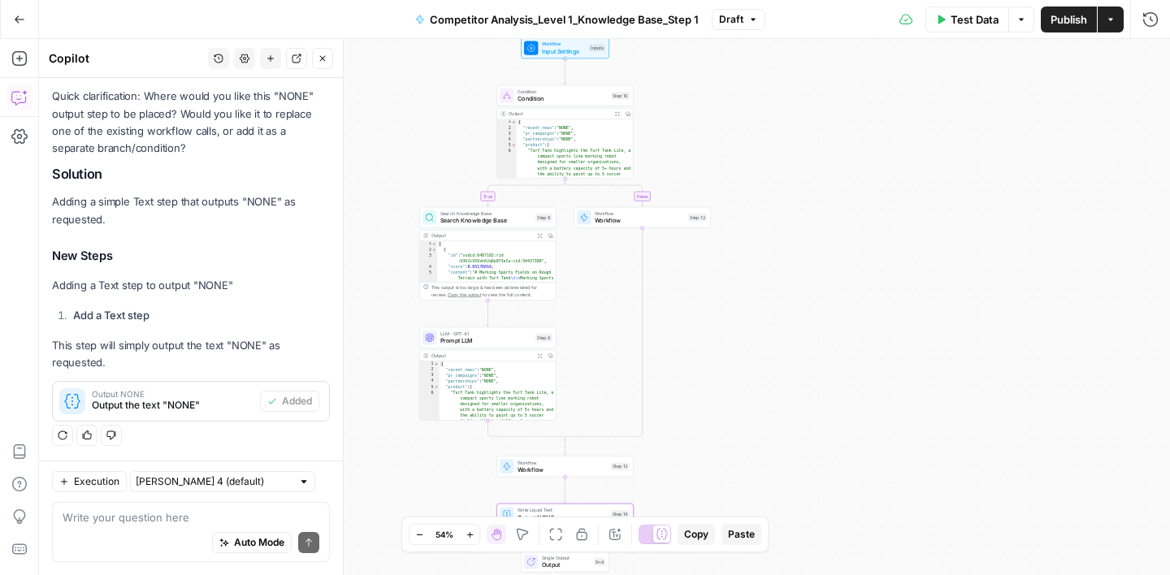
drag, startPoint x: 727, startPoint y: 396, endPoint x: 746, endPoint y: 254, distance: 143.4
click at [746, 254] on div "true false Workflow Input Settings Inputs Condition Condition Step 10 Output Ex…" at bounding box center [604, 307] width 1131 height 536
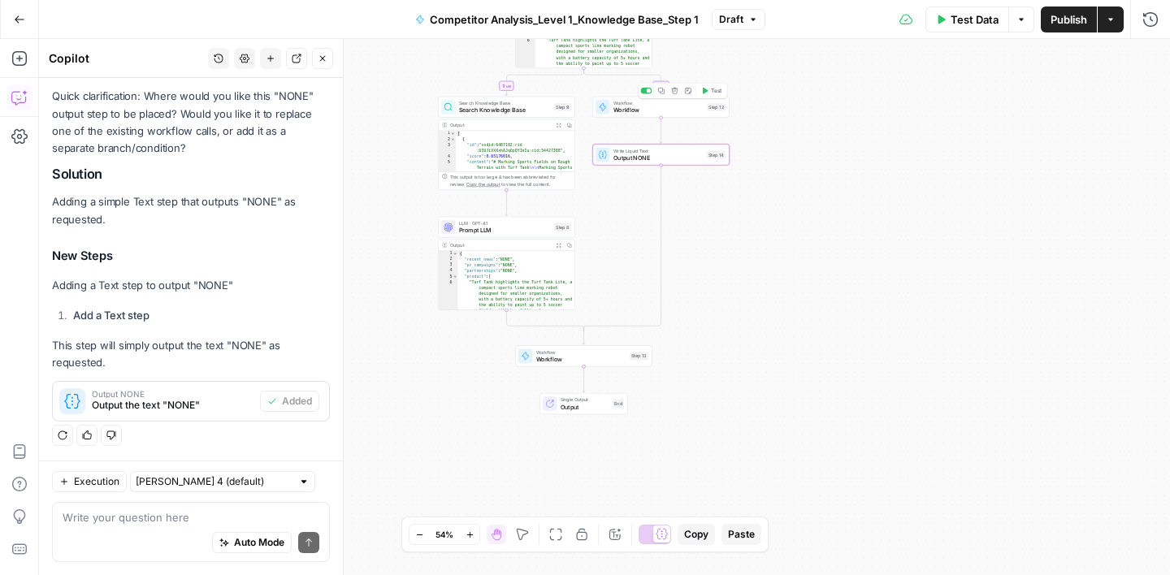
click at [674, 93] on icon "button" at bounding box center [674, 90] width 7 height 7
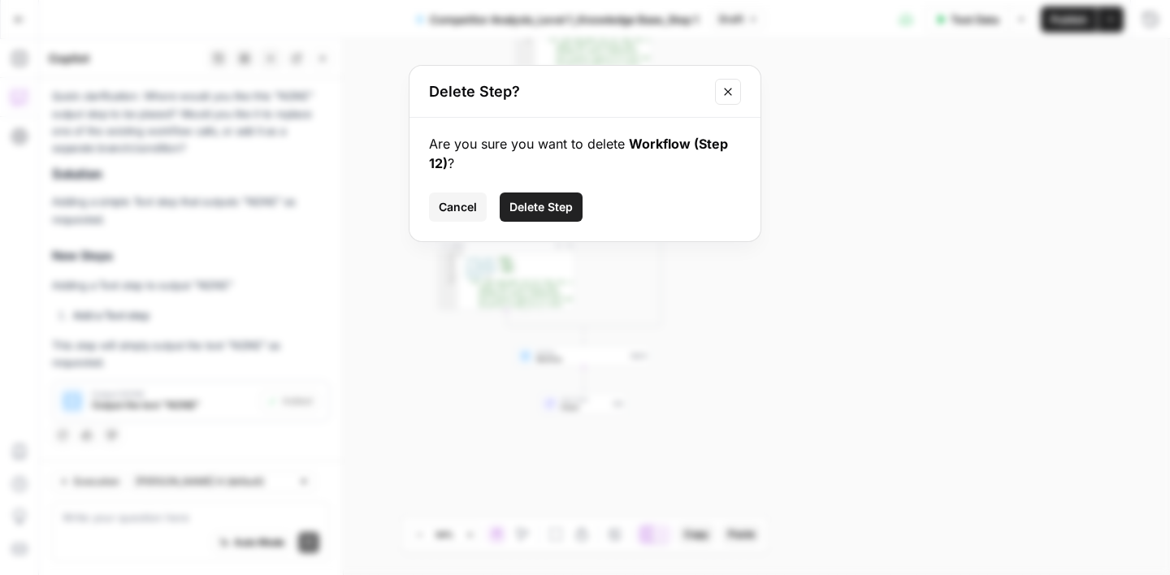
click at [557, 207] on span "Delete Step" at bounding box center [540, 207] width 63 height 16
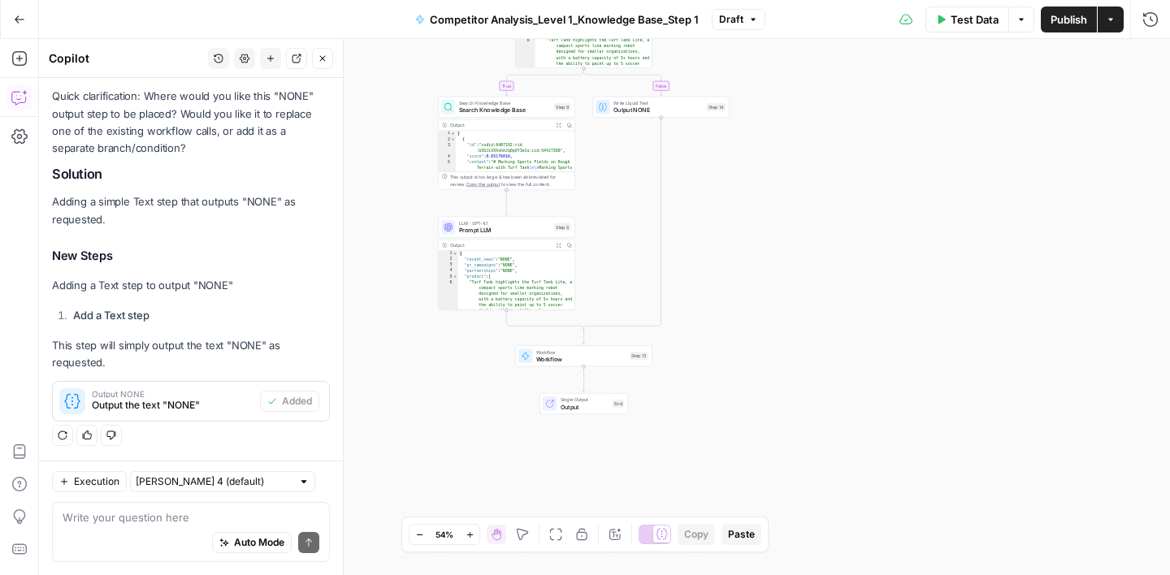
click at [1060, 19] on span "Publish" at bounding box center [1068, 19] width 37 height 16
click at [327, 63] on button "Close" at bounding box center [322, 58] width 21 height 21
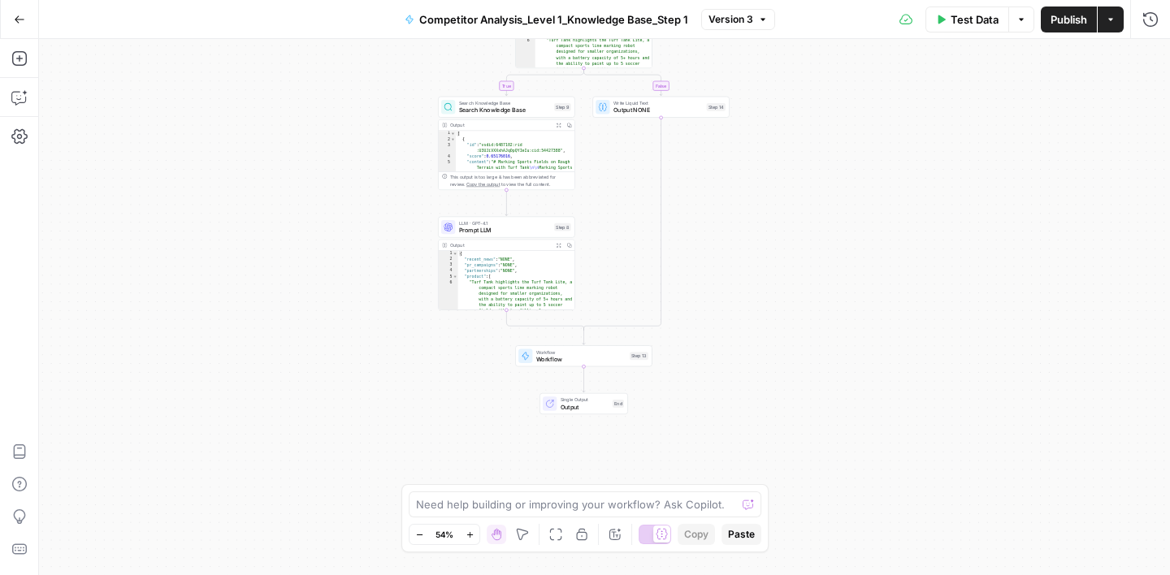
click at [19, 19] on icon "button" at bounding box center [20, 18] width 10 height 7
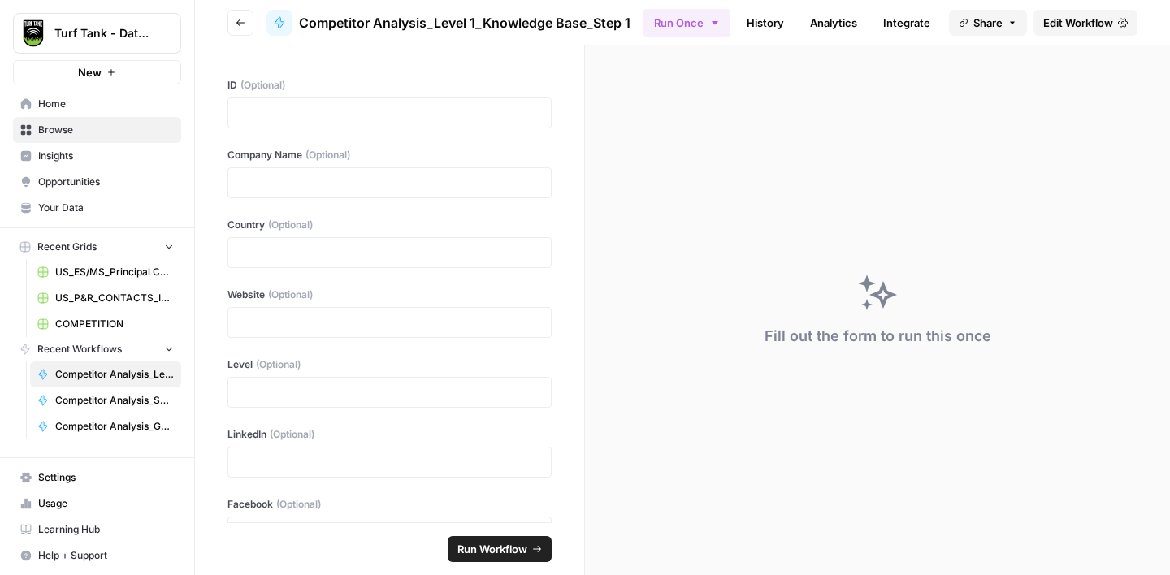
click at [56, 128] on span "Browse" at bounding box center [106, 130] width 136 height 15
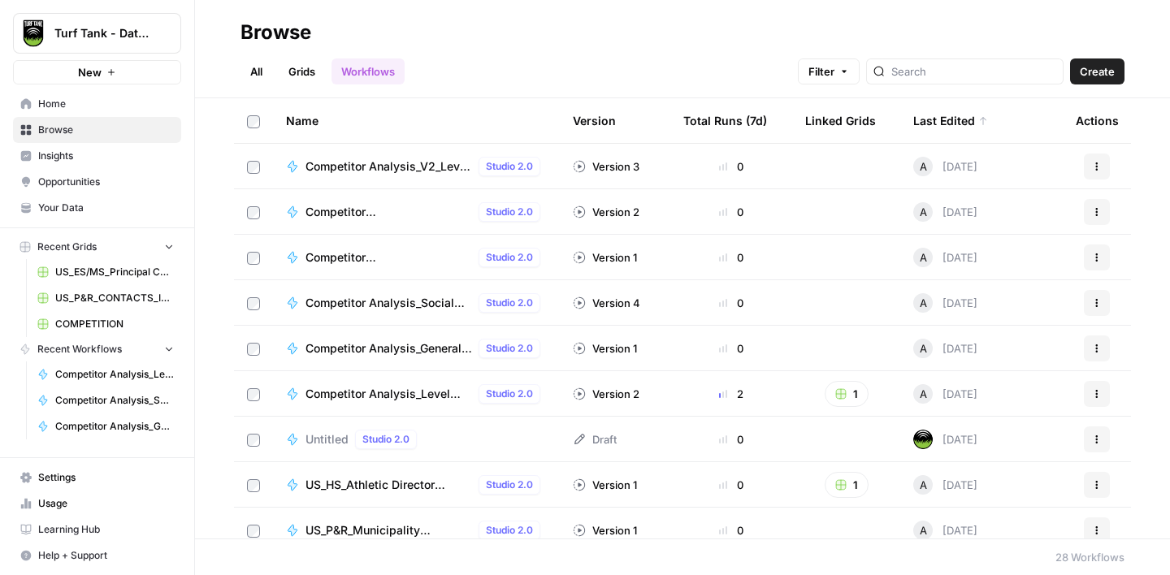
click at [305, 78] on link "Grids" at bounding box center [302, 71] width 46 height 26
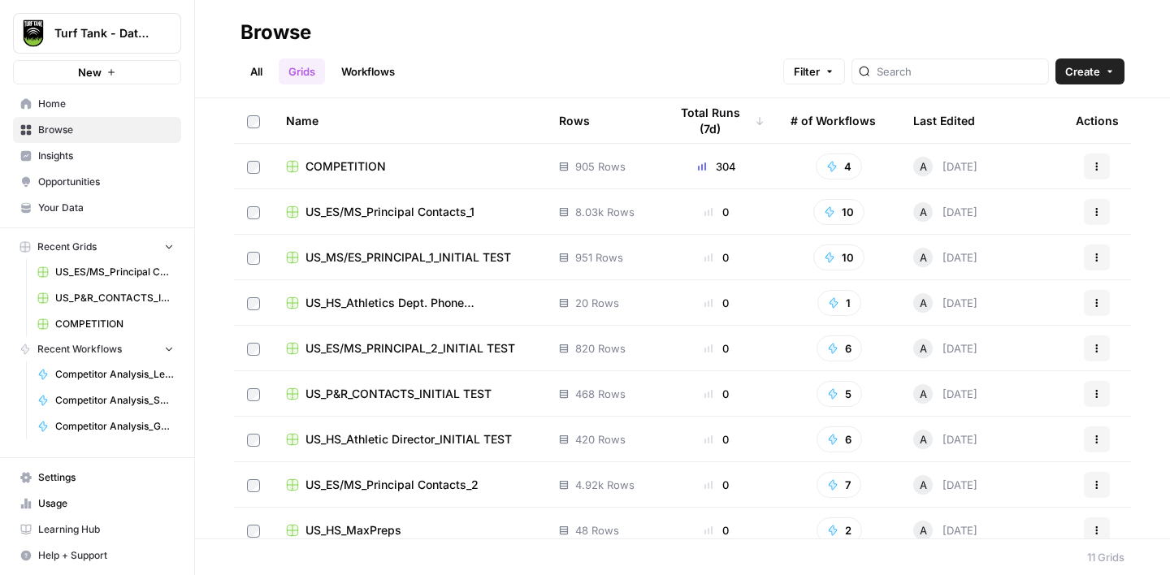
click at [414, 164] on div "COMPETITION" at bounding box center [409, 166] width 247 height 16
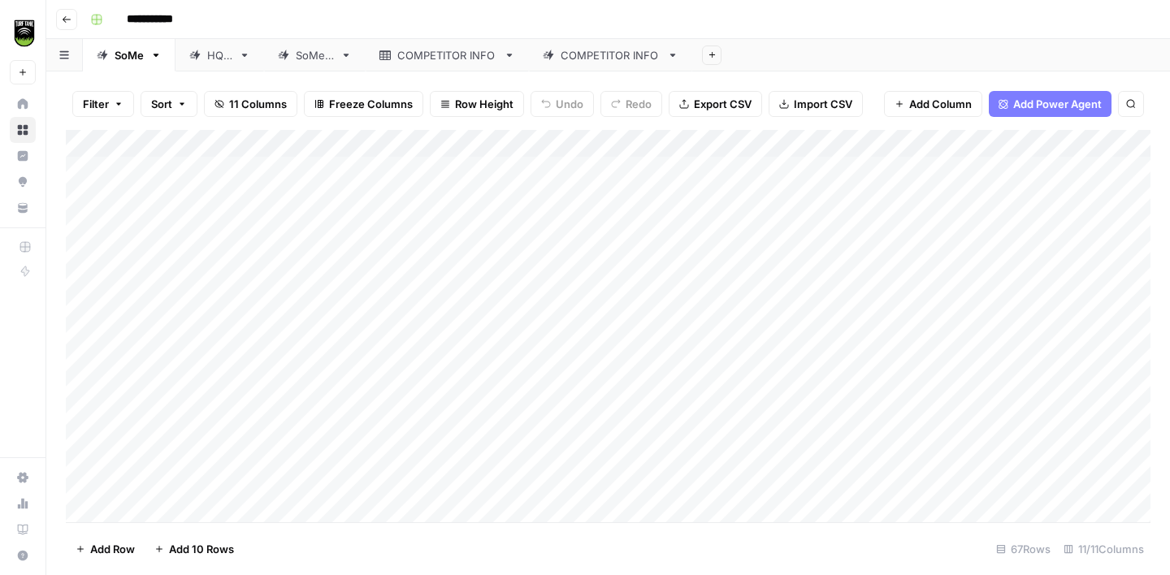
click at [599, 54] on div "COMPETITOR INFO" at bounding box center [611, 55] width 100 height 16
click at [558, 254] on div "Add Column" at bounding box center [608, 326] width 1084 height 392
click at [539, 250] on div "Add Column" at bounding box center [608, 326] width 1084 height 392
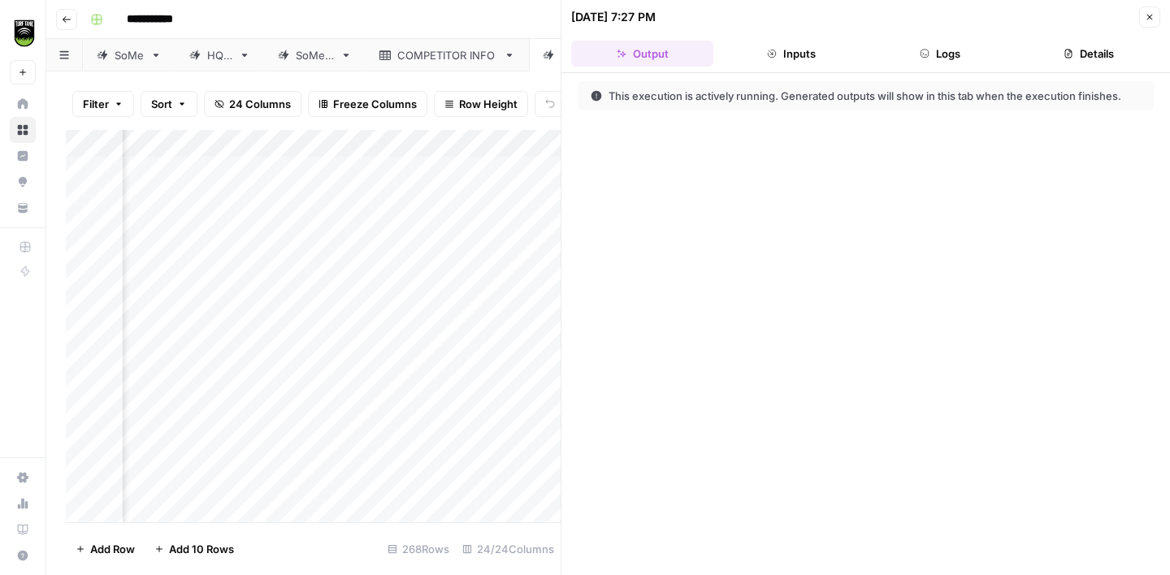
click at [909, 49] on button "Logs" at bounding box center [940, 54] width 142 height 26
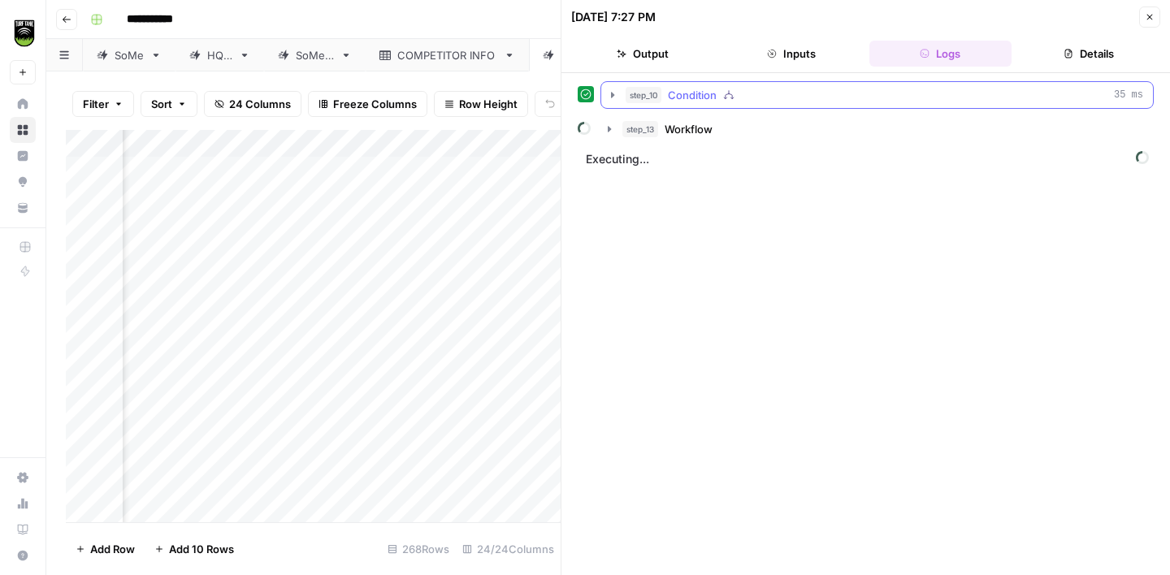
click at [783, 94] on div "step_10 Condition 35 ms" at bounding box center [883, 95] width 517 height 16
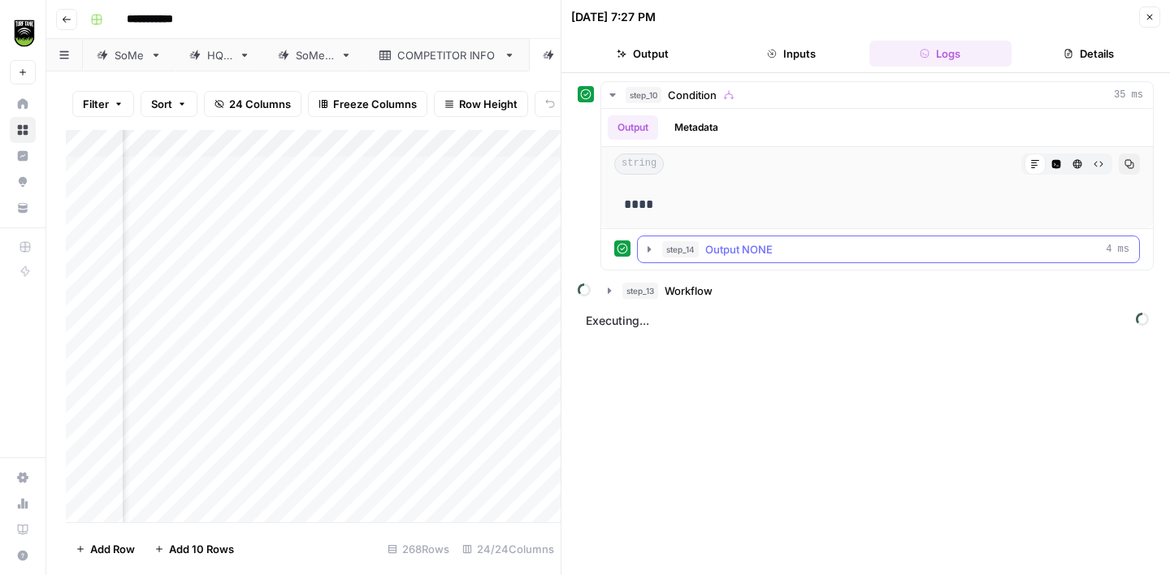
click at [749, 249] on span "Output NONE" at bounding box center [738, 249] width 67 height 16
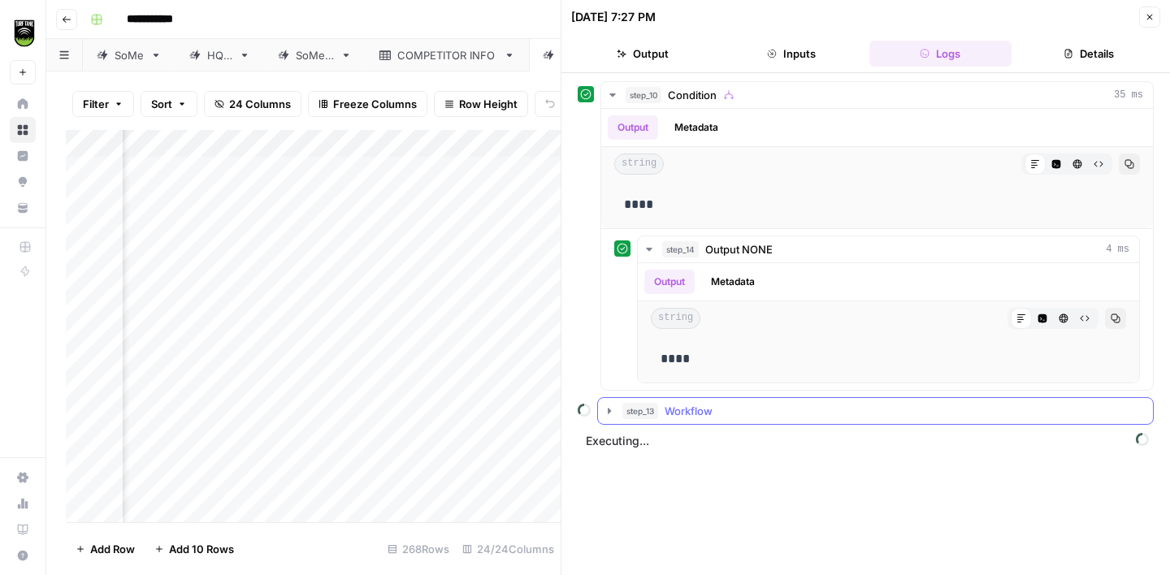
click at [741, 409] on div "step_13 Workflow" at bounding box center [882, 411] width 521 height 16
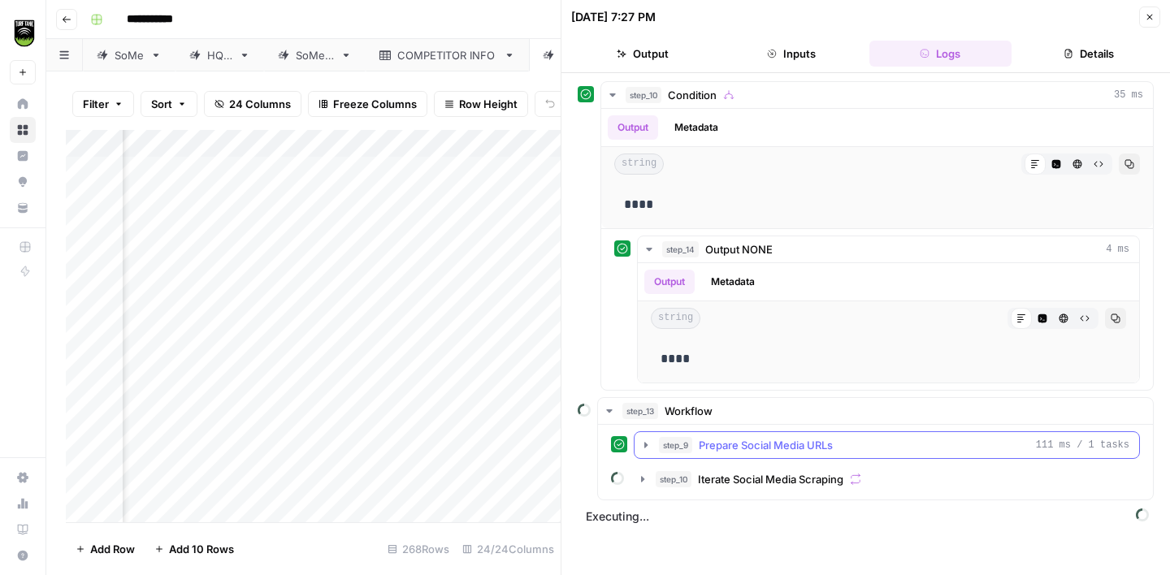
click at [807, 455] on button "step_9 Prepare Social Media URLs 111 ms / 1 tasks" at bounding box center [886, 445] width 504 height 26
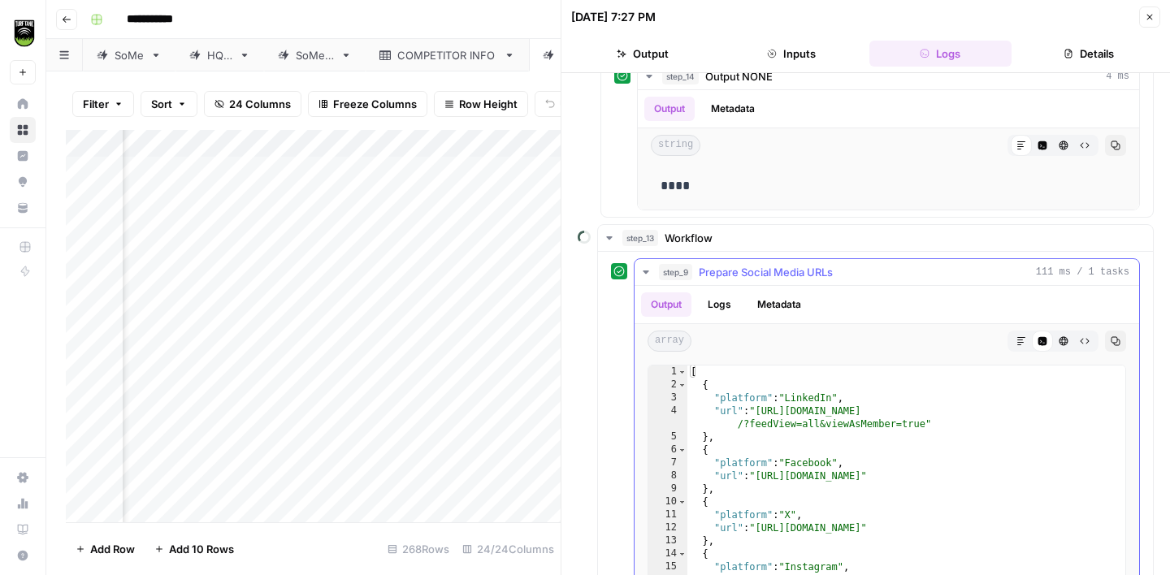
scroll to position [214, 0]
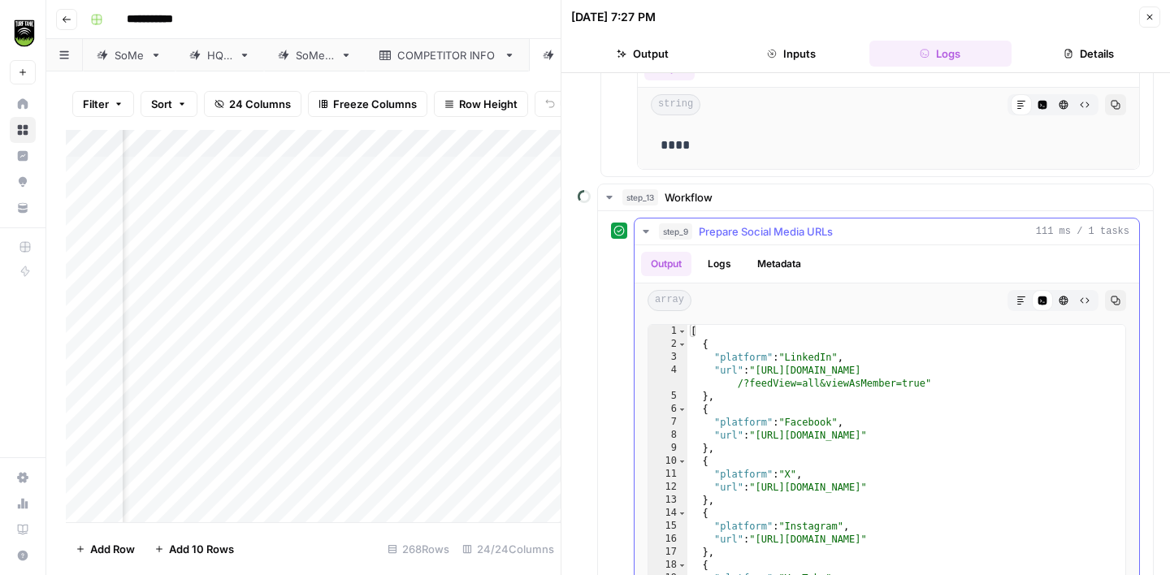
click at [647, 228] on icon "button" at bounding box center [645, 231] width 13 height 13
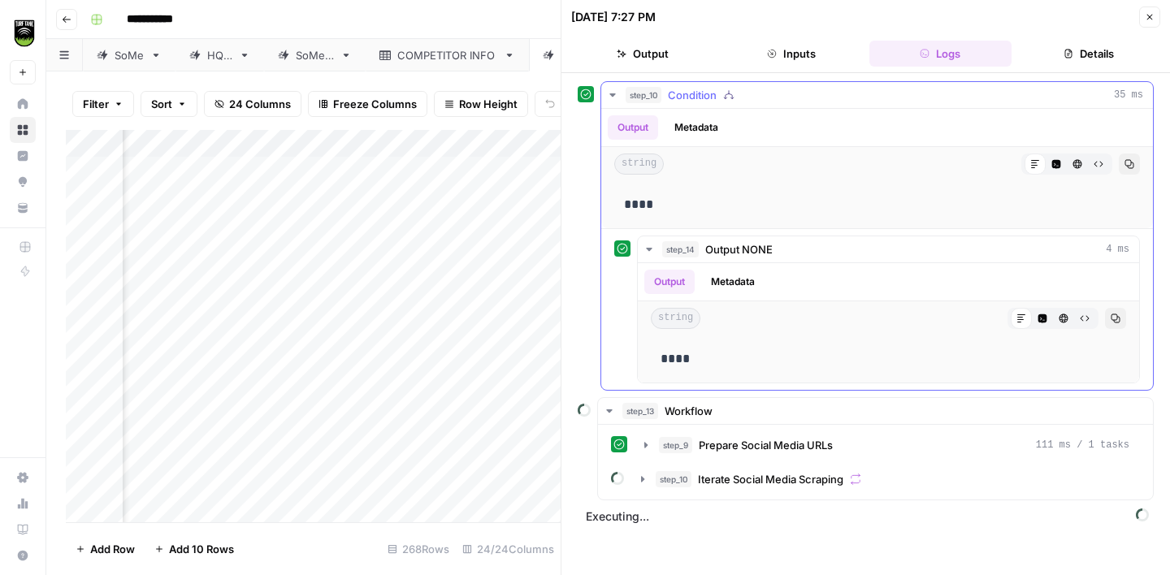
scroll to position [0, 0]
click at [612, 100] on icon "button" at bounding box center [612, 95] width 13 height 13
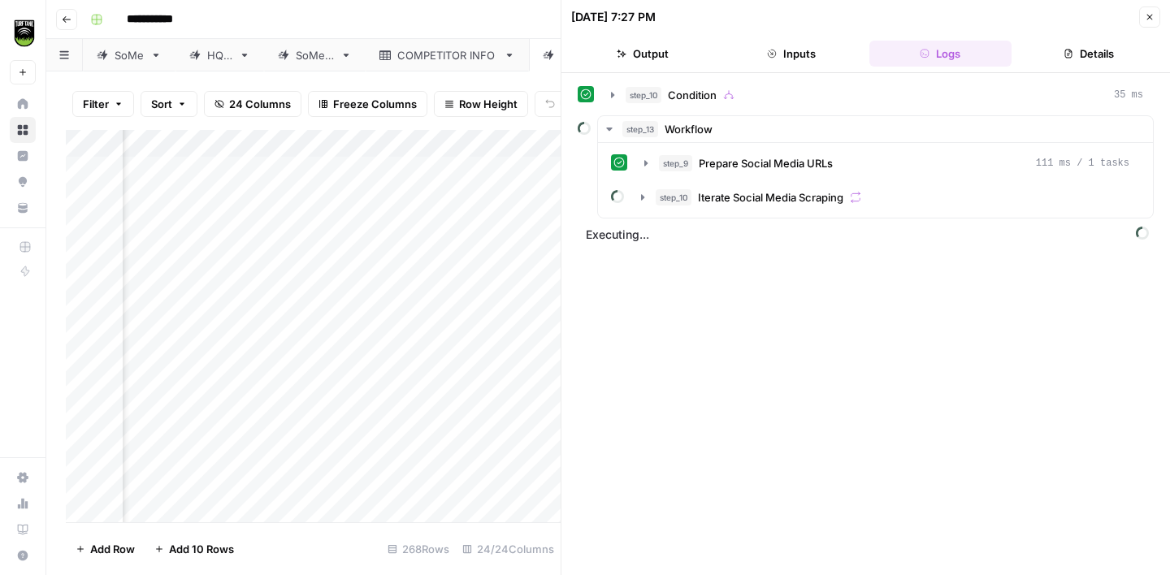
click at [1149, 18] on icon "button" at bounding box center [1150, 17] width 10 height 10
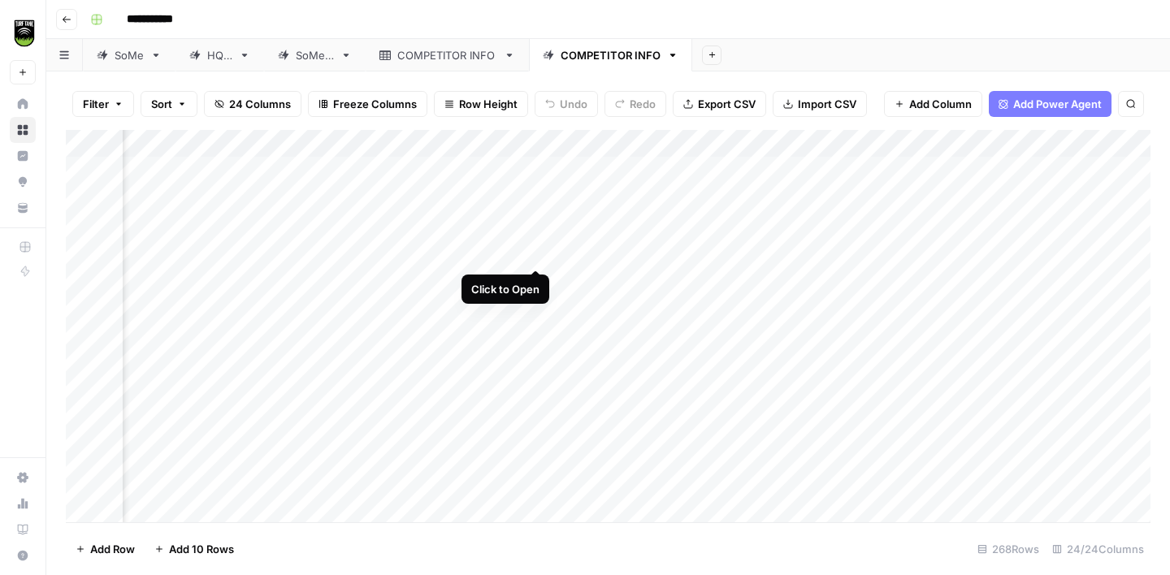
click at [539, 253] on div "Add Column" at bounding box center [608, 326] width 1084 height 392
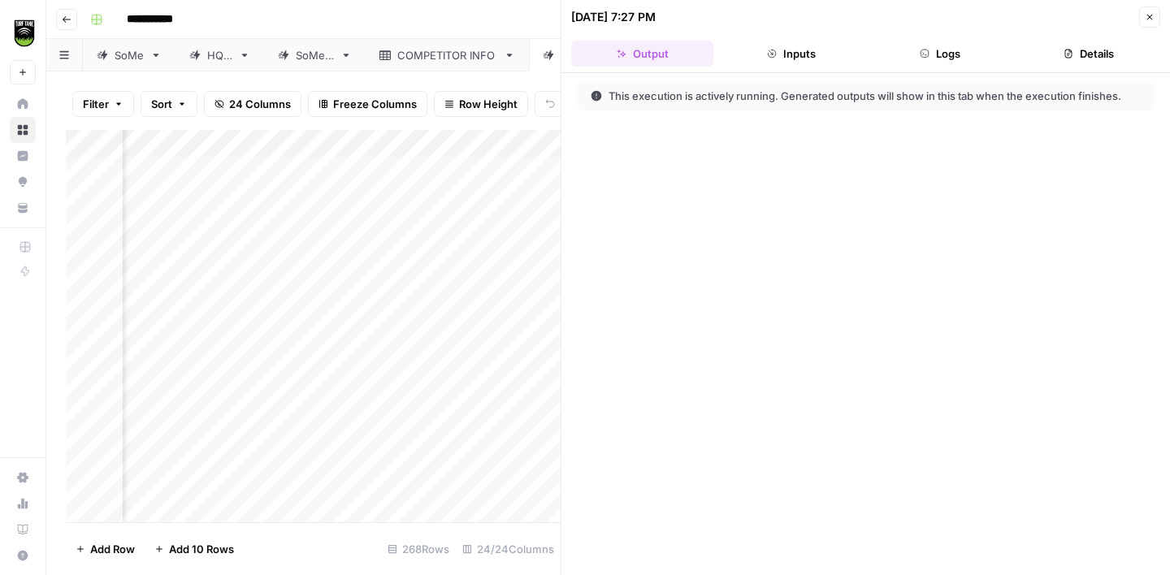
click at [927, 66] on button "Logs" at bounding box center [940, 54] width 142 height 26
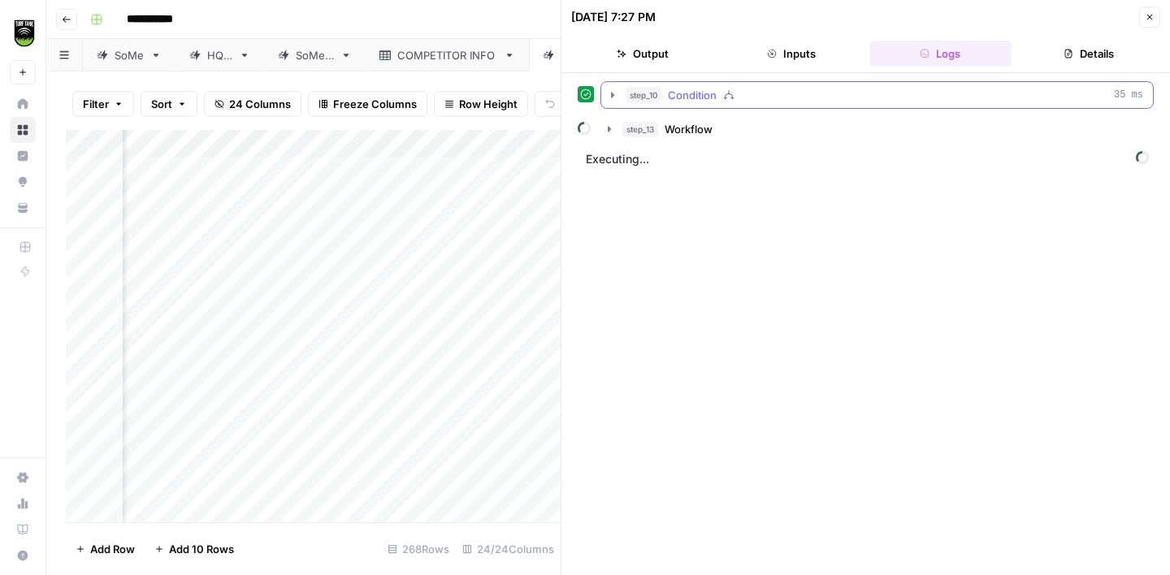
click at [610, 98] on icon "button" at bounding box center [612, 95] width 13 height 13
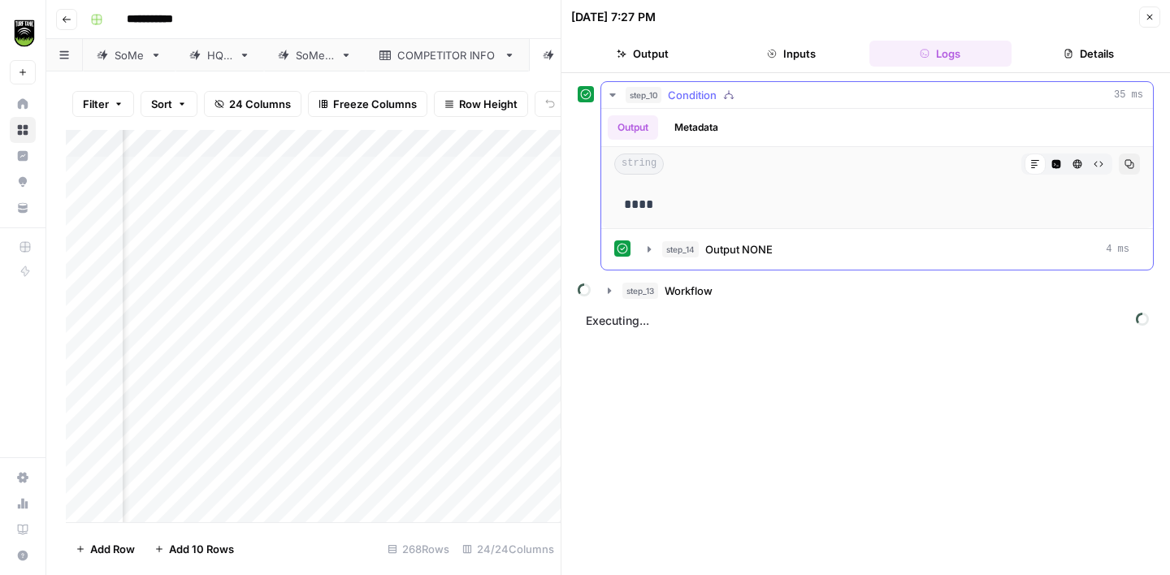
click at [614, 99] on icon "button" at bounding box center [612, 95] width 13 height 13
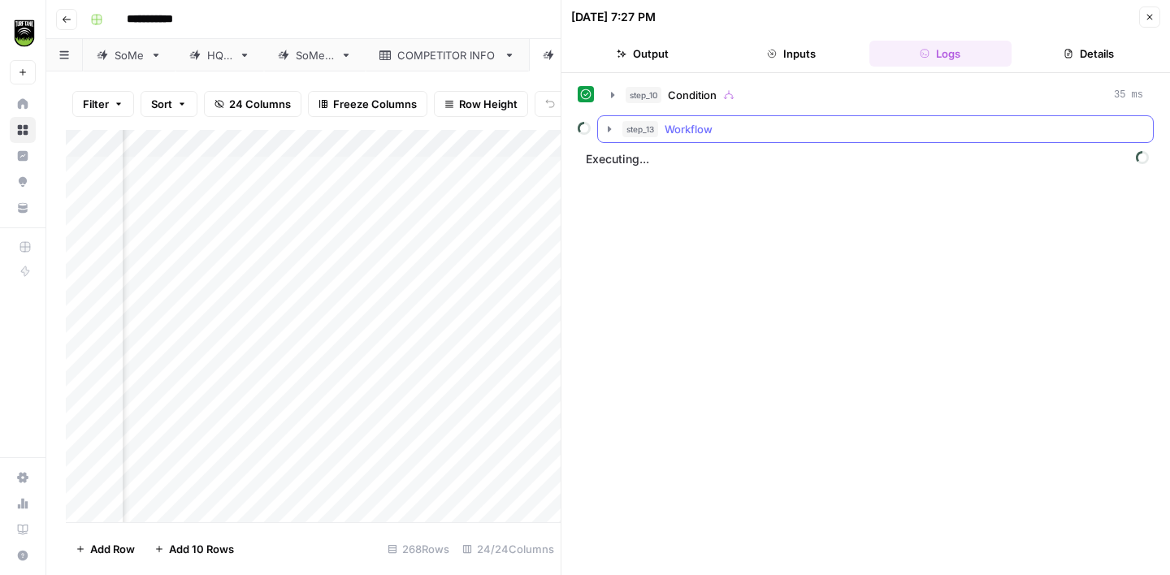
click at [612, 130] on icon "button" at bounding box center [609, 129] width 13 height 13
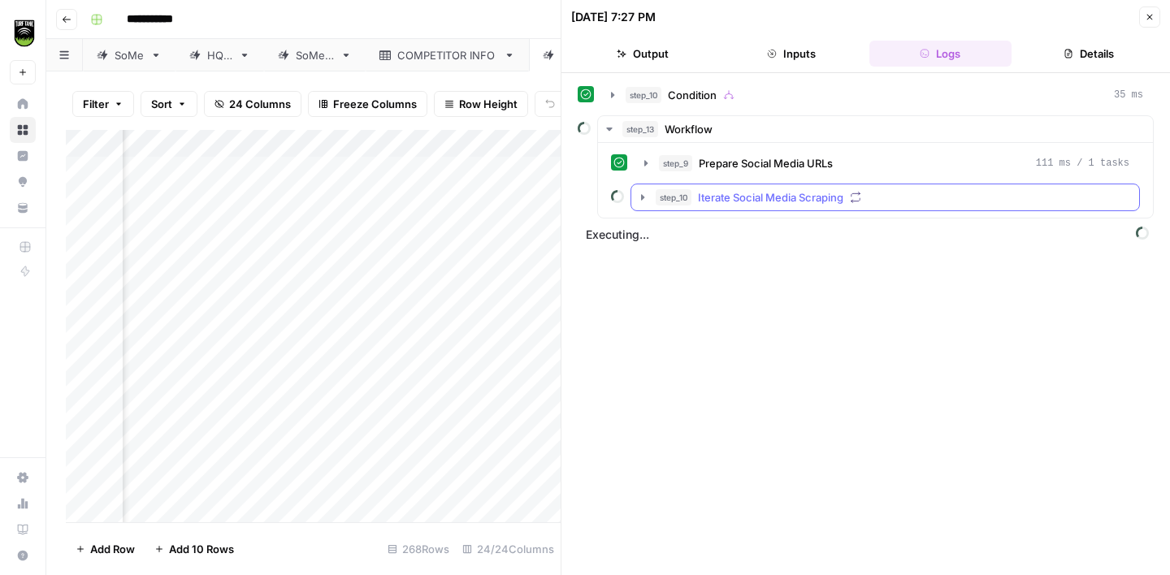
click at [647, 198] on icon "button" at bounding box center [642, 197] width 13 height 13
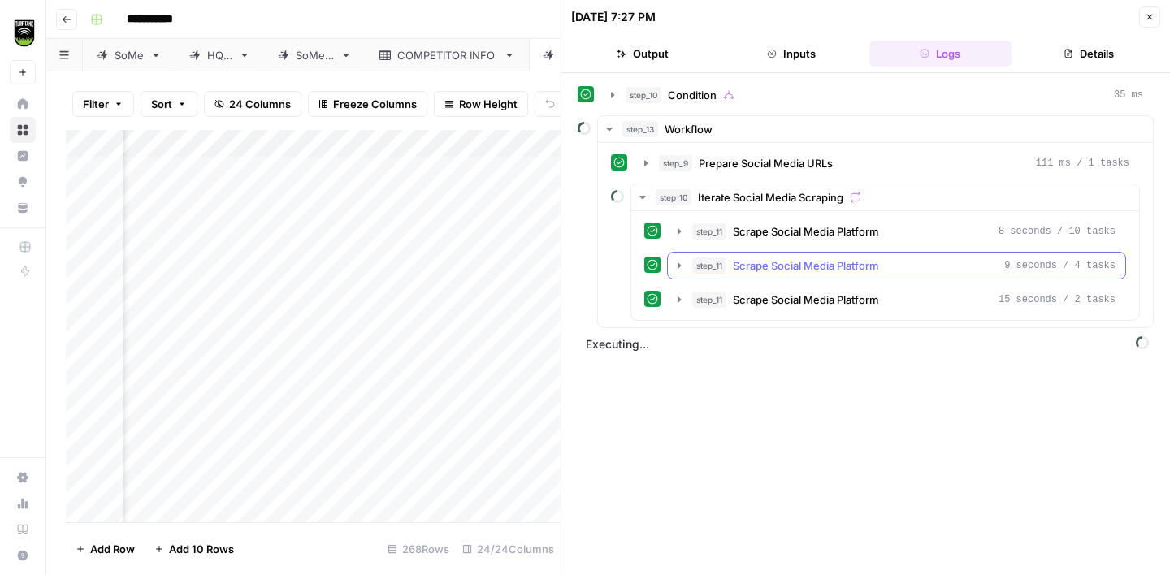
click at [677, 262] on icon "button" at bounding box center [679, 265] width 13 height 13
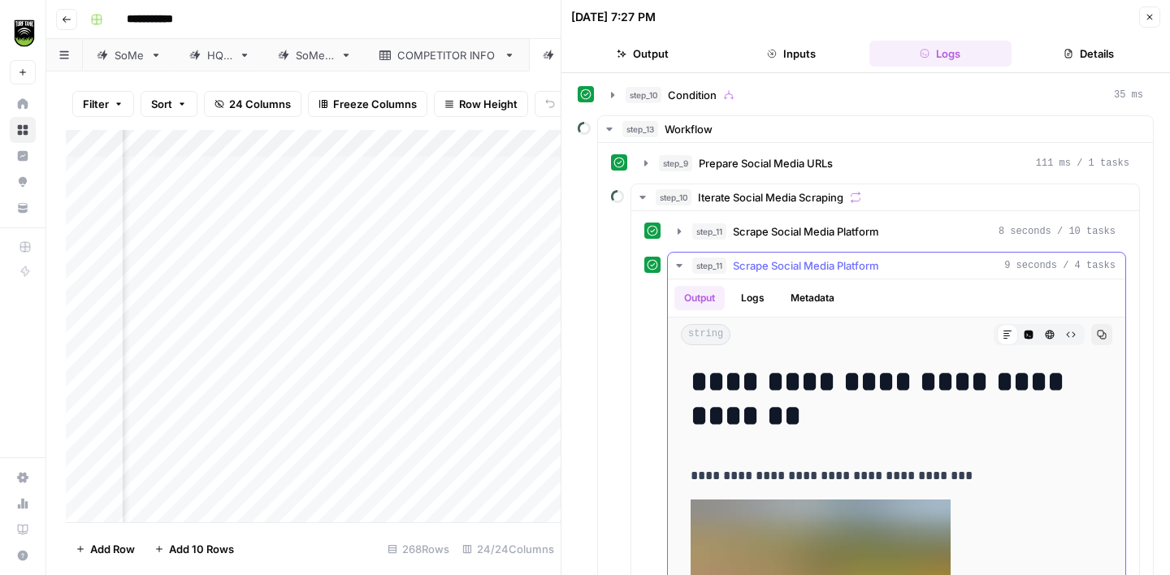
click at [677, 263] on icon "button" at bounding box center [679, 265] width 13 height 13
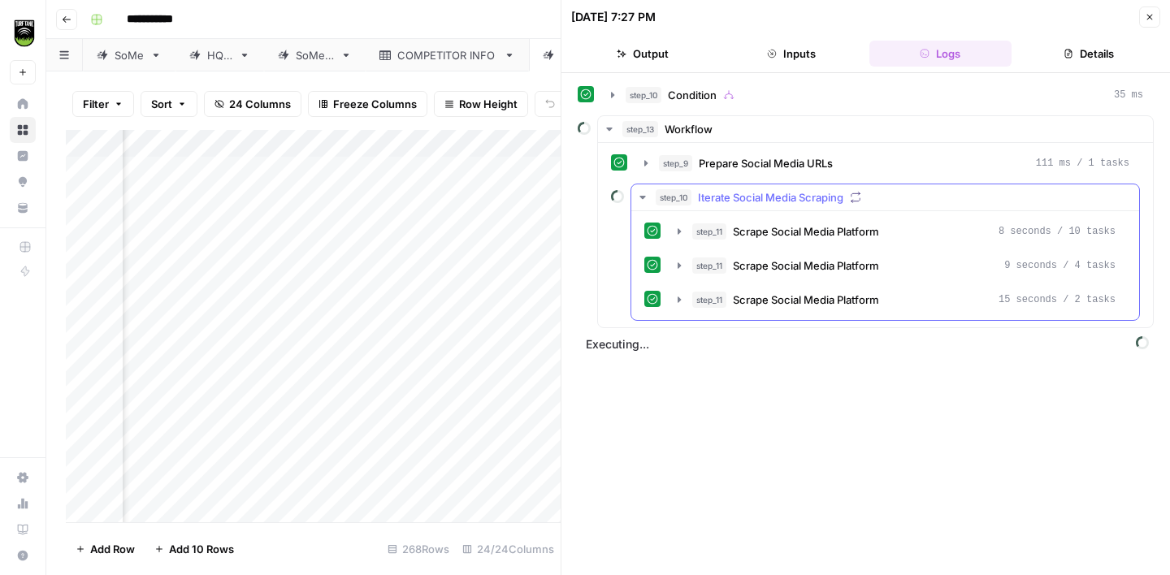
click at [646, 200] on icon "button" at bounding box center [642, 197] width 13 height 13
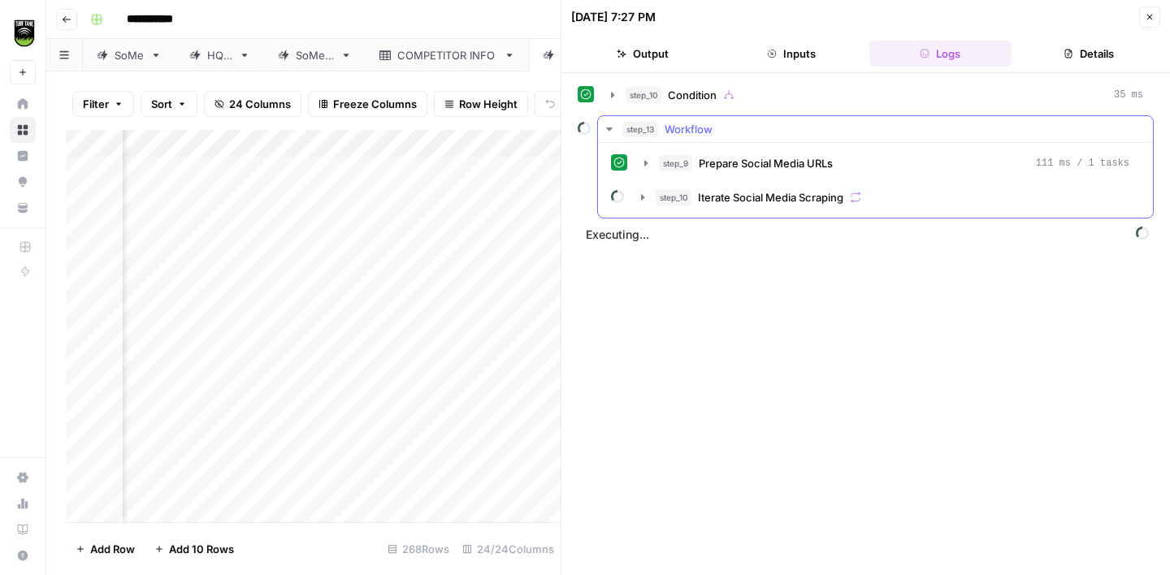
click at [612, 125] on icon "button" at bounding box center [609, 129] width 13 height 13
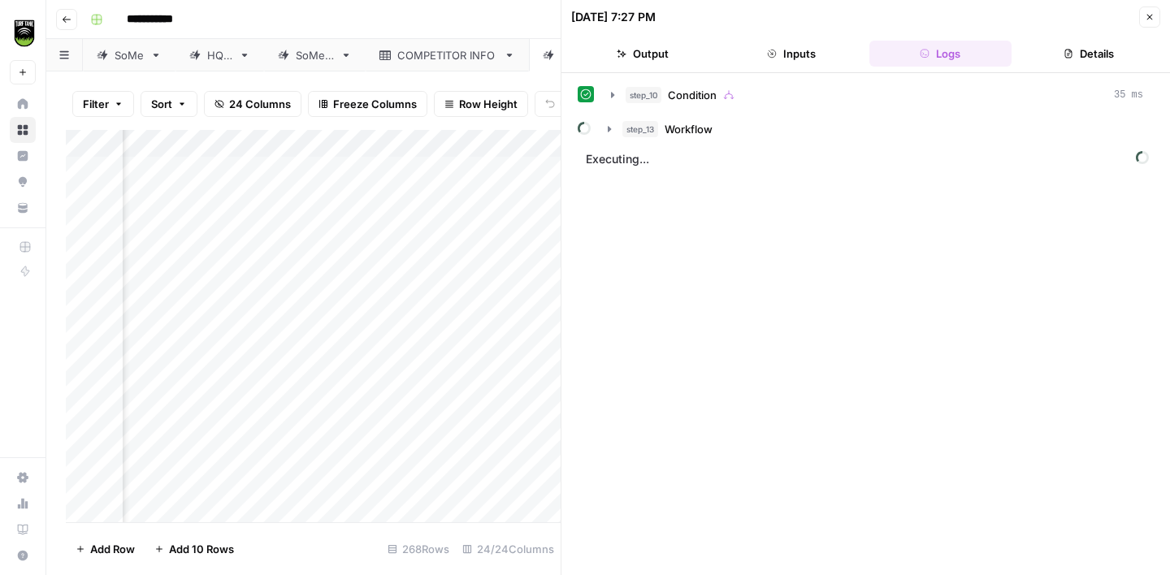
click at [1145, 19] on icon "button" at bounding box center [1150, 17] width 10 height 10
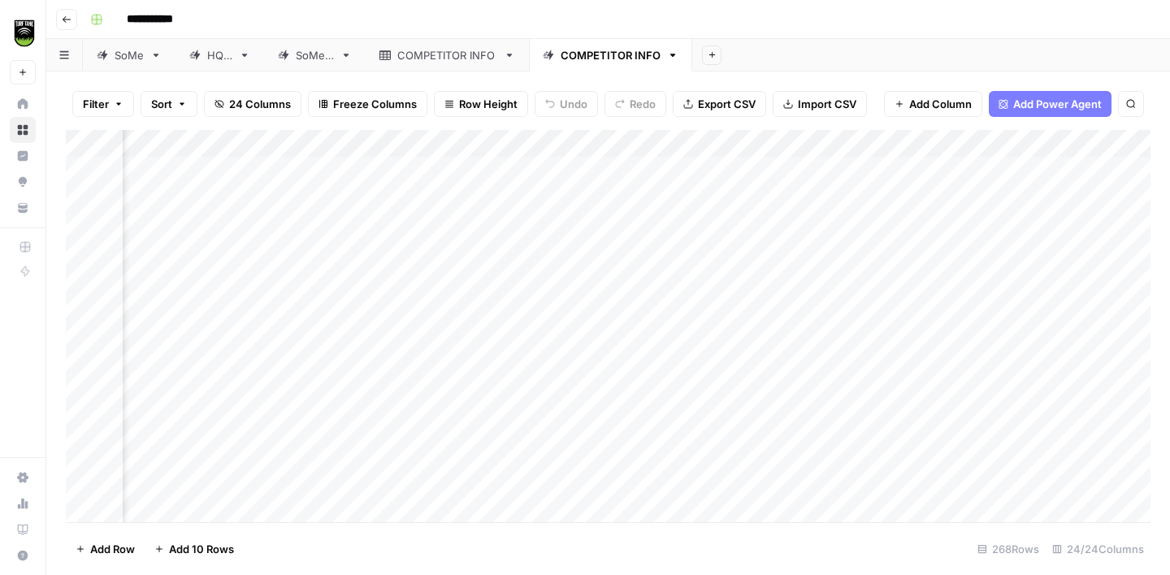
scroll to position [0, 964]
click at [671, 58] on icon "button" at bounding box center [672, 55] width 11 height 11
click at [716, 106] on span "Duplicate Sheet" at bounding box center [735, 109] width 78 height 16
click at [461, 55] on div "COMPETITOR INFO" at bounding box center [447, 55] width 100 height 16
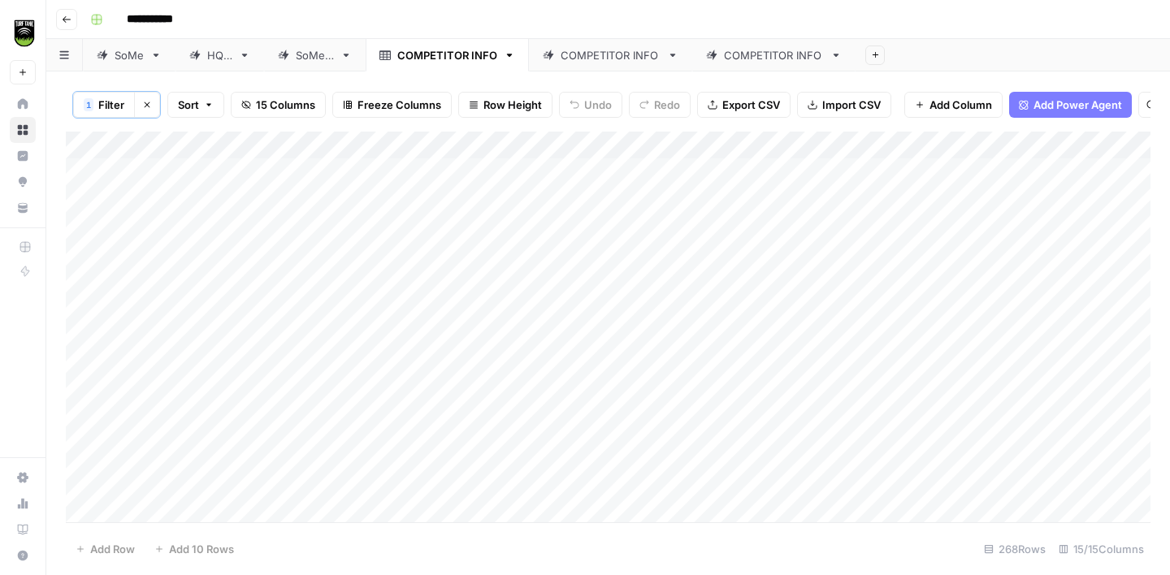
click at [509, 58] on icon "button" at bounding box center [509, 55] width 11 height 11
click at [564, 145] on span "Delete Sheet" at bounding box center [574, 145] width 78 height 16
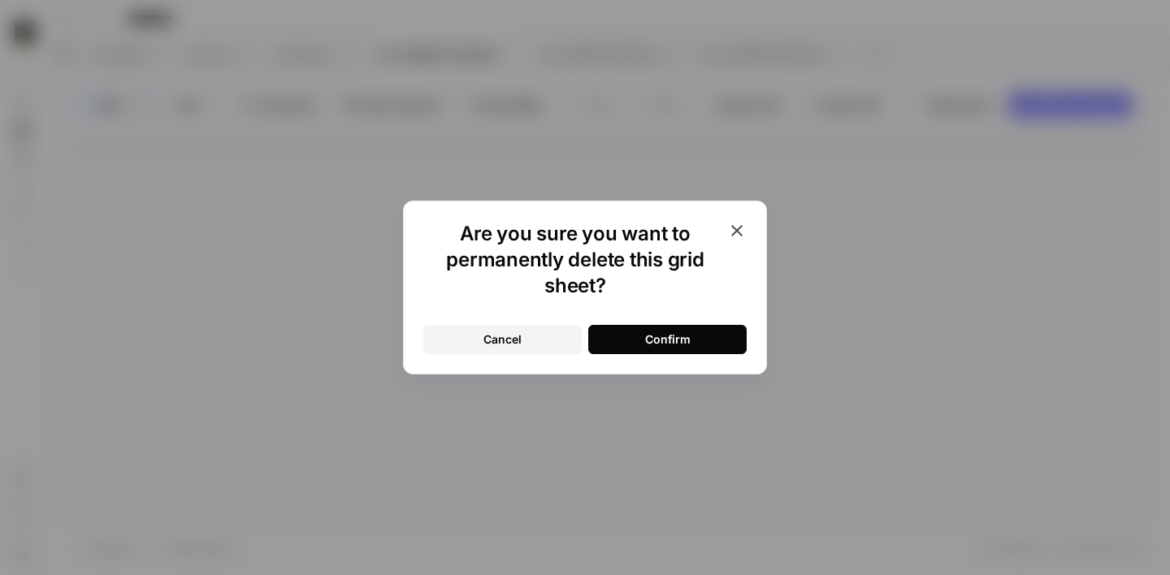
click at [655, 341] on div "Confirm" at bounding box center [667, 339] width 45 height 16
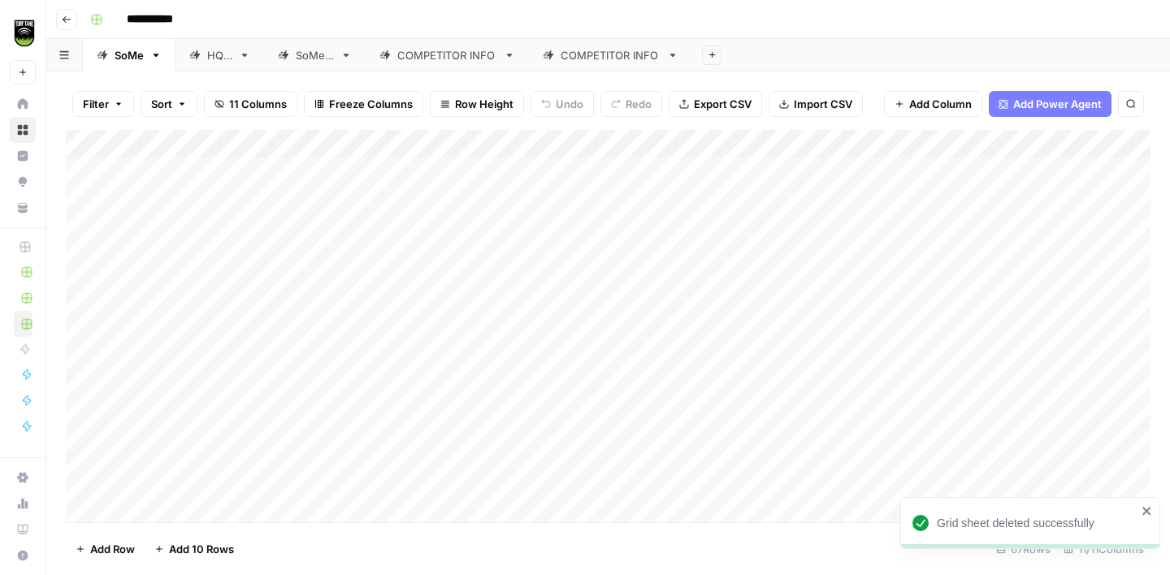
click at [457, 58] on div "COMPETITOR INFO" at bounding box center [447, 55] width 100 height 16
click at [506, 58] on icon "button" at bounding box center [509, 55] width 11 height 11
click at [559, 86] on span "Rename Sheet" at bounding box center [574, 86] width 78 height 16
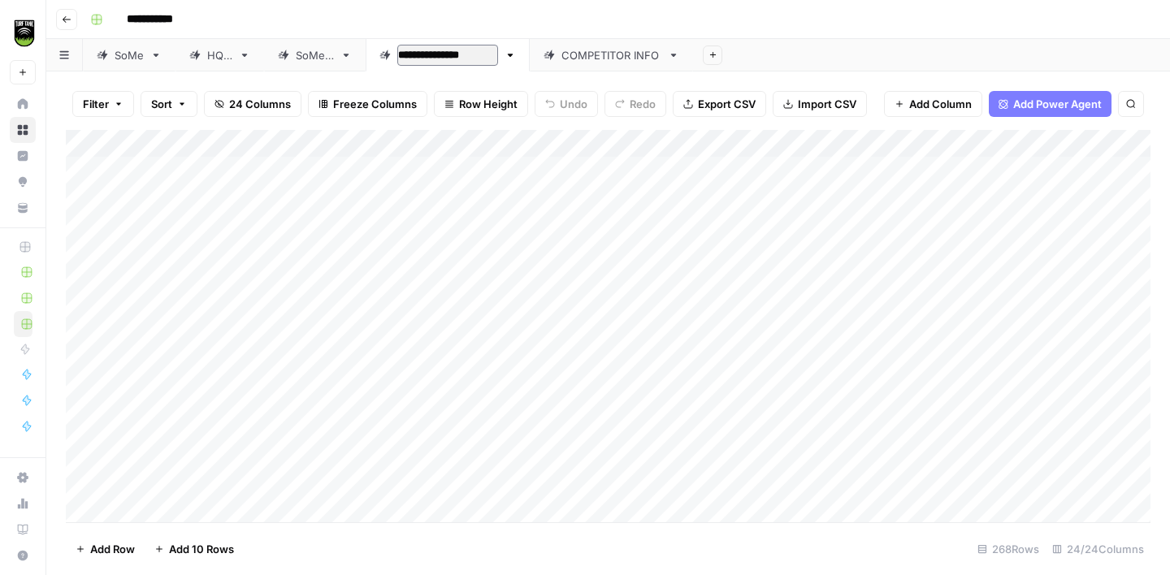
click at [490, 57] on input "**********" at bounding box center [447, 55] width 101 height 21
click at [495, 54] on input "**********" at bounding box center [447, 55] width 101 height 21
type input "**********"
click at [644, 50] on div "COMPETITOR INFO" at bounding box center [625, 55] width 100 height 16
click at [687, 53] on icon "button" at bounding box center [687, 55] width 11 height 11
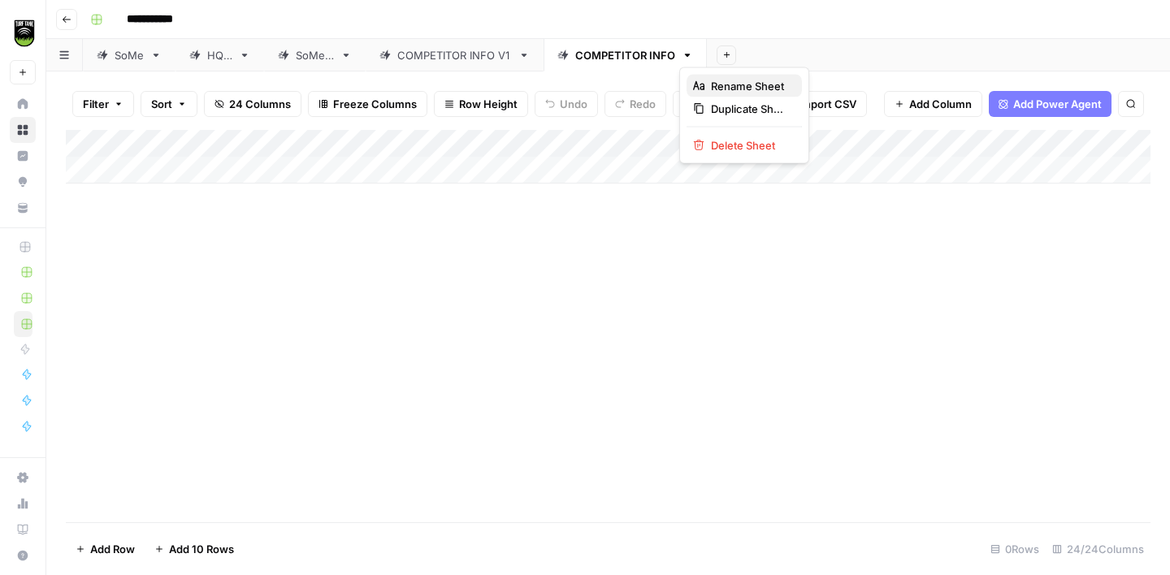
click at [712, 84] on span "Rename Sheet" at bounding box center [750, 86] width 78 height 16
click at [673, 58] on input "**********" at bounding box center [625, 55] width 101 height 21
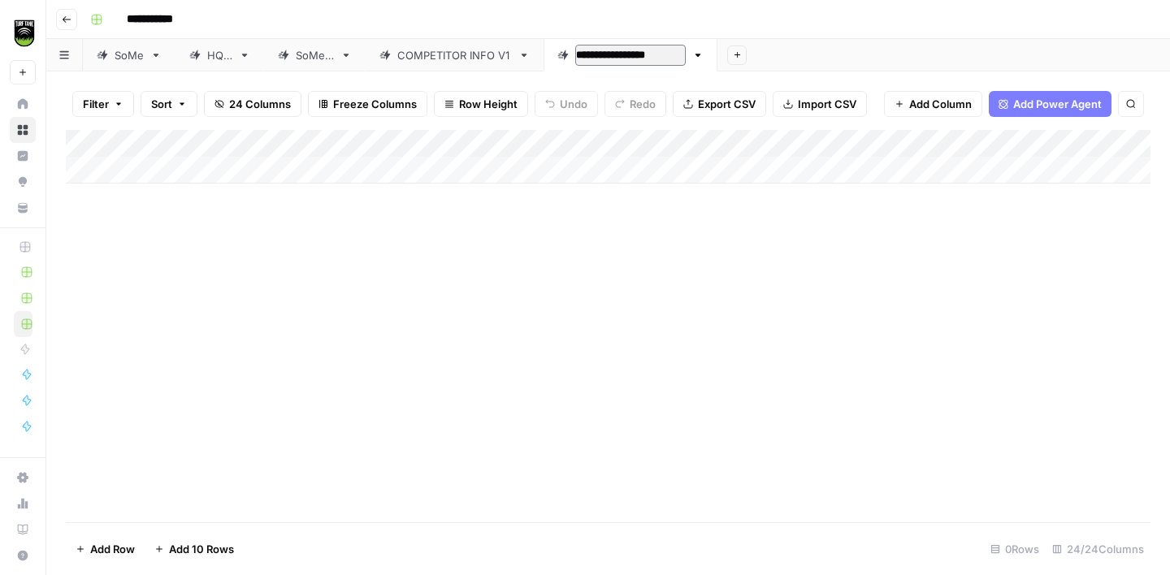
type input "**********"
click at [448, 57] on div "COMPETITOR INFO V1" at bounding box center [454, 55] width 115 height 16
click at [142, 171] on div "Add Column" at bounding box center [608, 326] width 1084 height 392
click at [614, 67] on link "COMPETITOR INFO V2" at bounding box center [633, 55] width 180 height 32
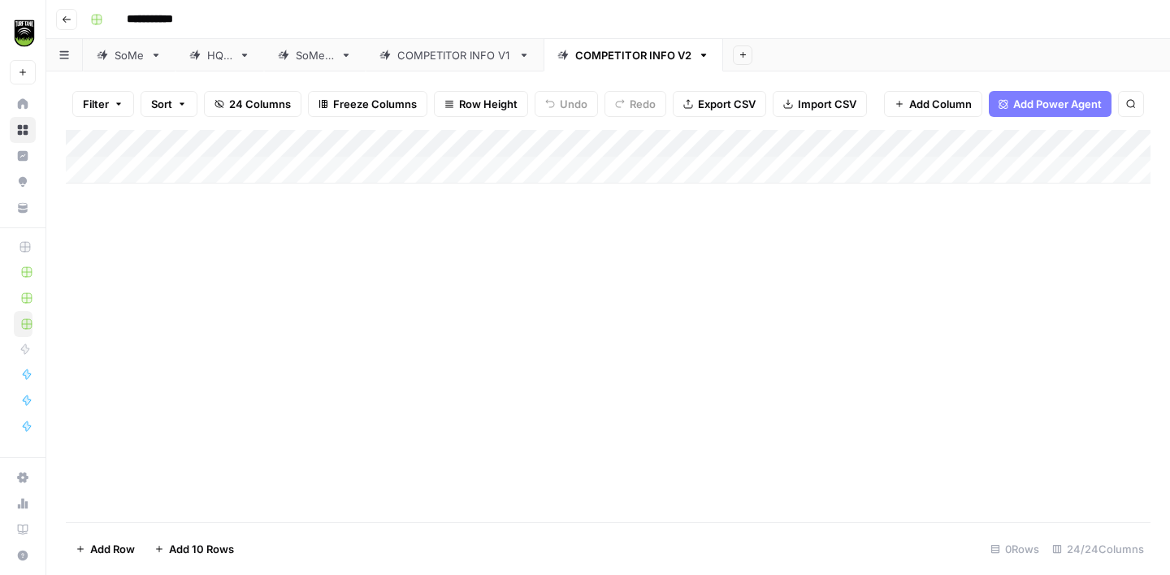
click at [190, 167] on div "Add Column" at bounding box center [608, 157] width 1084 height 54
click at [171, 167] on input "text" at bounding box center [210, 173] width 165 height 16
click at [196, 253] on div "Add Column" at bounding box center [608, 326] width 1084 height 392
click at [236, 171] on div "Add Column" at bounding box center [608, 170] width 1084 height 81
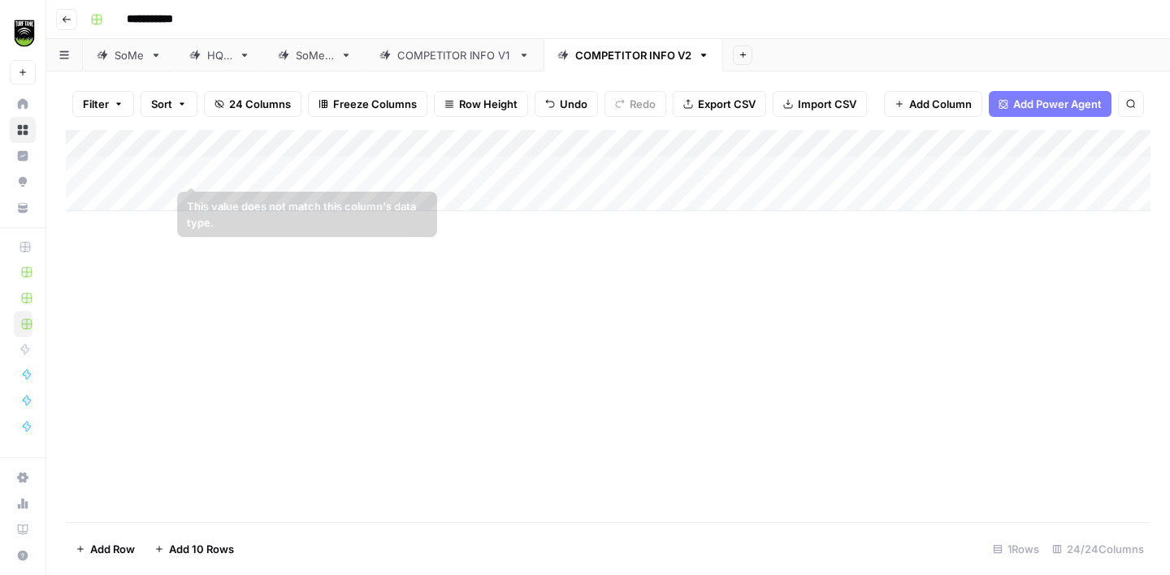
click at [158, 171] on div "Add Column" at bounding box center [608, 170] width 1084 height 81
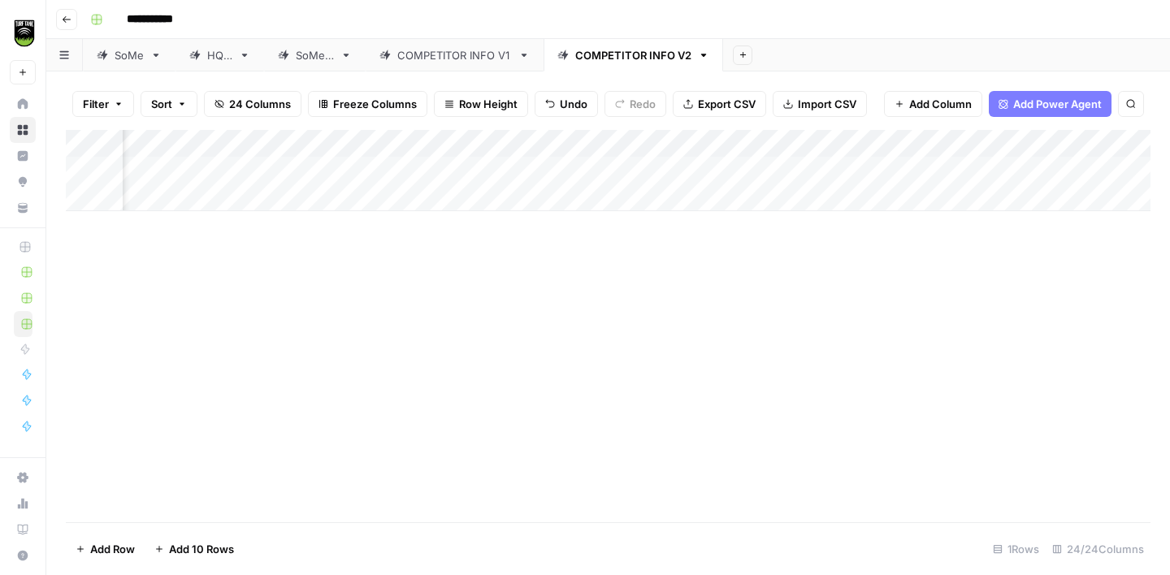
scroll to position [0, 810]
click at [617, 143] on div "Add Column" at bounding box center [608, 170] width 1084 height 81
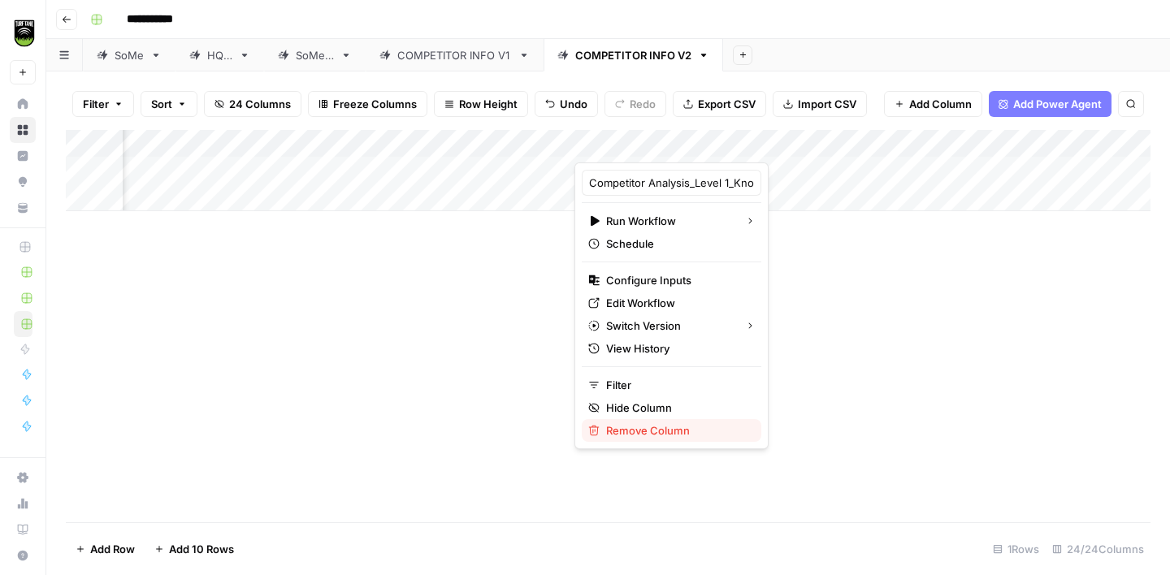
click at [666, 435] on span "Remove Column" at bounding box center [677, 430] width 142 height 16
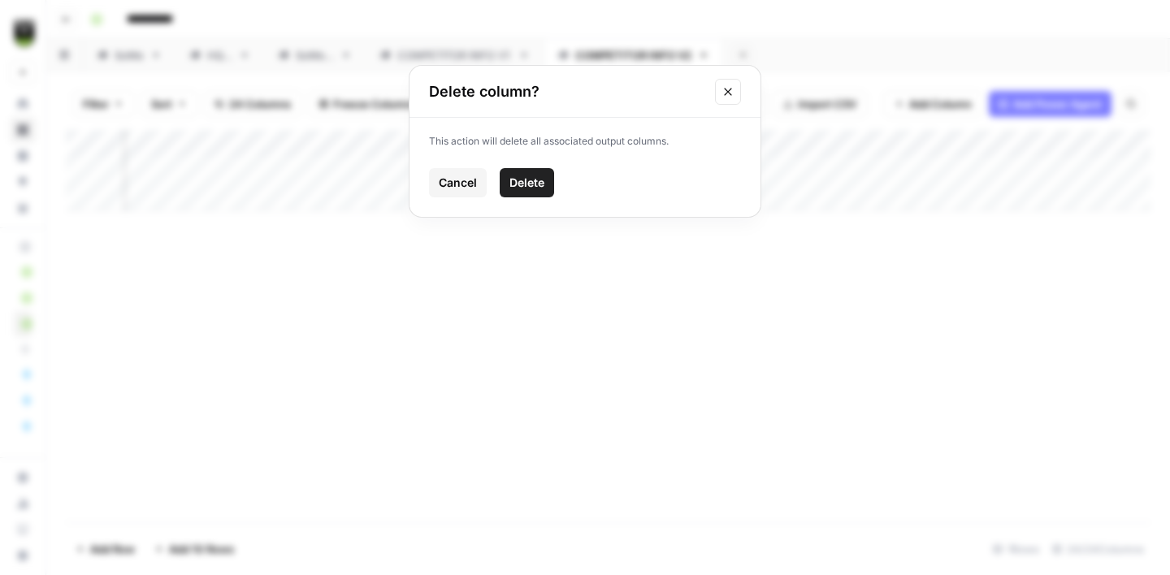
click at [540, 180] on span "Delete" at bounding box center [526, 183] width 35 height 16
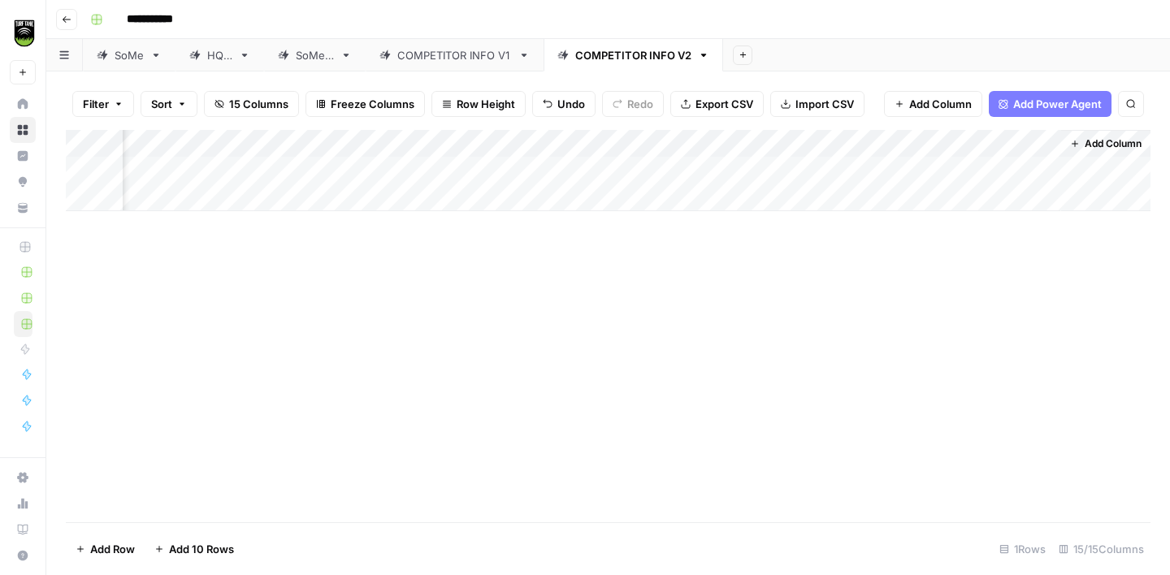
scroll to position [0, 0]
click at [478, 64] on link "COMPETITOR INFO V1" at bounding box center [455, 55] width 178 height 32
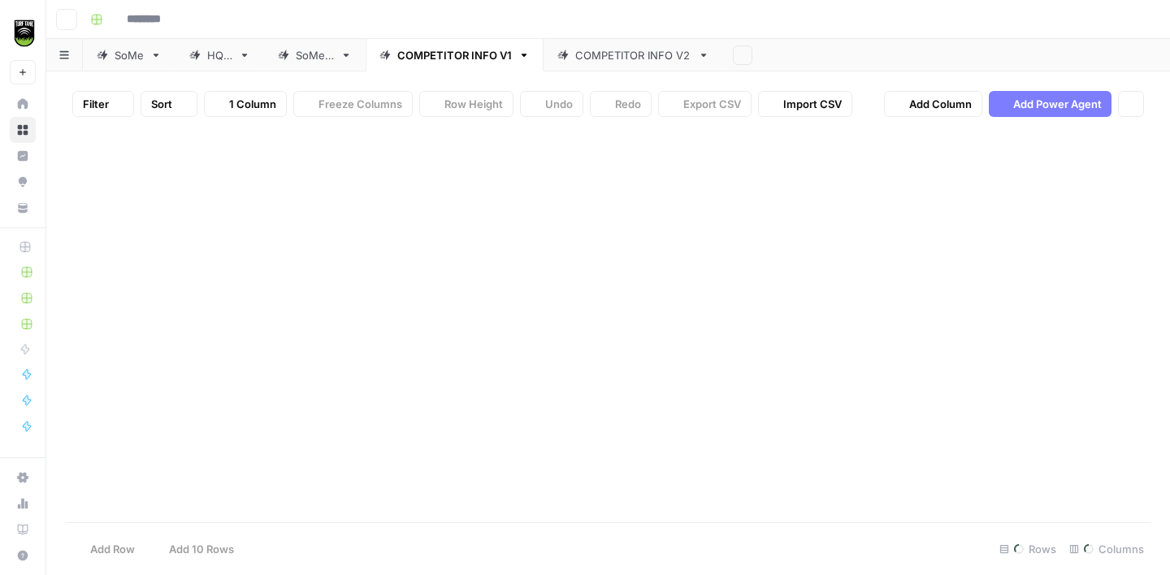
type input "**********"
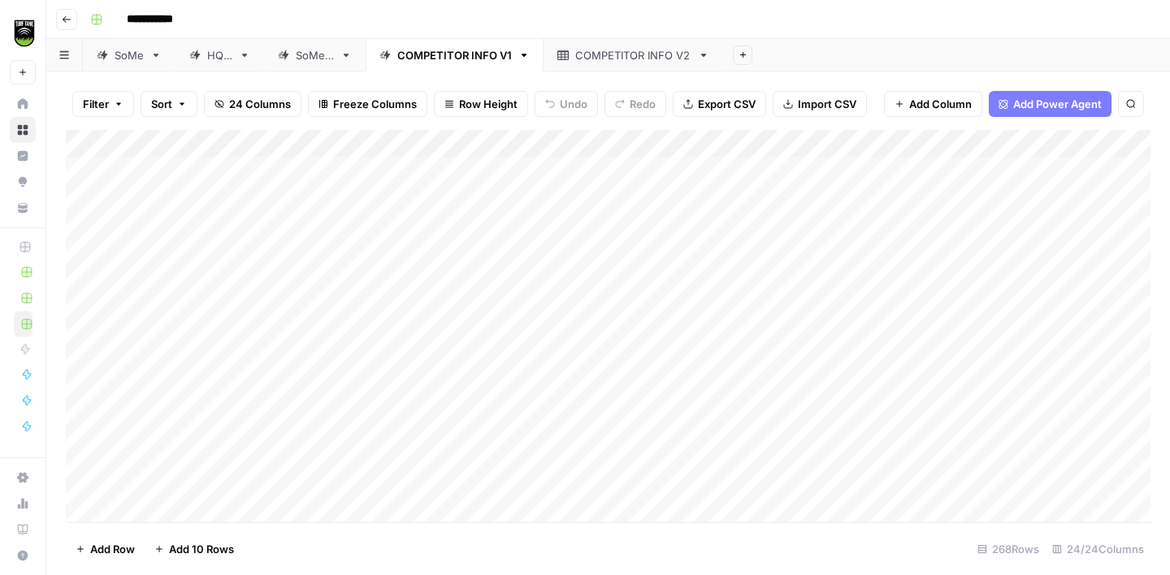
click at [158, 254] on div "Add Column" at bounding box center [608, 326] width 1084 height 392
click at [586, 66] on link "COMPETITOR INFO V2" at bounding box center [633, 55] width 180 height 32
click at [168, 196] on div "Add Column" at bounding box center [608, 170] width 1084 height 81
click at [151, 194] on input "text" at bounding box center [210, 201] width 165 height 16
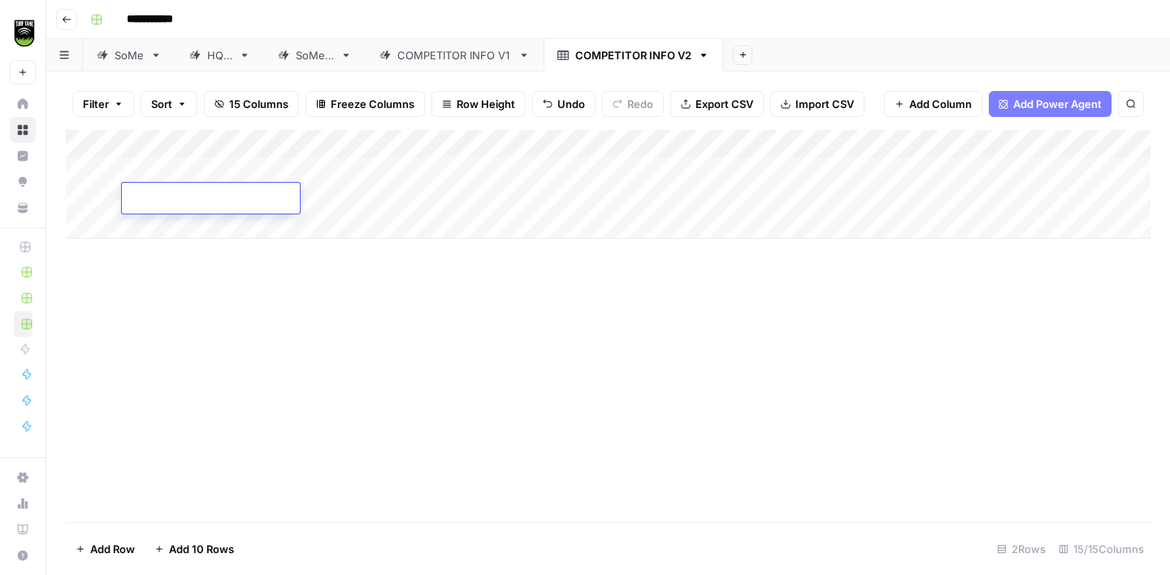
click at [206, 274] on div "Add Column" at bounding box center [608, 326] width 1084 height 392
click at [231, 197] on div "Add Column" at bounding box center [608, 184] width 1084 height 109
click at [1085, 152] on button "Add Column" at bounding box center [1105, 143] width 84 height 21
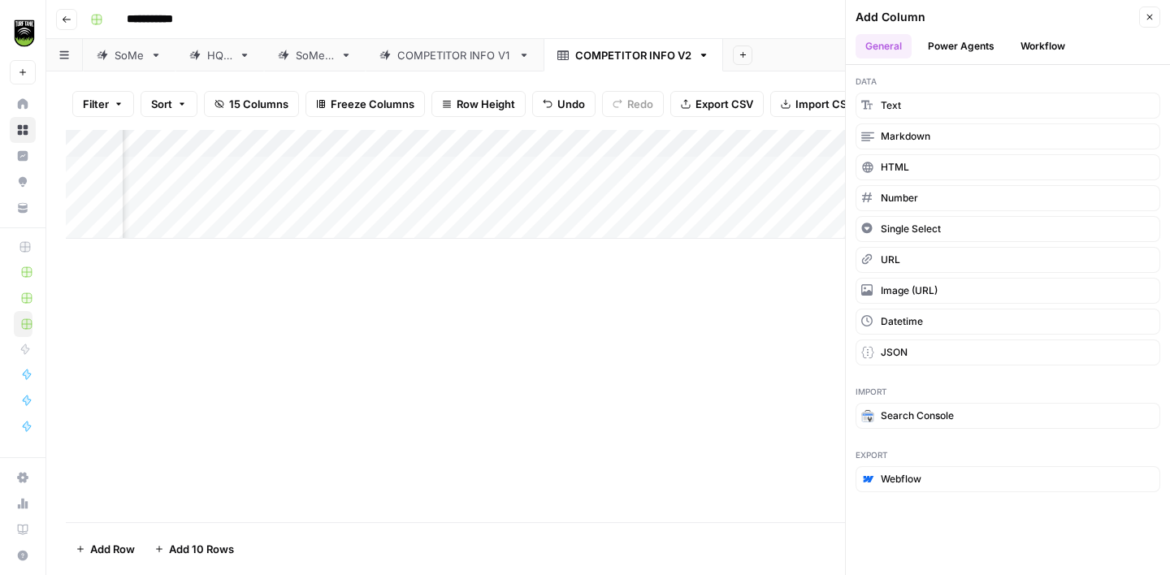
click at [1056, 45] on button "Workflow" at bounding box center [1043, 46] width 64 height 24
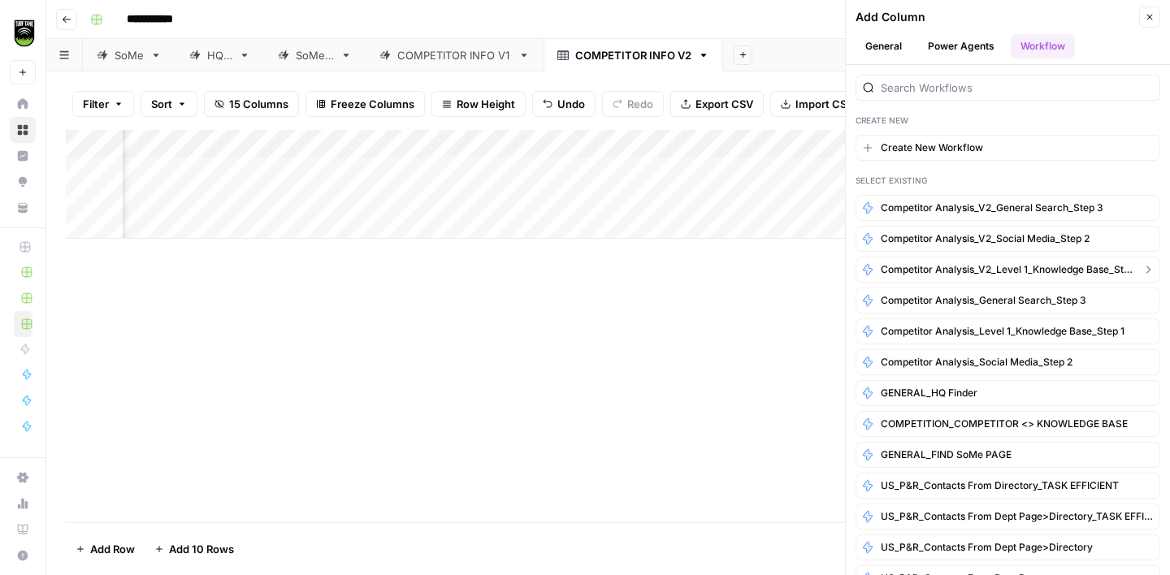
click at [963, 268] on span "Competitor Analysis_V2_Level 1_Knowledge Base_Step 1" at bounding box center [1008, 269] width 254 height 15
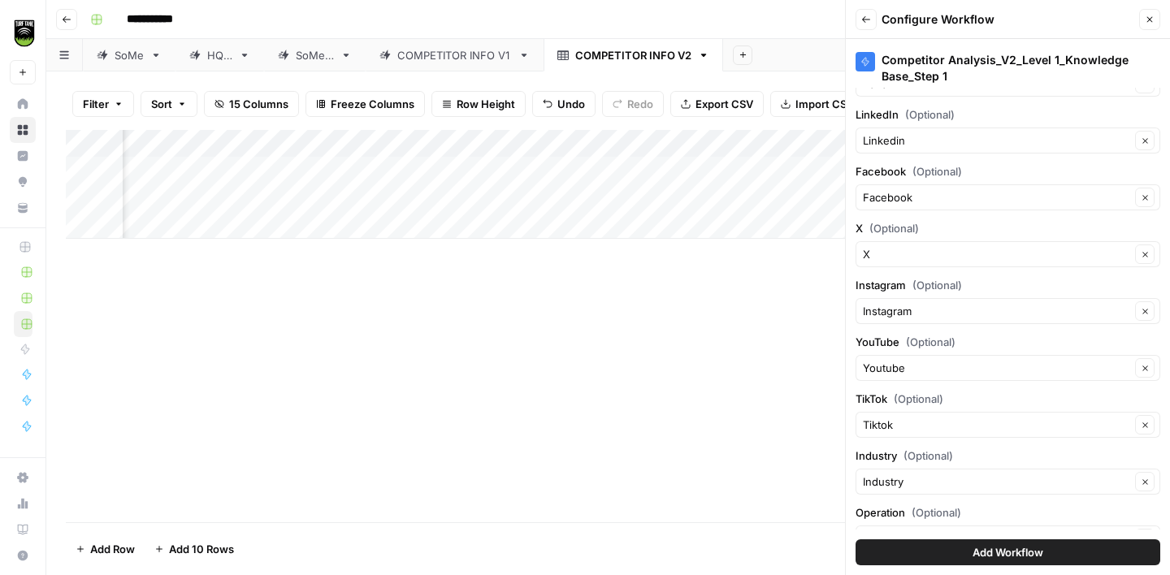
scroll to position [421, 0]
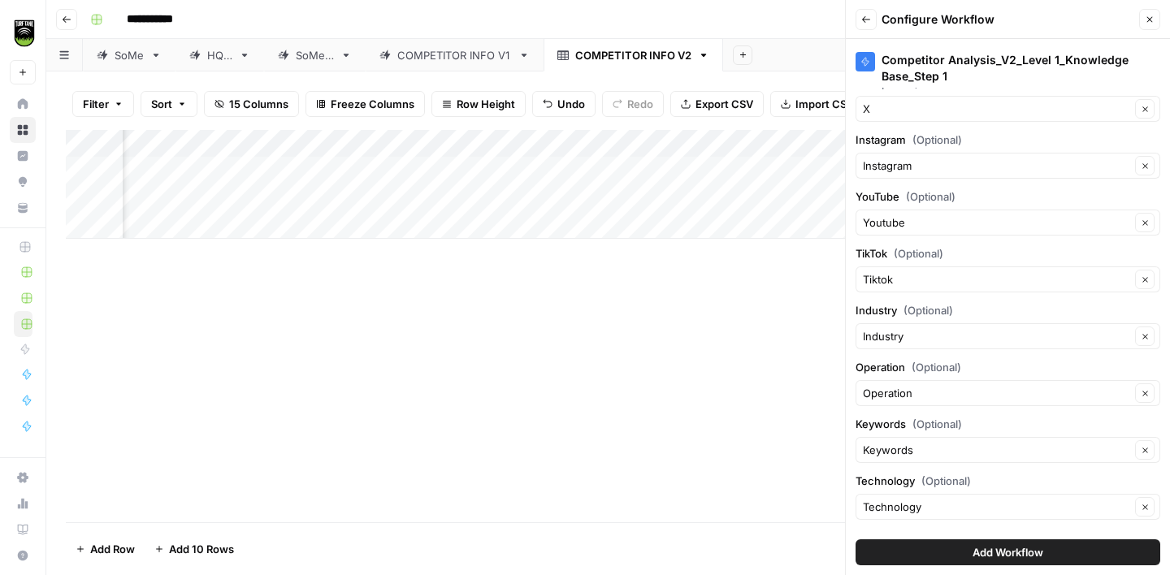
click at [1014, 555] on span "Add Workflow" at bounding box center [1007, 552] width 71 height 16
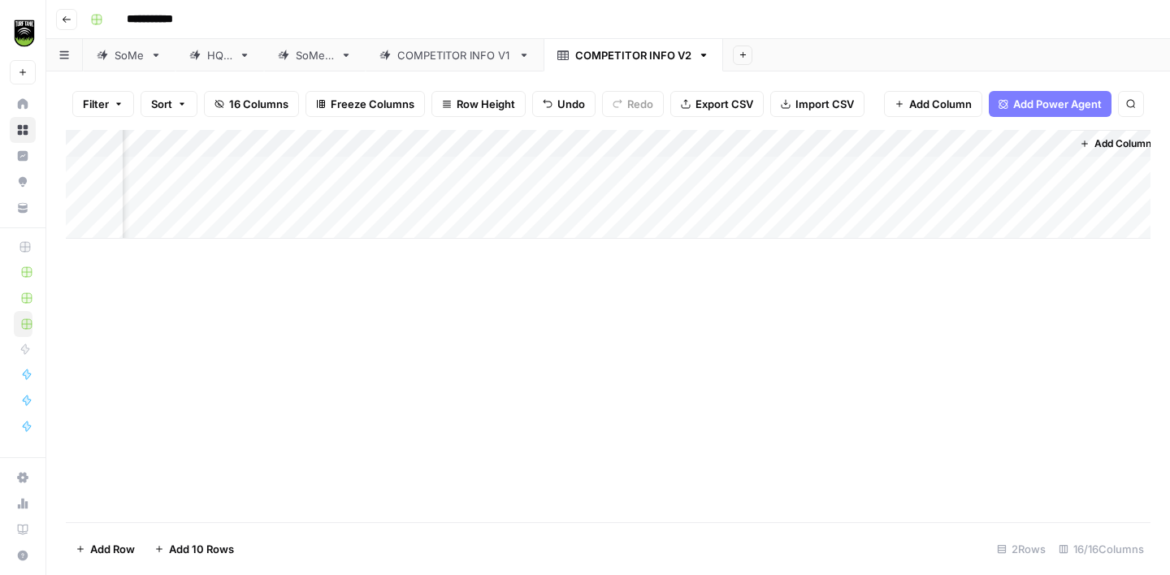
scroll to position [0, 683]
drag, startPoint x: 1058, startPoint y: 142, endPoint x: 783, endPoint y: 162, distance: 275.3
click at [783, 162] on div "Add Column" at bounding box center [608, 184] width 1084 height 109
click at [1019, 167] on div "Add Column" at bounding box center [608, 184] width 1084 height 109
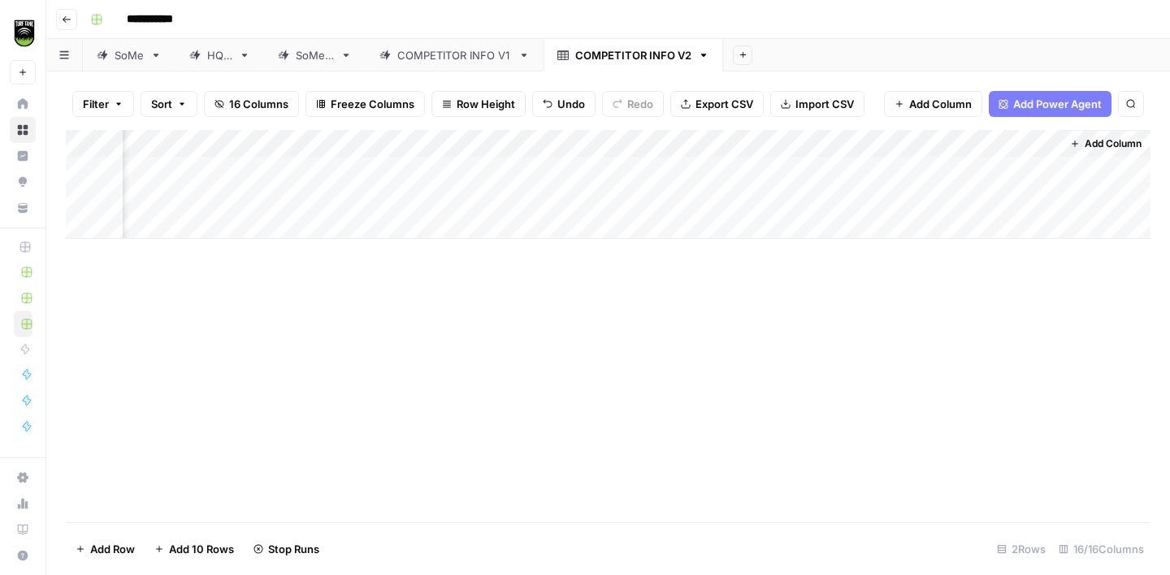
click at [1018, 192] on div "Add Column" at bounding box center [608, 184] width 1084 height 109
click at [1026, 171] on div "Add Column" at bounding box center [608, 184] width 1084 height 109
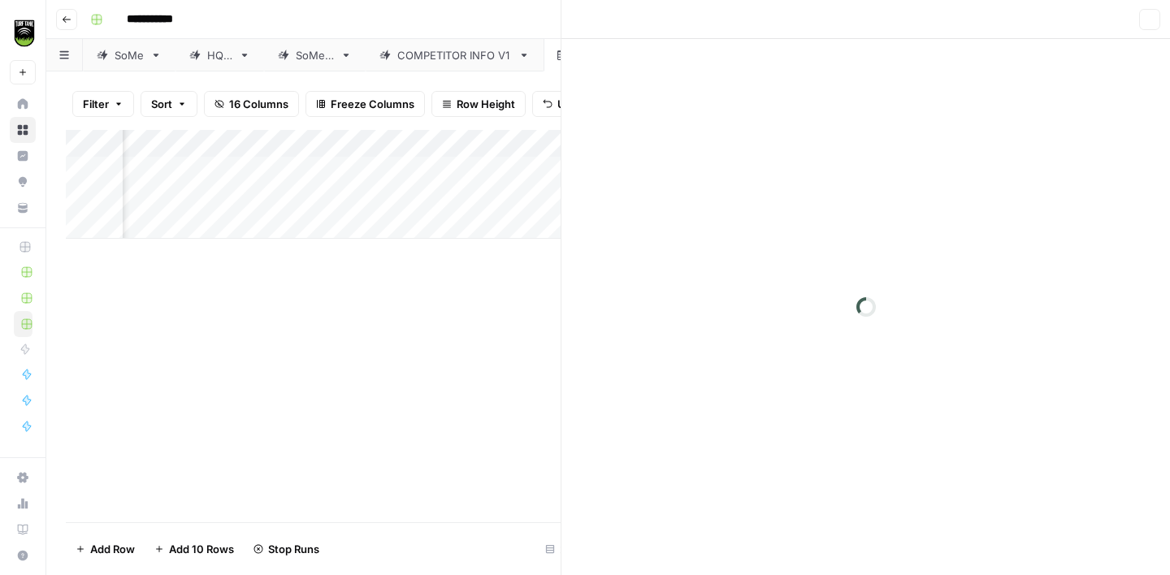
scroll to position [0, 405]
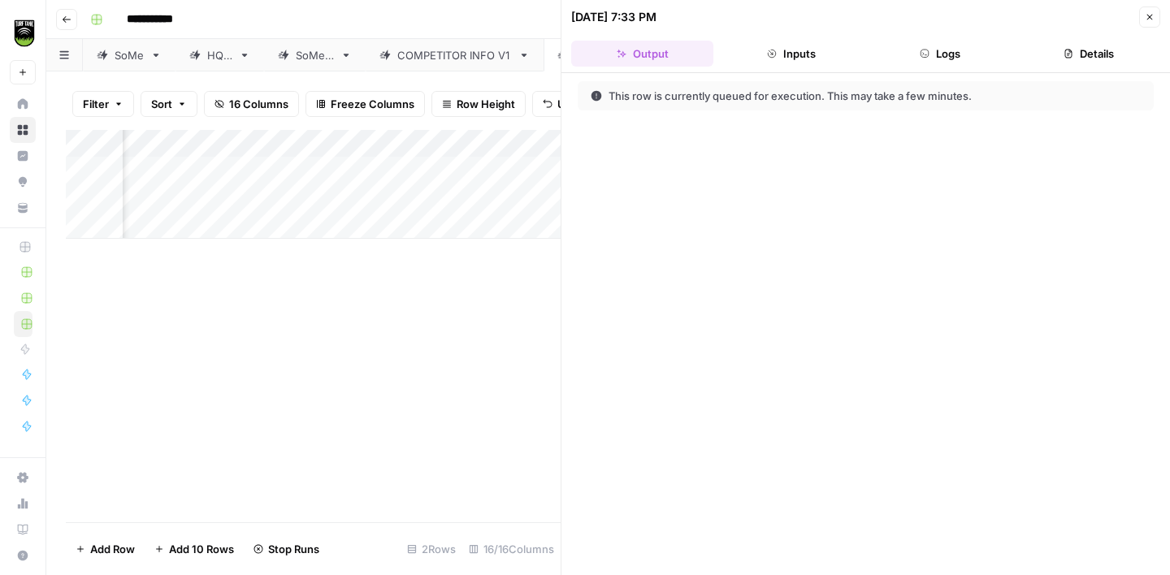
click at [1081, 48] on button "Details" at bounding box center [1089, 54] width 142 height 26
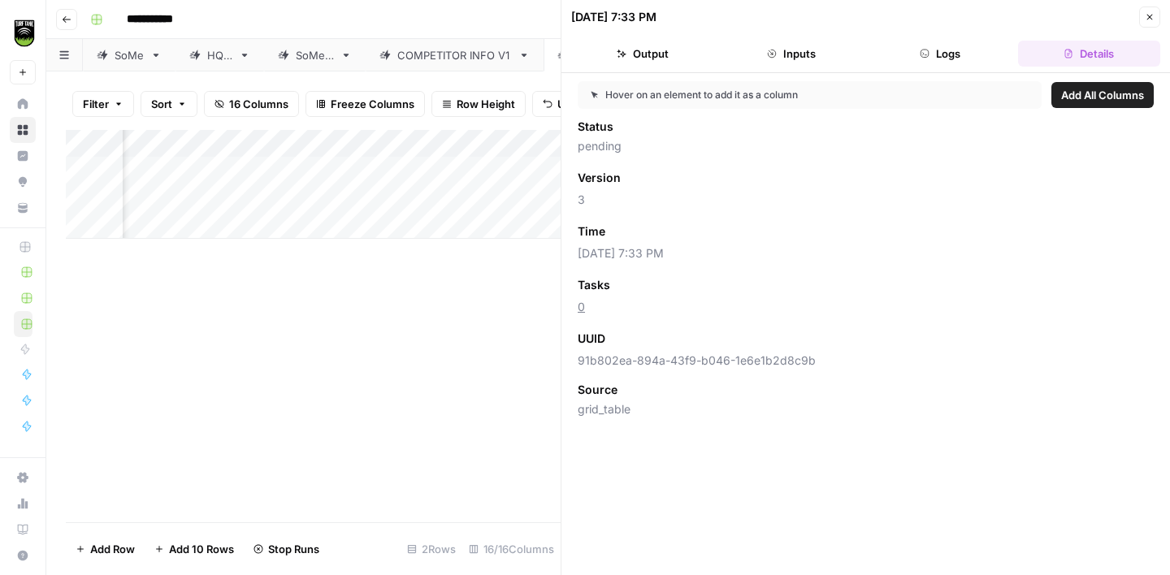
click at [642, 282] on span "Add as Column" at bounding box center [658, 285] width 71 height 15
click at [1149, 14] on icon "button" at bounding box center [1150, 17] width 10 height 10
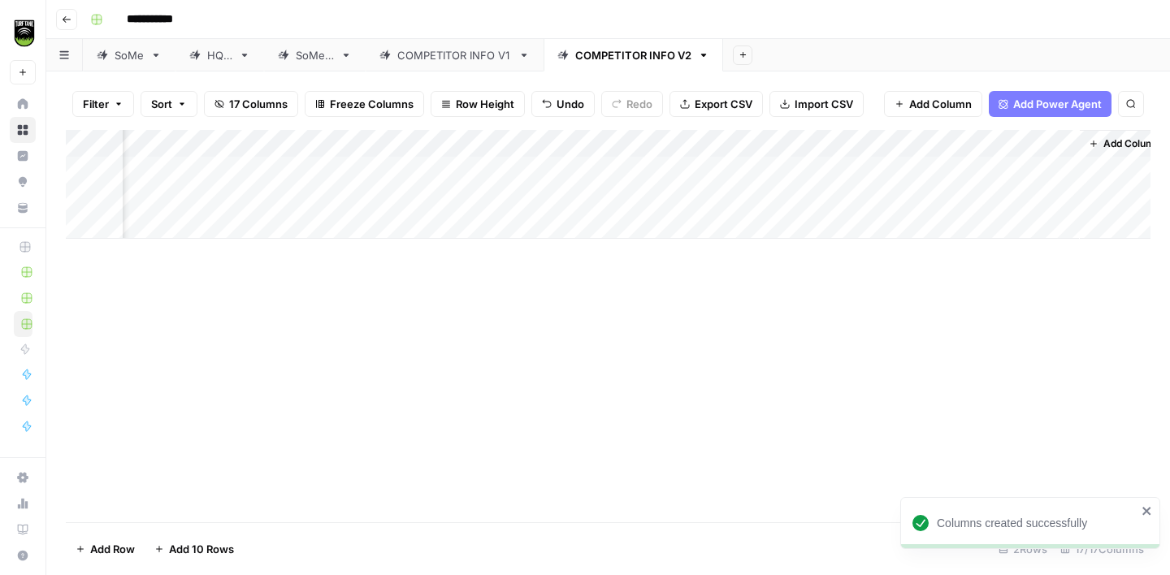
scroll to position [0, 554]
drag, startPoint x: 1058, startPoint y: 143, endPoint x: 976, endPoint y: 151, distance: 81.6
click at [976, 151] on div "Add Column" at bounding box center [608, 184] width 1084 height 109
drag, startPoint x: 976, startPoint y: 140, endPoint x: 1093, endPoint y: 143, distance: 117.8
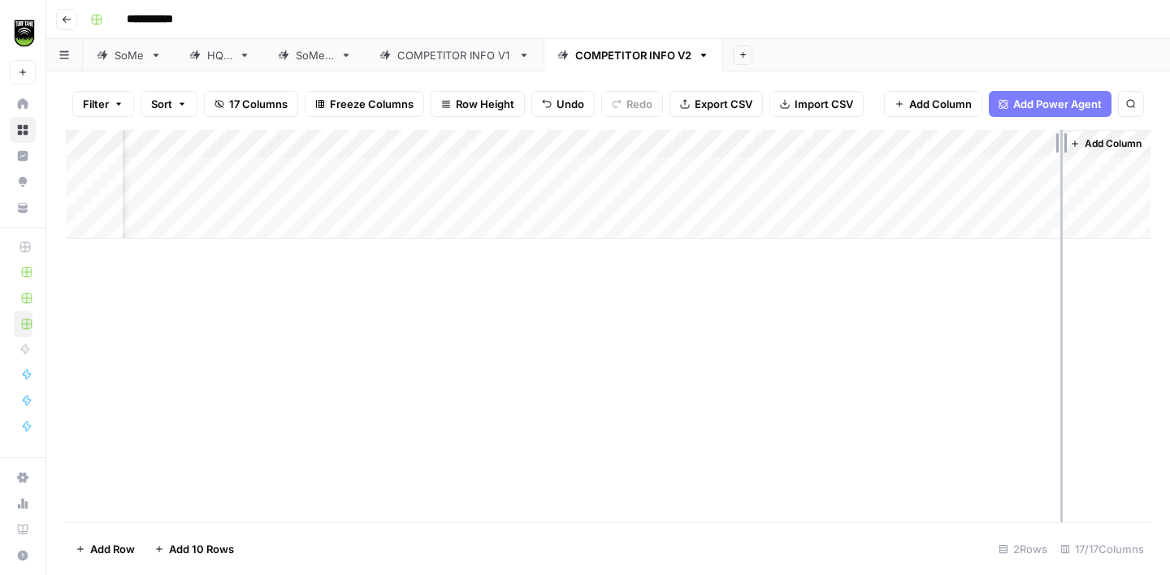
click at [1093, 143] on div "Add Column" at bounding box center [608, 184] width 1084 height 109
drag, startPoint x: 1094, startPoint y: 143, endPoint x: 1149, endPoint y: 143, distance: 54.4
click at [1149, 143] on div "Add Column" at bounding box center [608, 184] width 1084 height 109
drag, startPoint x: 976, startPoint y: 141, endPoint x: 818, endPoint y: 148, distance: 158.5
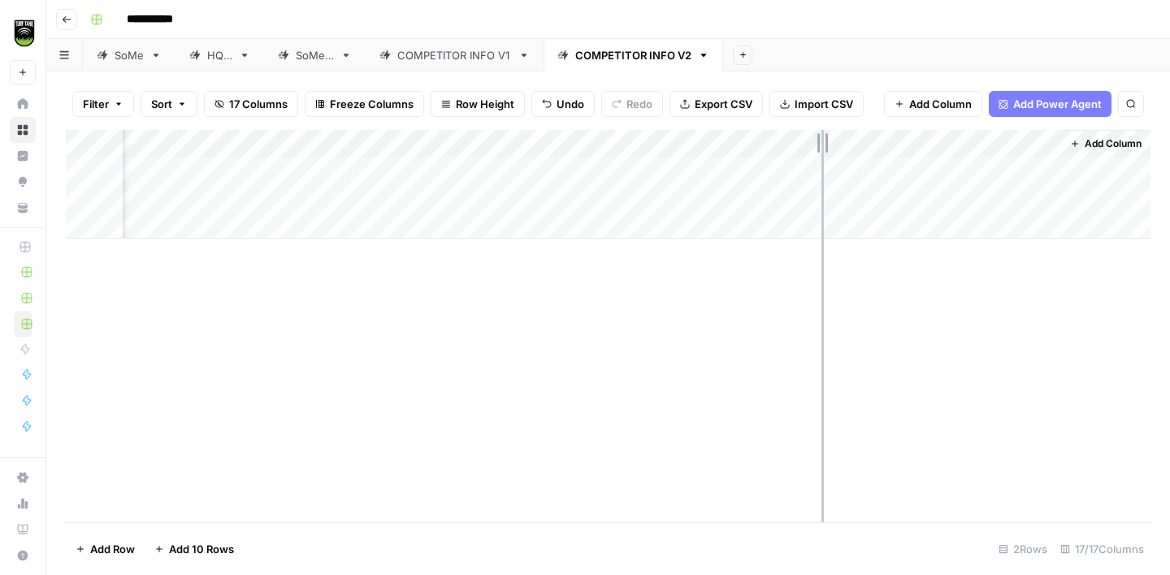
click at [818, 148] on div "Add Column" at bounding box center [608, 184] width 1084 height 109
click at [473, 58] on div "COMPETITOR INFO V1" at bounding box center [454, 55] width 115 height 16
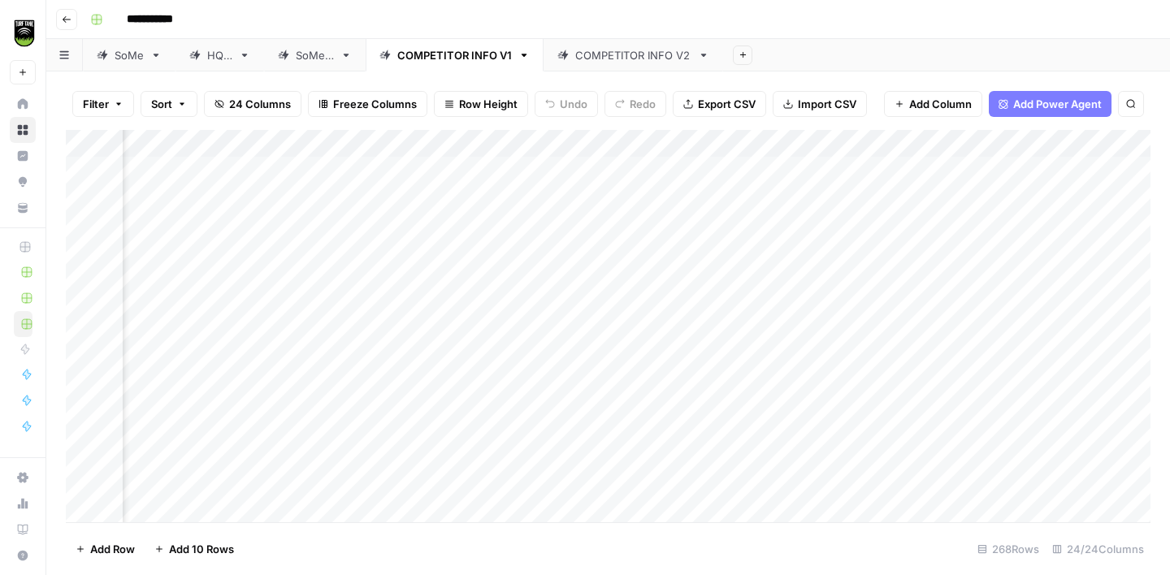
scroll to position [0, 1598]
click at [617, 58] on div "COMPETITOR INFO V2" at bounding box center [633, 55] width 116 height 16
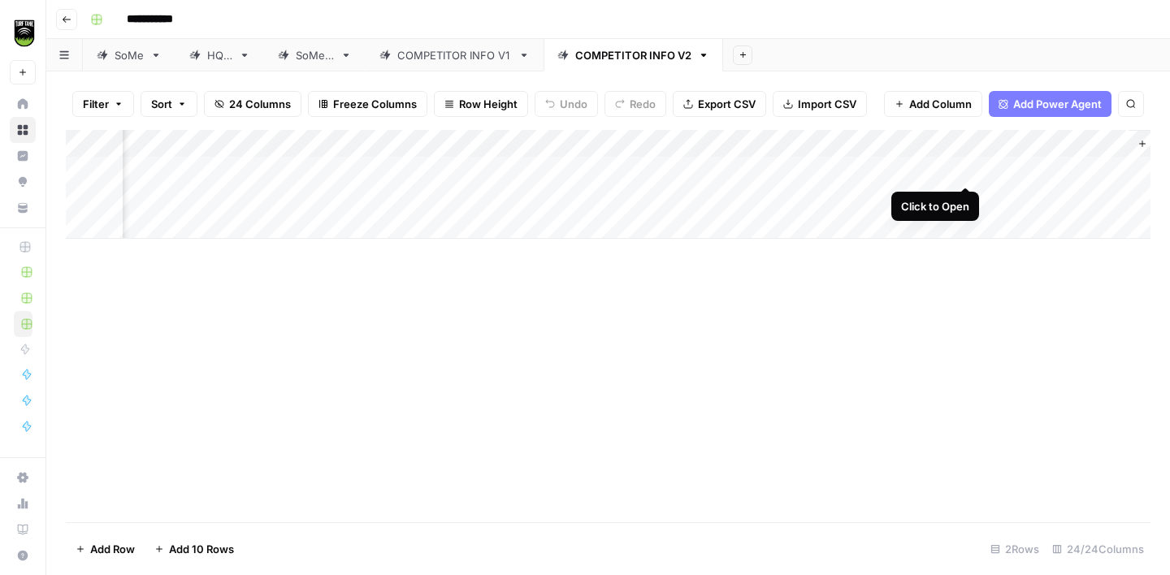
click at [966, 171] on div "Add Column" at bounding box center [608, 184] width 1084 height 109
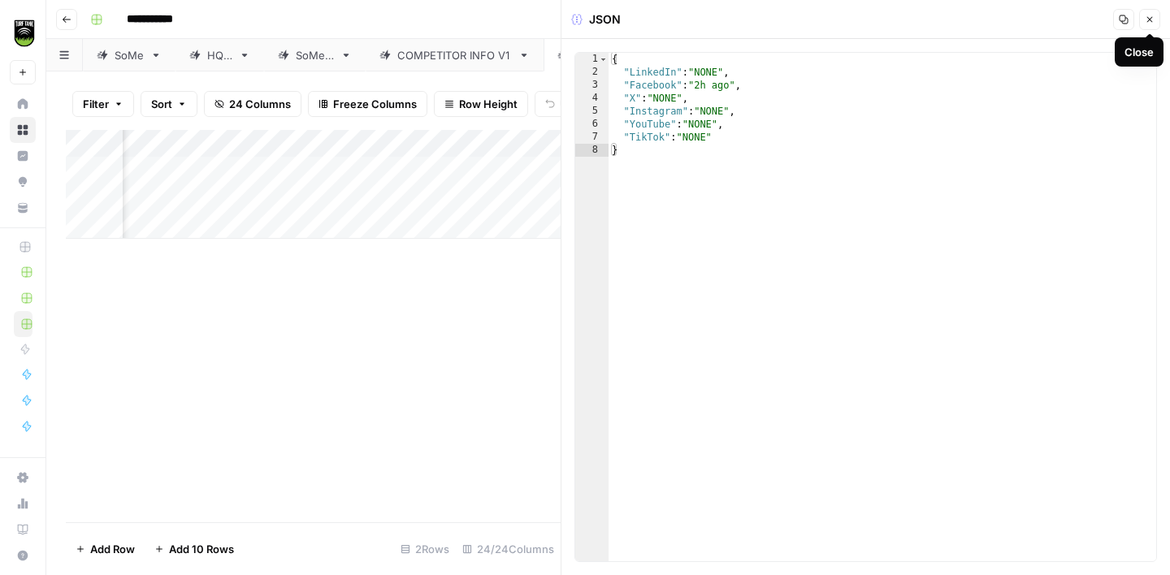
click at [1142, 21] on button "Close" at bounding box center [1149, 19] width 21 height 21
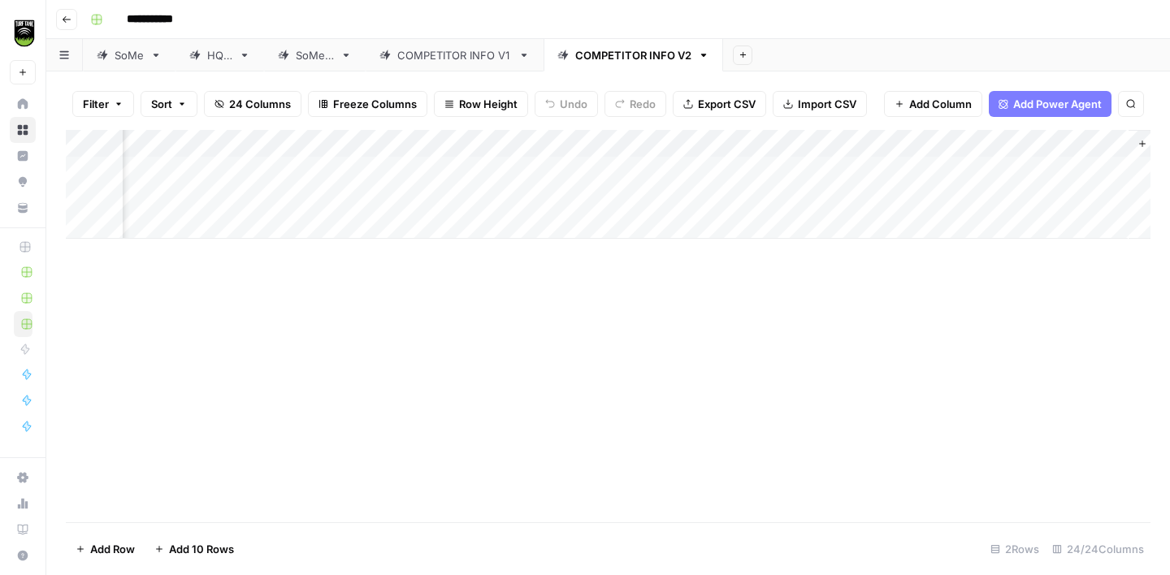
click at [478, 48] on div "COMPETITOR INFO V1" at bounding box center [454, 55] width 115 height 16
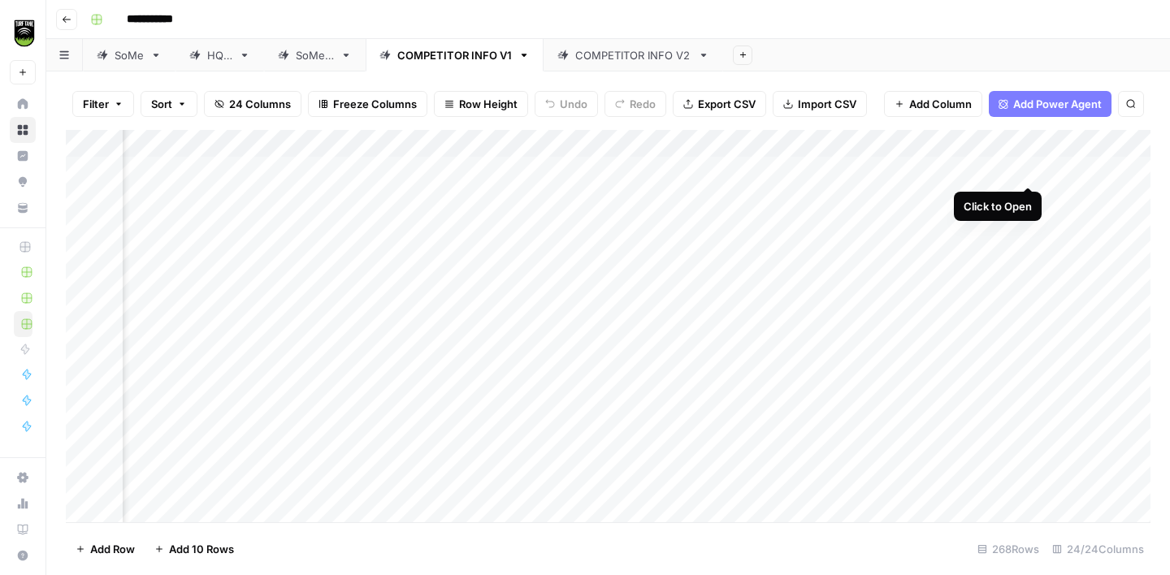
click at [1028, 173] on div "Add Column" at bounding box center [608, 326] width 1084 height 392
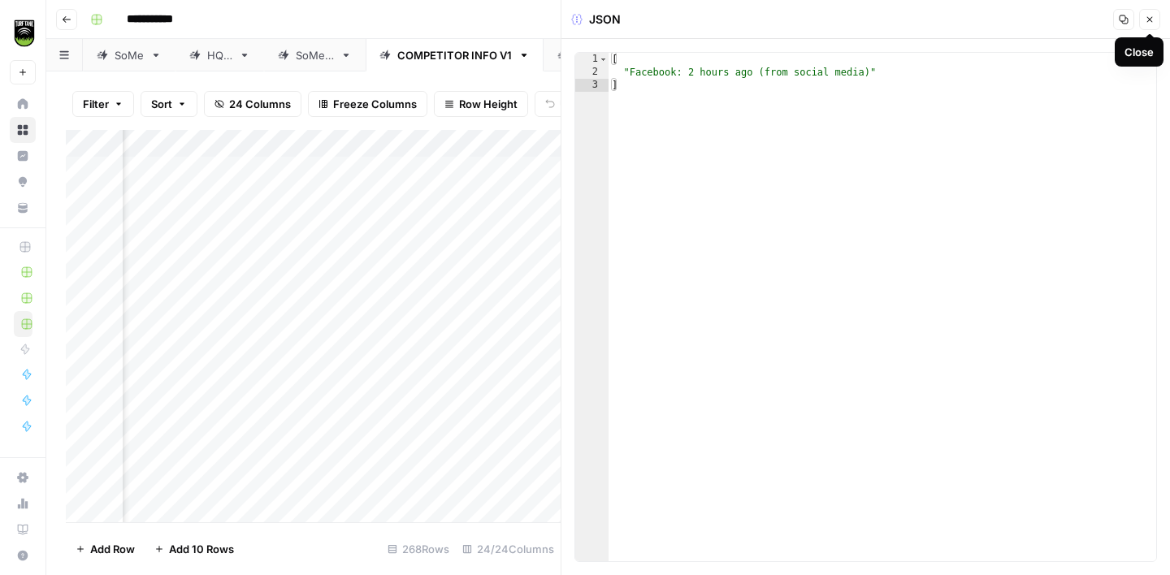
click at [1146, 22] on icon "button" at bounding box center [1150, 20] width 10 height 10
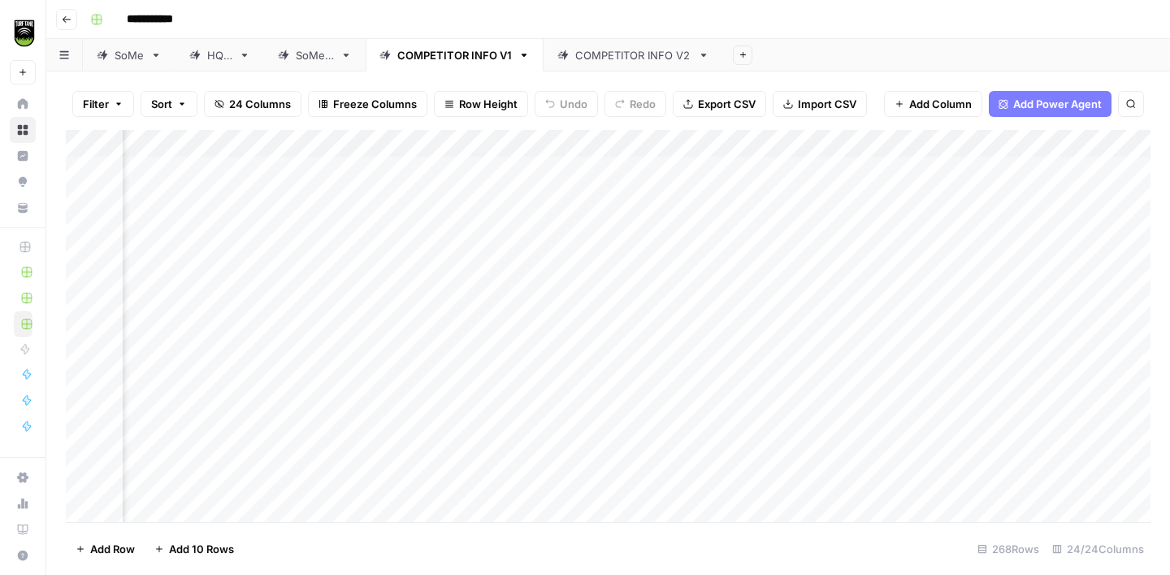
scroll to position [0, 1425]
click at [590, 53] on div "COMPETITOR INFO V2" at bounding box center [633, 55] width 116 height 16
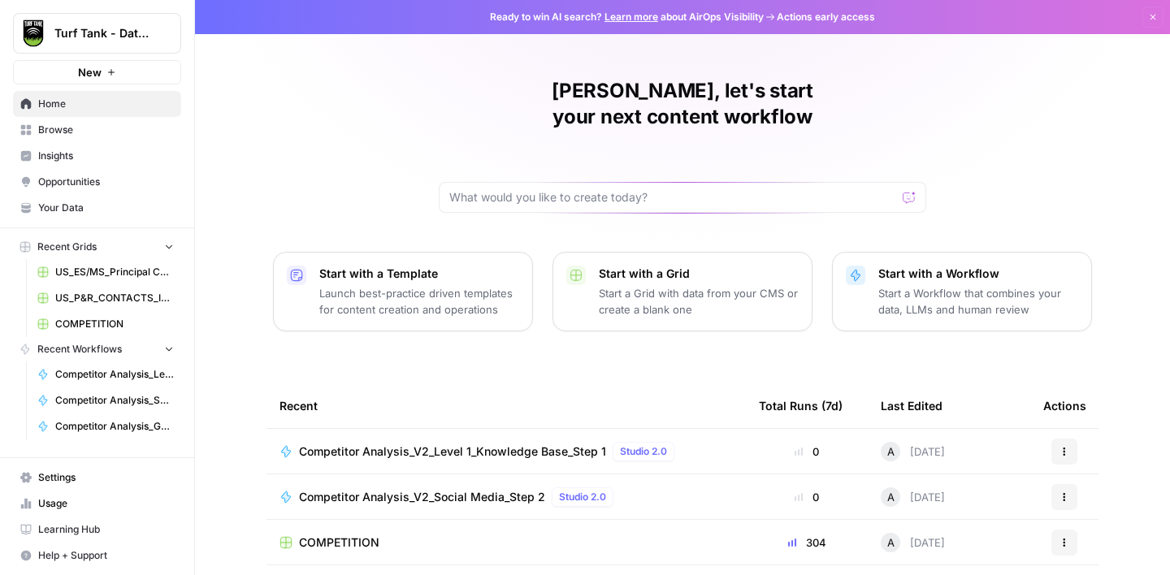
click at [98, 131] on span "Browse" at bounding box center [106, 130] width 136 height 15
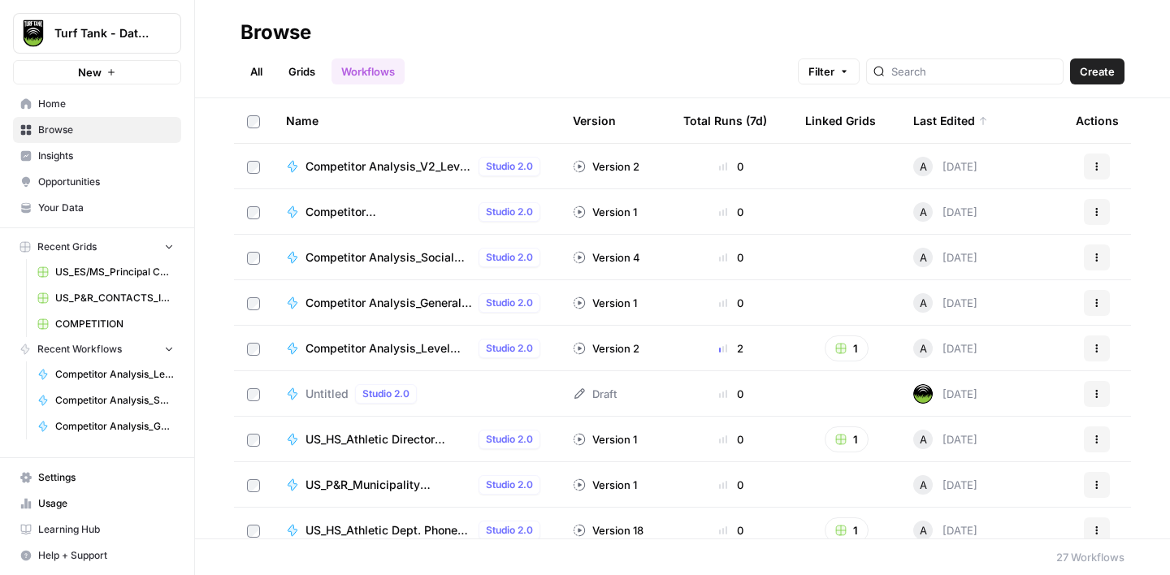
click at [1097, 303] on icon "button" at bounding box center [1097, 303] width 10 height 10
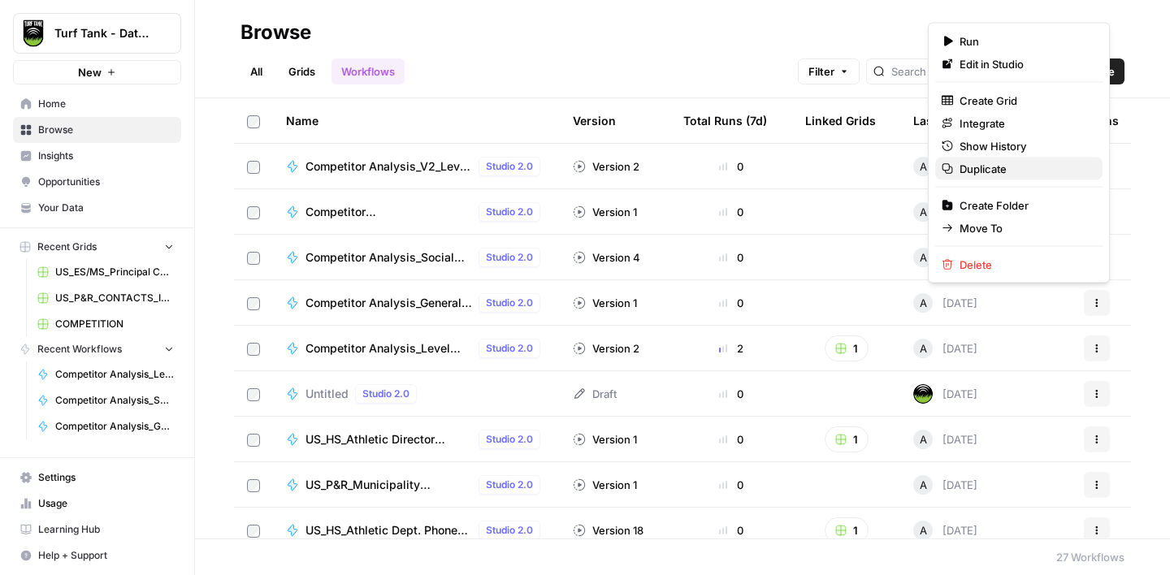
click at [986, 173] on span "Duplicate" at bounding box center [1024, 169] width 130 height 16
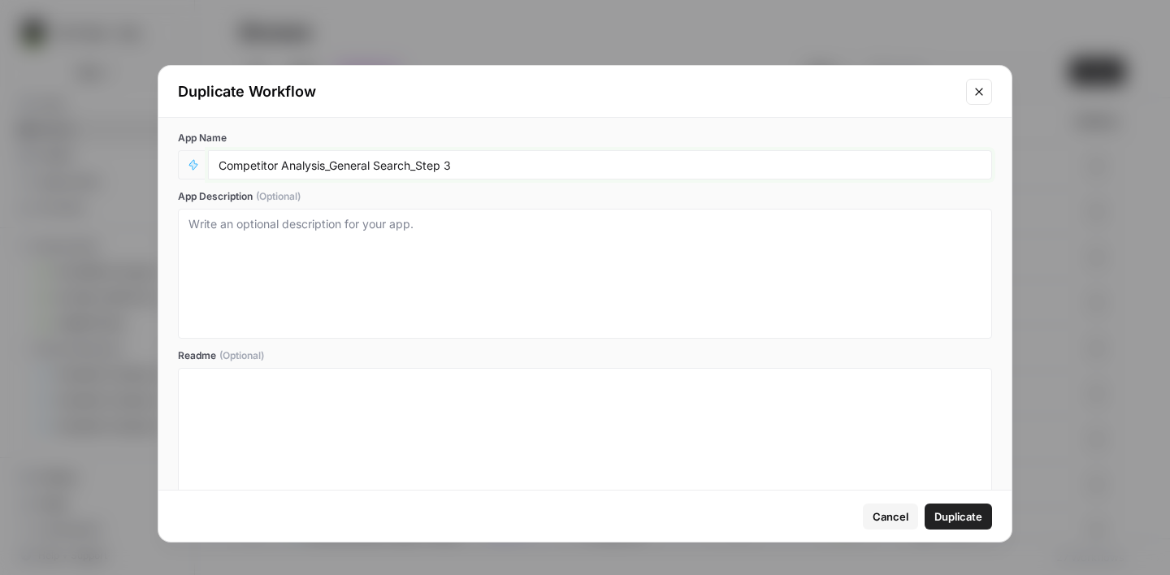
click at [327, 168] on input "Competitor Analysis_General Search_Step 3" at bounding box center [600, 165] width 763 height 15
type input "Competitor Analysis_V2_General Search_Step 3"
click at [969, 512] on span "Duplicate" at bounding box center [958, 517] width 48 height 16
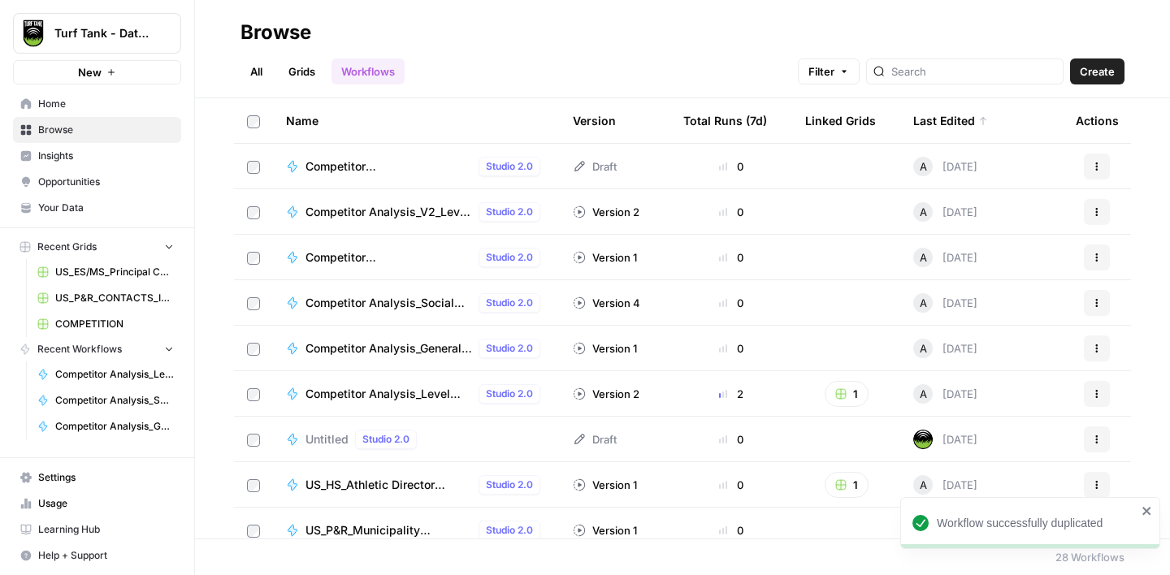
click at [356, 158] on span "Competitor Analysis_V2_General Search_Step 3" at bounding box center [388, 166] width 167 height 16
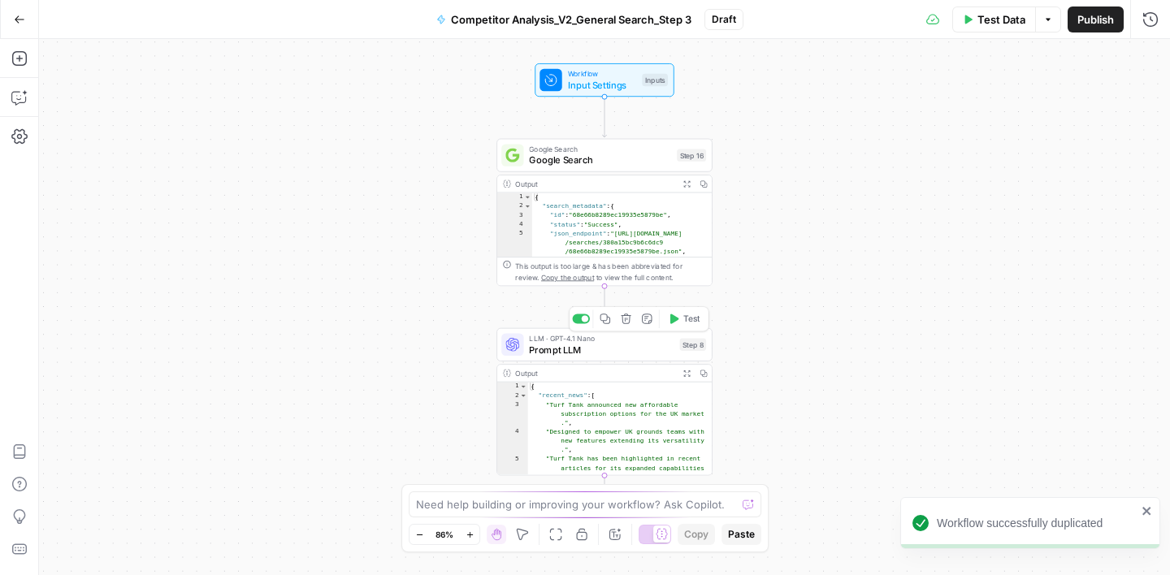
click at [623, 348] on span "Prompt LLM" at bounding box center [601, 350] width 145 height 14
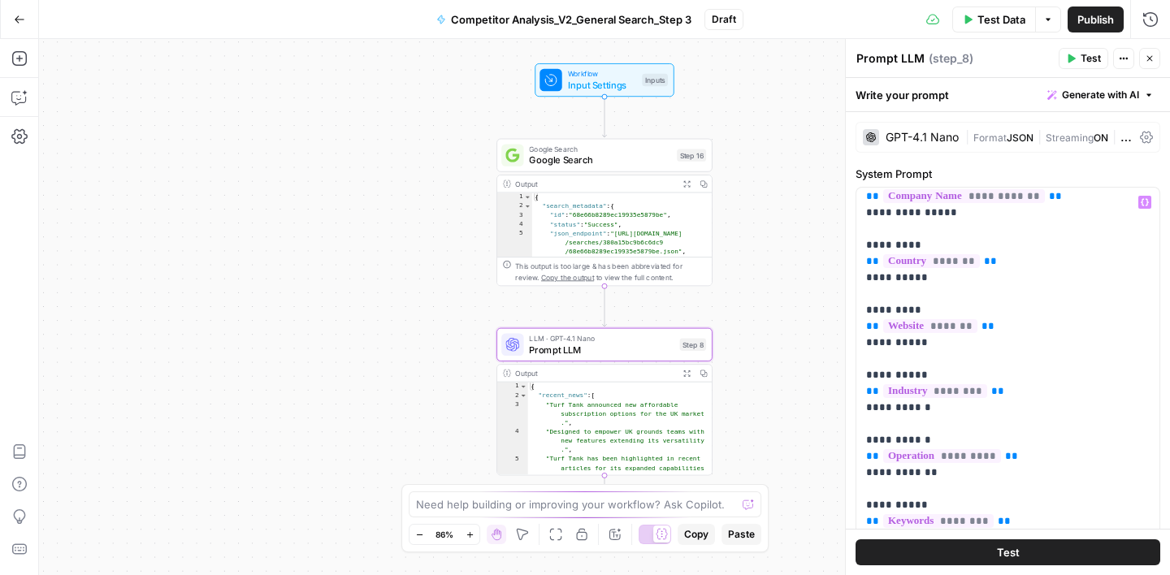
scroll to position [949, 0]
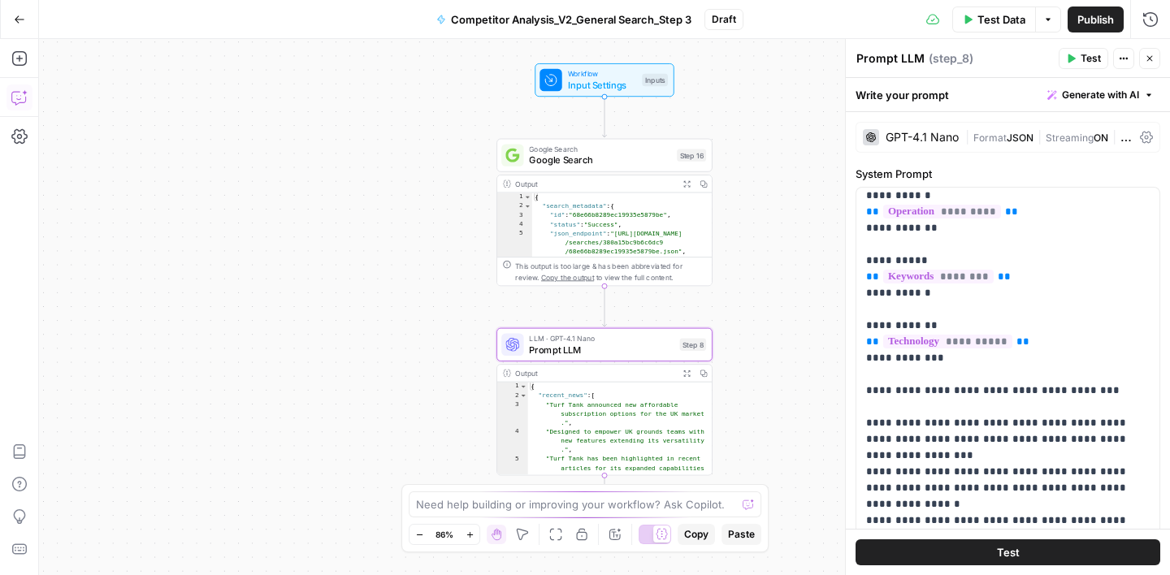
click at [21, 100] on icon "button" at bounding box center [19, 97] width 16 height 16
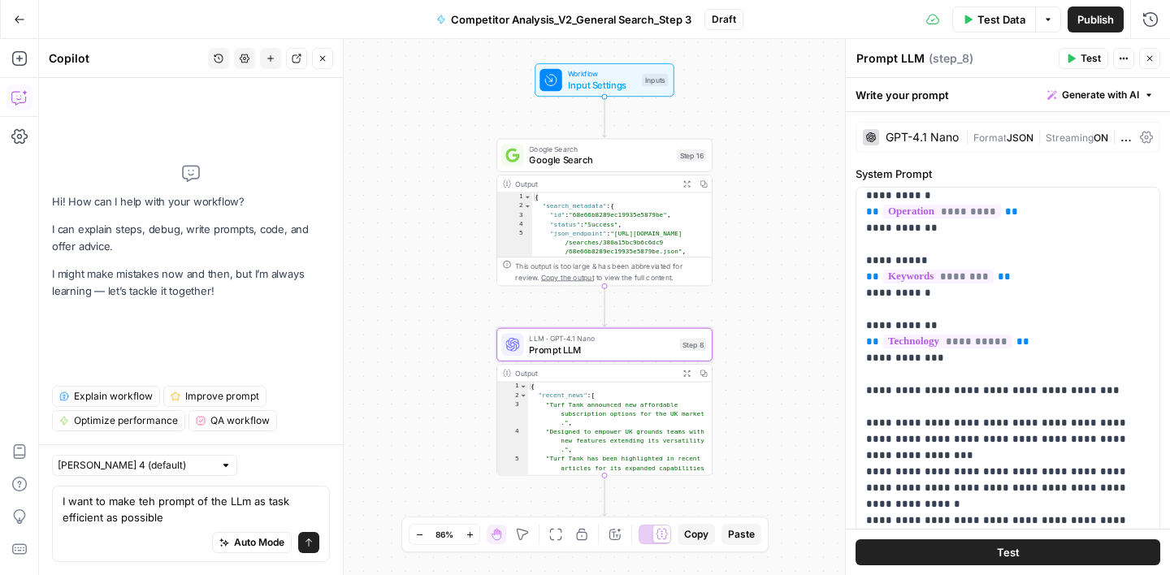
click at [149, 500] on textarea "I want to make teh prompt of the LLm as task efficient as possible" at bounding box center [191, 509] width 257 height 32
click at [249, 503] on textarea "I want to make the prompt of the LLm as task efficient as possible" at bounding box center [191, 509] width 257 height 32
click at [174, 520] on textarea "I want to make the prompt of the LLM as task efficient as possible" at bounding box center [191, 509] width 257 height 32
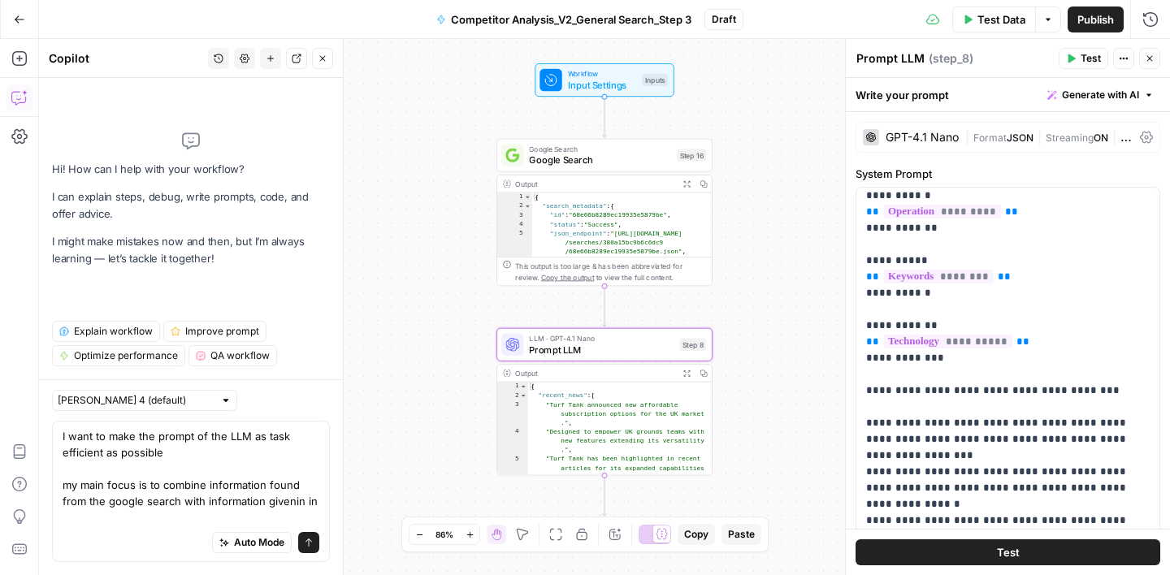
scroll to position [0, 0]
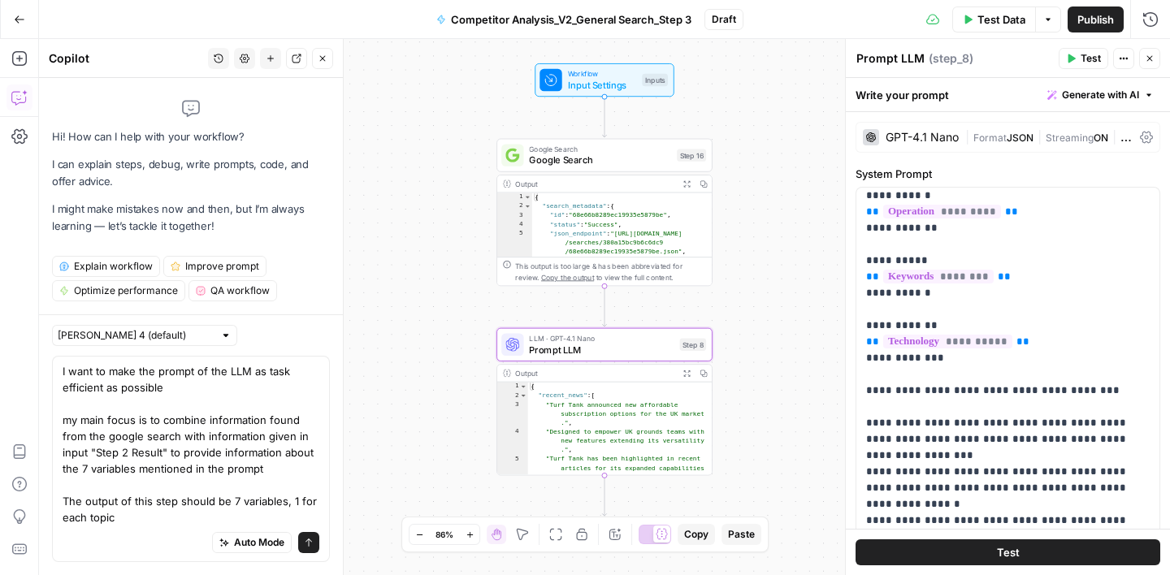
type textarea "I want to make the prompt of the LLM as task efficient as possible my main focu…"
click at [304, 539] on icon "submit" at bounding box center [309, 543] width 10 height 10
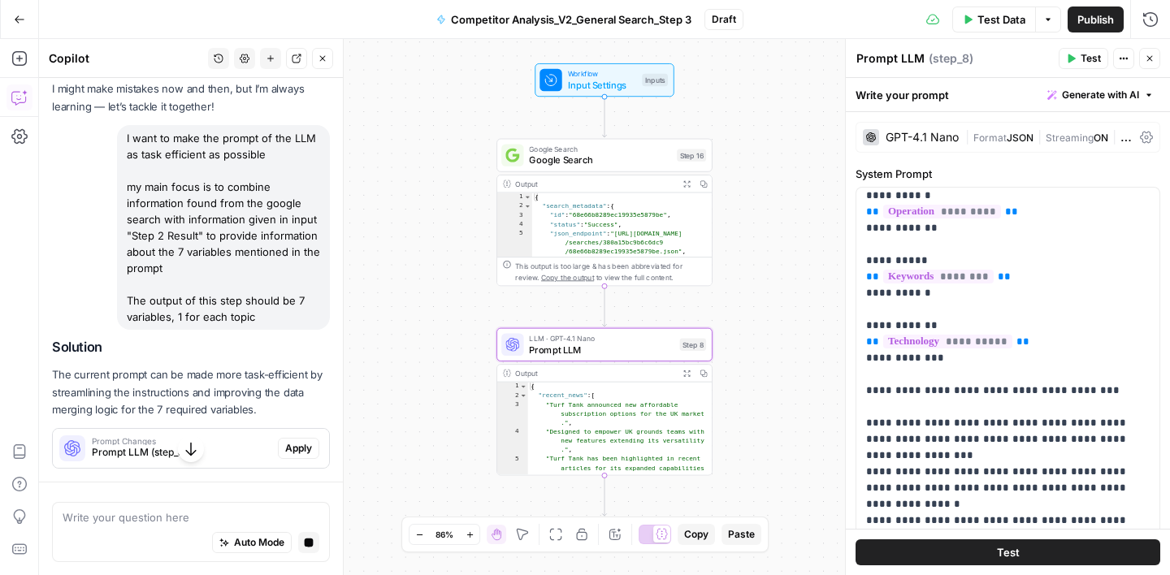
scroll to position [130, 0]
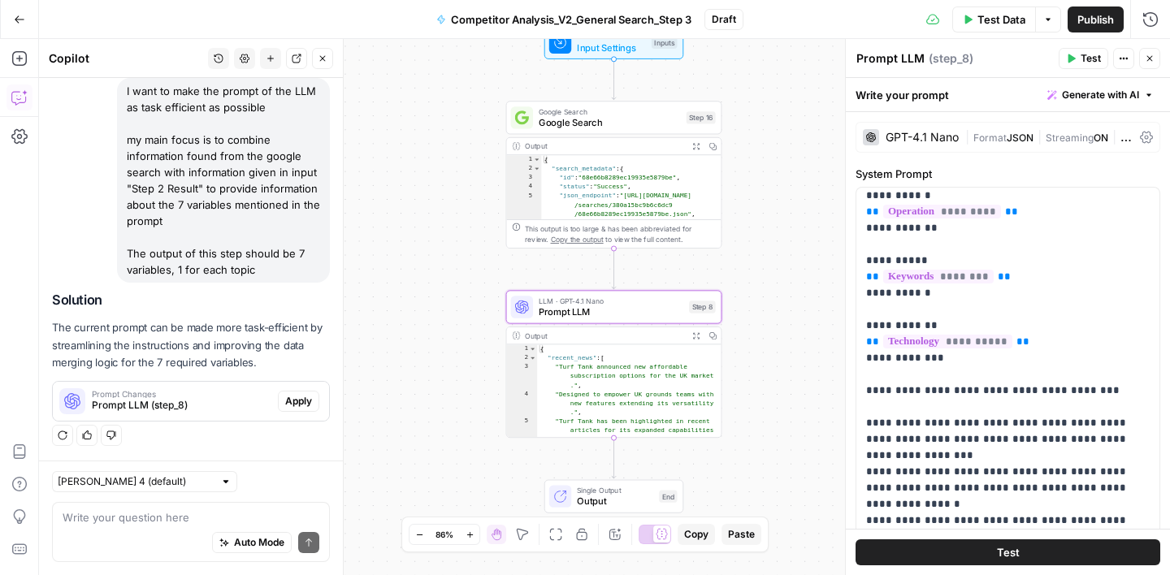
click at [314, 401] on button "Apply" at bounding box center [298, 401] width 41 height 21
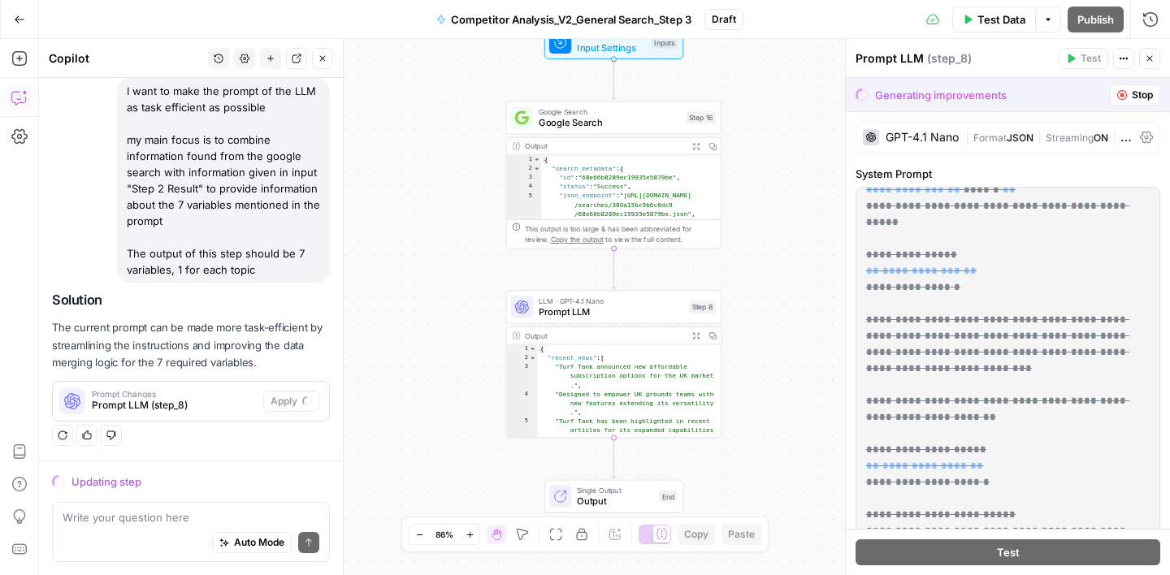
scroll to position [0, 0]
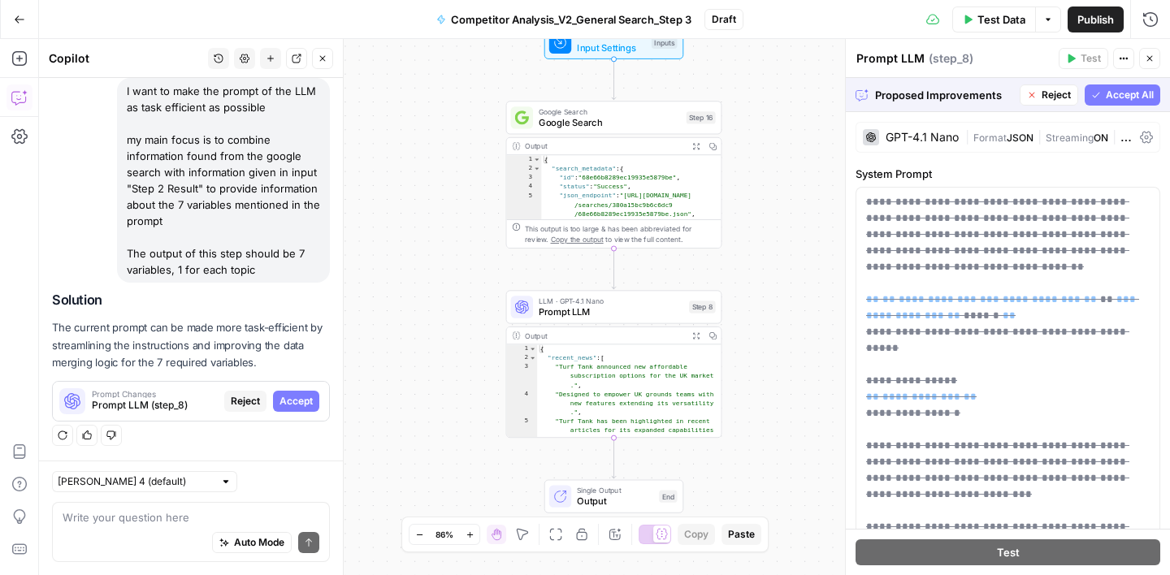
click at [1122, 96] on span "Accept All" at bounding box center [1130, 95] width 48 height 15
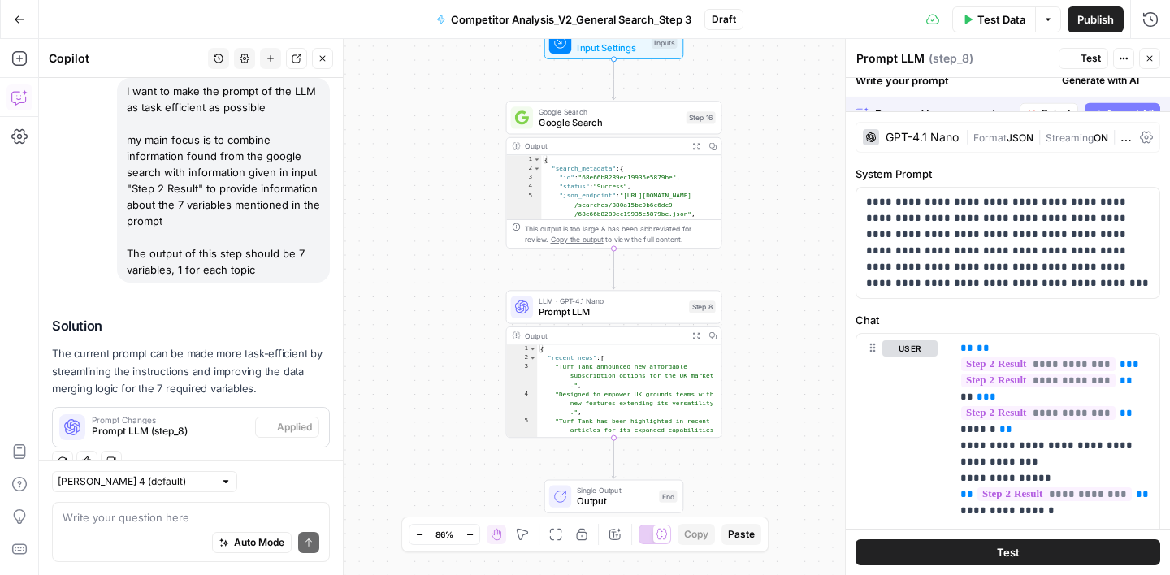
scroll to position [156, 0]
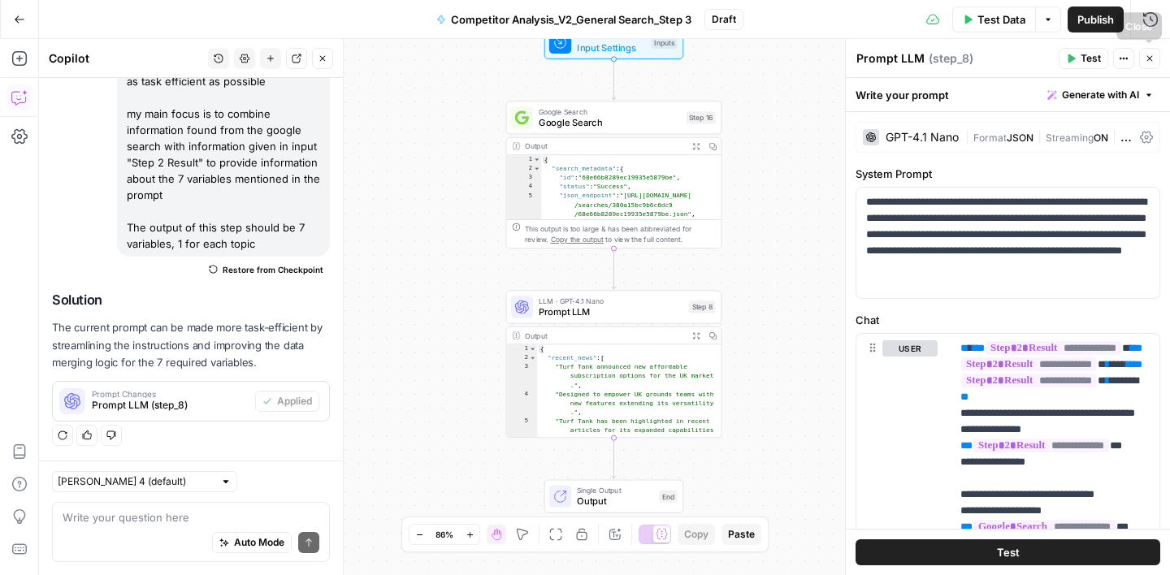
click at [1144, 61] on button "Close" at bounding box center [1149, 58] width 21 height 21
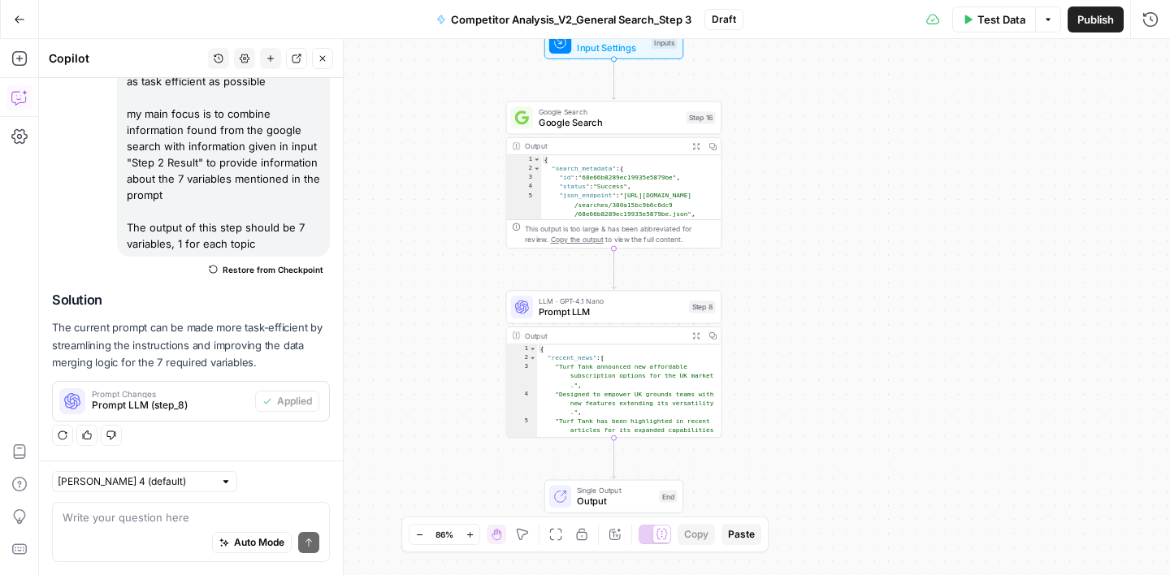
click at [326, 64] on button "Close" at bounding box center [322, 58] width 21 height 21
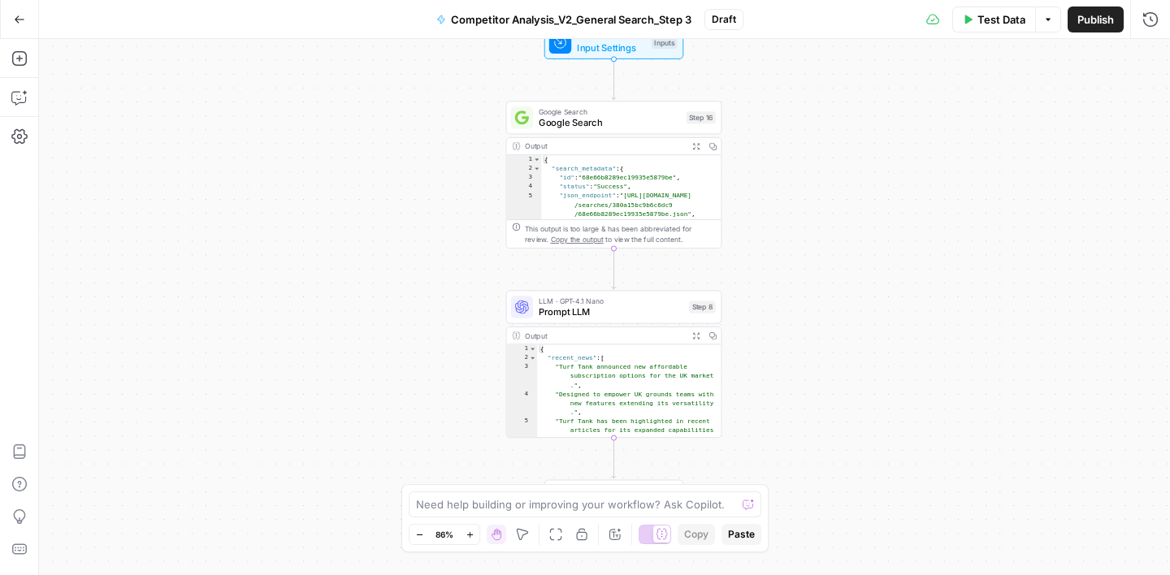
click at [1089, 24] on span "Publish" at bounding box center [1095, 19] width 37 height 16
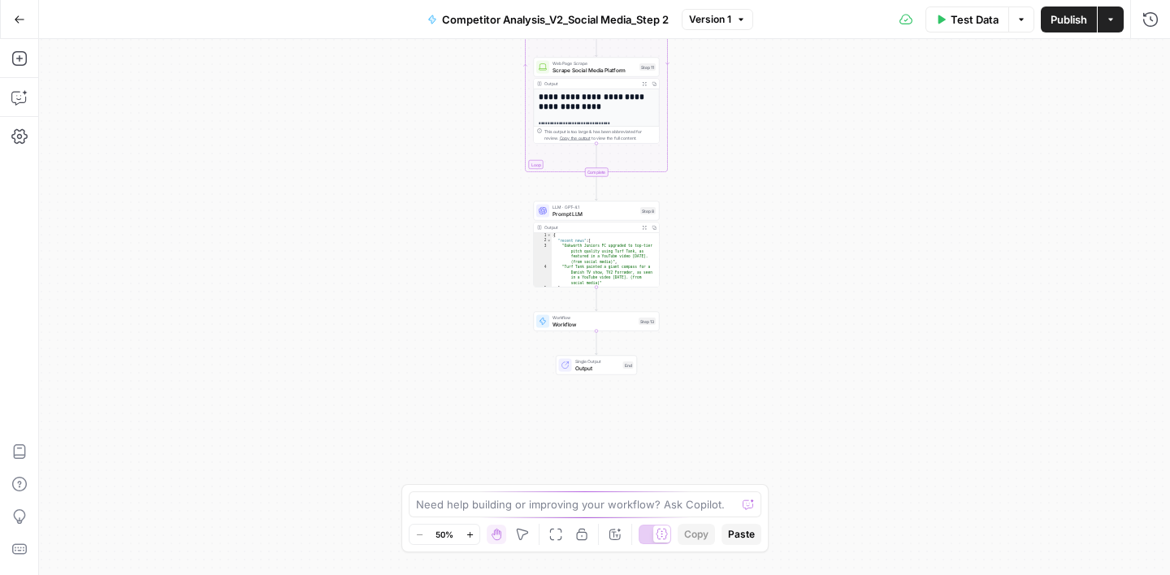
drag, startPoint x: 801, startPoint y: 435, endPoint x: 793, endPoint y: 188, distance: 247.9
click at [793, 188] on div "Workflow Input Settings Inputs Run Code · Python Prepare Social Media URLs Step…" at bounding box center [604, 307] width 1131 height 536
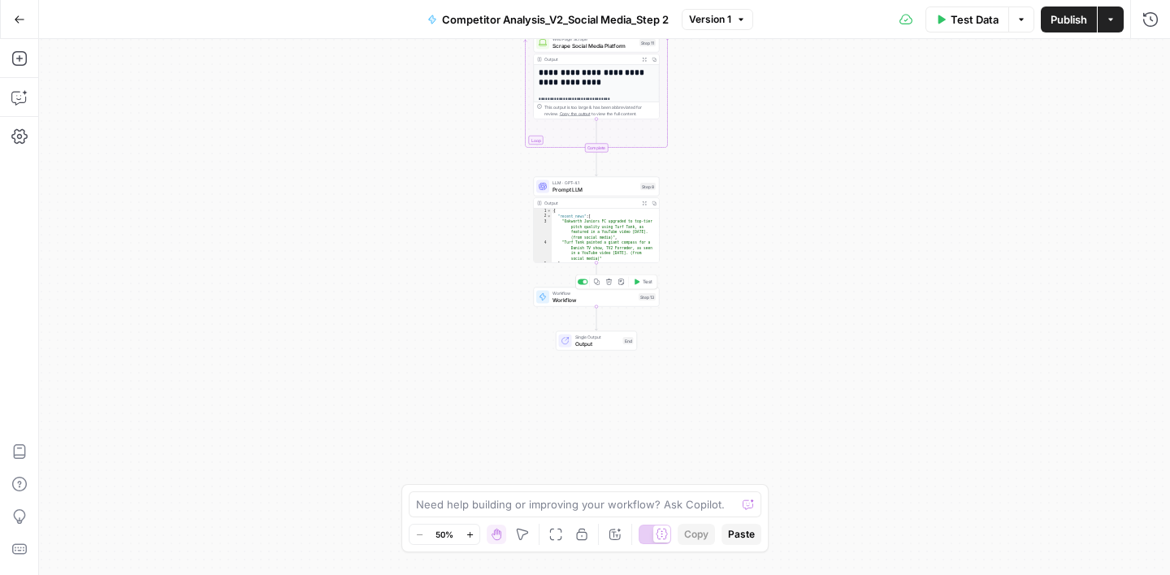
click at [607, 299] on span "Workflow" at bounding box center [593, 300] width 83 height 8
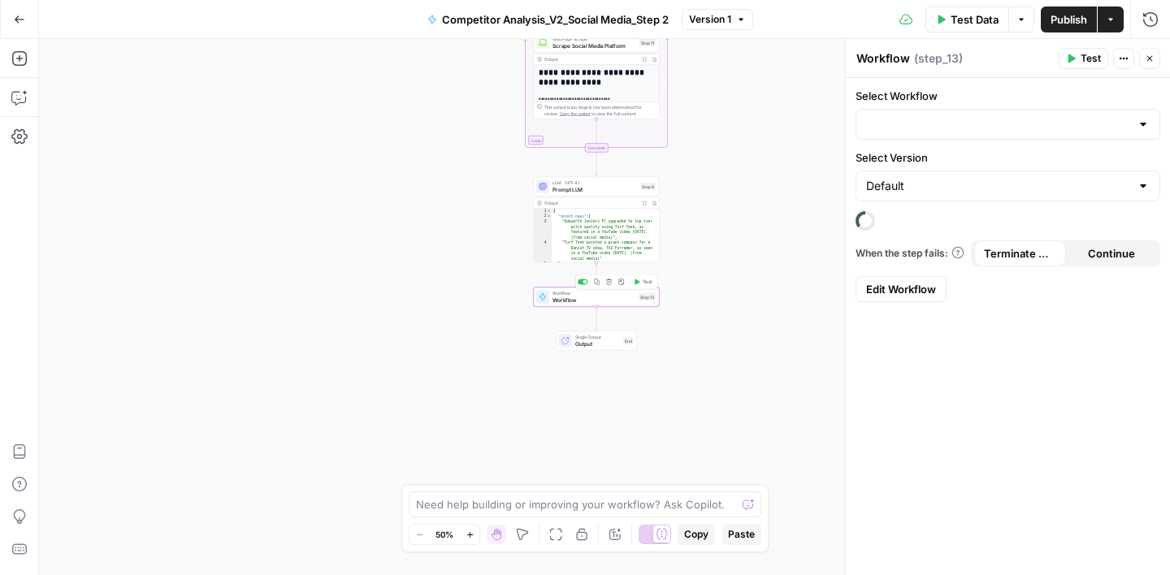
type input "Competitor Analysis_General Search_Step 3"
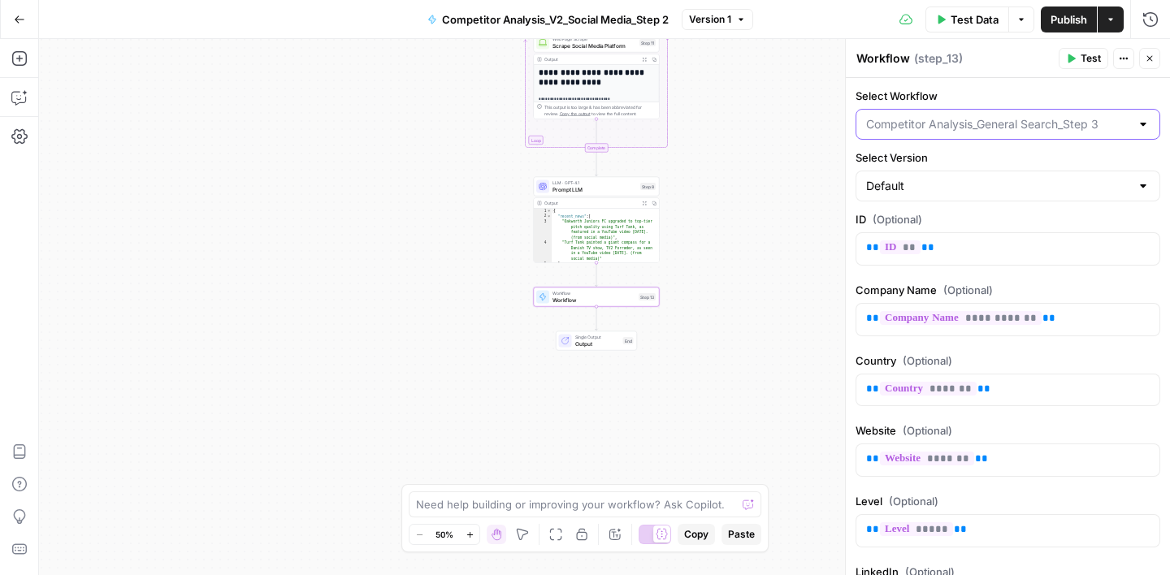
click at [959, 128] on input "Select Workflow" at bounding box center [998, 124] width 264 height 16
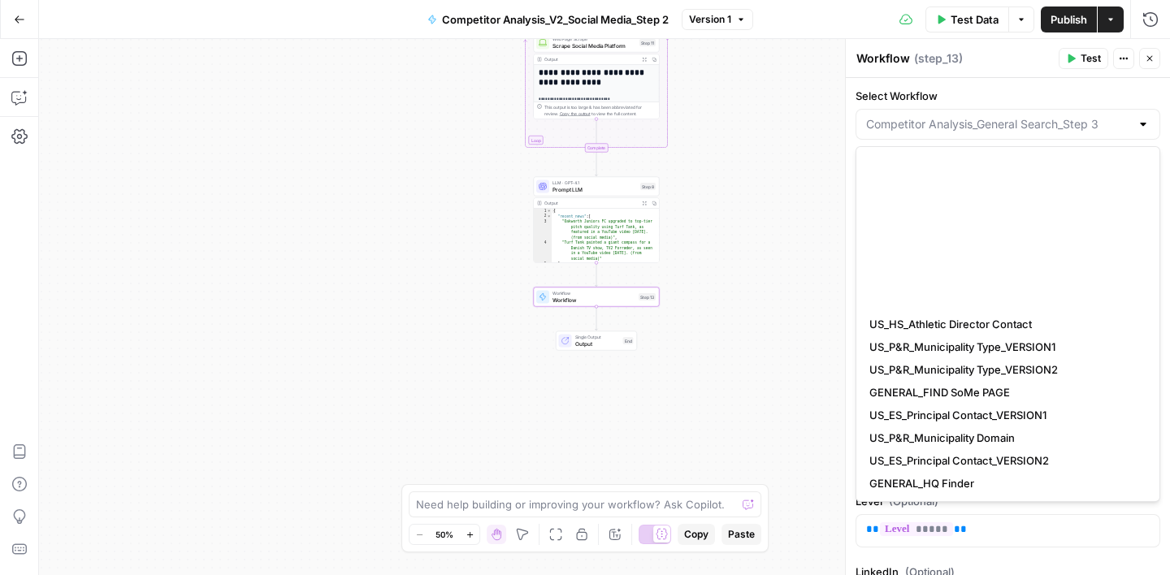
scroll to position [273, 0]
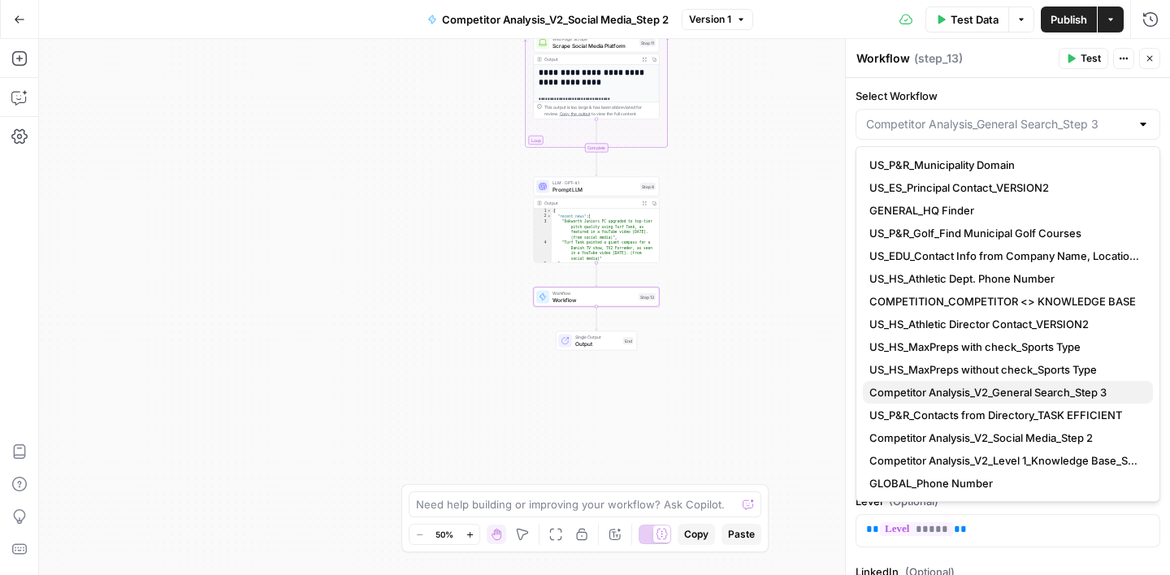
click at [928, 386] on span "Competitor Analysis_V2_General Search_Step 3" at bounding box center [1004, 392] width 271 height 16
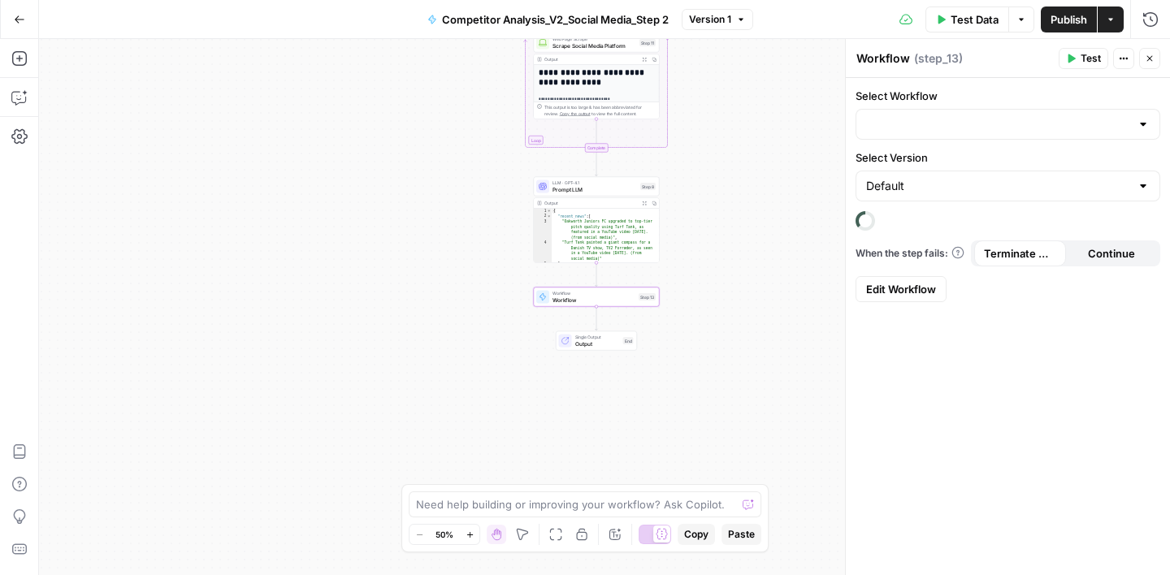
type input "Competitor Analysis_V2_General Search_Step 3"
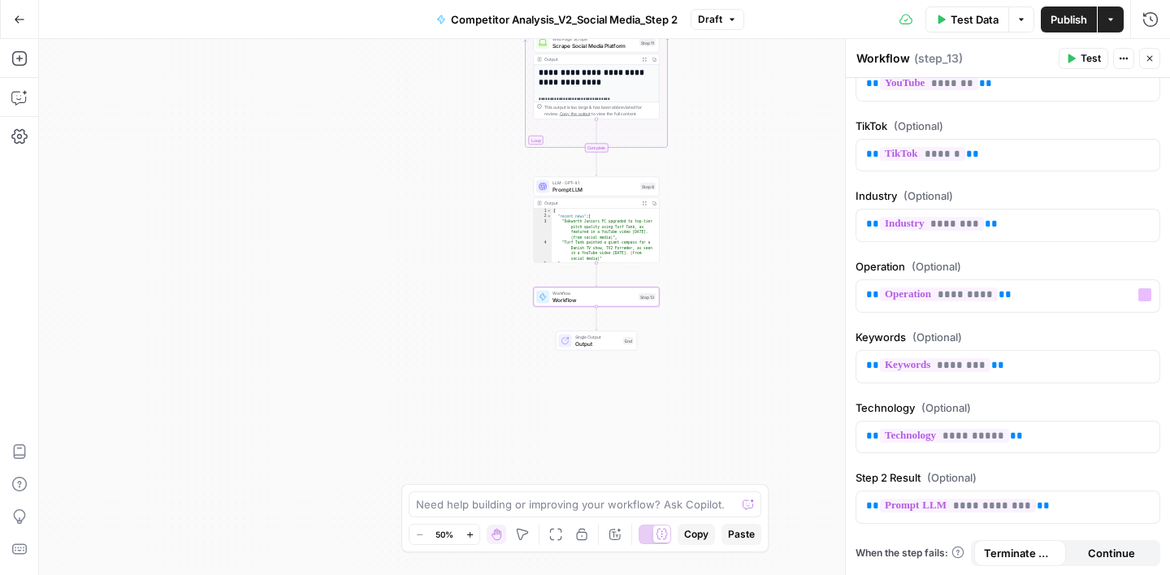
scroll to position [835, 0]
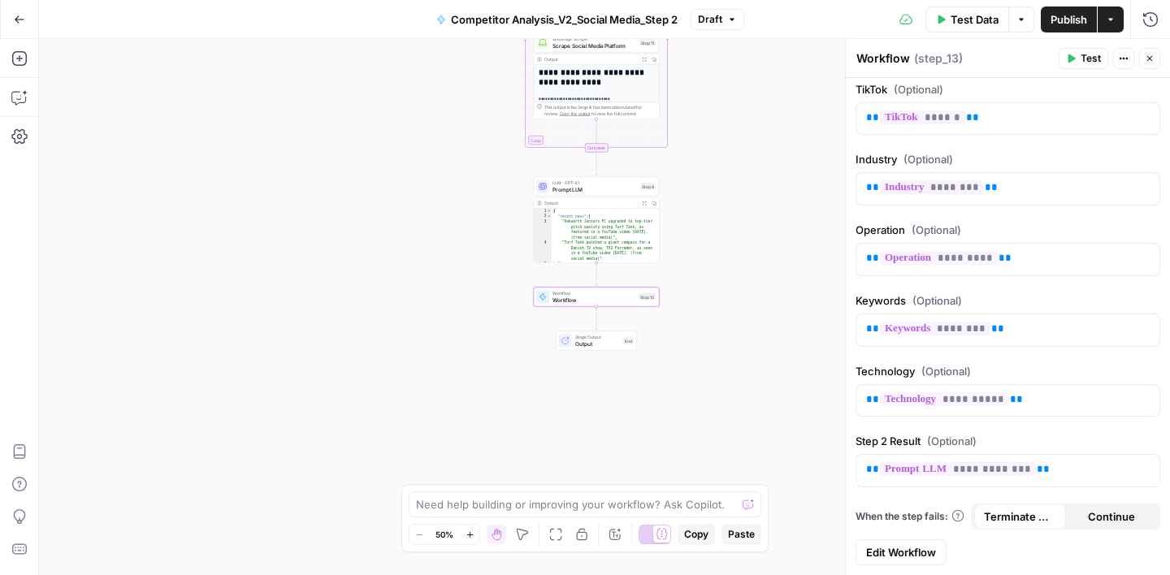
click at [1154, 59] on button "Close" at bounding box center [1149, 58] width 21 height 21
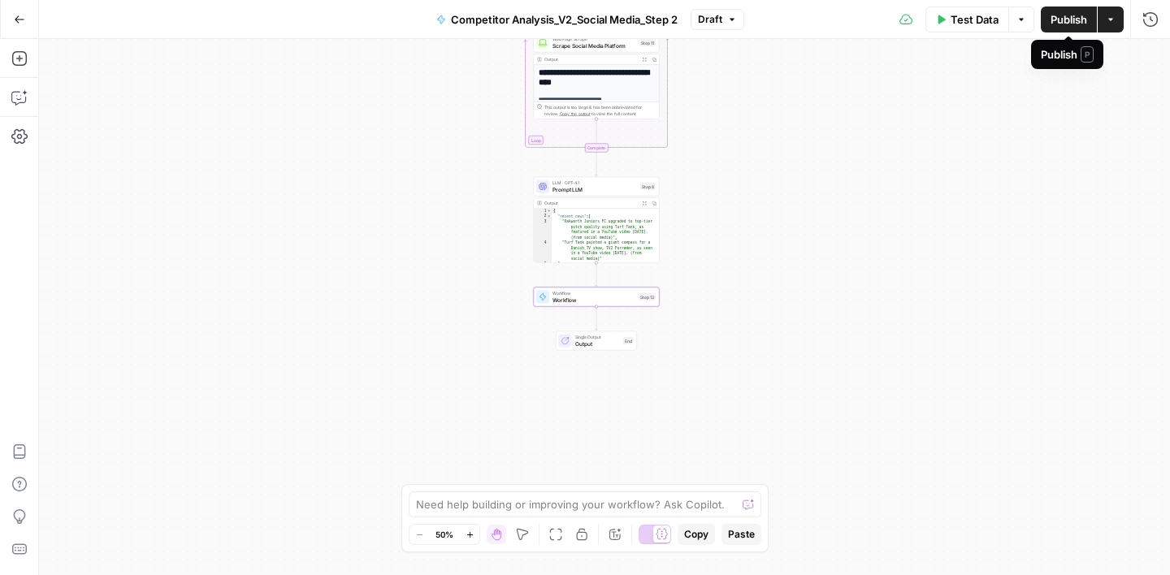
click at [1058, 19] on span "Publish" at bounding box center [1068, 19] width 37 height 16
click at [19, 23] on icon "button" at bounding box center [19, 19] width 11 height 11
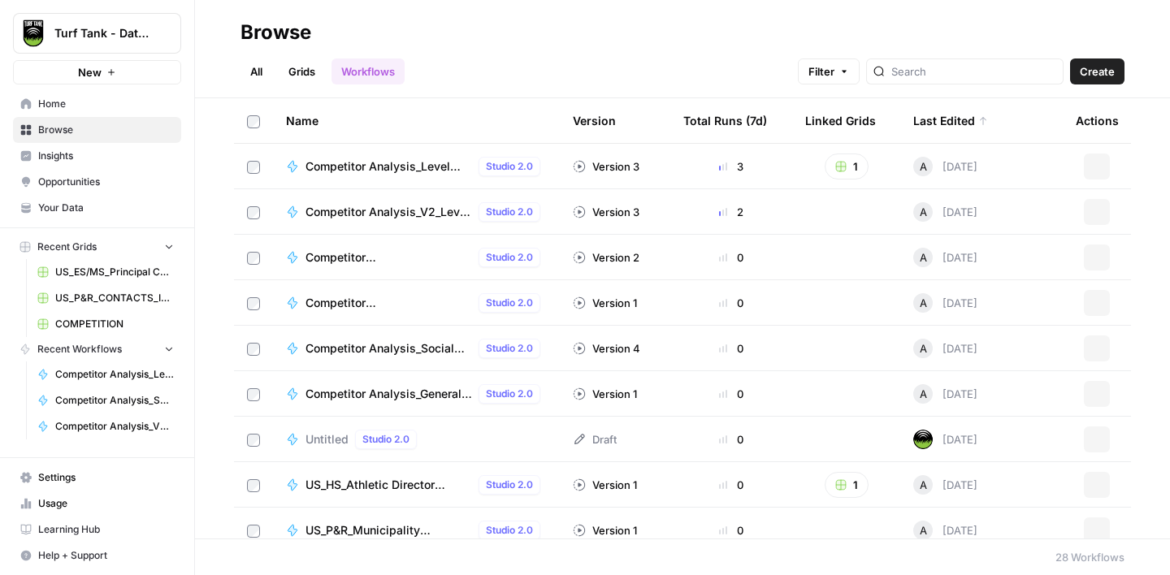
click at [90, 135] on span "Browse" at bounding box center [106, 130] width 136 height 15
click at [1093, 215] on icon "button" at bounding box center [1097, 212] width 10 height 10
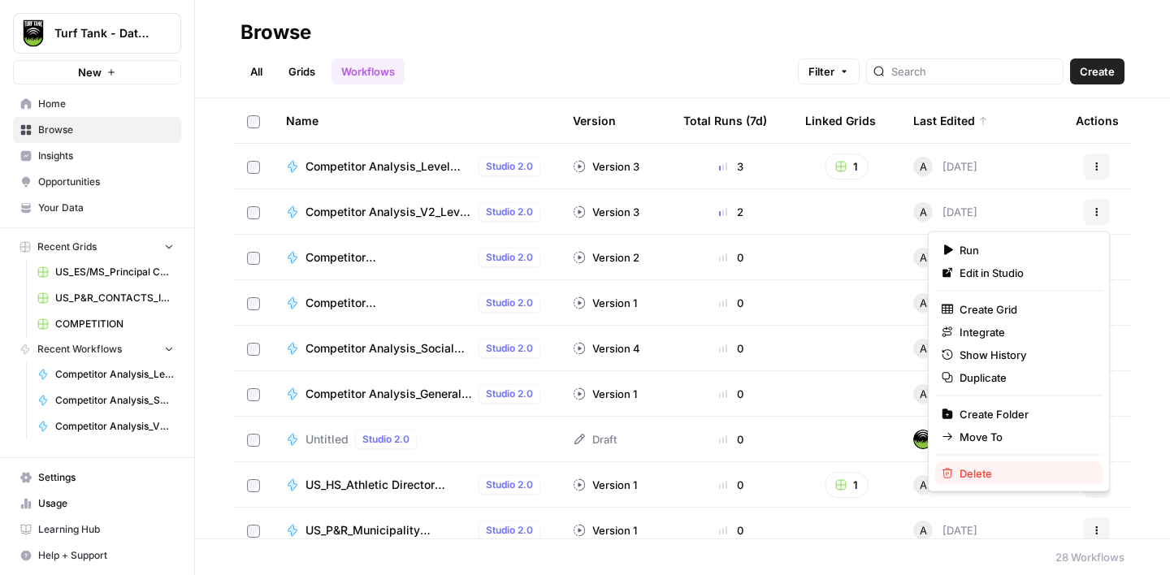
click at [964, 473] on span "Delete" at bounding box center [1024, 473] width 130 height 16
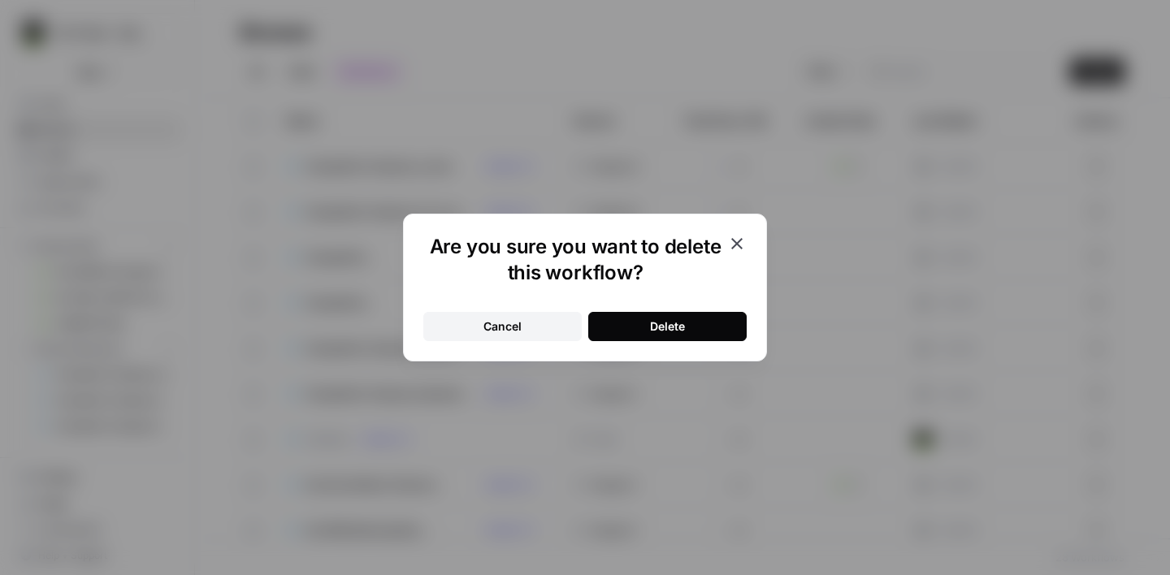
click at [705, 321] on button "Delete" at bounding box center [667, 326] width 158 height 29
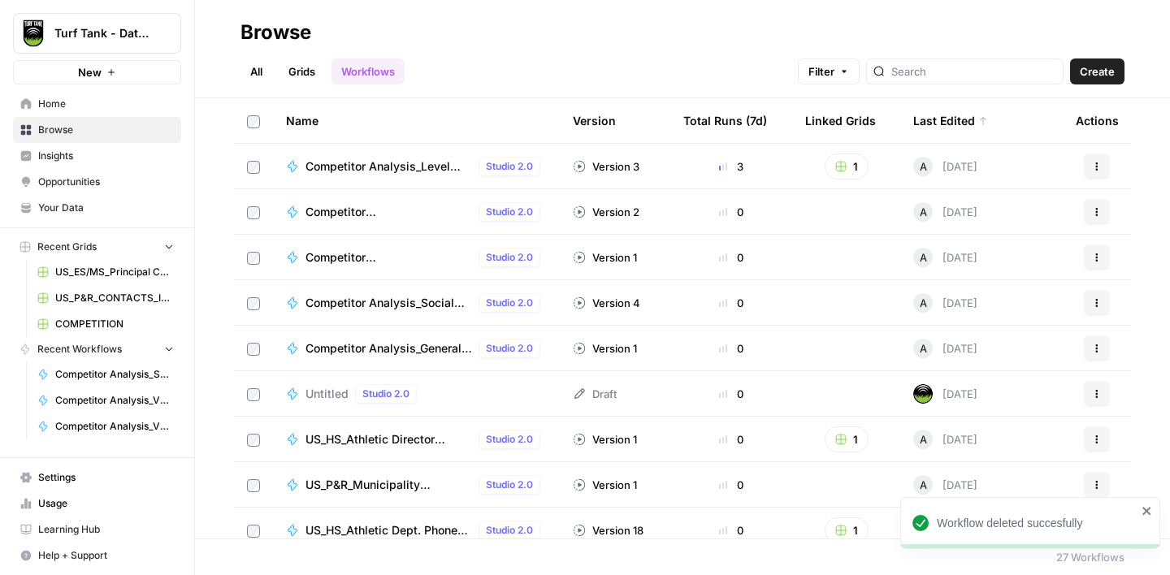
click at [358, 206] on span "Competitor Analysis_V2_Social Media_Step 2" at bounding box center [388, 212] width 167 height 16
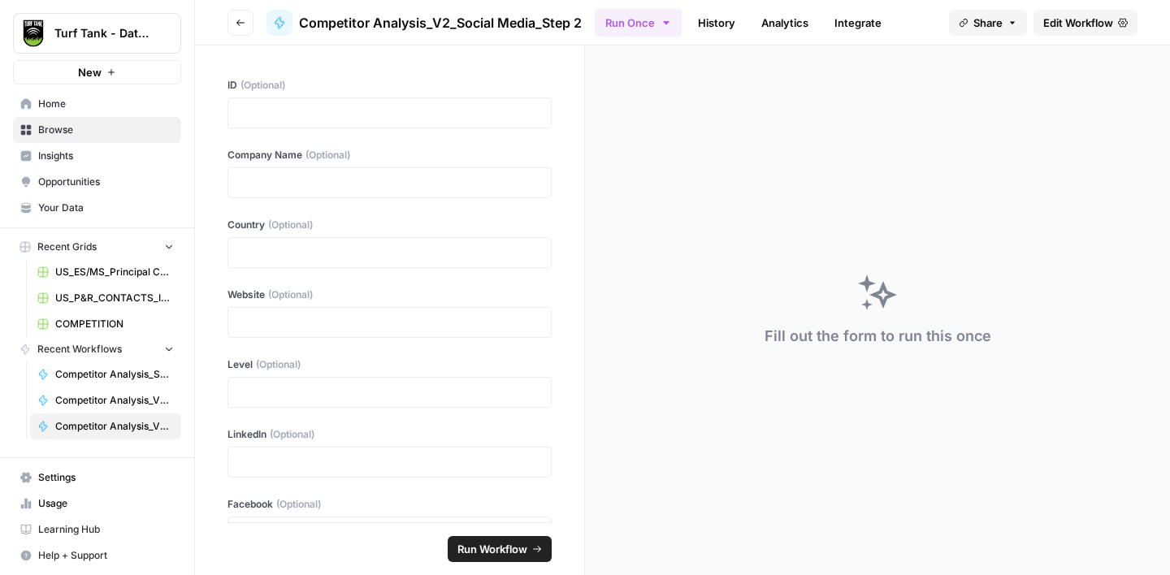
click at [239, 30] on button "Go back" at bounding box center [240, 23] width 26 height 26
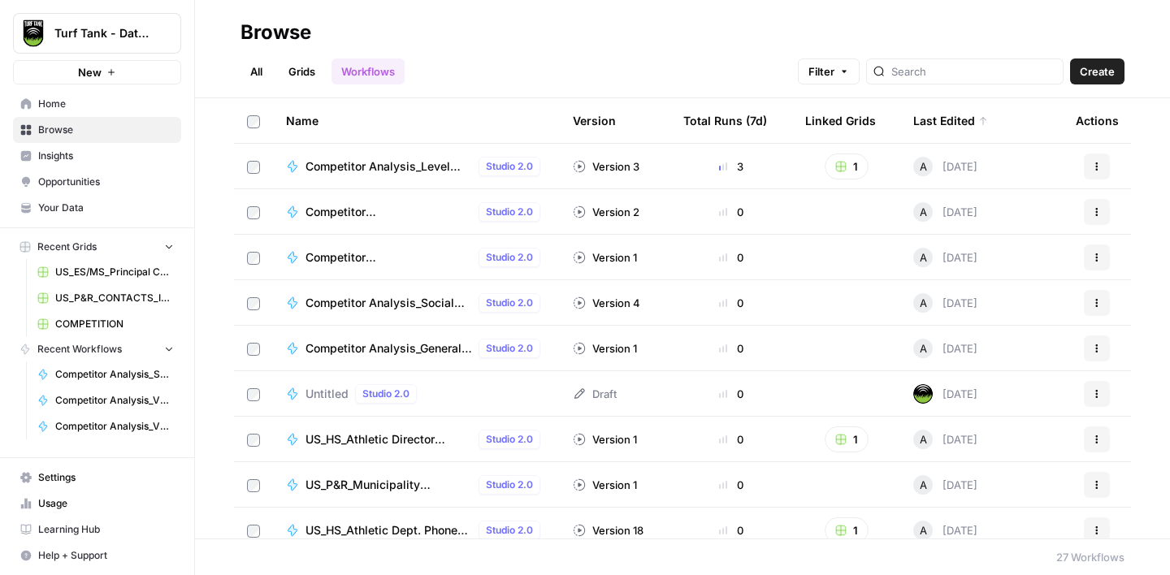
click at [1099, 218] on button "Actions" at bounding box center [1097, 212] width 26 height 26
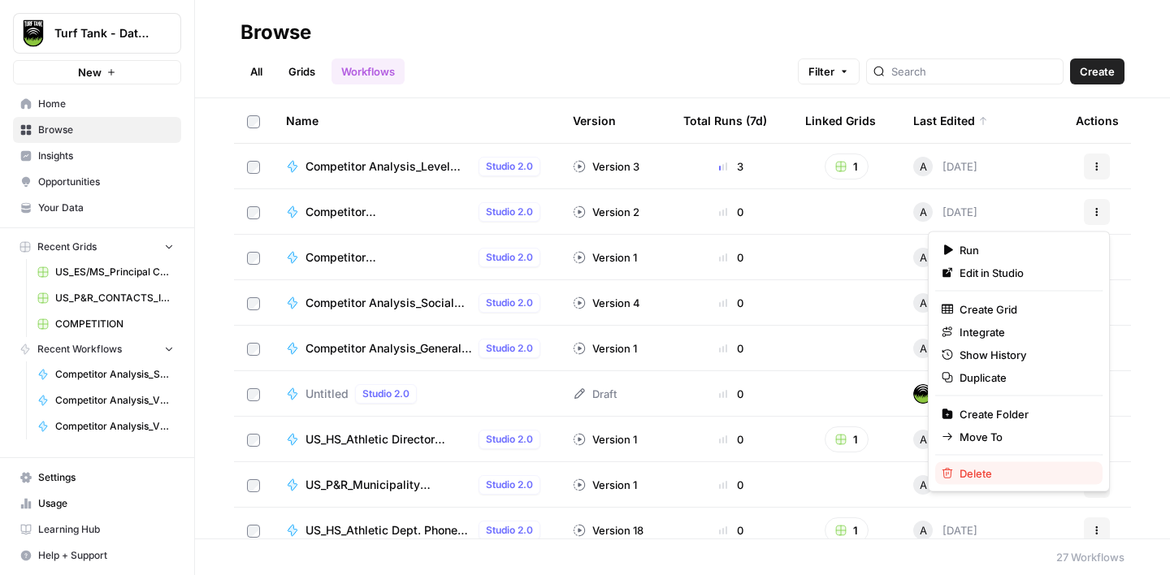
click at [980, 474] on span "Delete" at bounding box center [1024, 473] width 130 height 16
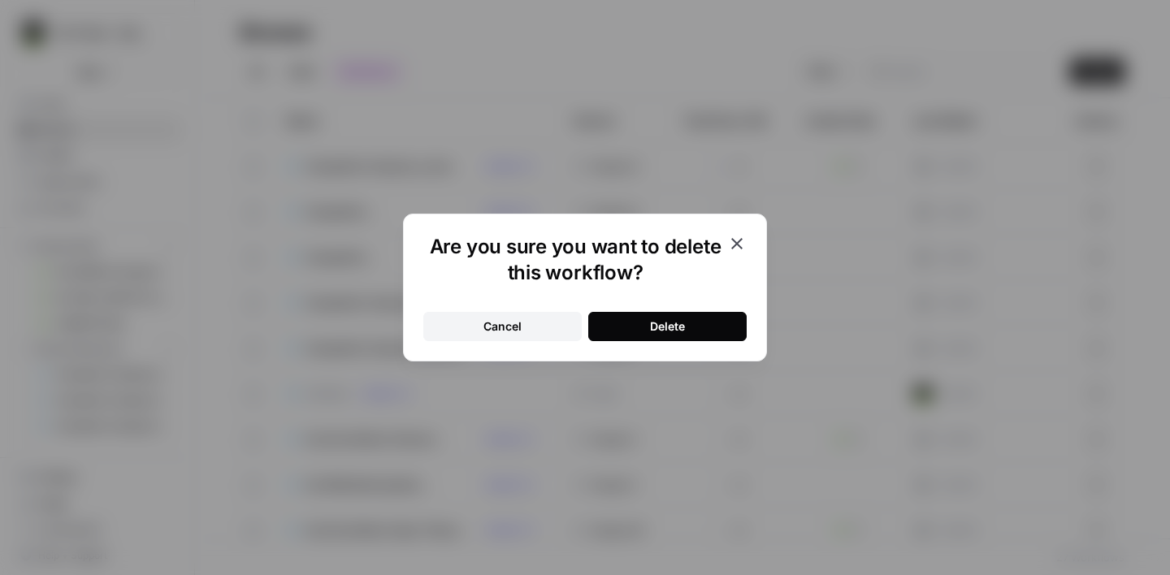
click at [707, 323] on button "Delete" at bounding box center [667, 326] width 158 height 29
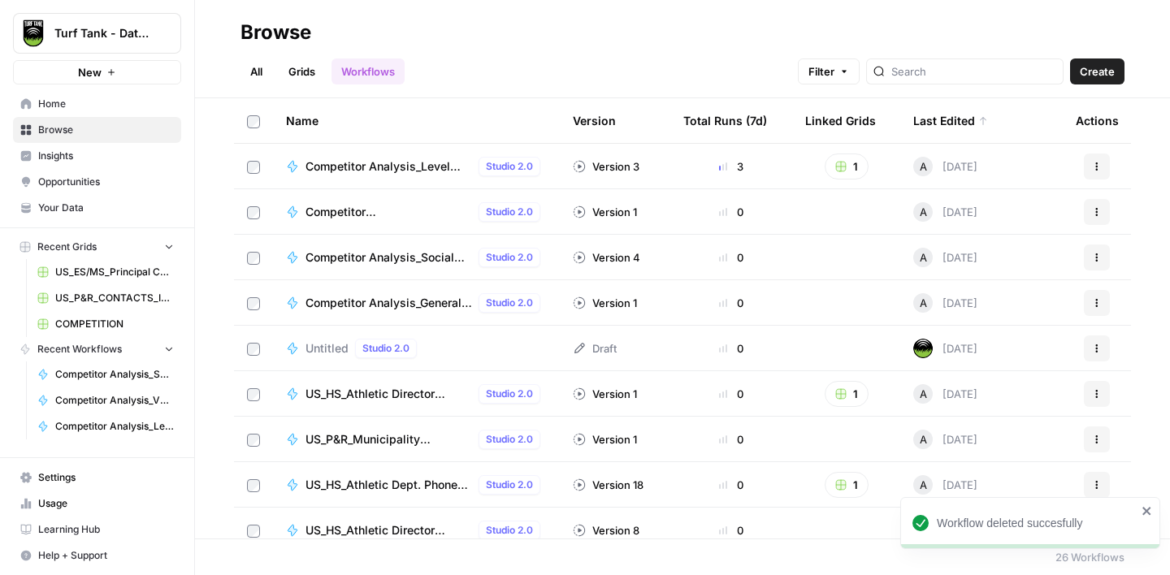
click at [331, 210] on span "Competitor Analysis_V2_General Search_Step 3" at bounding box center [388, 212] width 167 height 16
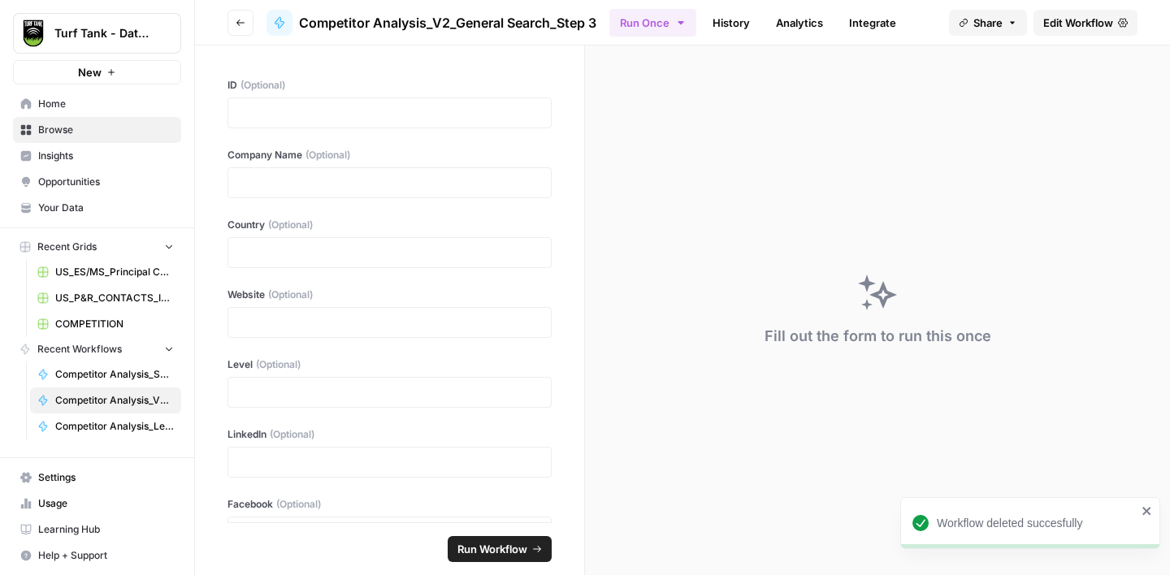
click at [236, 24] on icon "button" at bounding box center [241, 23] width 10 height 10
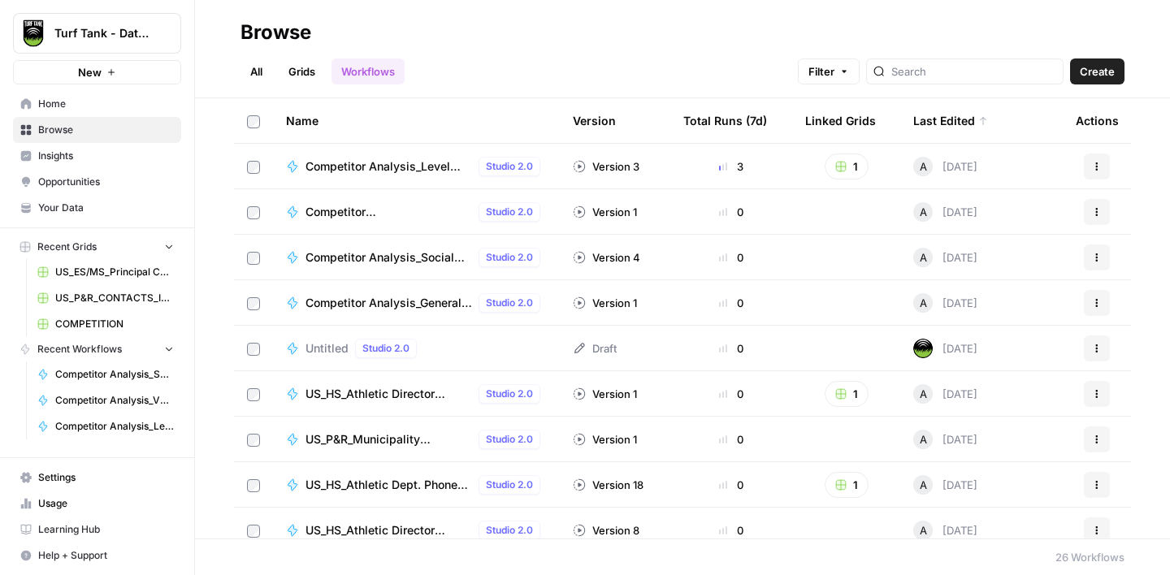
click at [1103, 210] on button "Actions" at bounding box center [1097, 212] width 26 height 26
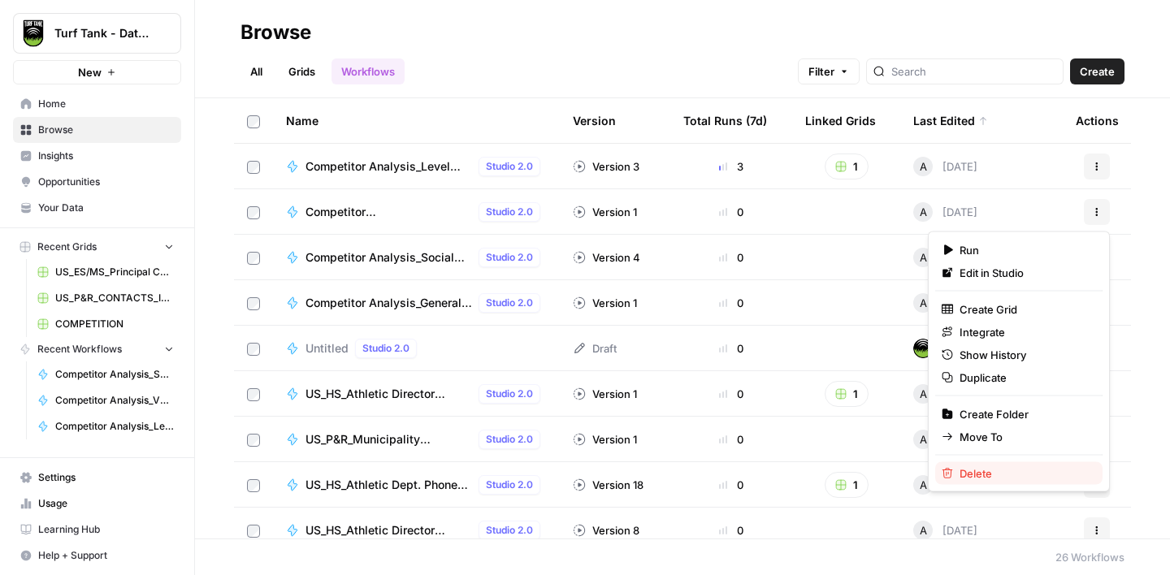
click at [985, 474] on span "Delete" at bounding box center [1024, 473] width 130 height 16
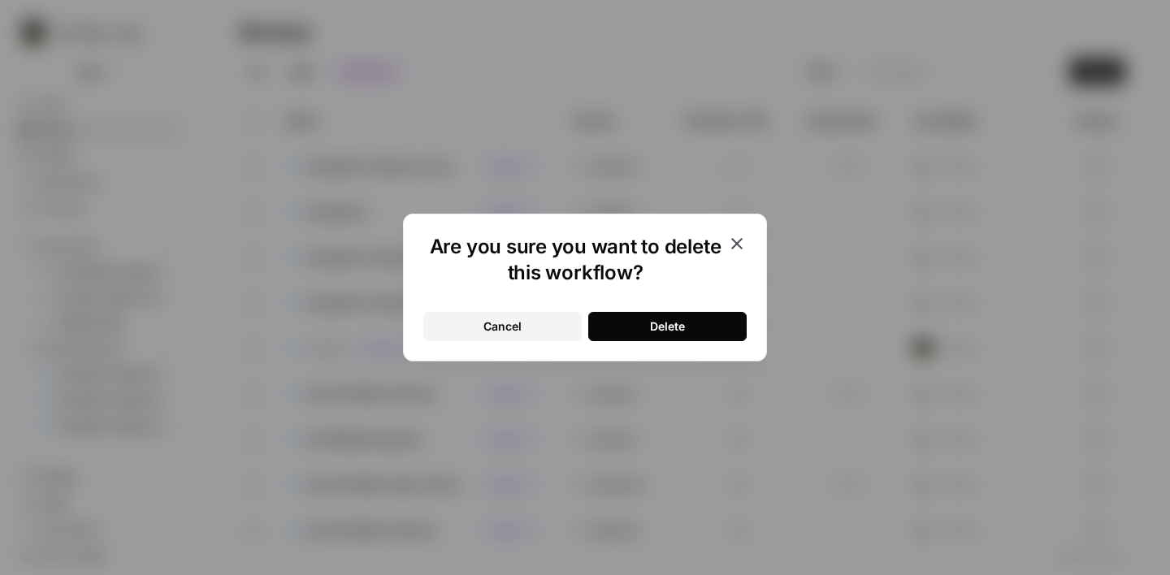
click at [691, 324] on button "Delete" at bounding box center [667, 326] width 158 height 29
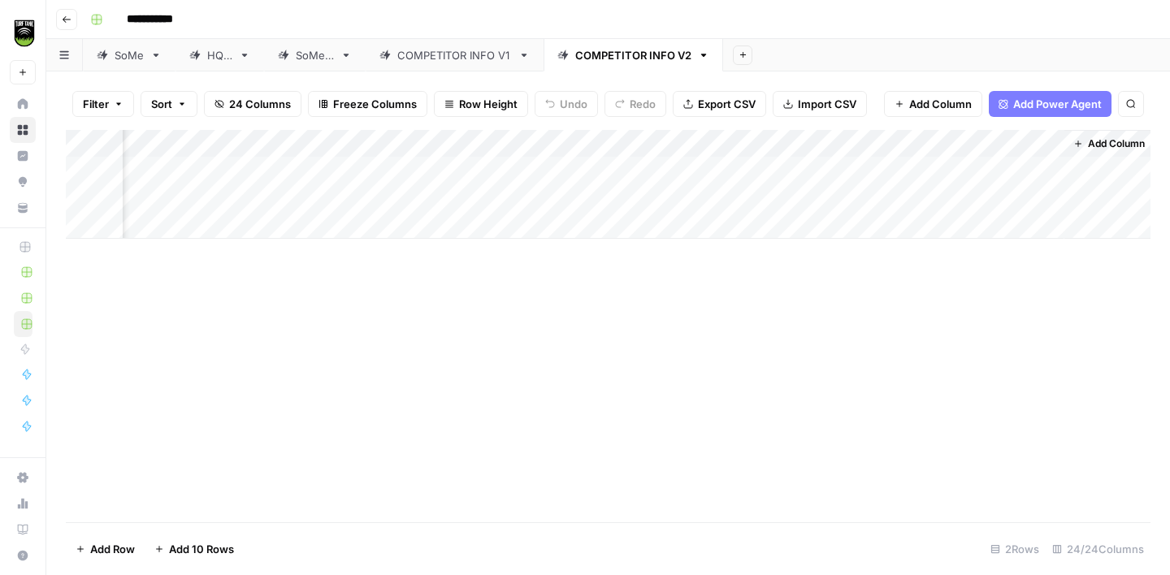
scroll to position [0, 929]
click at [700, 57] on icon "button" at bounding box center [703, 55] width 11 height 11
click at [749, 145] on span "Delete Sheet" at bounding box center [767, 145] width 78 height 16
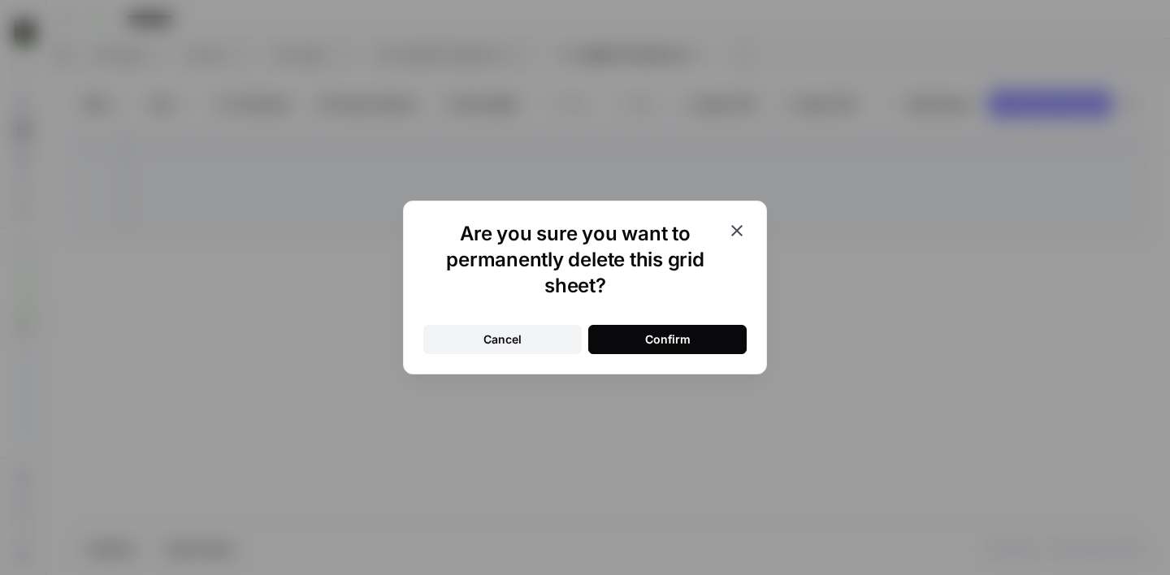
click at [673, 331] on div "Confirm" at bounding box center [667, 339] width 45 height 16
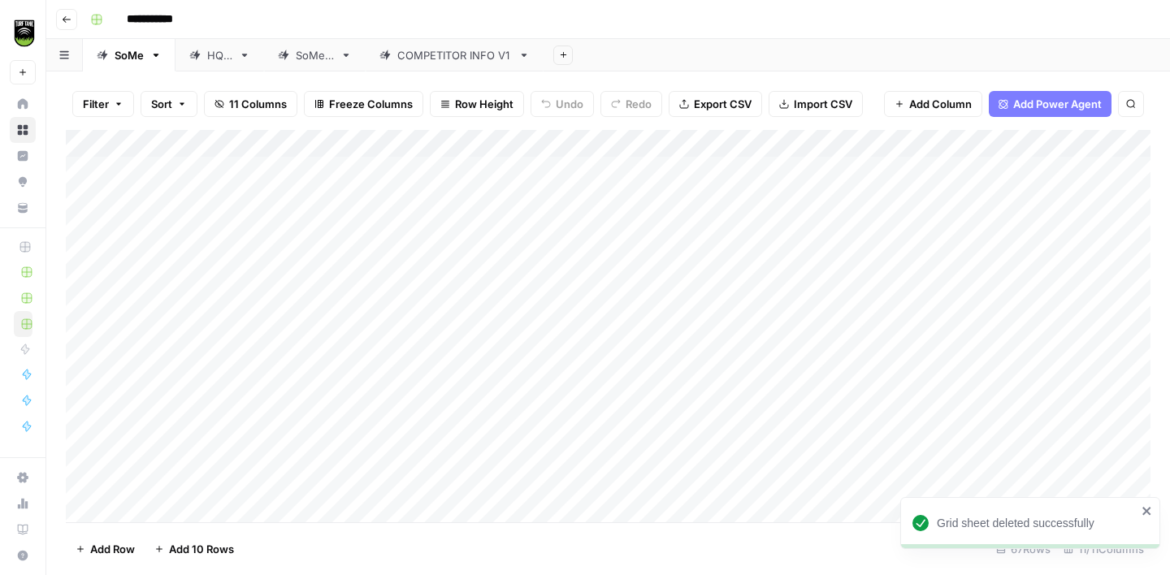
click at [477, 58] on div "COMPETITOR INFO V1" at bounding box center [454, 55] width 115 height 16
click at [655, 196] on div "Add Column" at bounding box center [608, 326] width 1084 height 392
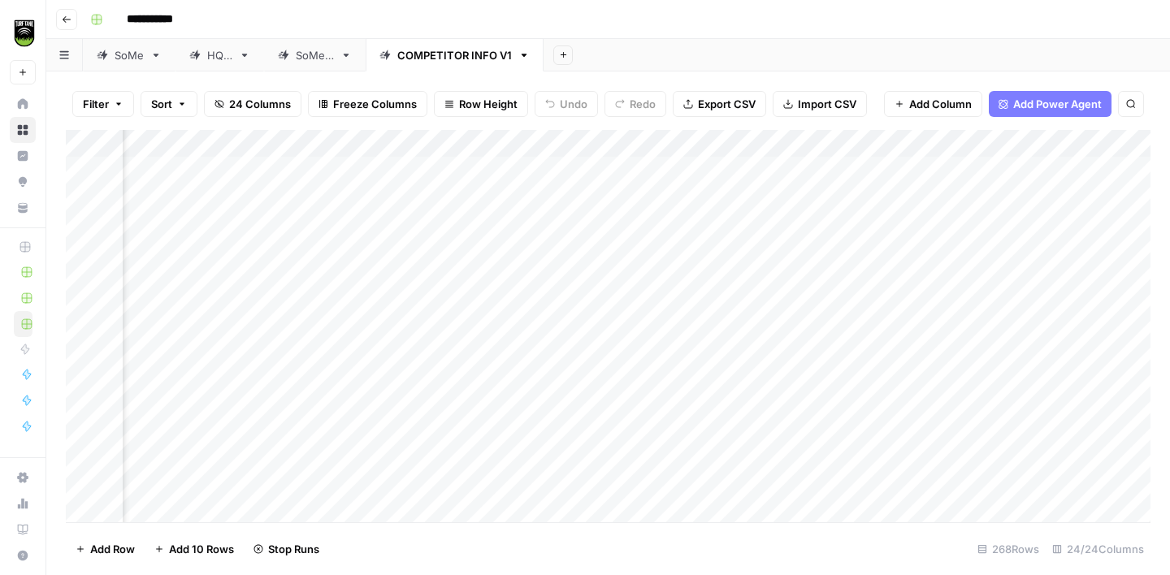
click at [660, 221] on div "Add Column" at bounding box center [608, 326] width 1084 height 392
click at [663, 281] on div "Add Column" at bounding box center [608, 326] width 1084 height 392
click at [667, 309] on div "Add Column" at bounding box center [608, 326] width 1084 height 392
click at [671, 333] on div "Add Column" at bounding box center [608, 326] width 1084 height 392
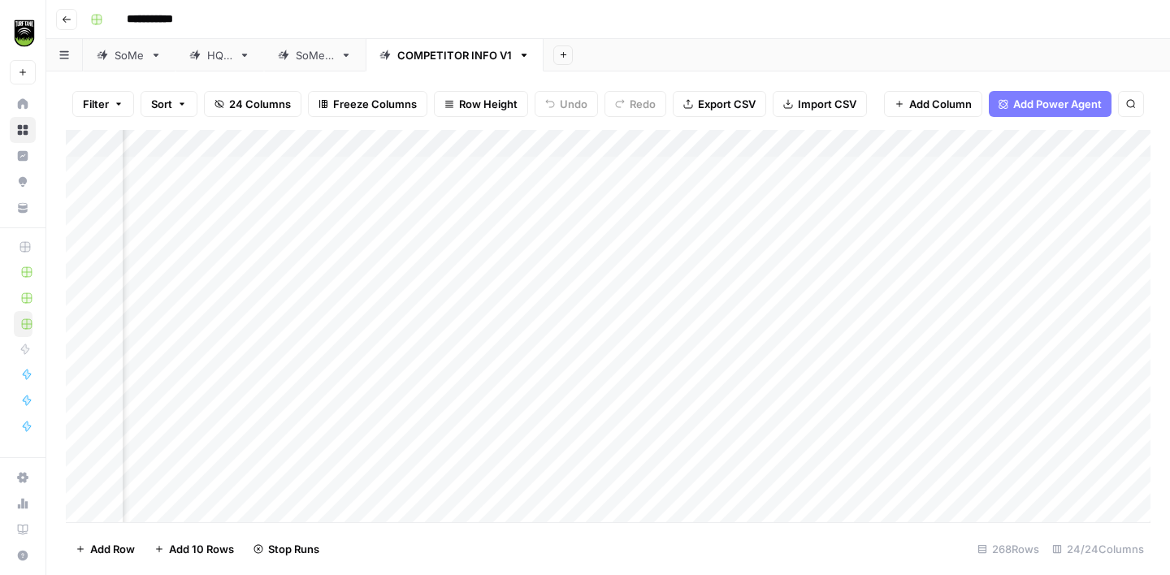
click at [670, 363] on div "Add Column" at bounding box center [608, 326] width 1084 height 392
click at [671, 387] on div "Add Column" at bounding box center [608, 326] width 1084 height 392
click at [673, 418] on div "Add Column" at bounding box center [608, 326] width 1084 height 392
drag, startPoint x: 71, startPoint y: 414, endPoint x: 73, endPoint y: 308, distance: 106.4
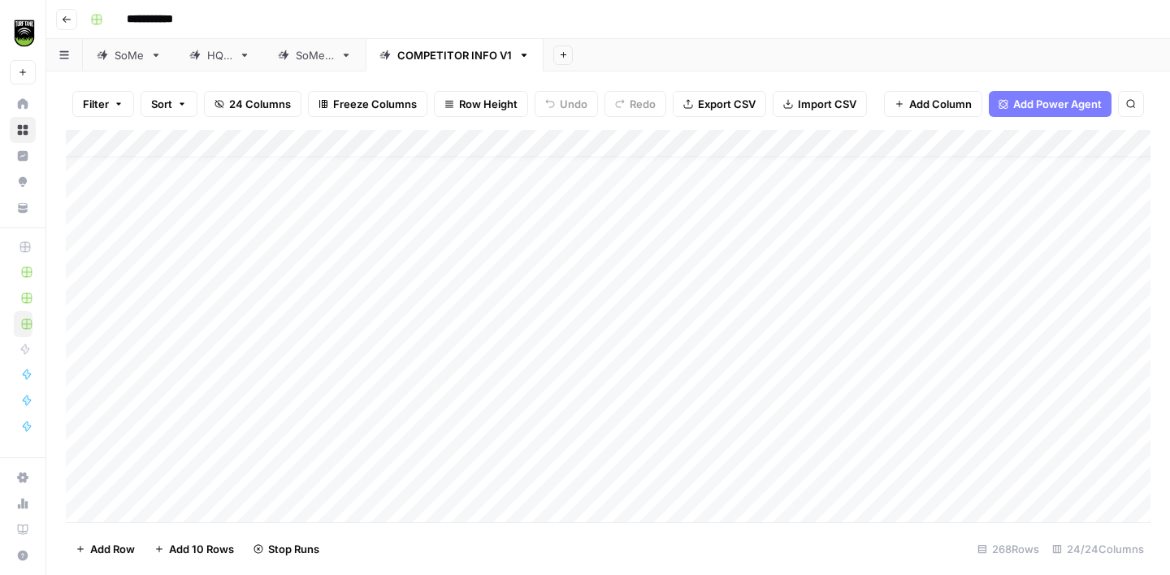
click at [73, 308] on div "Add Column" at bounding box center [608, 326] width 1084 height 392
drag, startPoint x: 70, startPoint y: 303, endPoint x: 70, endPoint y: 432, distance: 129.2
click at [70, 432] on div "Add Column" at bounding box center [608, 326] width 1084 height 392
click at [662, 419] on div "Add Column" at bounding box center [608, 326] width 1084 height 392
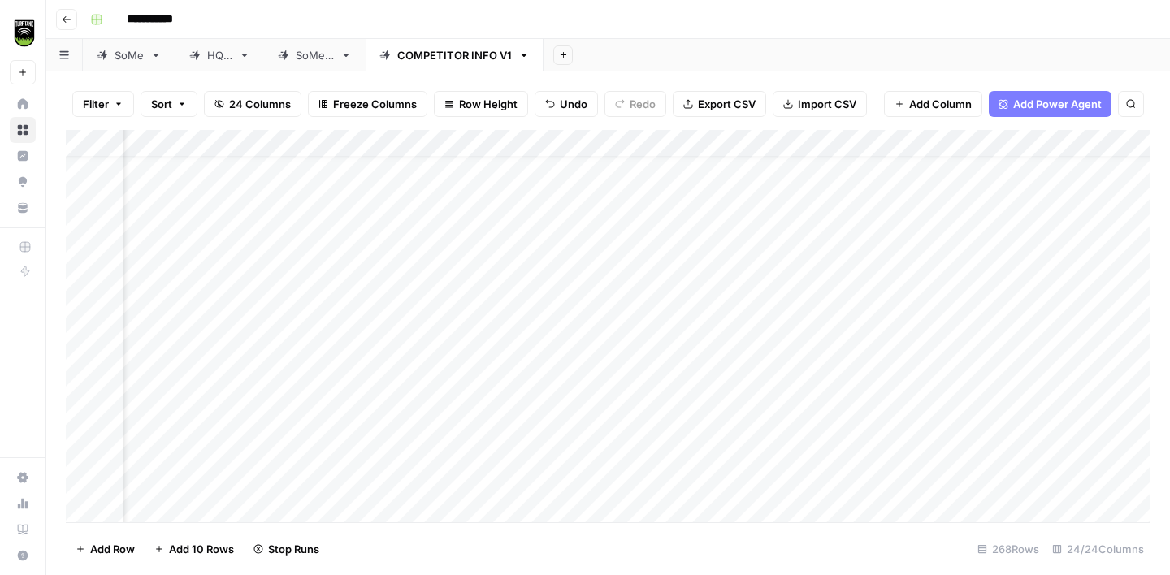
click at [670, 446] on div "Add Column" at bounding box center [608, 326] width 1084 height 392
click at [673, 472] on div "Add Column" at bounding box center [608, 326] width 1084 height 392
click at [956, 368] on div "Add Column" at bounding box center [608, 326] width 1084 height 392
click at [960, 394] on div "Add Column" at bounding box center [608, 326] width 1084 height 392
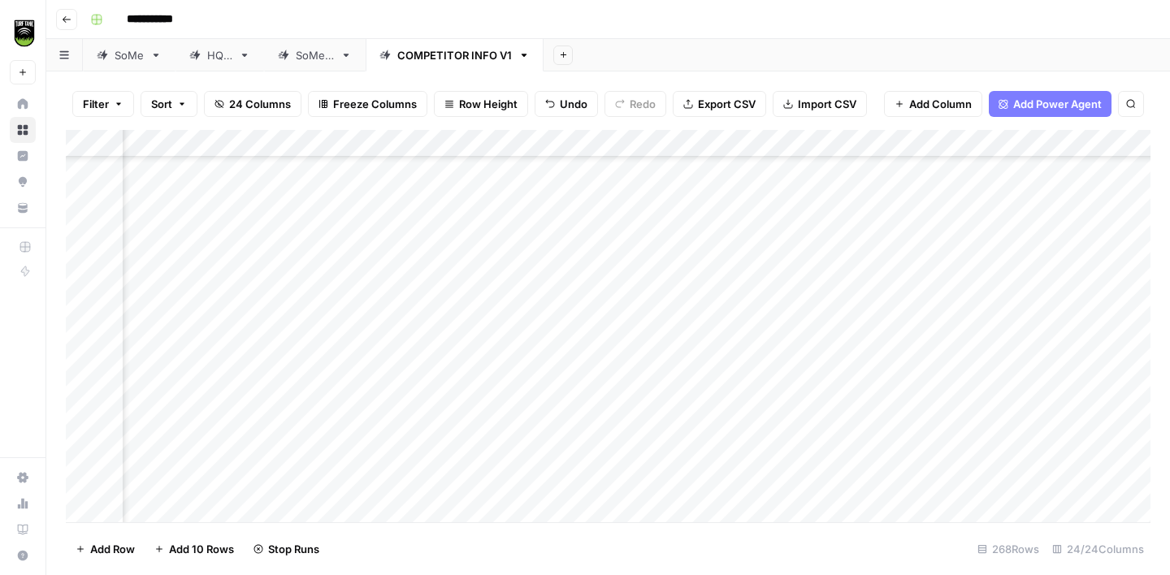
click at [968, 429] on div "Add Column" at bounding box center [608, 326] width 1084 height 392
click at [963, 450] on div "Add Column" at bounding box center [608, 326] width 1084 height 392
click at [968, 417] on div "Add Column" at bounding box center [608, 326] width 1084 height 392
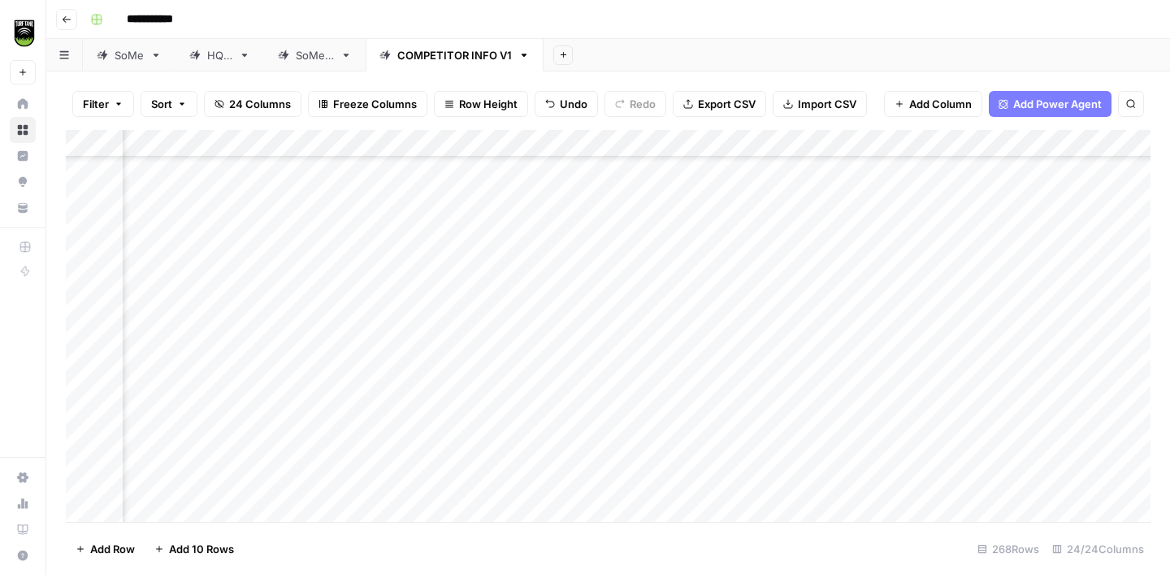
click at [931, 273] on div "Add Column" at bounding box center [608, 326] width 1084 height 392
click at [928, 303] on div "Add Column" at bounding box center [608, 326] width 1084 height 392
click at [941, 327] on div "Add Column" at bounding box center [608, 326] width 1084 height 392
click at [940, 354] on div "Add Column" at bounding box center [608, 326] width 1084 height 392
click at [940, 387] on div "Add Column" at bounding box center [608, 326] width 1084 height 392
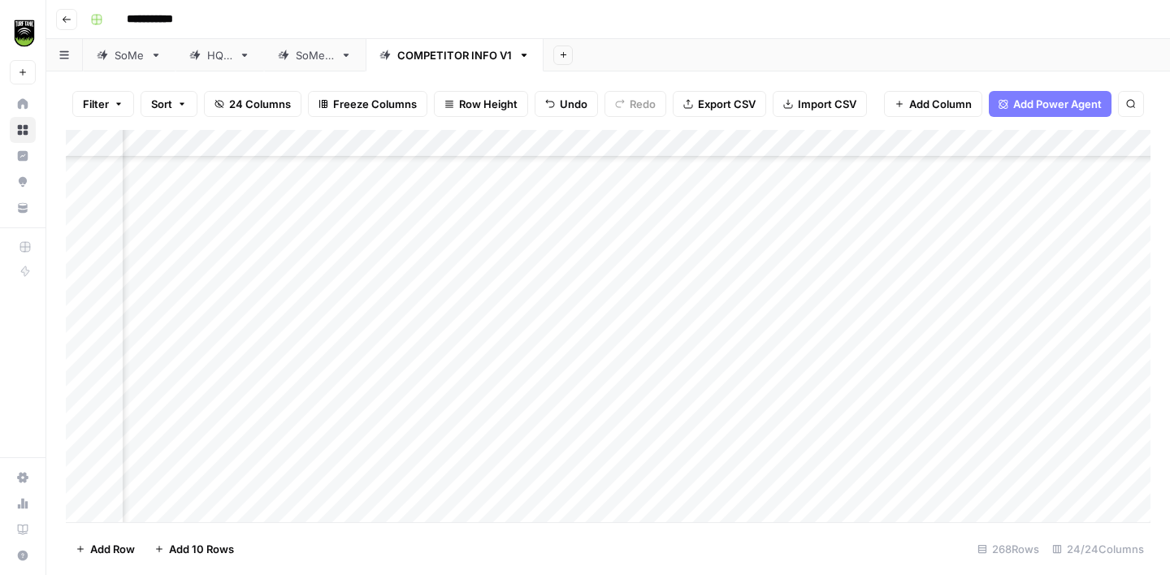
scroll to position [2360, 727]
click at [701, 378] on div "Add Column" at bounding box center [608, 326] width 1084 height 392
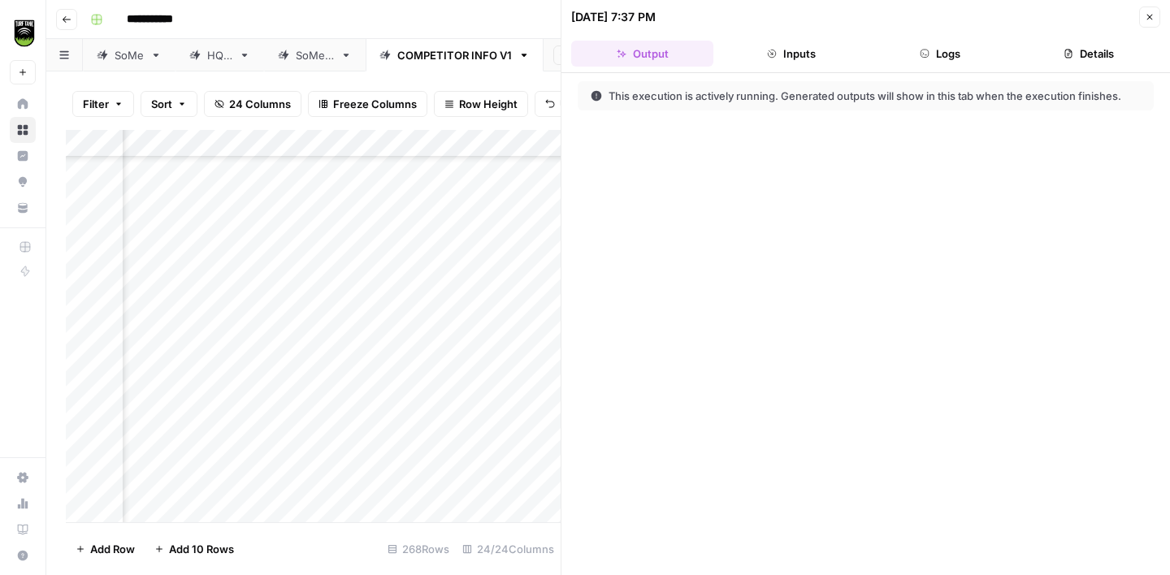
click at [1093, 56] on button "Details" at bounding box center [1089, 54] width 142 height 26
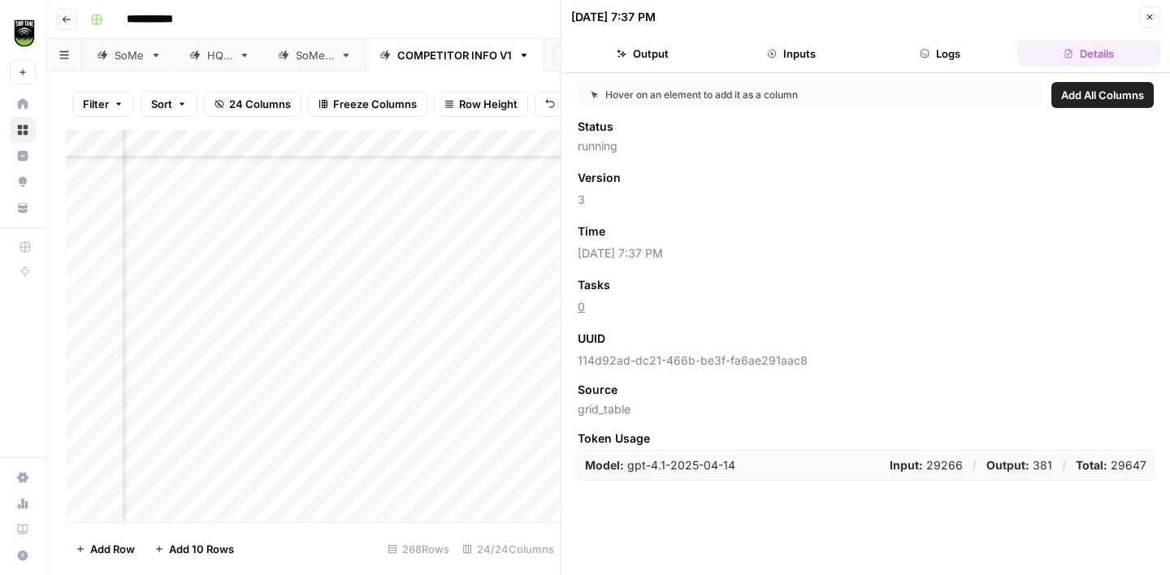
click at [953, 54] on button "Logs" at bounding box center [940, 54] width 142 height 26
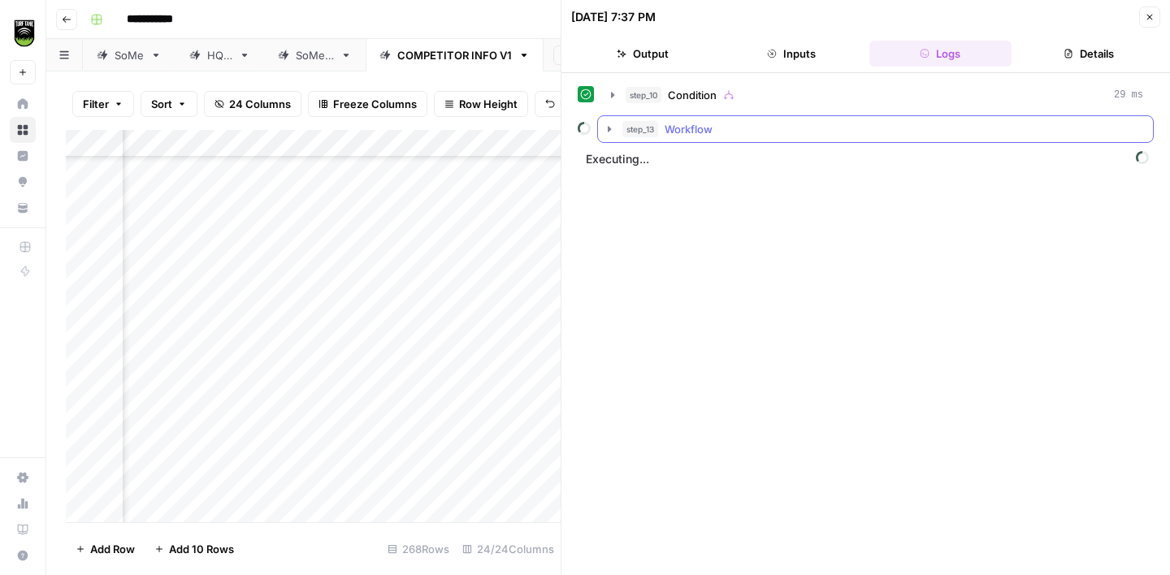
click at [615, 128] on icon "button" at bounding box center [609, 129] width 13 height 13
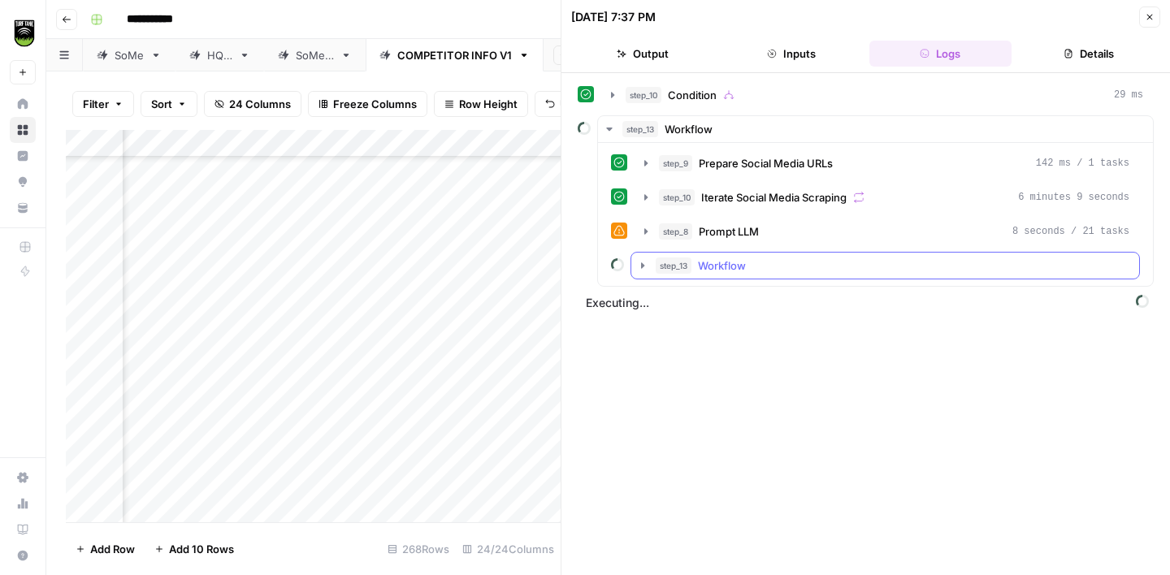
click at [646, 266] on icon "button" at bounding box center [642, 265] width 13 height 13
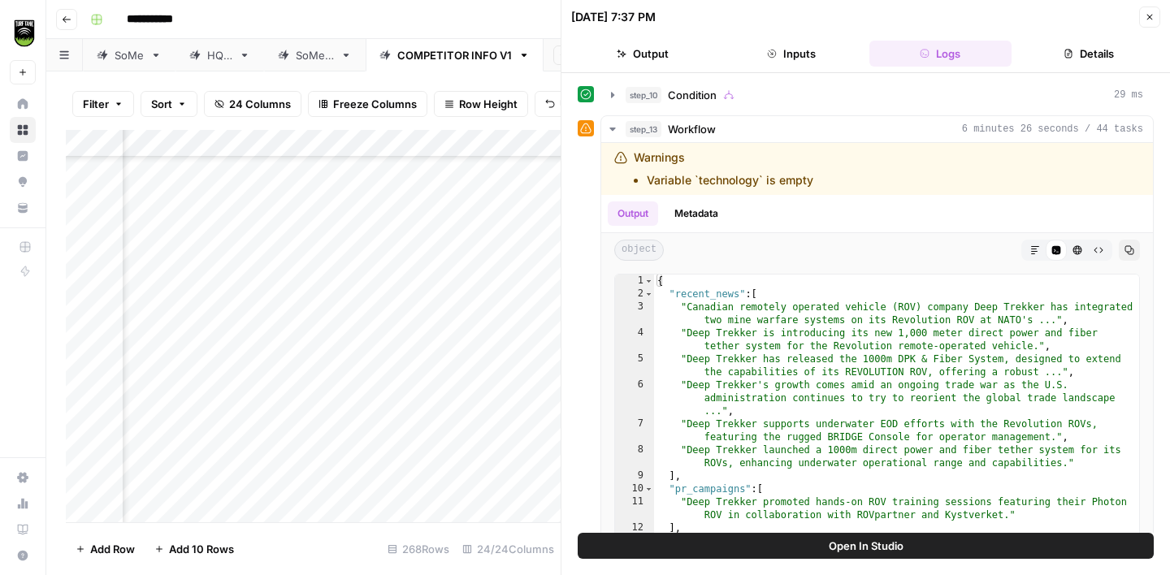
click at [1151, 21] on icon "button" at bounding box center [1150, 17] width 10 height 10
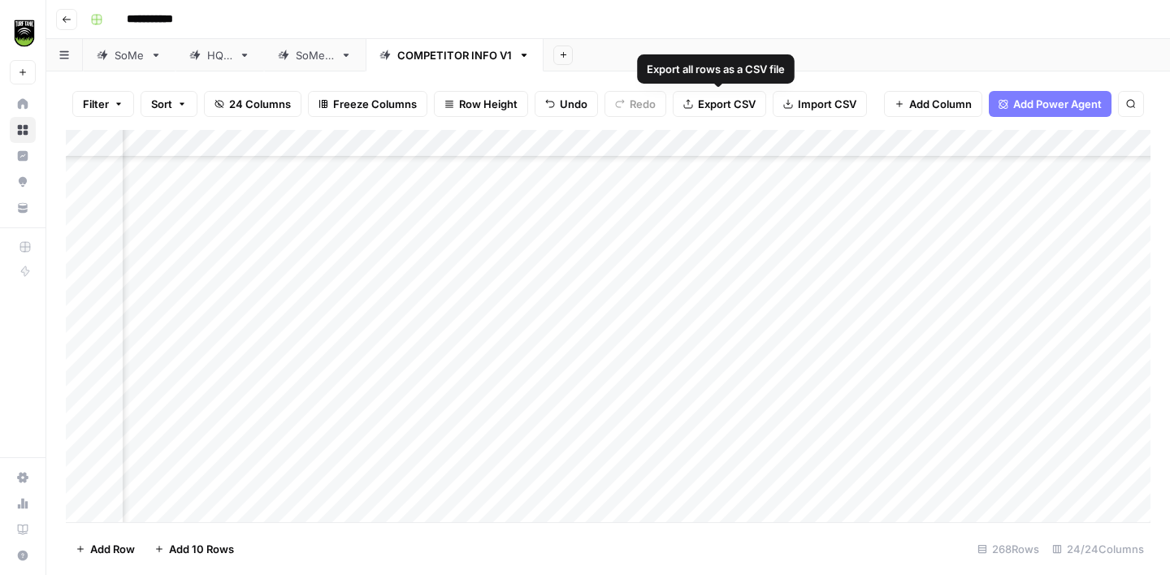
click at [735, 105] on span "Export CSV" at bounding box center [727, 104] width 58 height 16
